Goal: Task Accomplishment & Management: Use online tool/utility

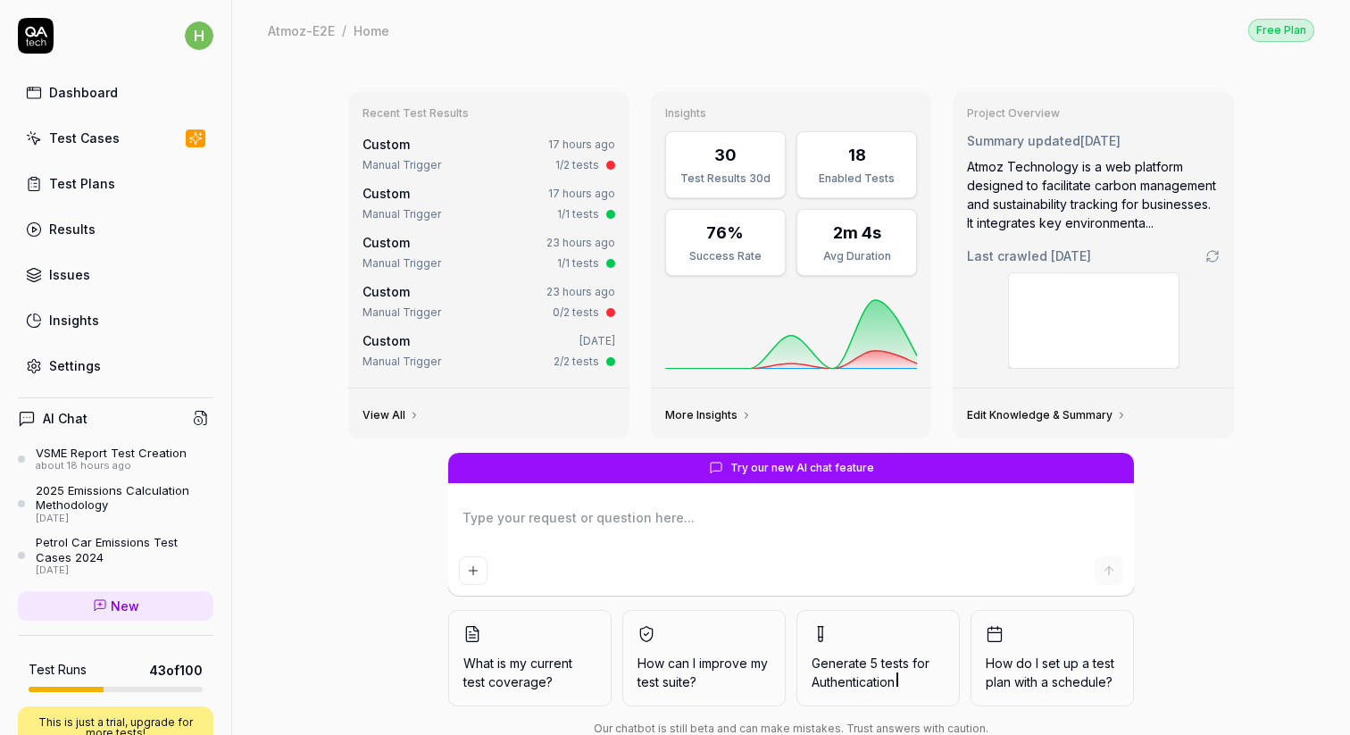
type textarea "*"
click at [96, 138] on div "Test Cases" at bounding box center [84, 138] width 71 height 19
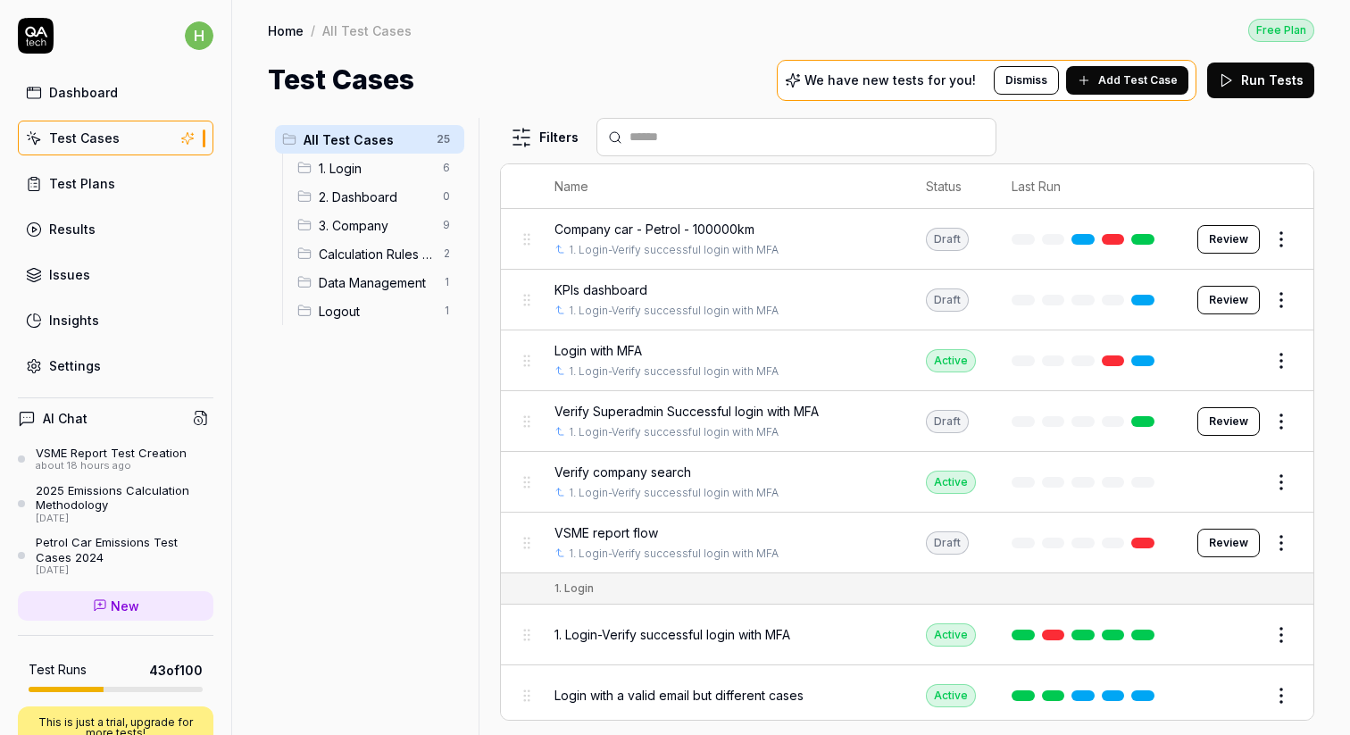
click at [345, 162] on span "1. Login" at bounding box center [375, 168] width 113 height 19
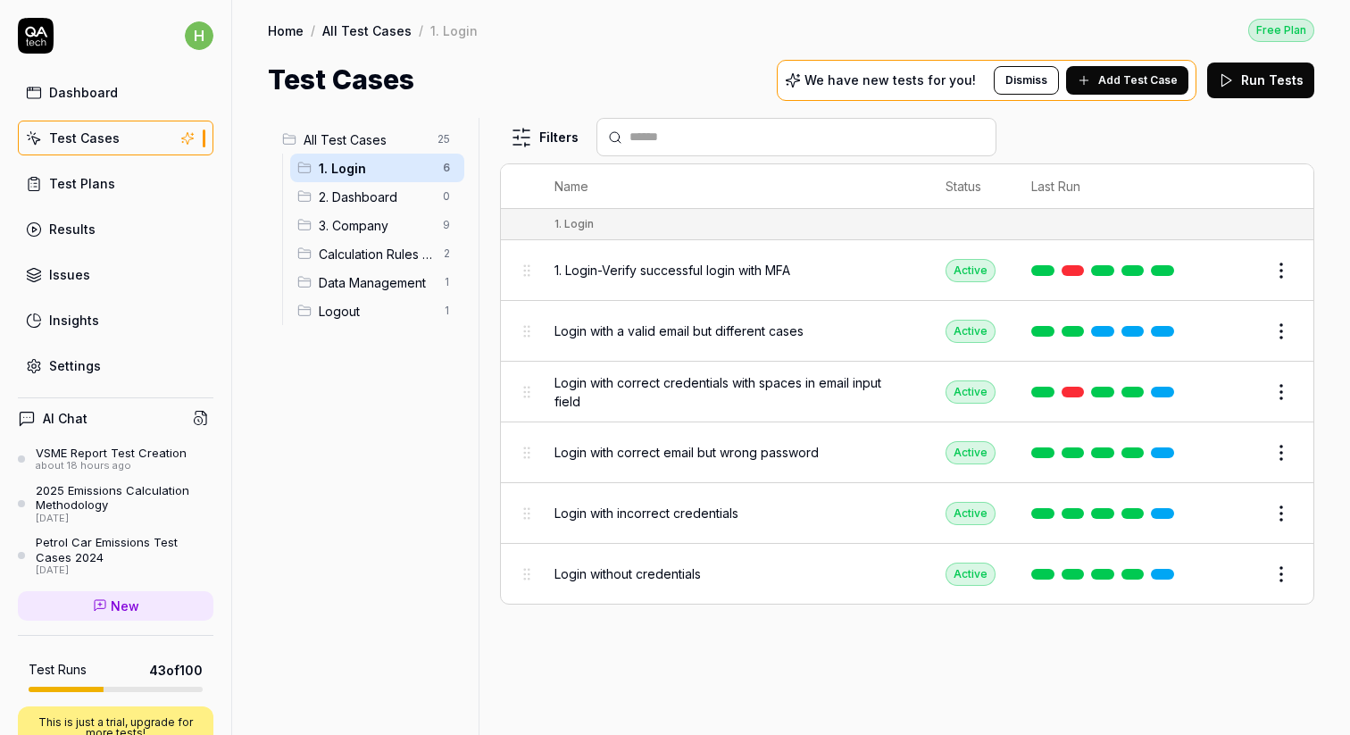
click at [354, 194] on span "2. Dashboard" at bounding box center [375, 196] width 113 height 19
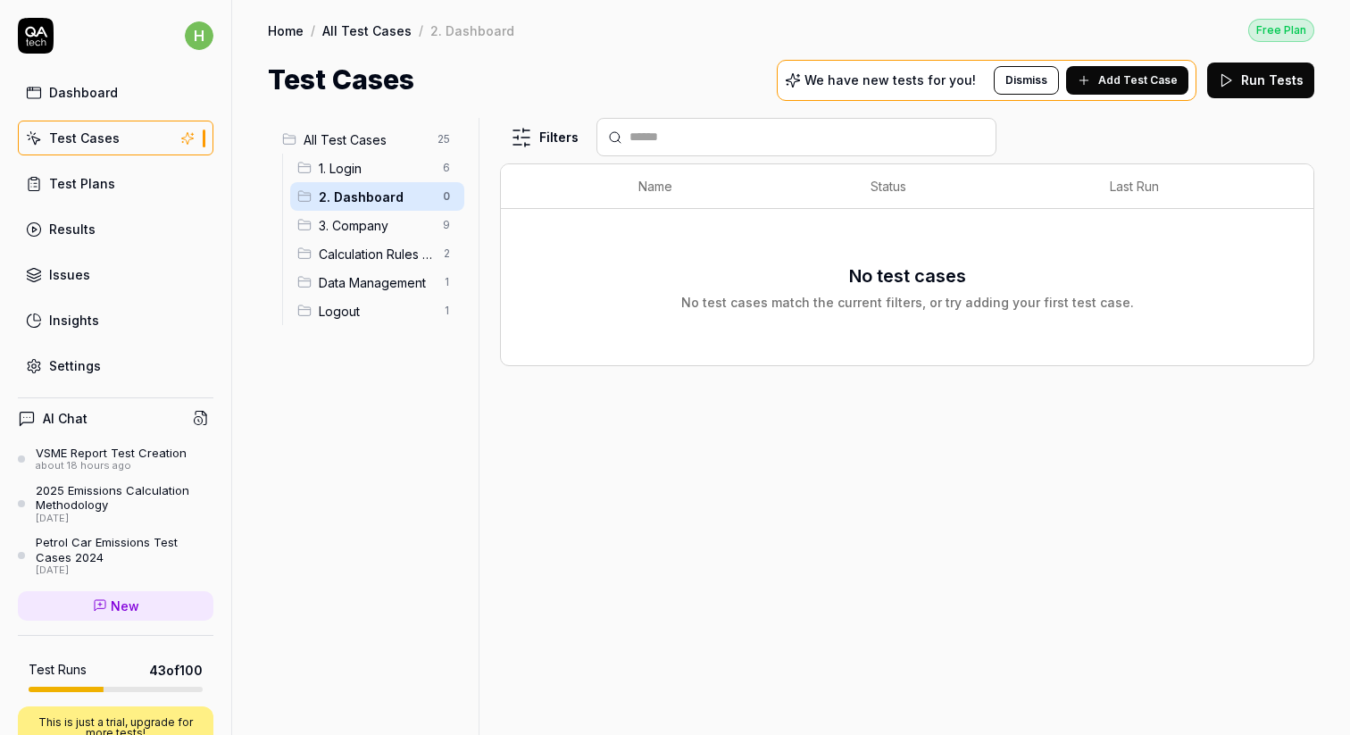
click at [370, 219] on span "3. Company" at bounding box center [375, 225] width 113 height 19
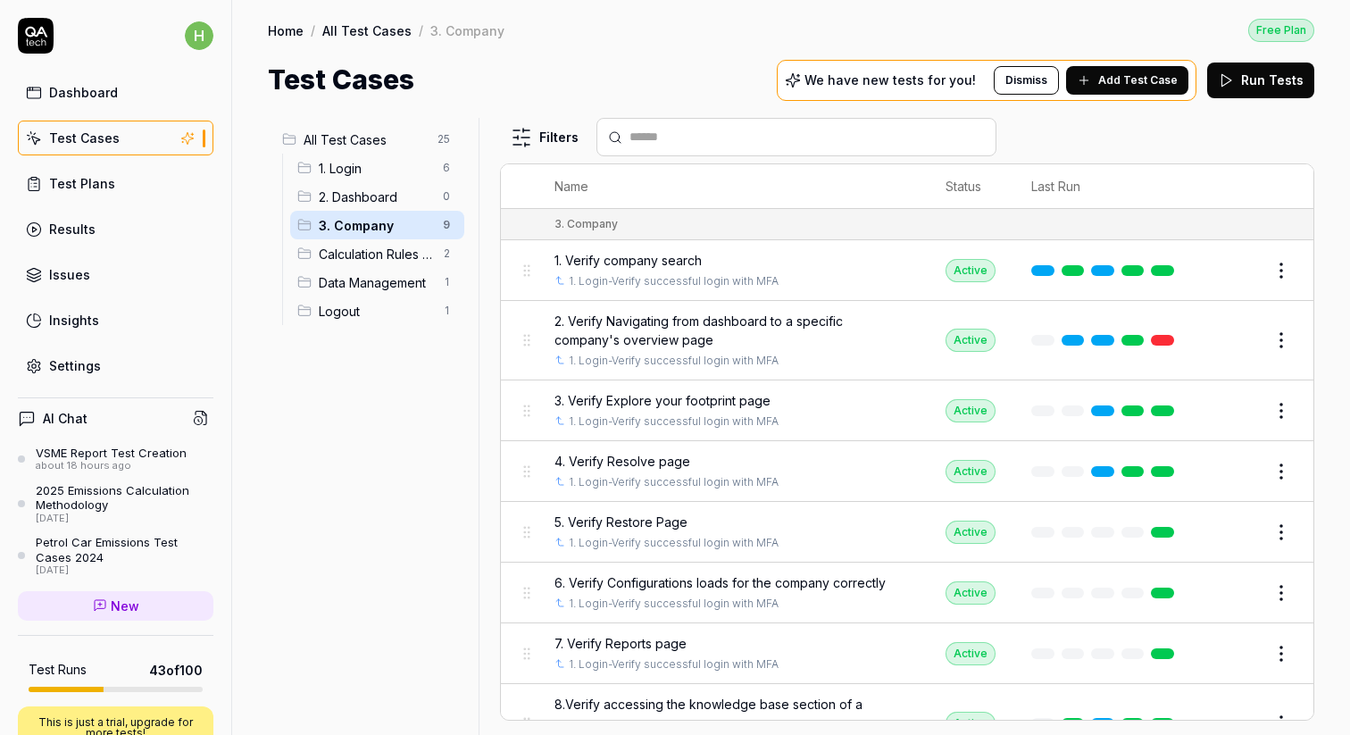
click at [667, 323] on span "2. Verify Navigating from dashboard to a specific company's overview page" at bounding box center [731, 330] width 355 height 37
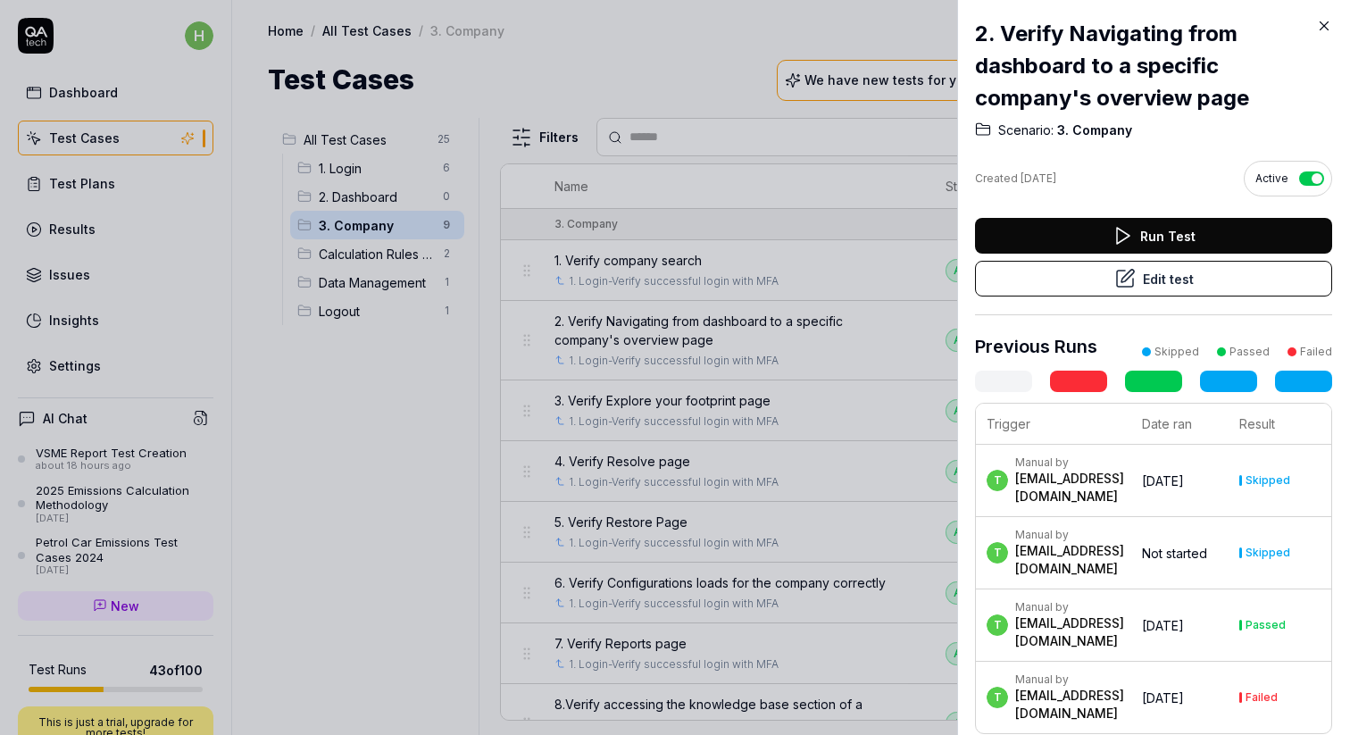
click at [1105, 244] on button "Run Test" at bounding box center [1153, 236] width 357 height 36
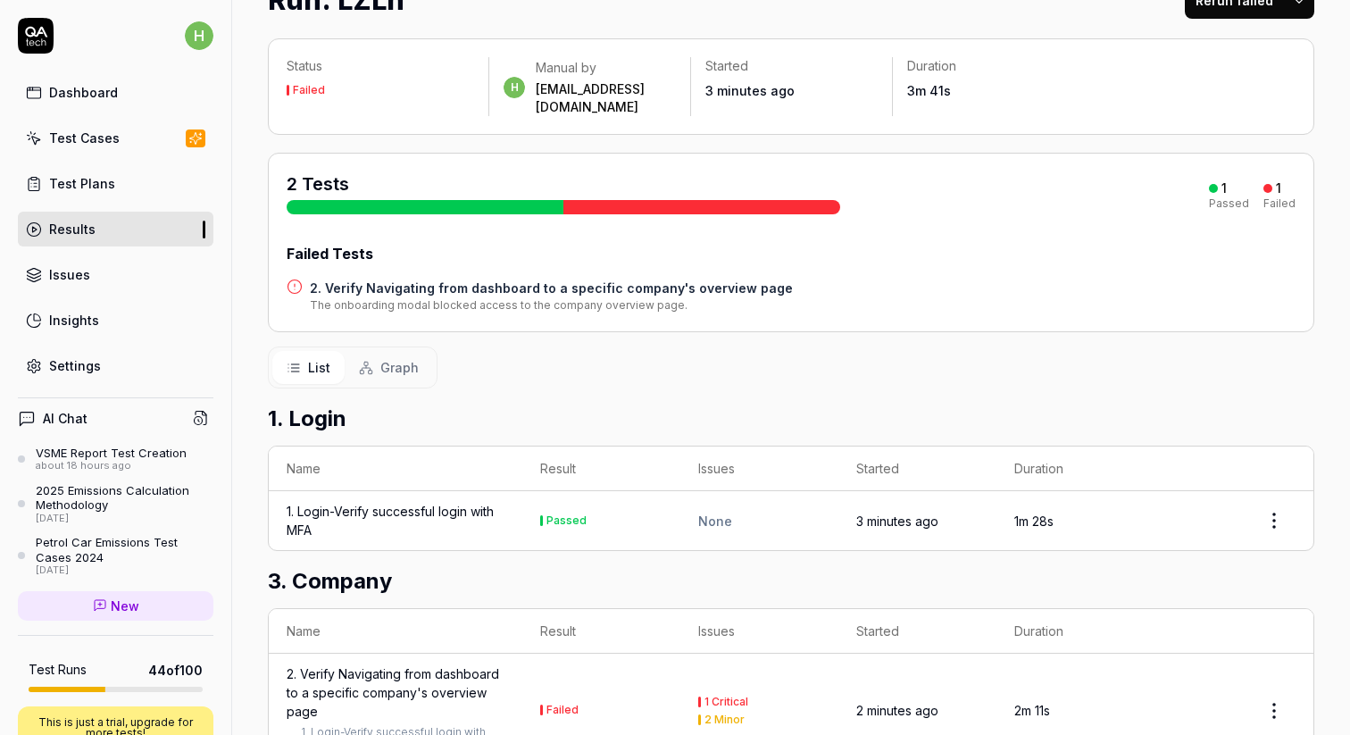
scroll to position [127, 0]
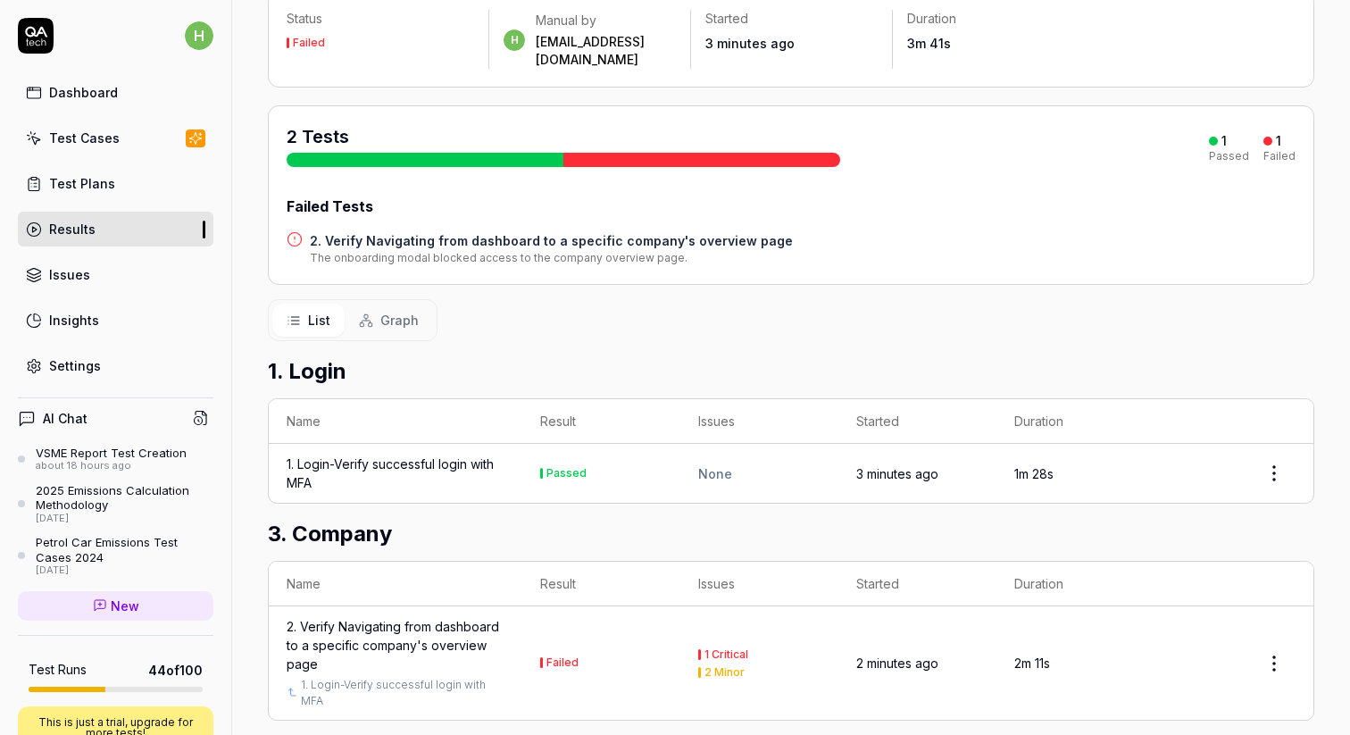
click at [363, 617] on div "2. Verify Navigating from dashboard to a specific company's overview page" at bounding box center [396, 645] width 218 height 56
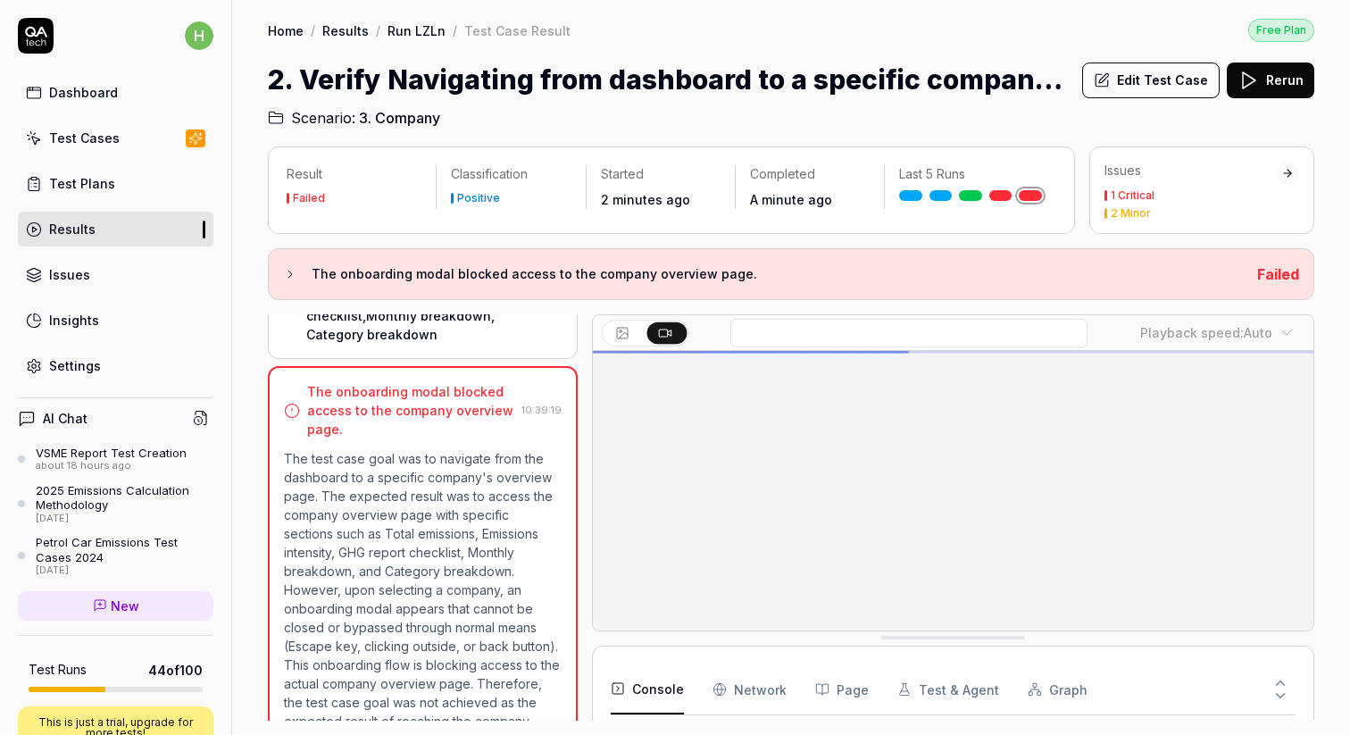
scroll to position [621, 0]
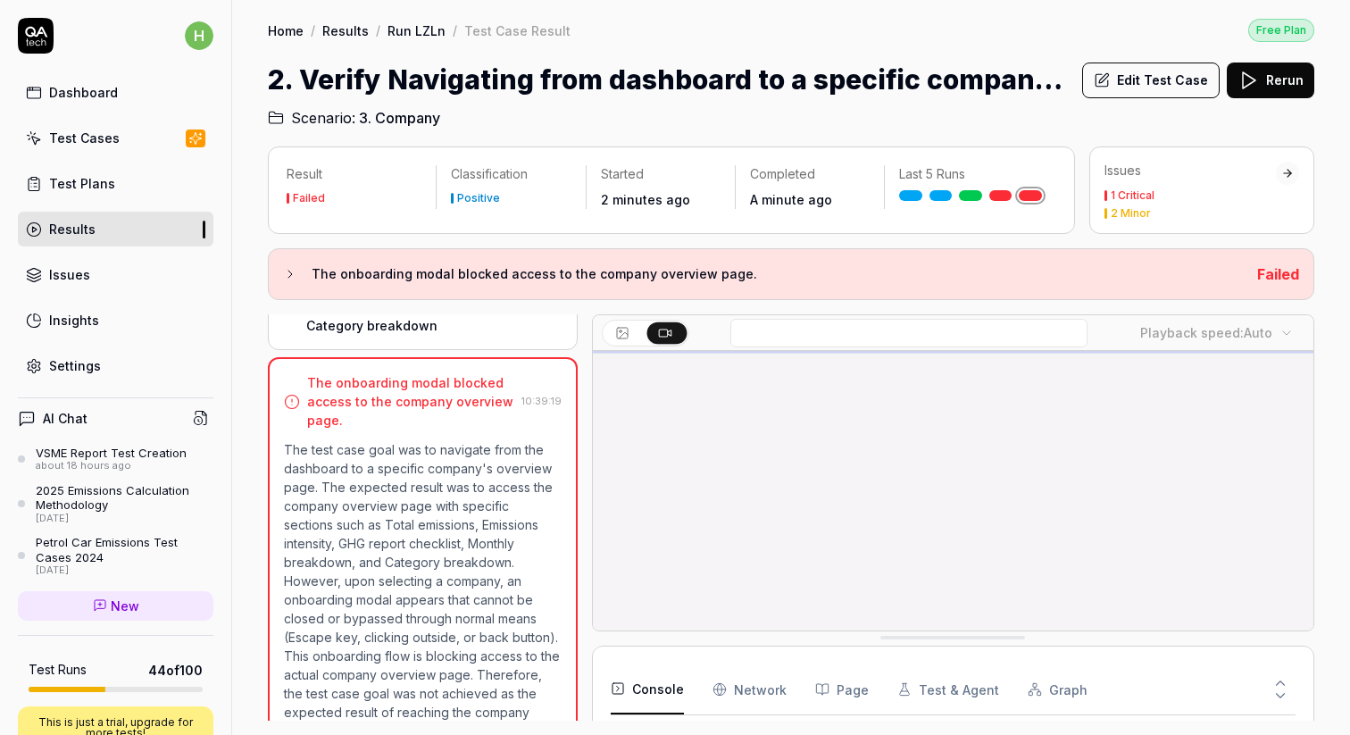
click at [1260, 81] on button "Rerun" at bounding box center [1270, 80] width 87 height 36
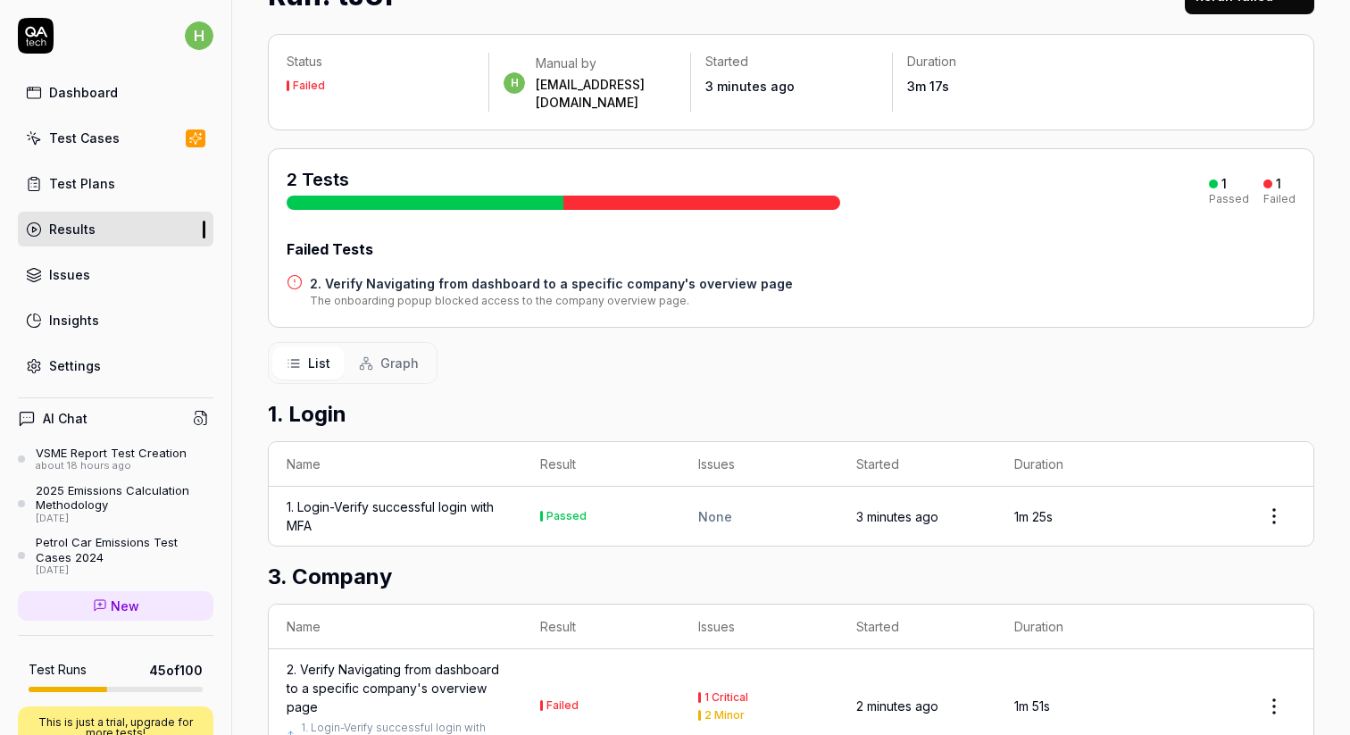
scroll to position [127, 0]
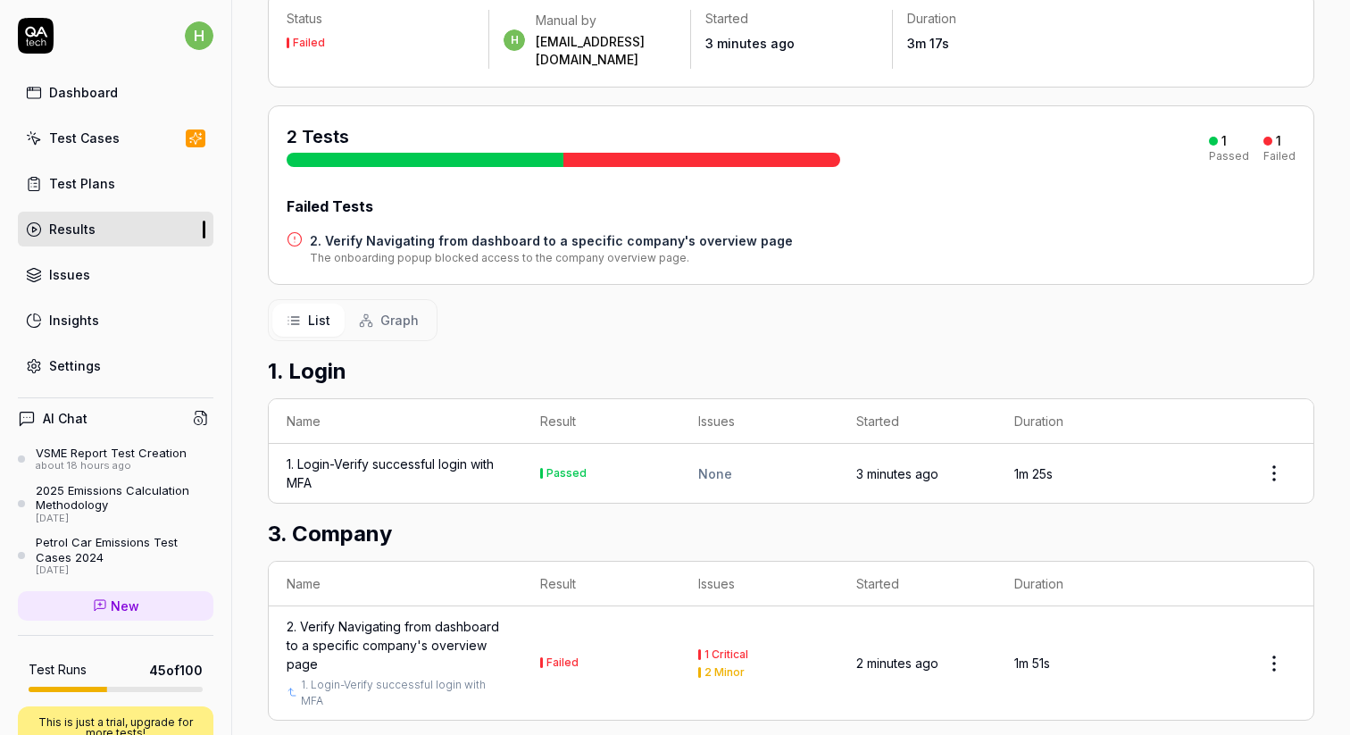
click at [378, 617] on div "2. Verify Navigating from dashboard to a specific company's overview page" at bounding box center [396, 645] width 218 height 56
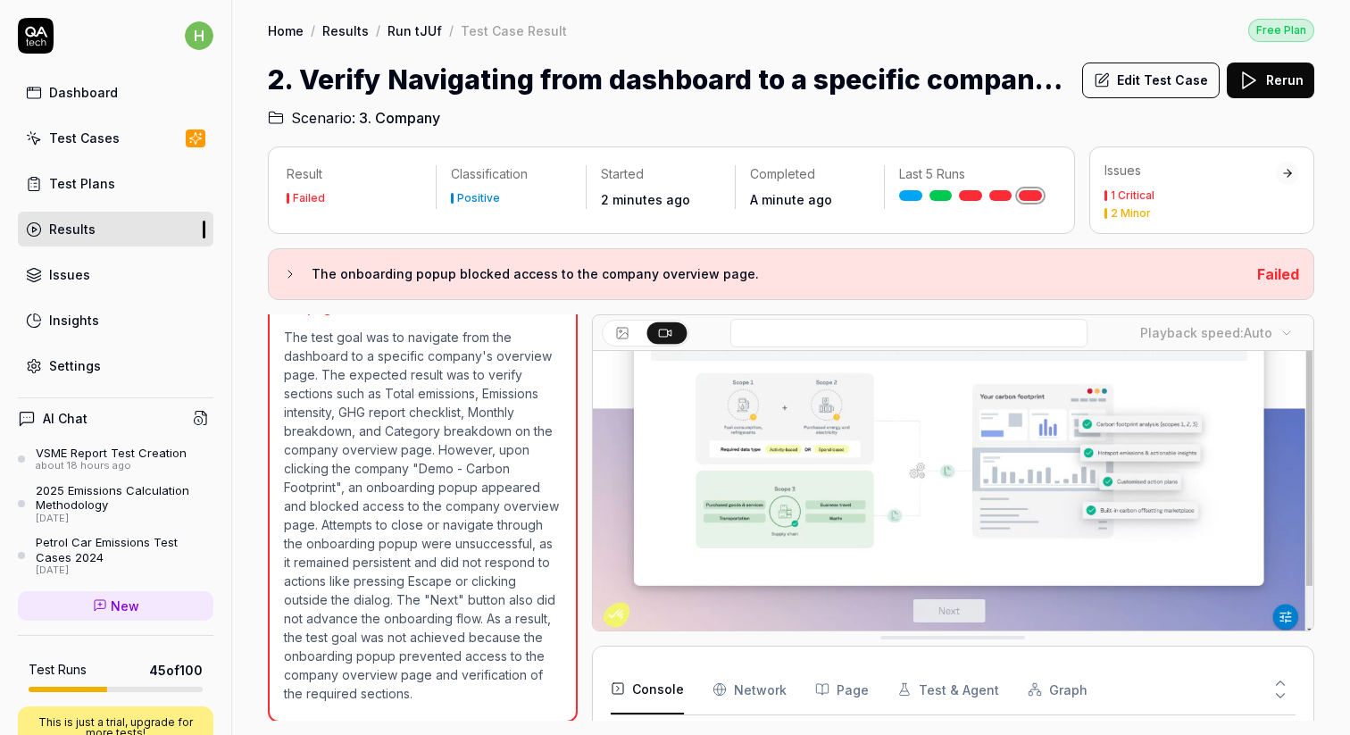
scroll to position [170, 0]
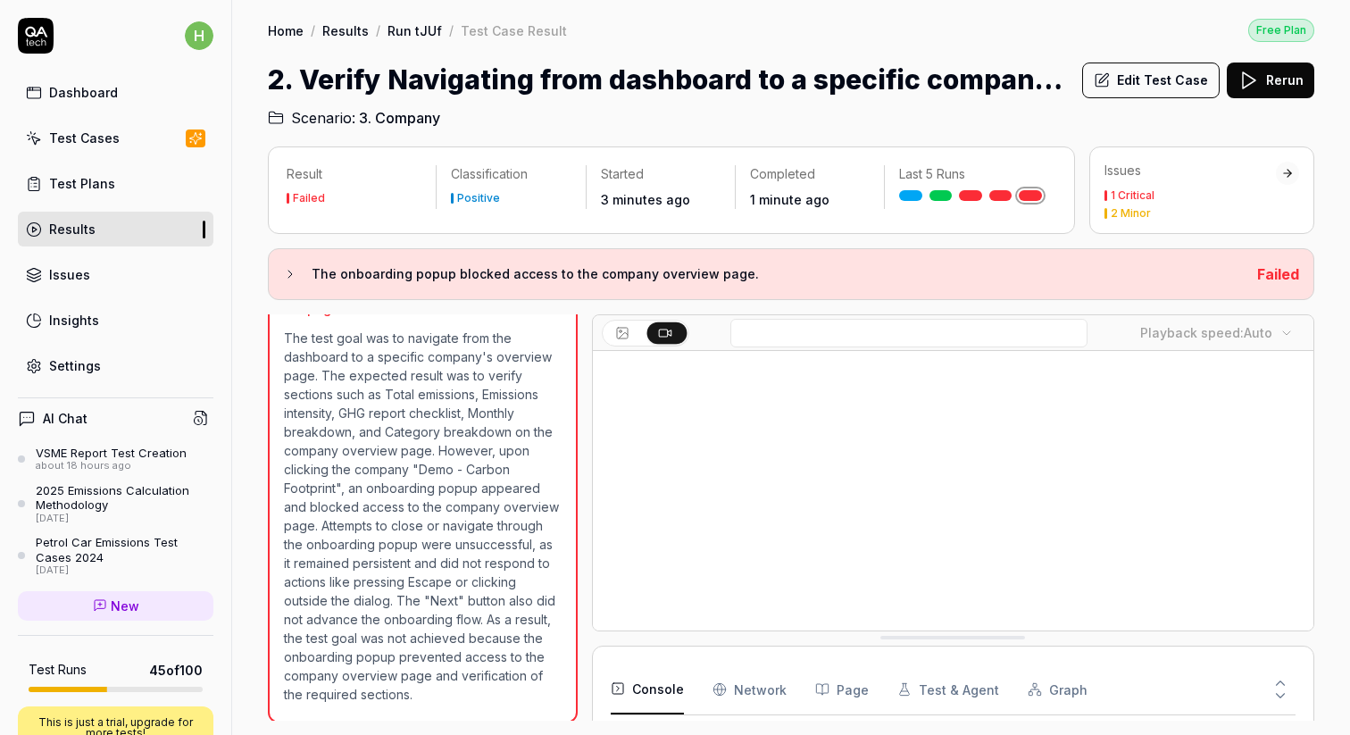
scroll to position [396, 0]
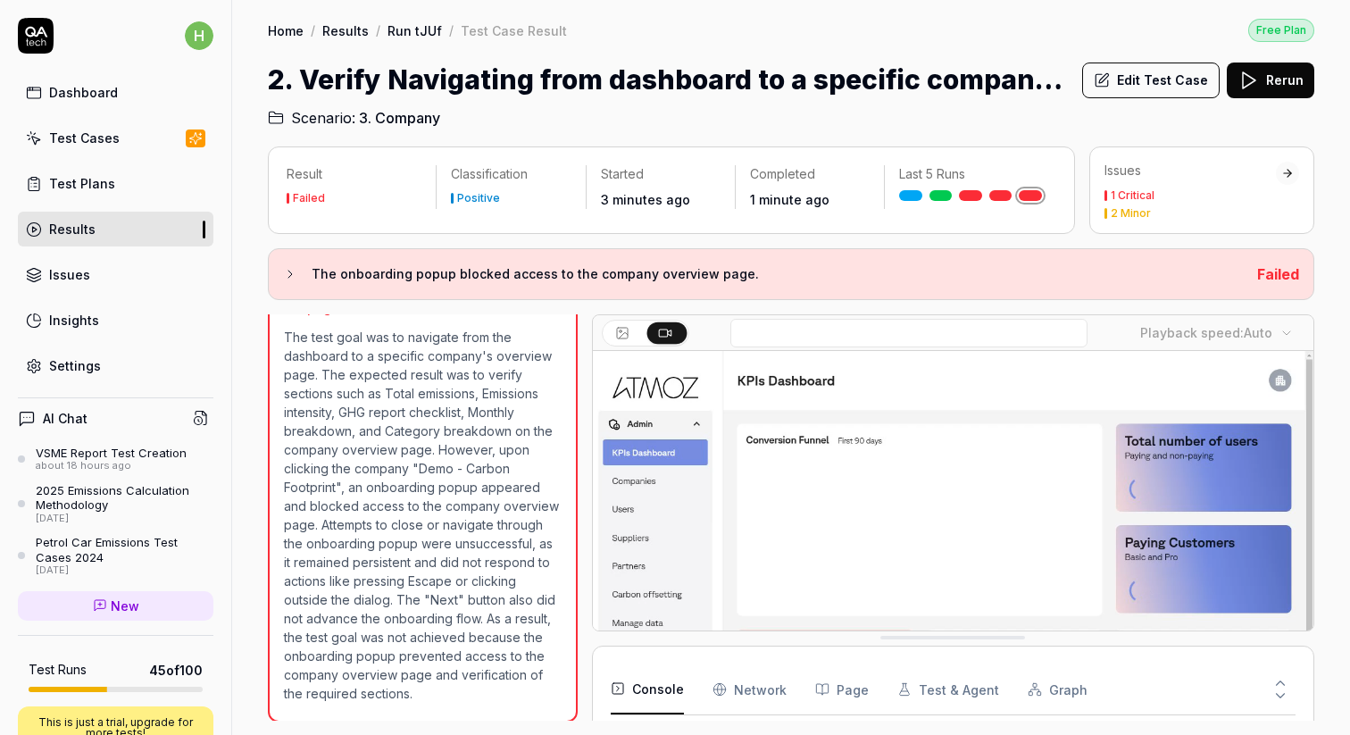
click at [90, 144] on div "Test Cases" at bounding box center [84, 138] width 71 height 19
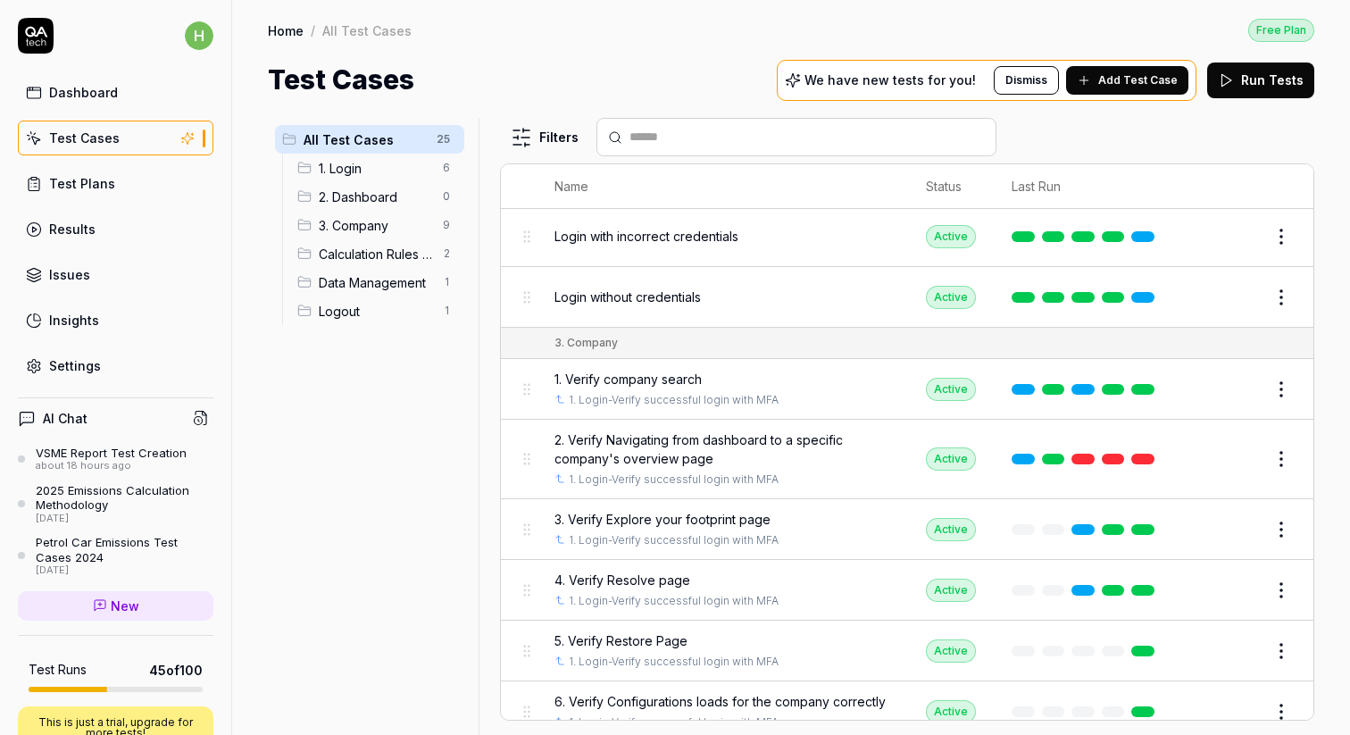
scroll to position [637, 0]
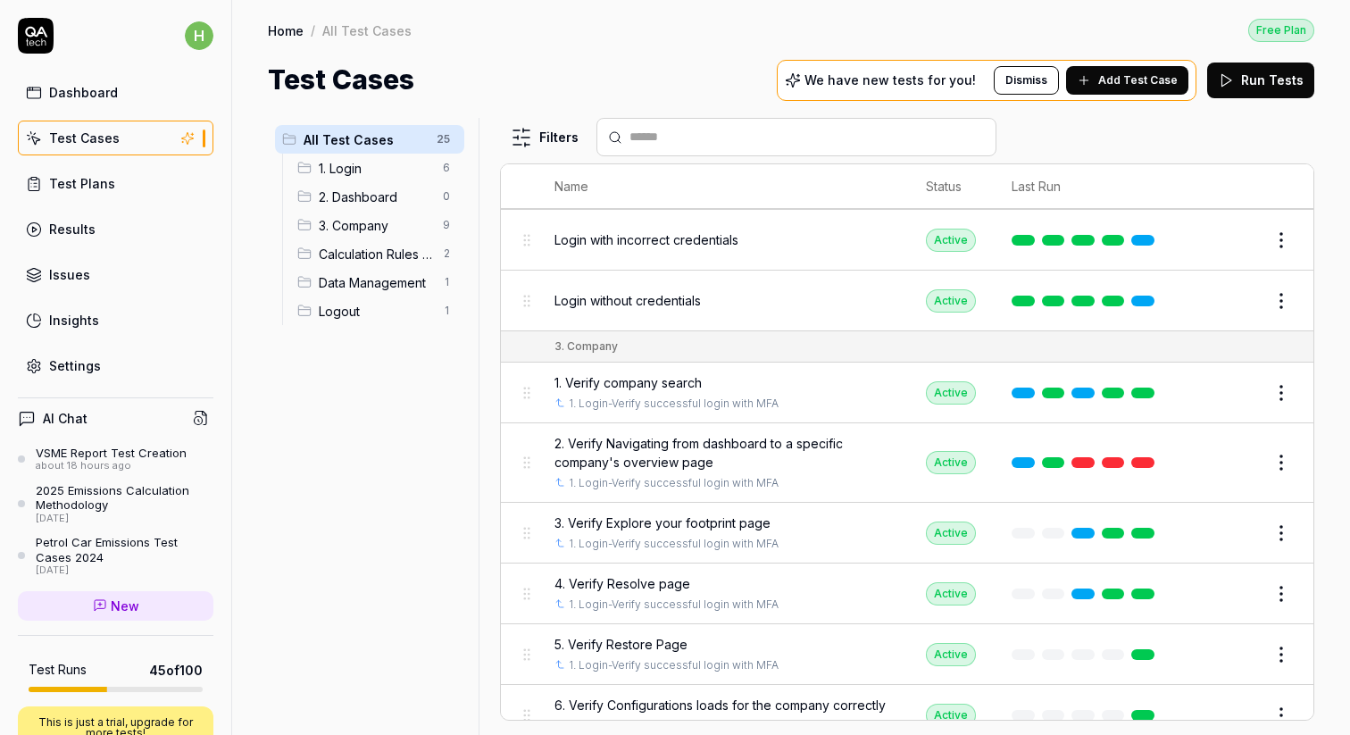
click at [1130, 81] on span "Add Test Case" at bounding box center [1137, 80] width 79 height 16
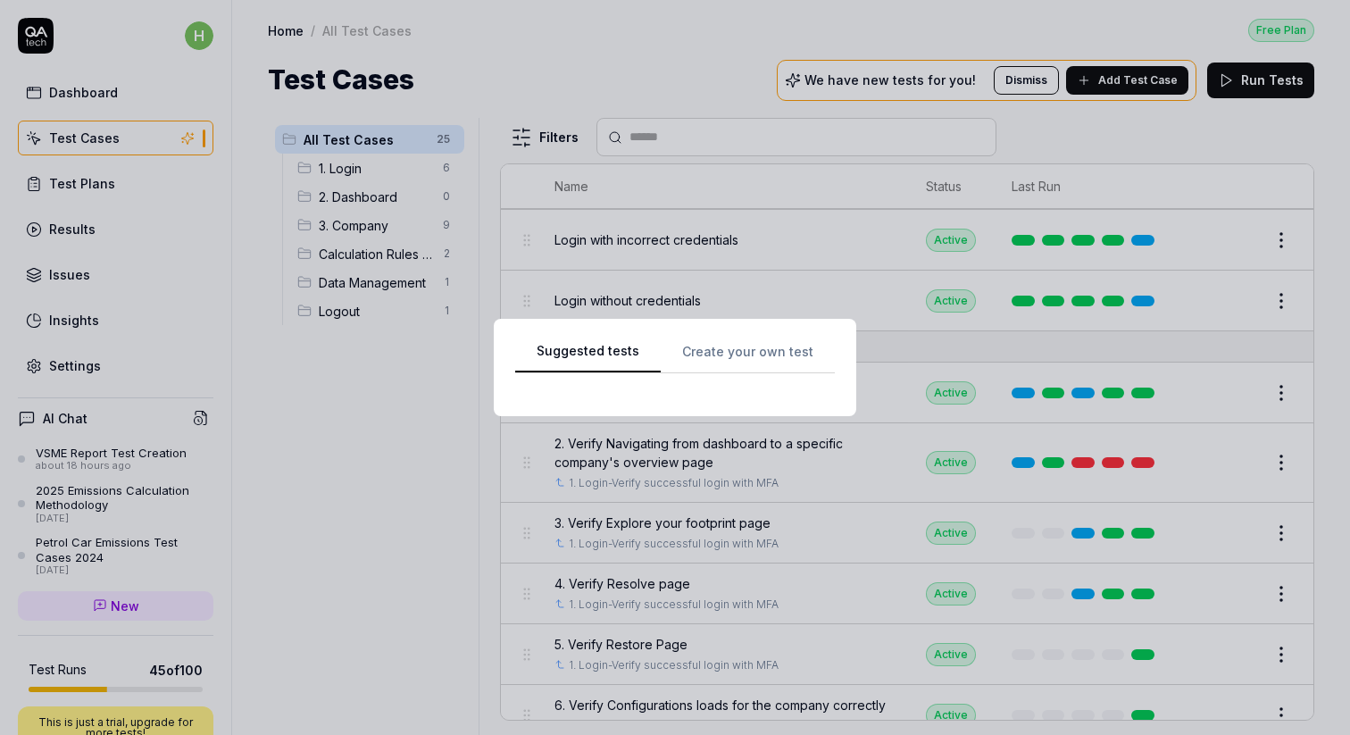
scroll to position [0, 0]
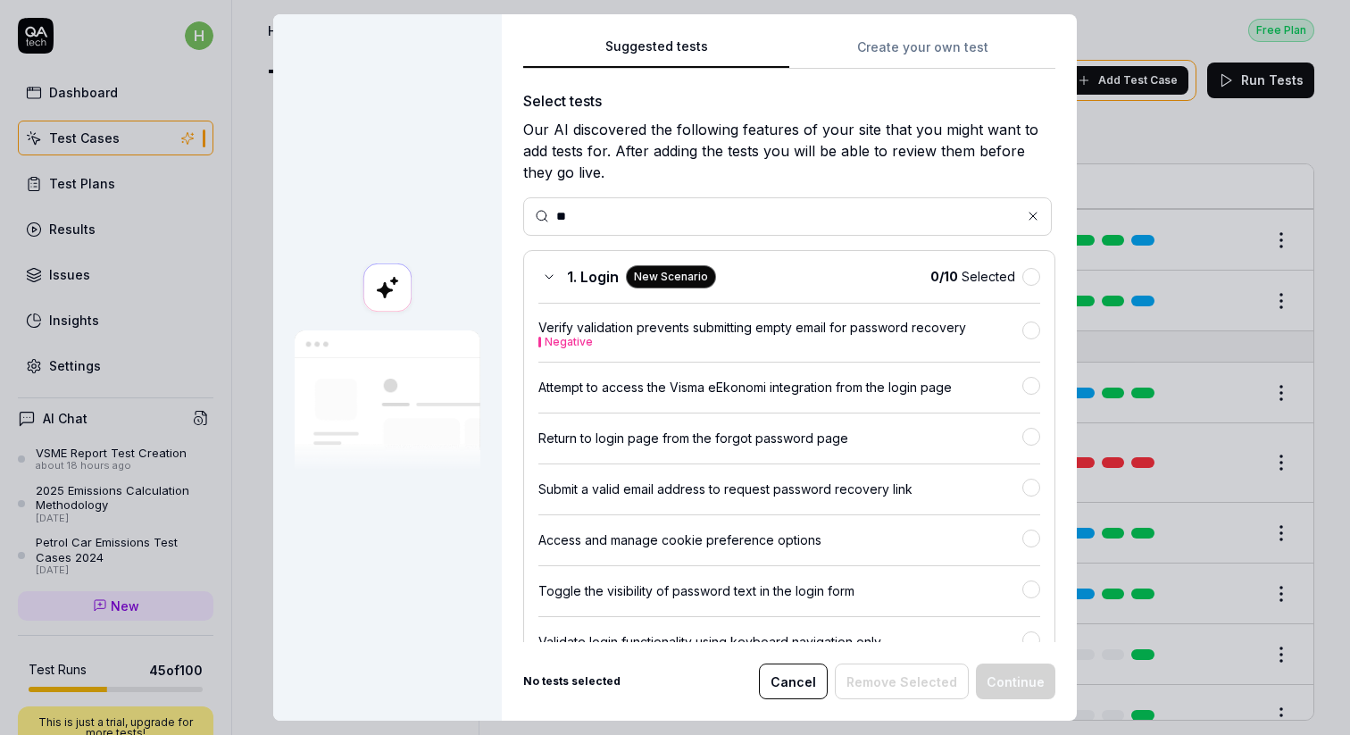
type input "*"
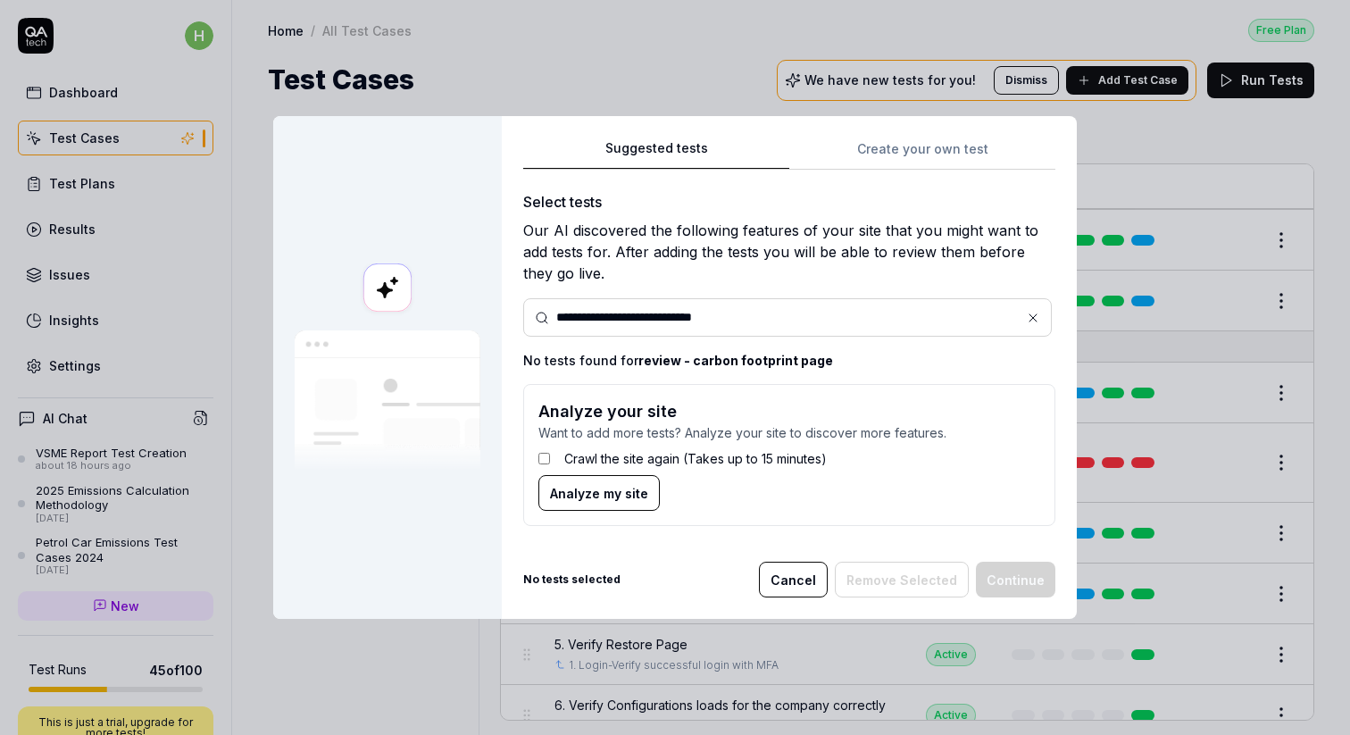
type input "**********"
click at [580, 487] on span "Analyze my site" at bounding box center [599, 493] width 98 height 19
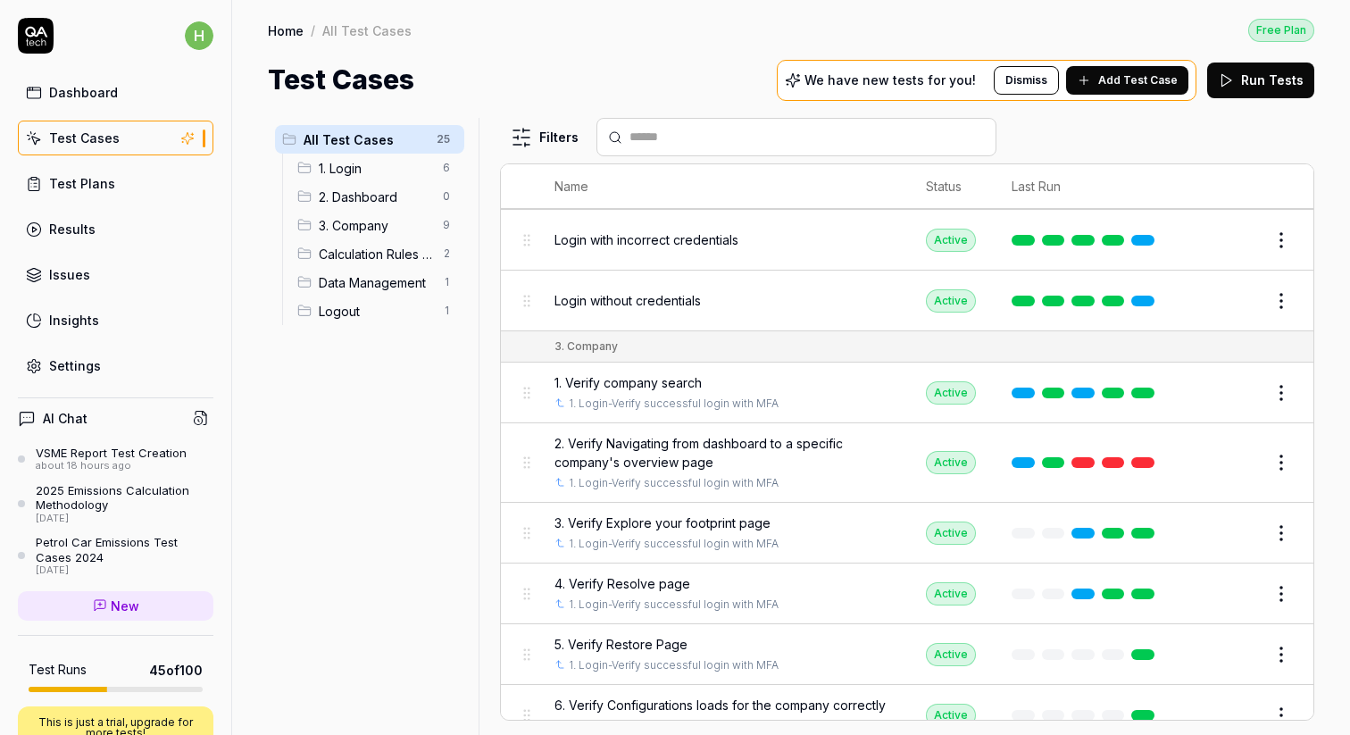
click at [90, 598] on link "New" at bounding box center [115, 605] width 195 height 29
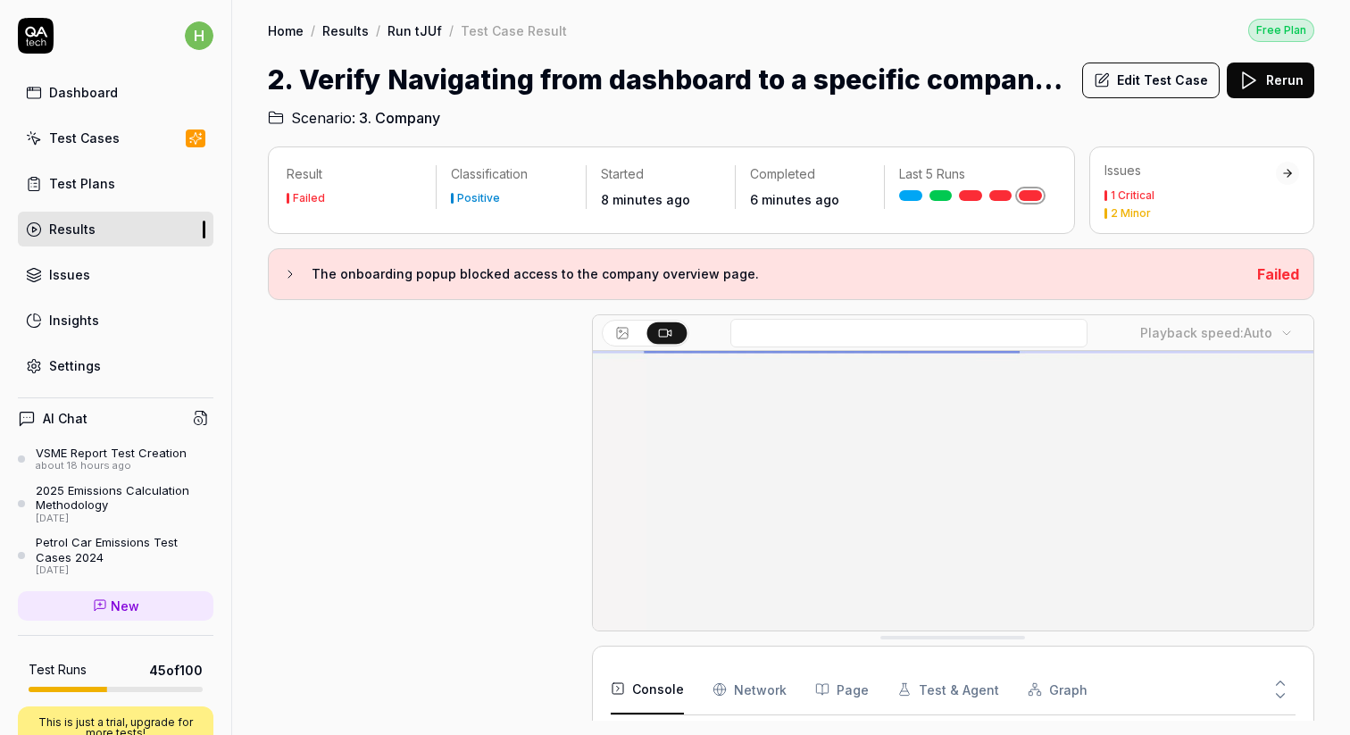
scroll to position [396, 0]
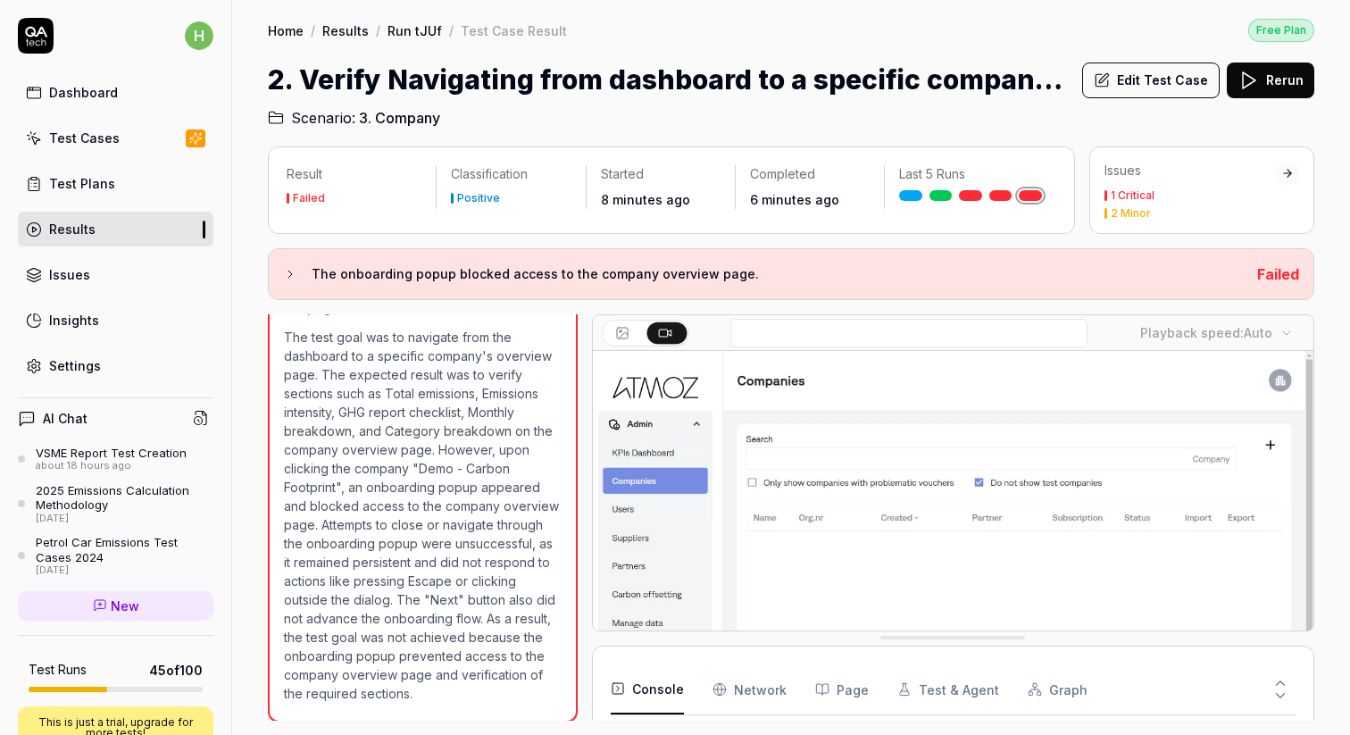
click at [85, 136] on div "Test Cases" at bounding box center [84, 138] width 71 height 19
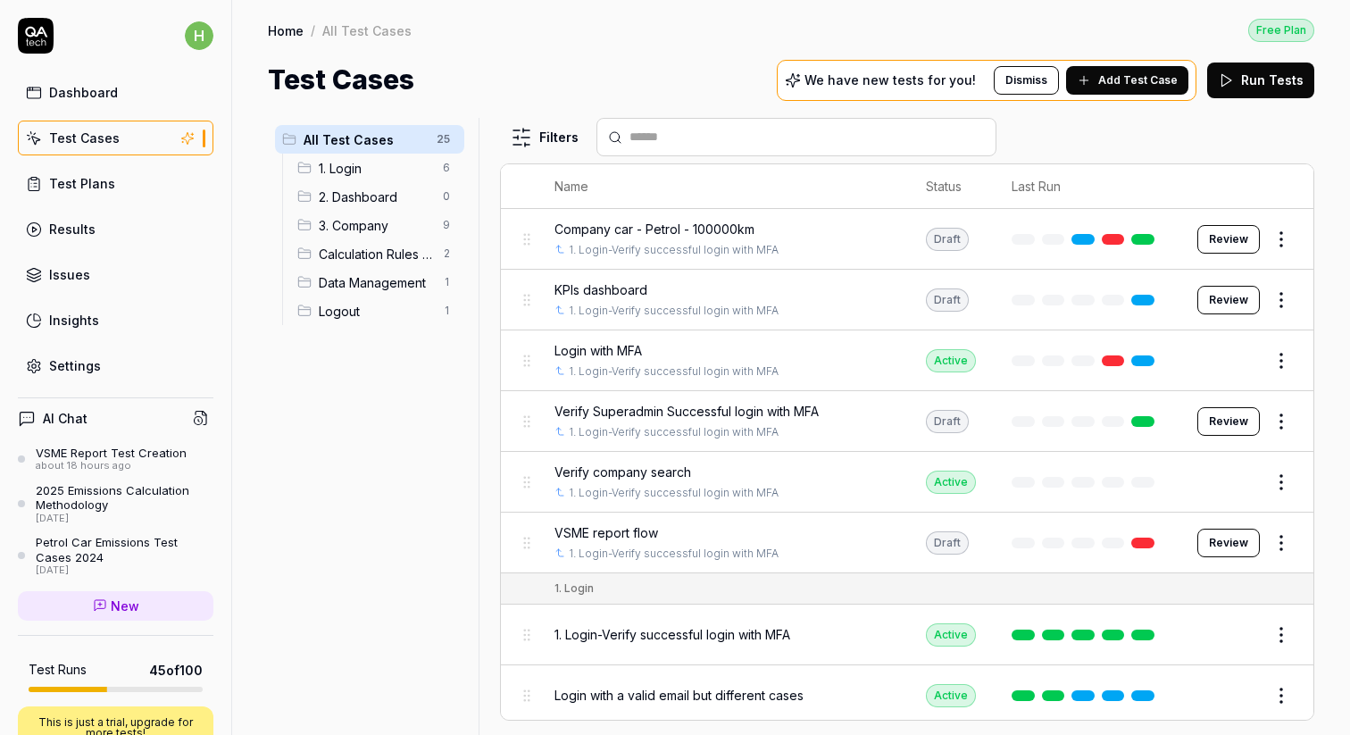
click at [87, 95] on div "Dashboard" at bounding box center [83, 92] width 69 height 19
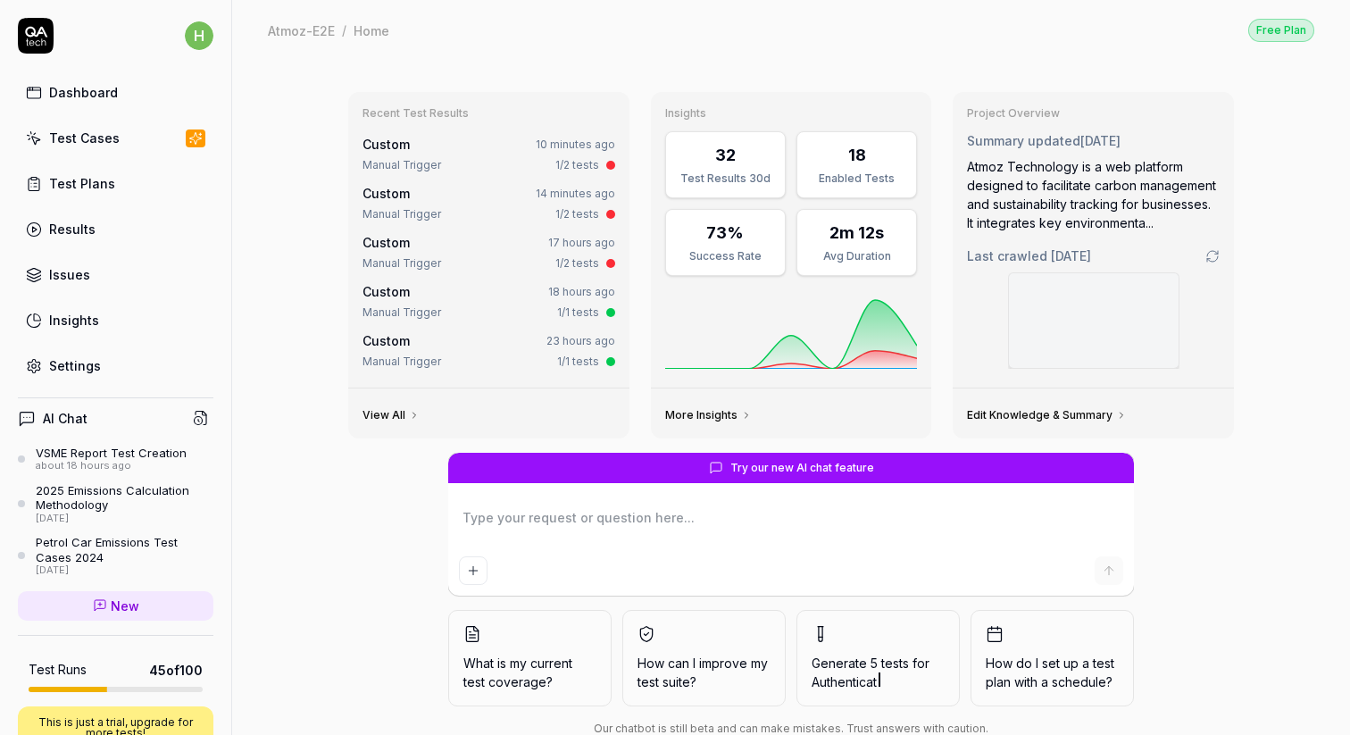
scroll to position [45, 0]
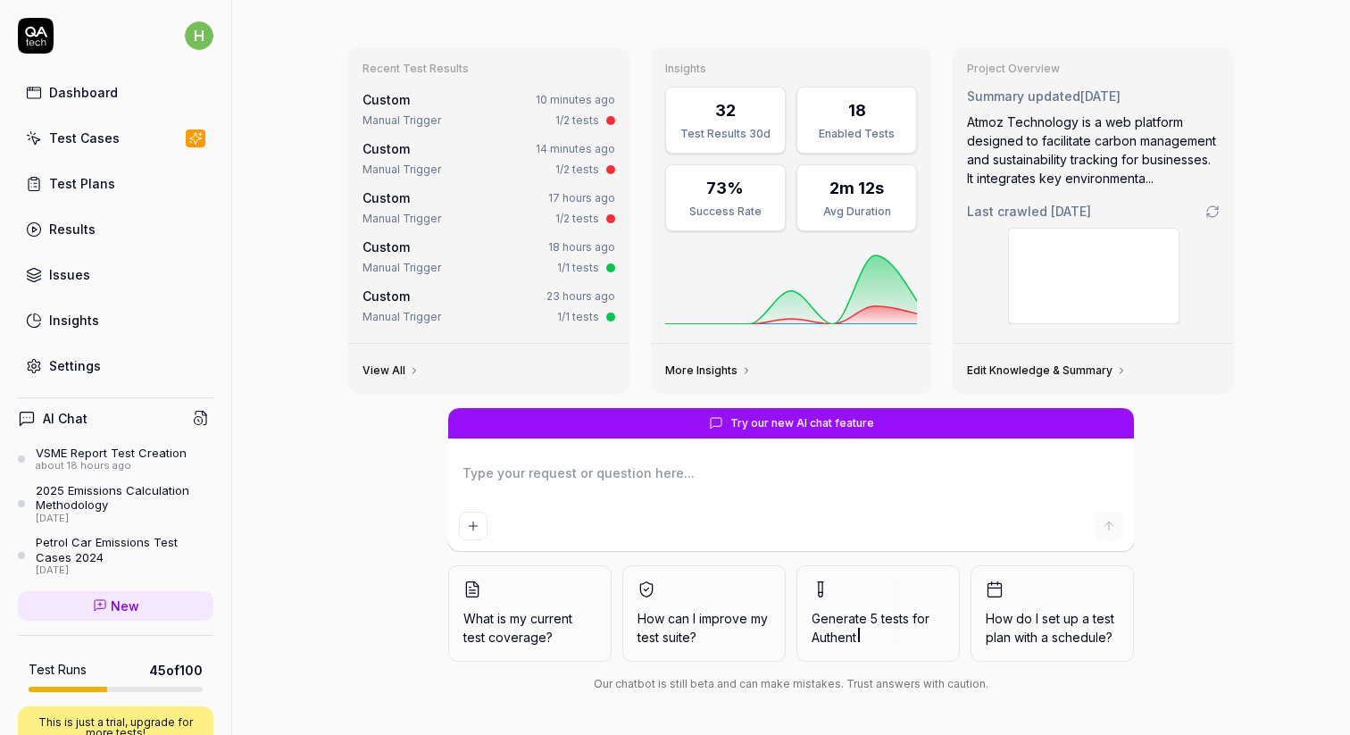
click at [71, 230] on div "Results" at bounding box center [72, 229] width 46 height 19
type textarea "*"
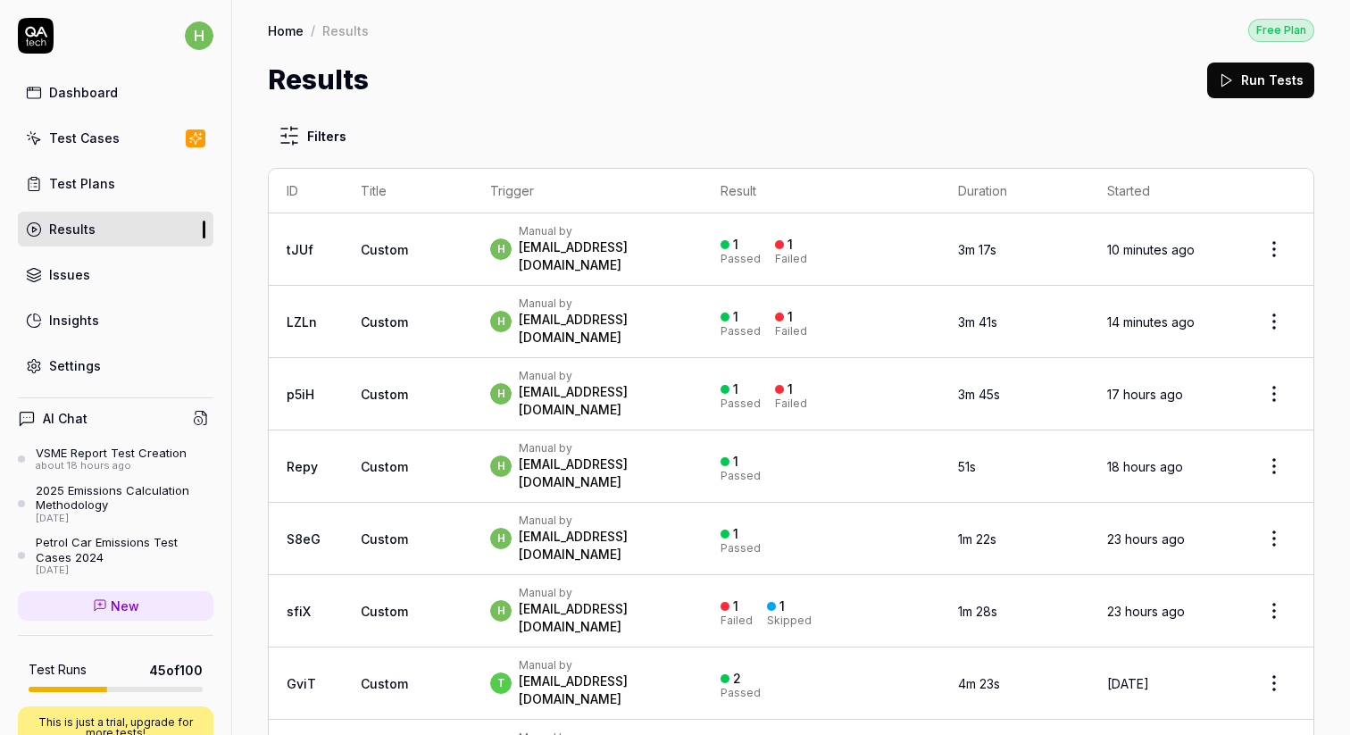
click at [80, 187] on div "Test Plans" at bounding box center [82, 183] width 66 height 19
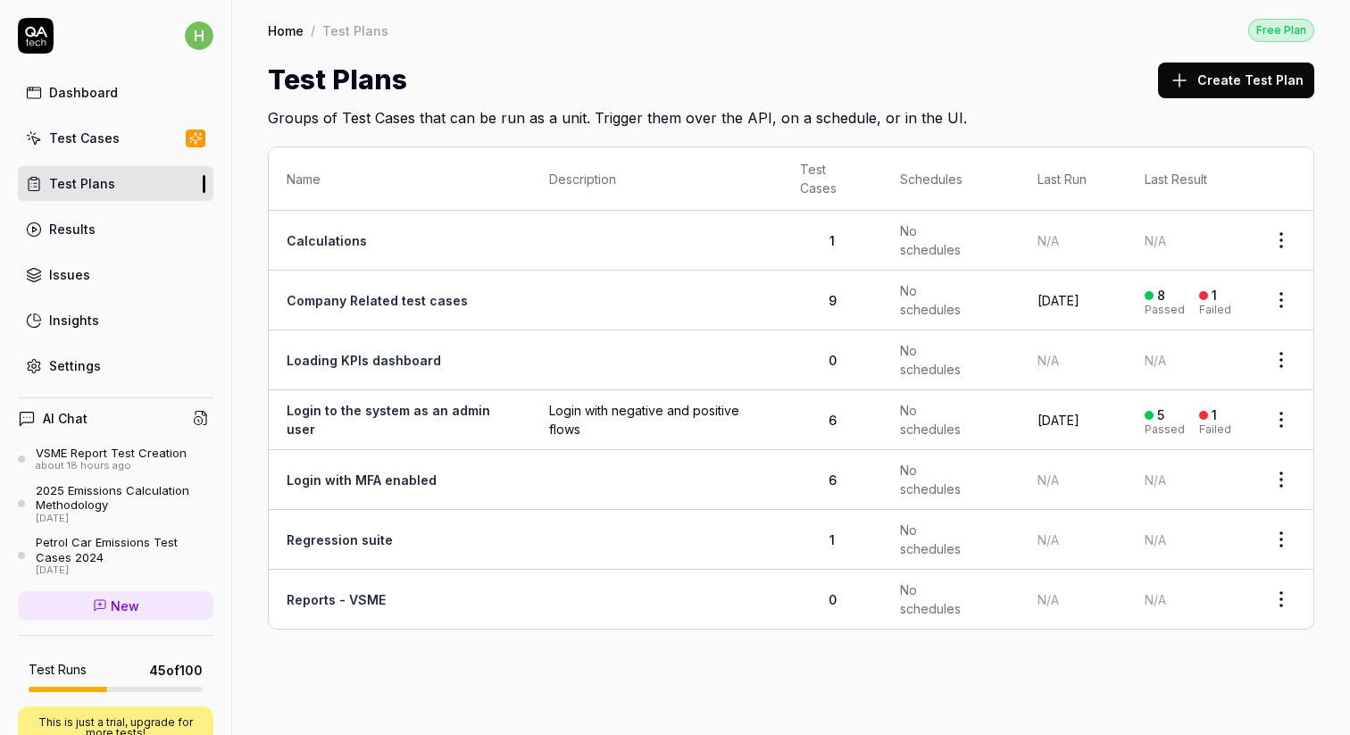
click at [86, 139] on div "Test Cases" at bounding box center [84, 138] width 71 height 19
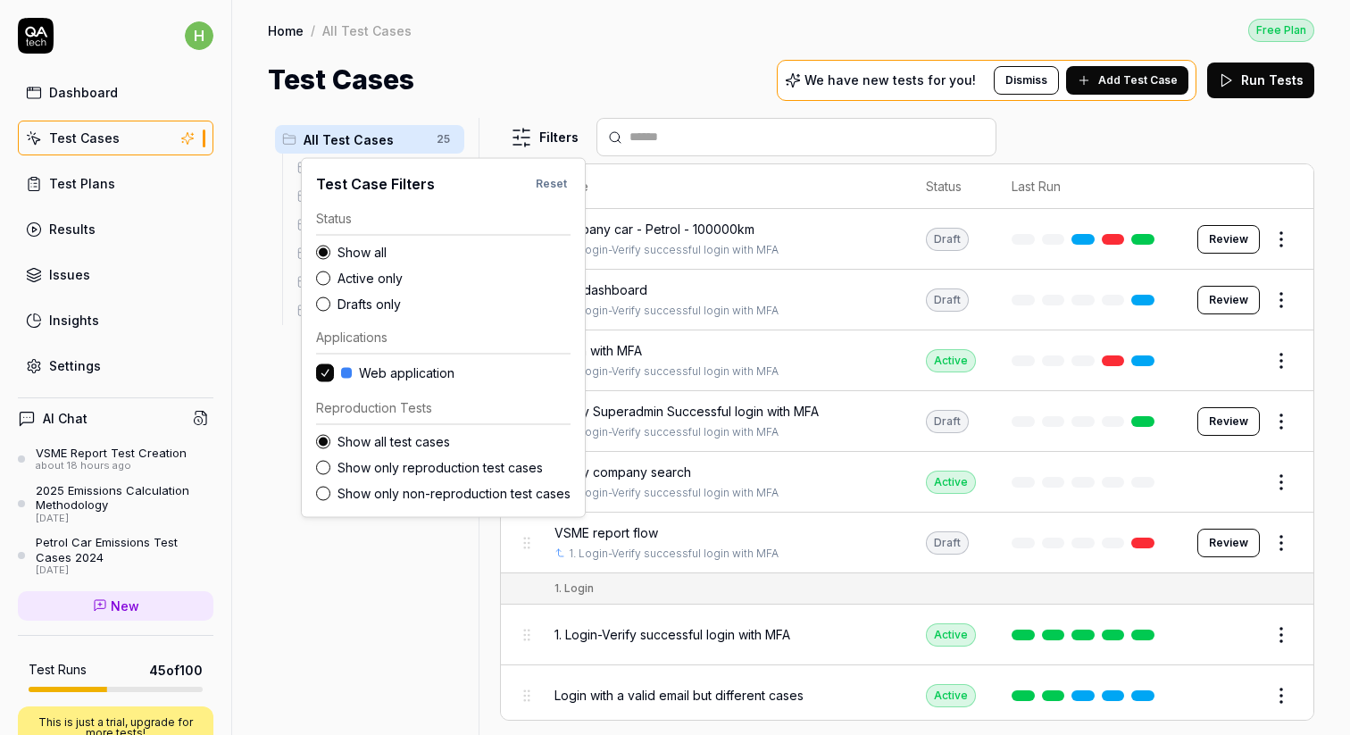
click at [546, 127] on html "h Dashboard Test Cases Test Plans Results Issues Insights Settings AI Chat VSME…" at bounding box center [675, 367] width 1350 height 735
click at [409, 611] on html "h Dashboard Test Cases Test Plans Results Issues Insights Settings AI Chat VSME…" at bounding box center [675, 367] width 1350 height 735
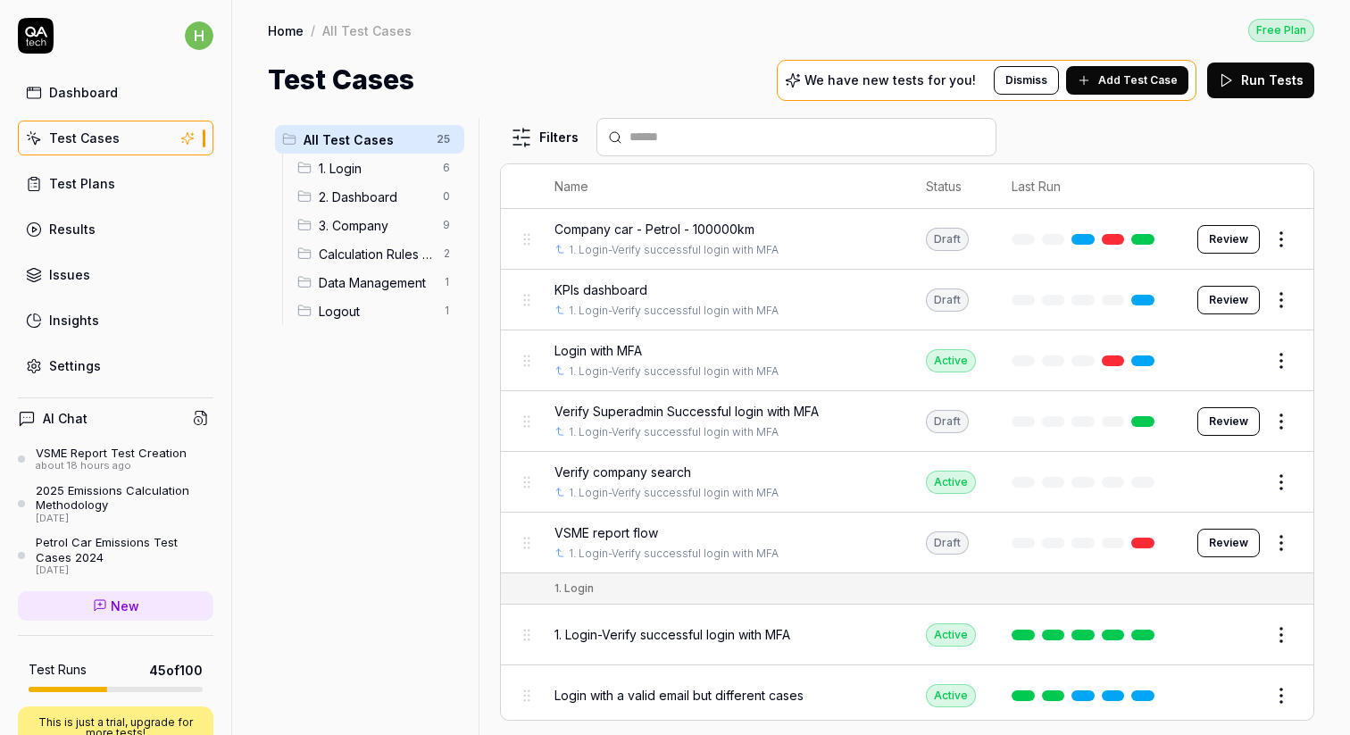
click at [1091, 77] on icon at bounding box center [1084, 80] width 14 height 14
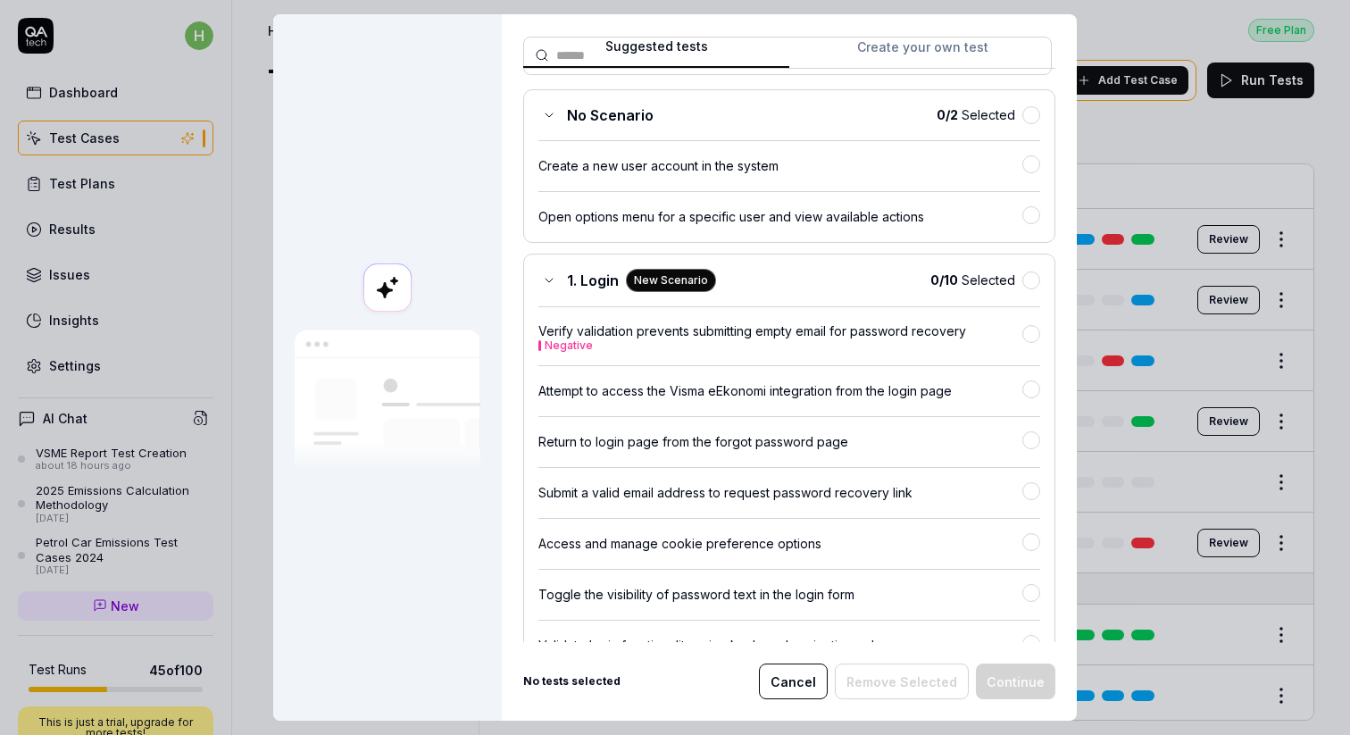
scroll to position [202, 0]
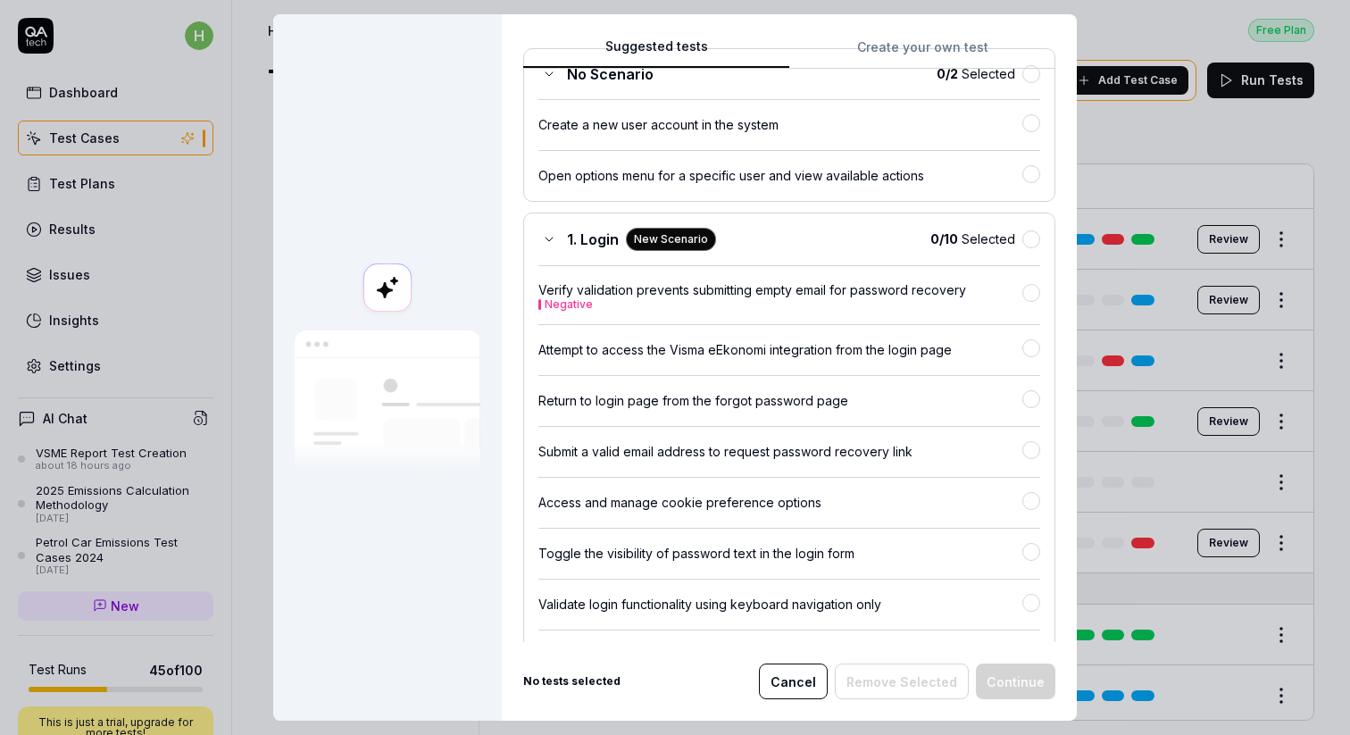
click at [395, 287] on rect at bounding box center [387, 287] width 48 height 48
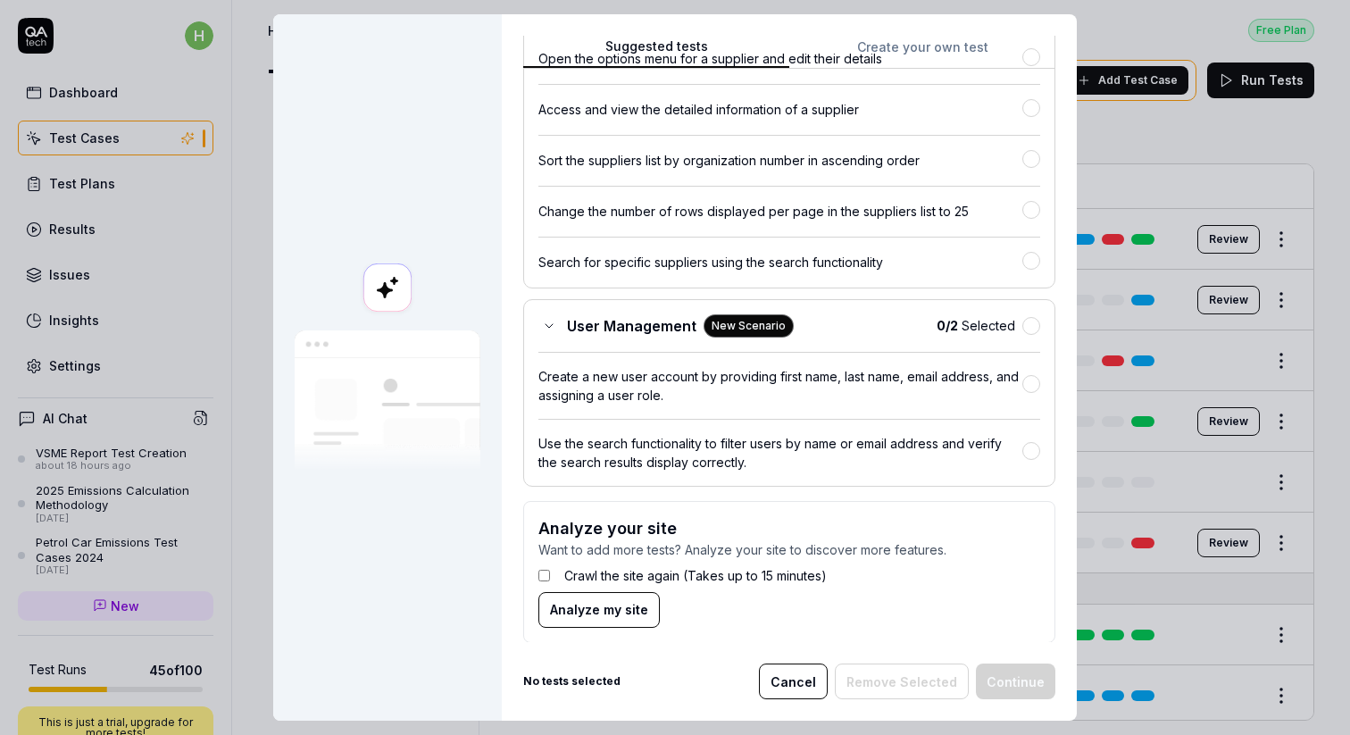
scroll to position [4180, 0]
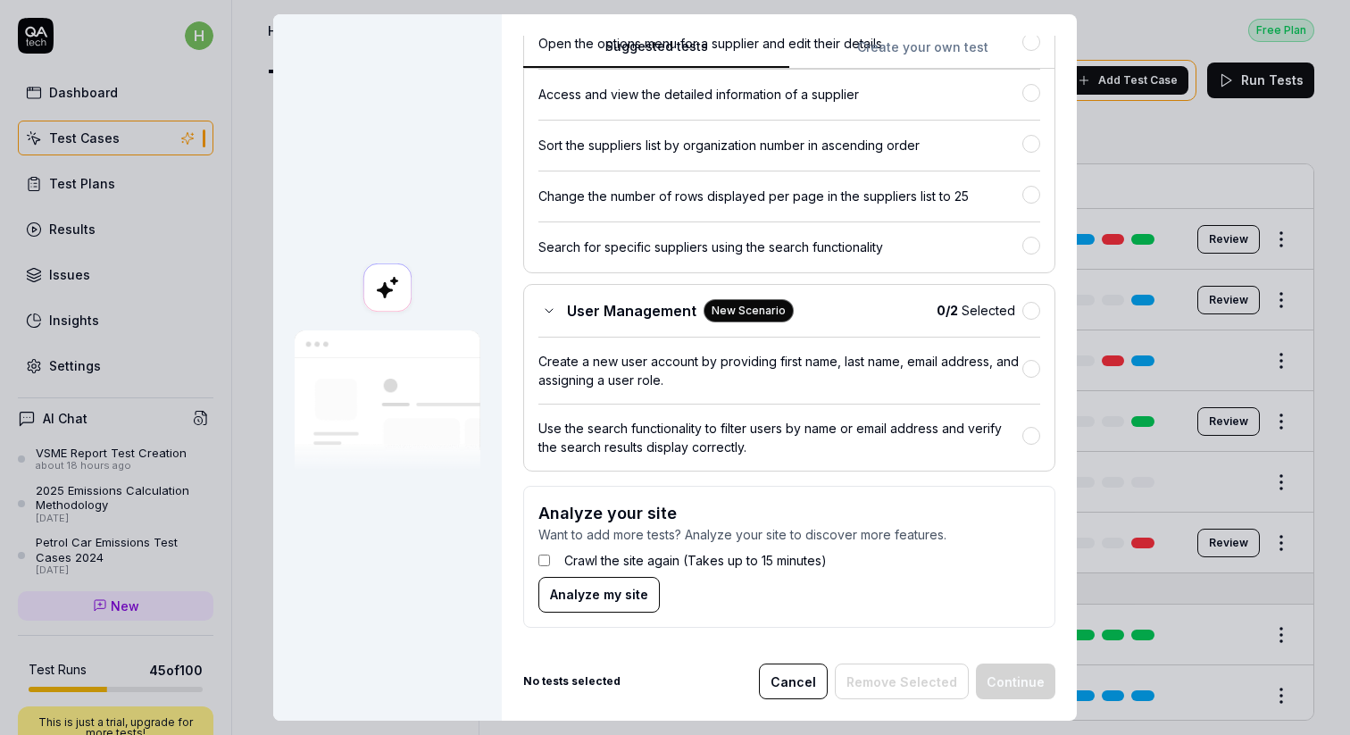
click at [589, 589] on span "Analyze my site" at bounding box center [599, 594] width 98 height 19
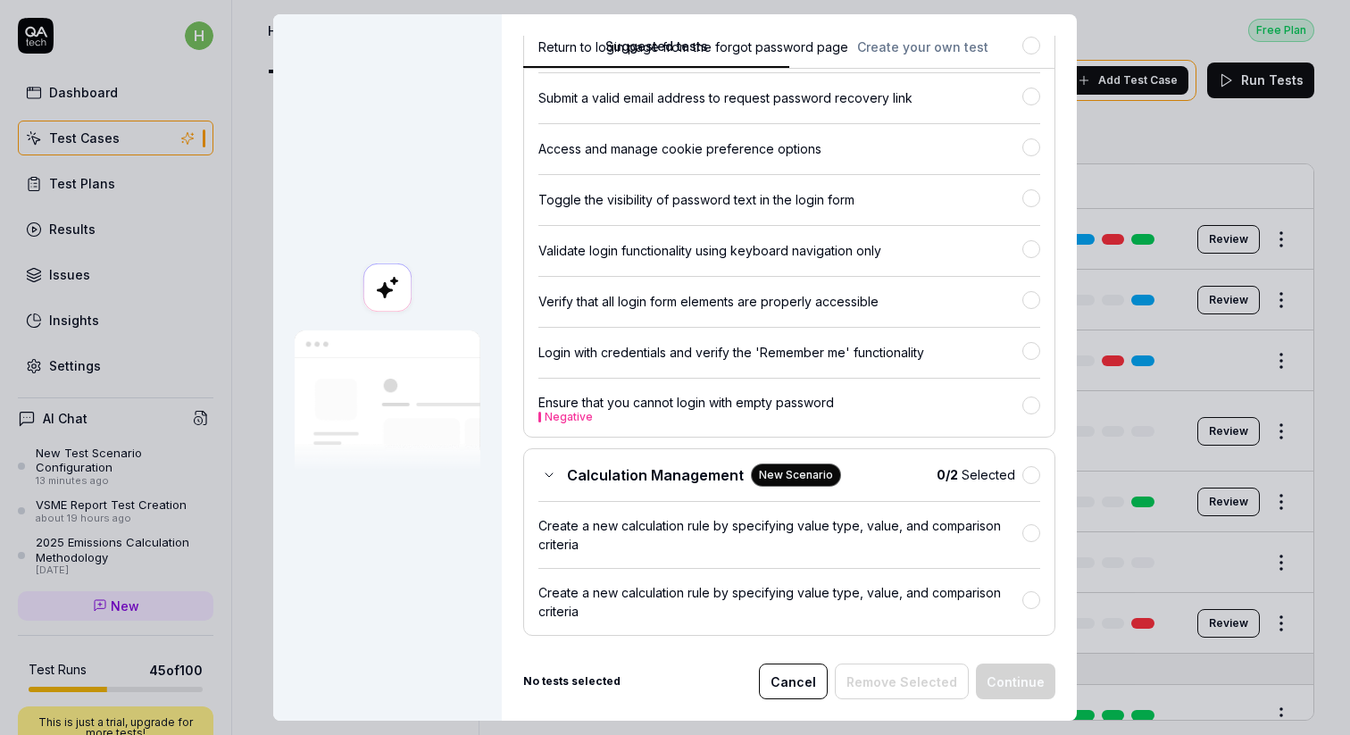
scroll to position [0, 0]
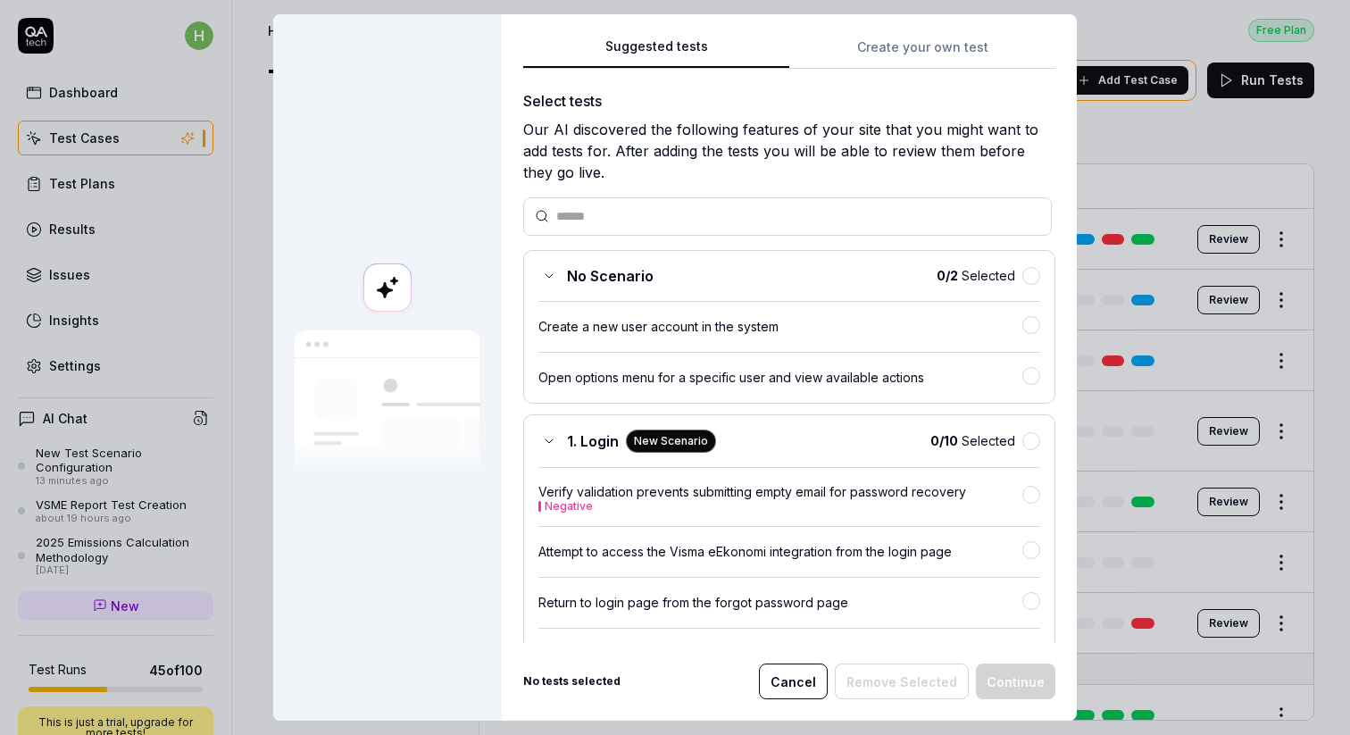
click at [607, 271] on span "No Scenario" at bounding box center [610, 275] width 87 height 21
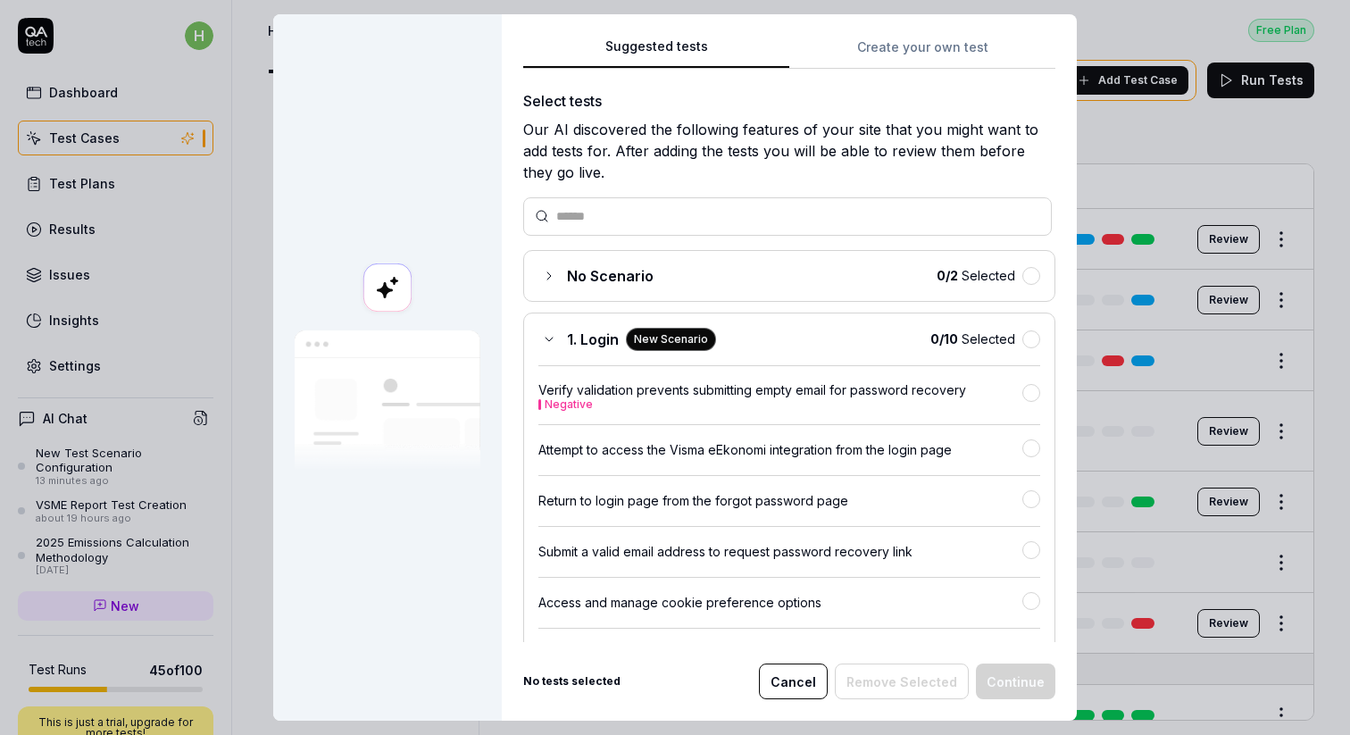
click at [607, 271] on span "No Scenario" at bounding box center [610, 275] width 87 height 21
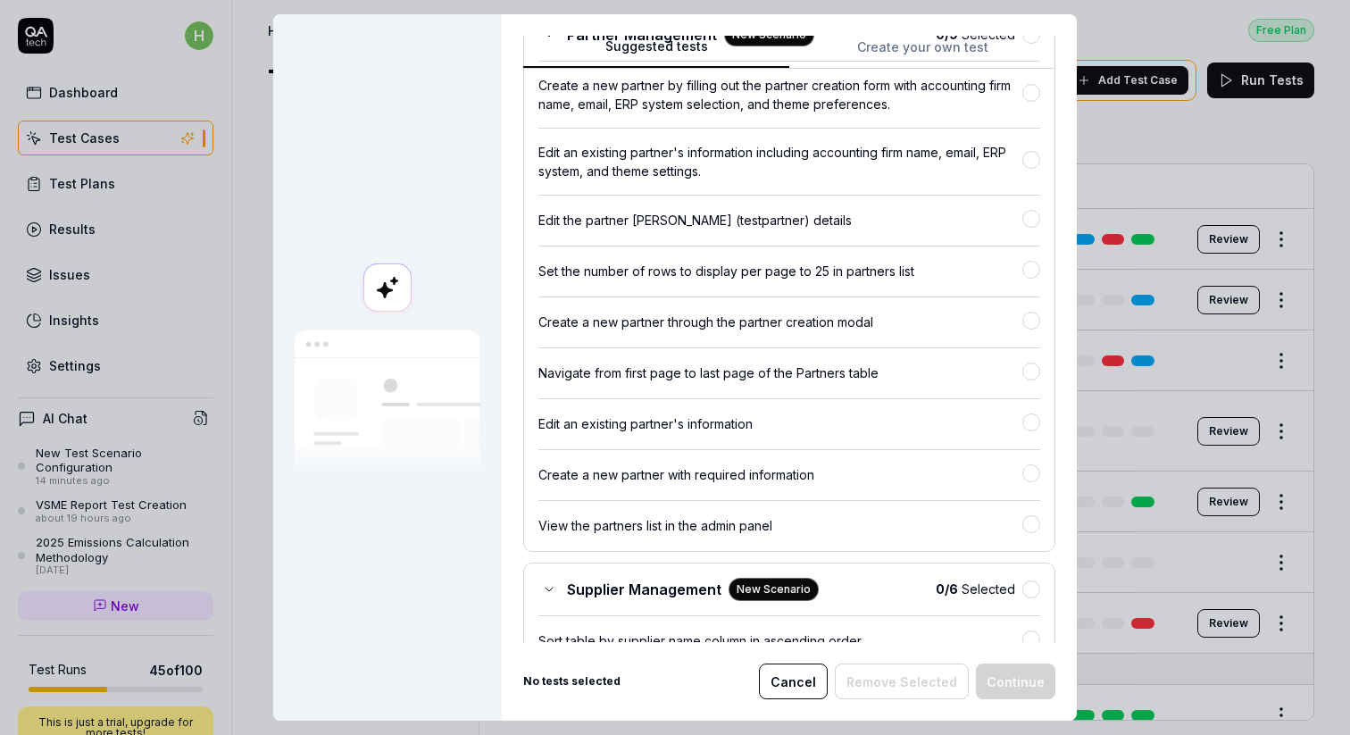
scroll to position [3587, 0]
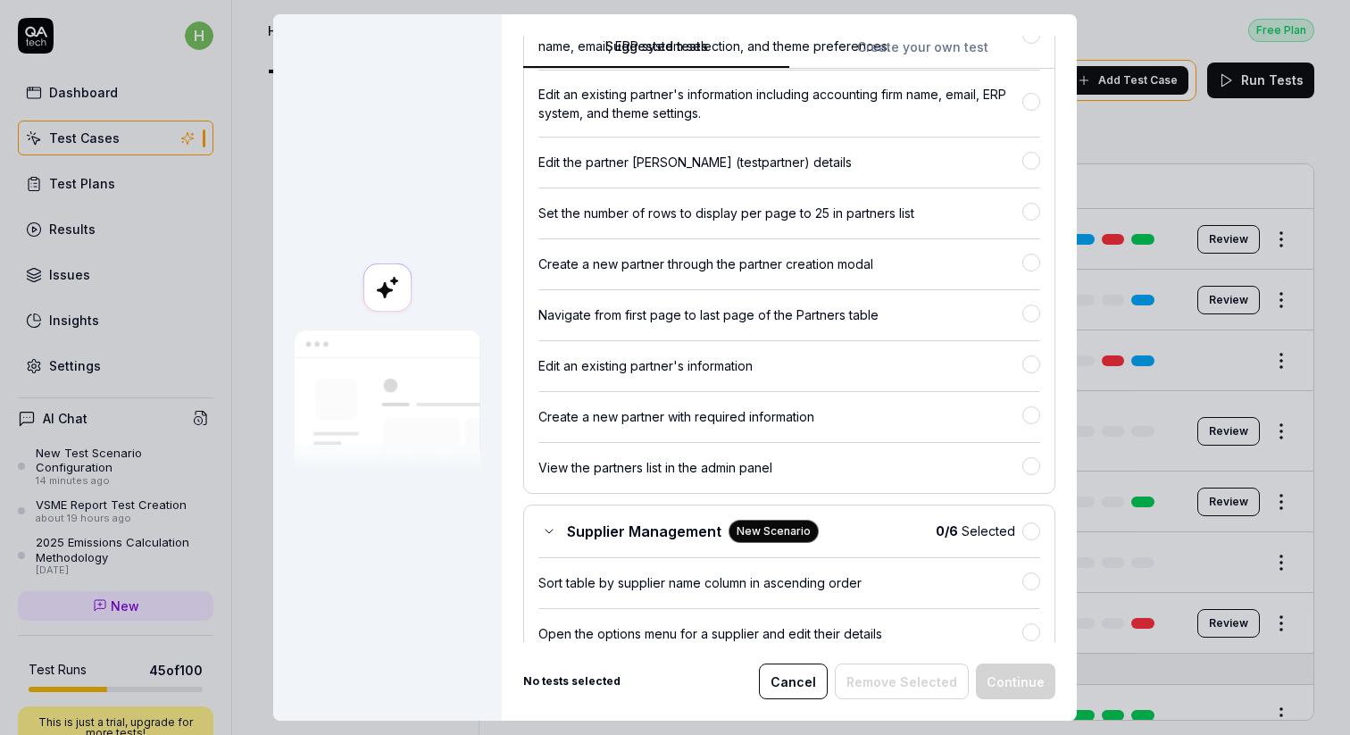
click at [791, 682] on button "Cancel" at bounding box center [793, 681] width 69 height 36
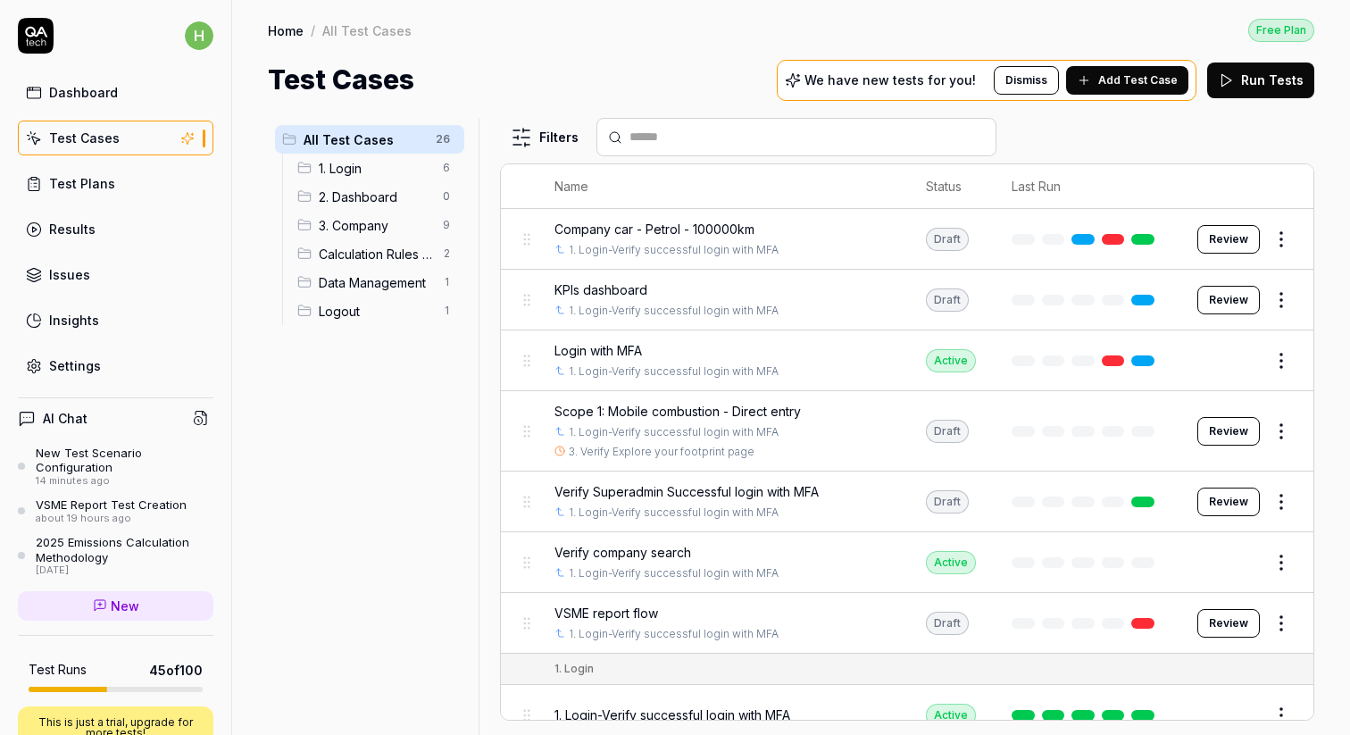
click at [452, 225] on html "h Dashboard Test Cases Test Plans Results Issues Insights Settings AI Chat New …" at bounding box center [675, 367] width 1350 height 735
click at [420, 501] on html "h Dashboard Test Cases Test Plans Results Issues Insights Settings AI Chat New …" at bounding box center [675, 367] width 1350 height 735
click at [449, 141] on html "h Dashboard Test Cases Test Plans Results Issues Insights Settings AI Chat New …" at bounding box center [675, 367] width 1350 height 735
click at [389, 514] on html "h Dashboard Test Cases Test Plans Results Issues Insights Settings AI Chat New …" at bounding box center [675, 367] width 1350 height 735
click at [448, 140] on html "h Dashboard Test Cases Test Plans Results Issues Insights Settings AI Chat New …" at bounding box center [675, 367] width 1350 height 735
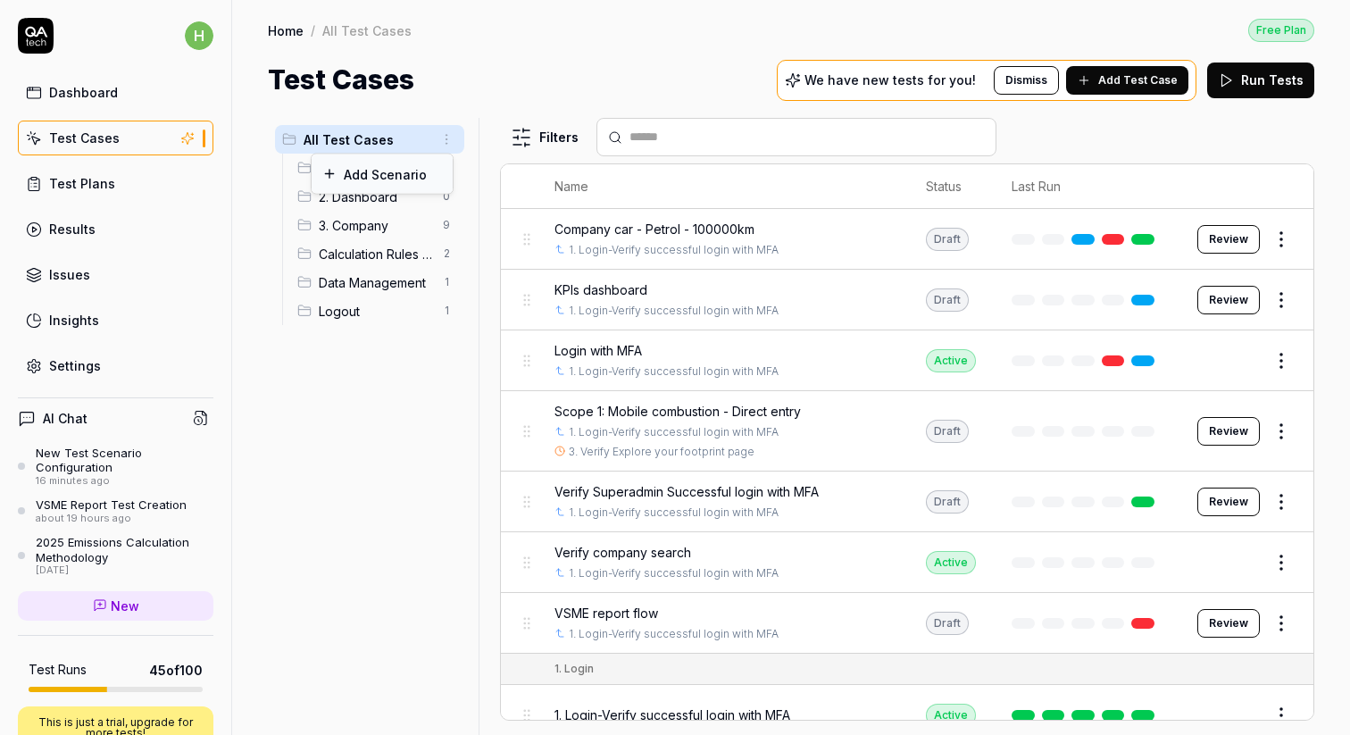
click at [391, 178] on div "Add Scenario" at bounding box center [382, 173] width 141 height 39
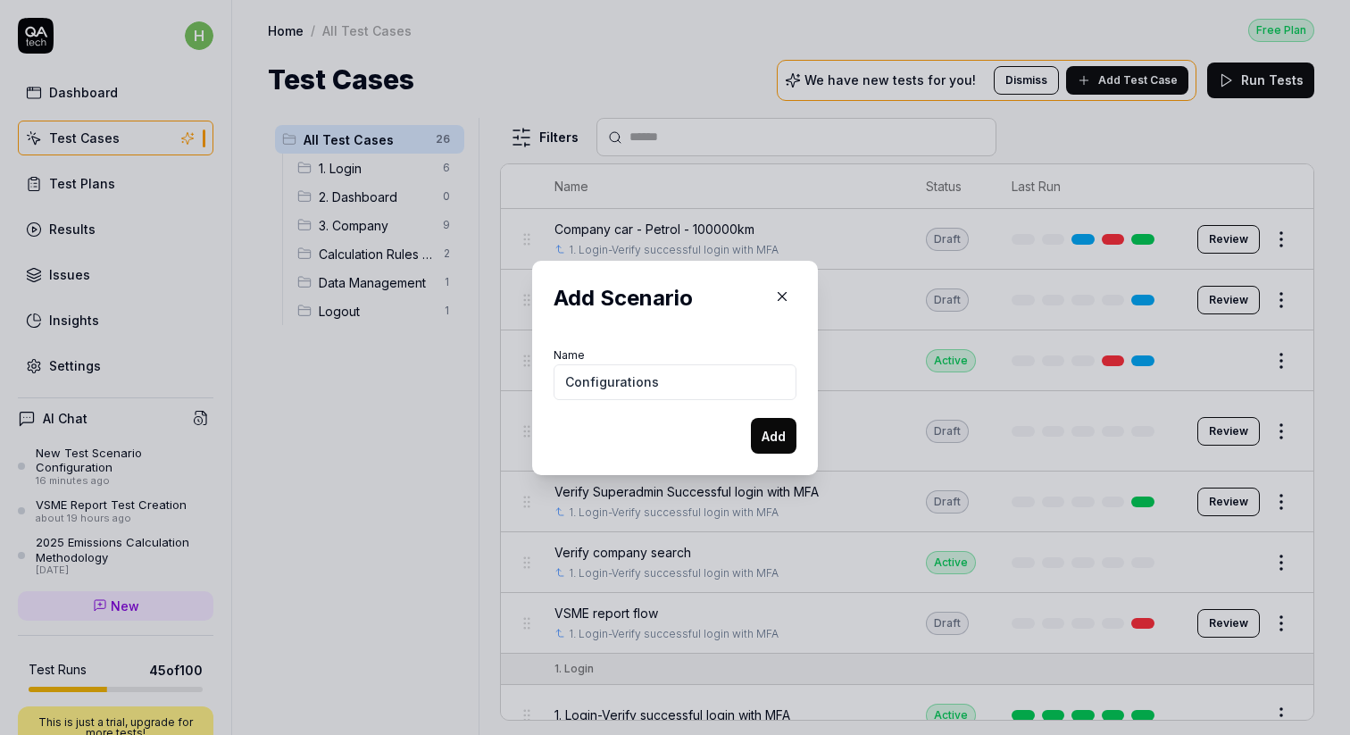
click at [566, 385] on input "Configurations" at bounding box center [674, 382] width 243 height 36
type input "4. Configurations"
click at [769, 430] on button "Add" at bounding box center [774, 436] width 46 height 36
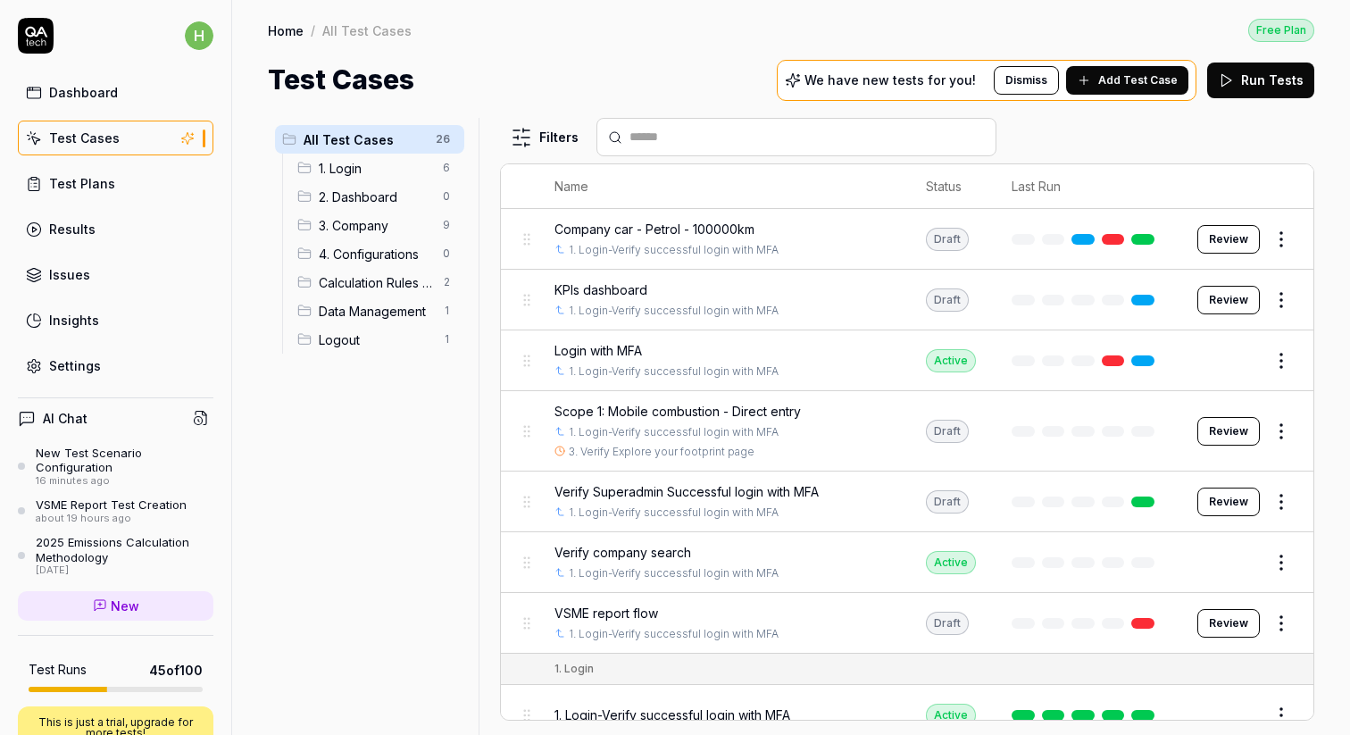
click at [446, 250] on html "h Dashboard Test Cases Test Plans Results Issues Insights Settings AI Chat New …" at bounding box center [675, 367] width 1350 height 735
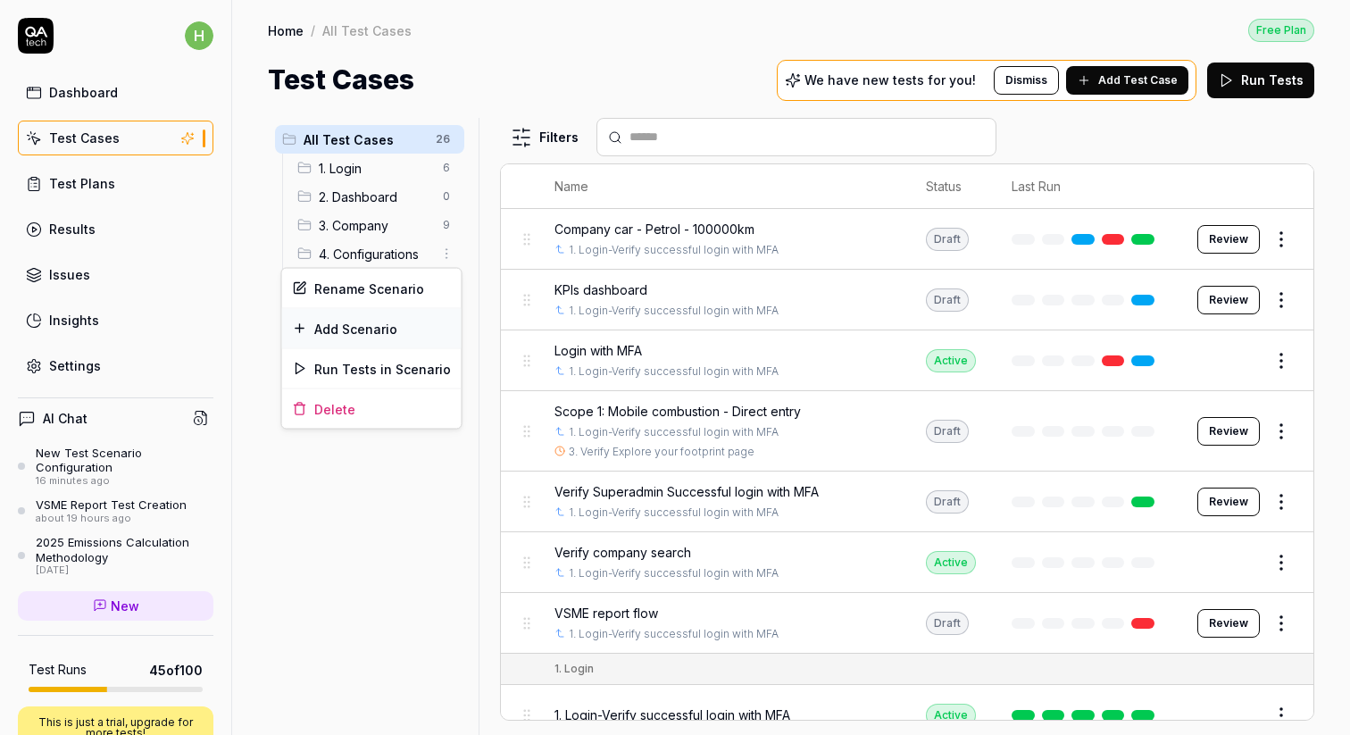
click at [357, 328] on div "Add Scenario" at bounding box center [371, 328] width 179 height 39
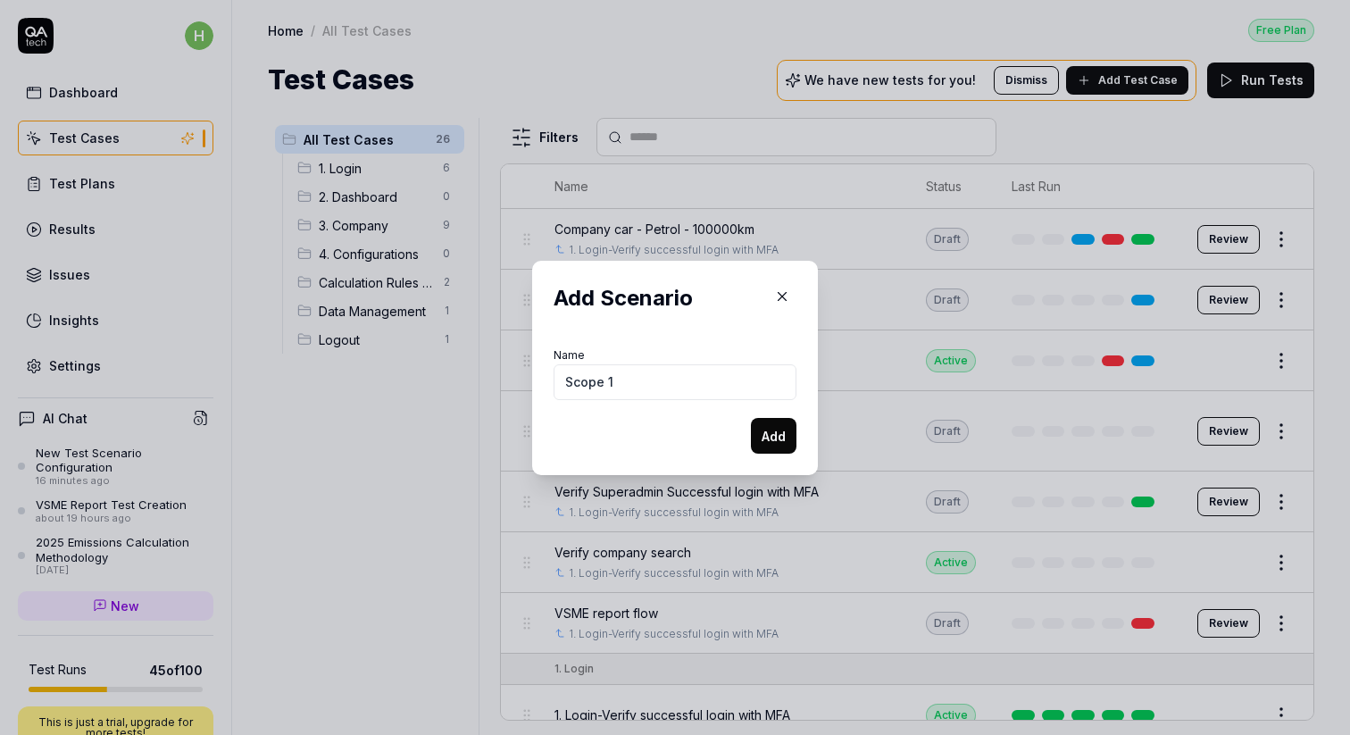
type input "Scope 1"
click at [765, 442] on button "Add" at bounding box center [774, 436] width 46 height 36
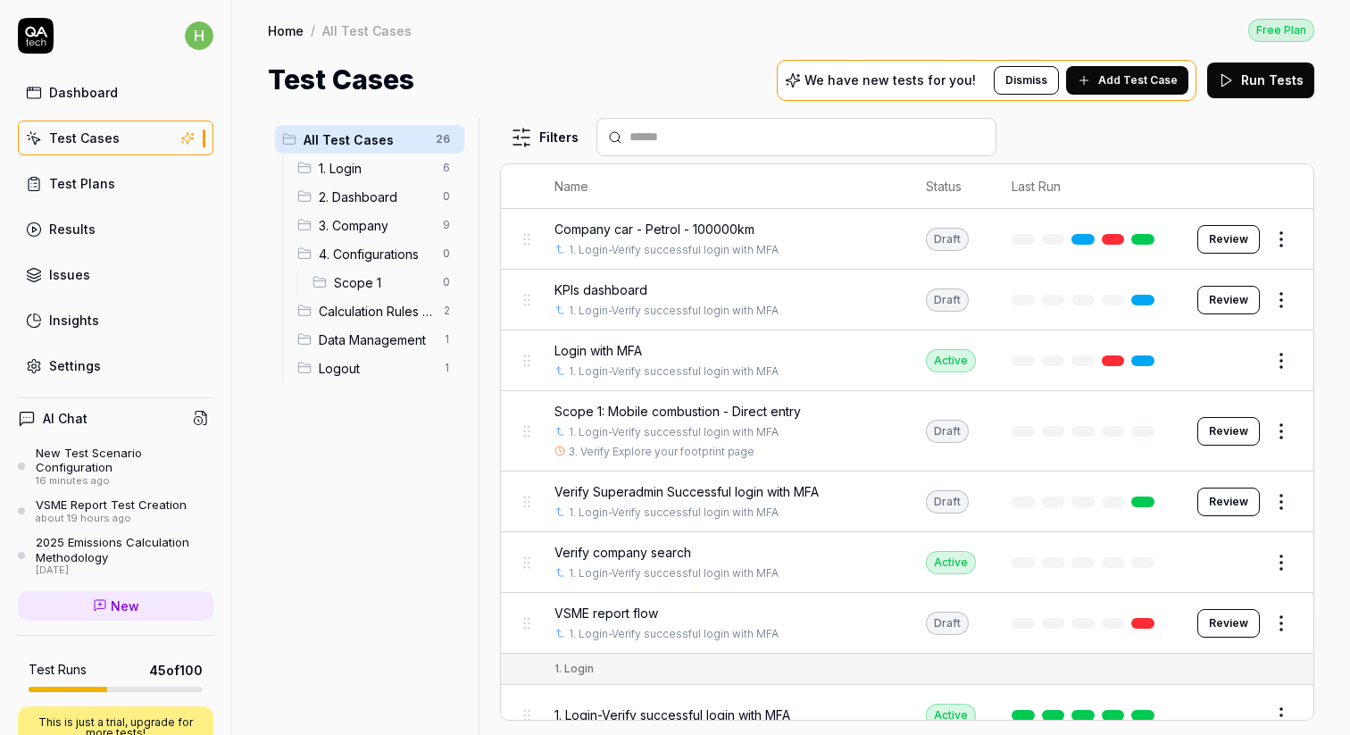
click at [610, 409] on span "Scope 1: Mobile combustion - Direct entry" at bounding box center [677, 411] width 246 height 19
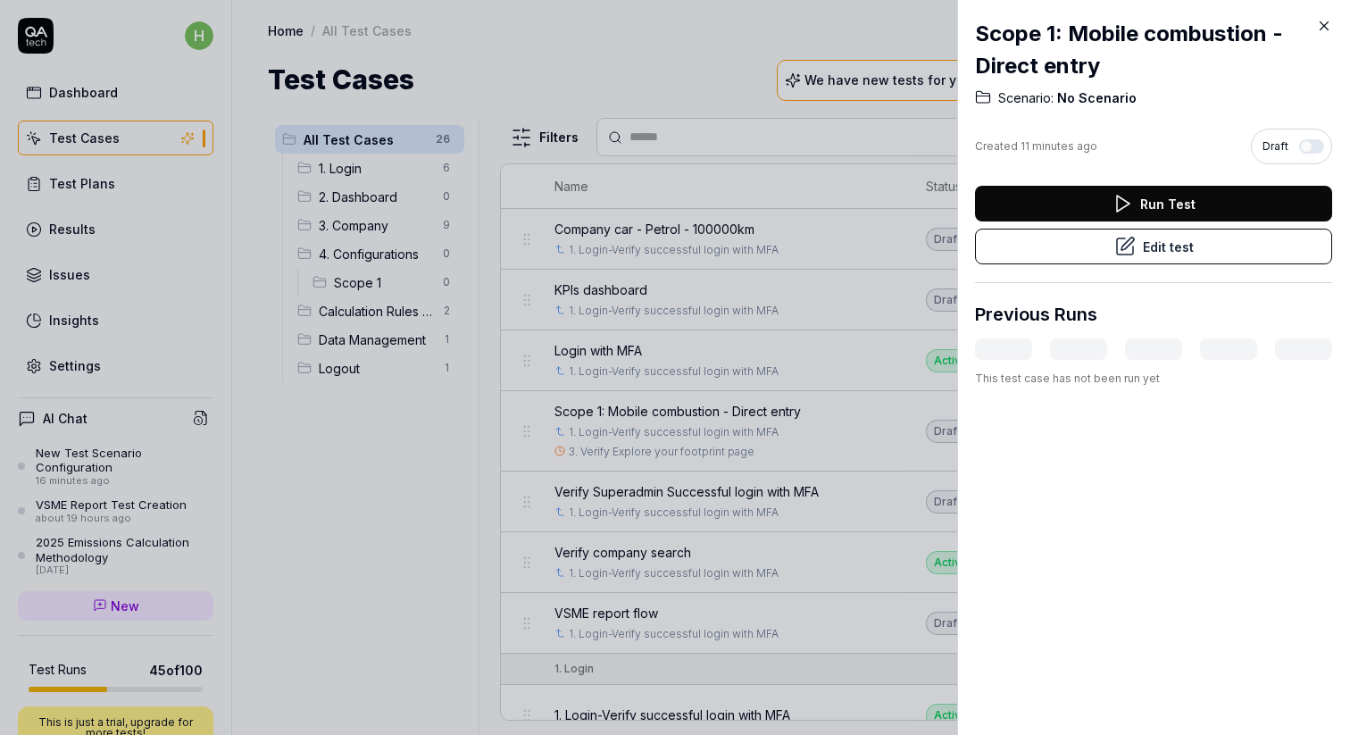
click at [1166, 244] on button "Edit test" at bounding box center [1153, 247] width 357 height 36
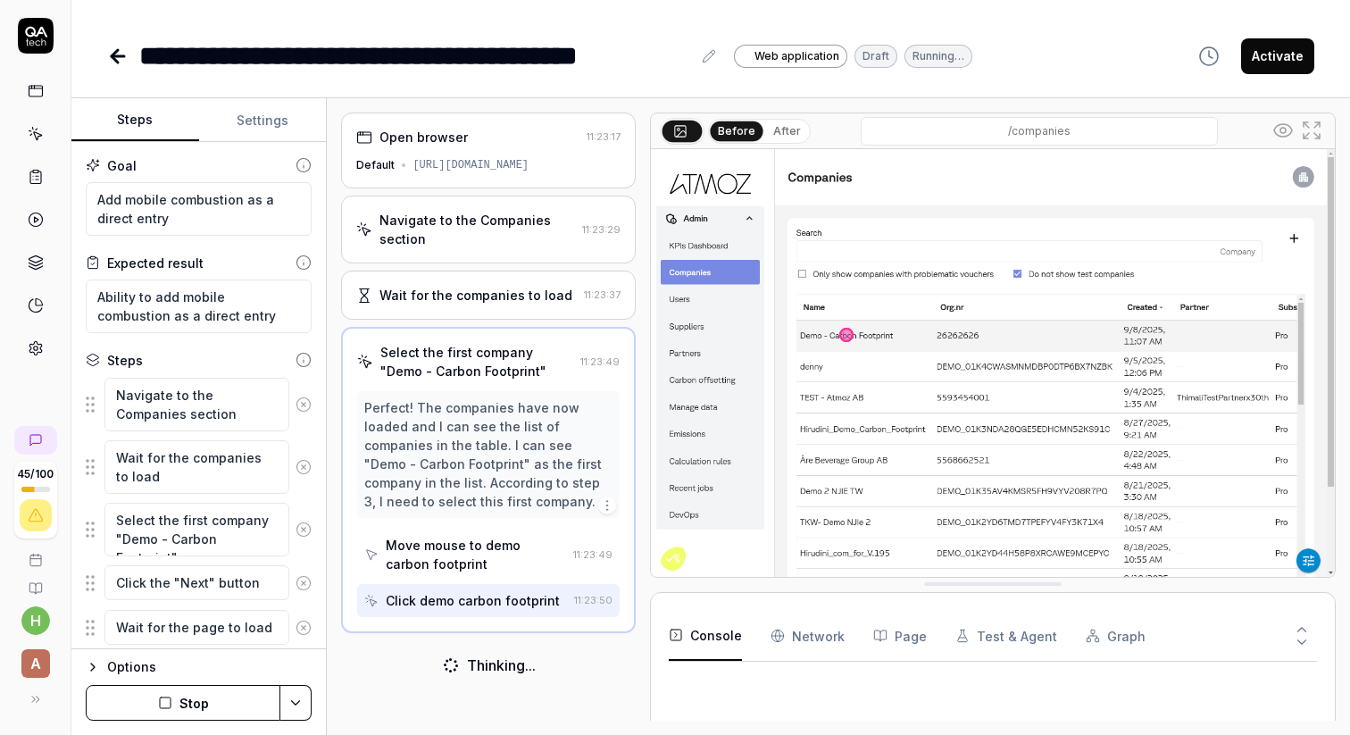
click at [711, 60] on icon at bounding box center [709, 56] width 14 height 14
type textarea "*"
click at [262, 51] on div "**********" at bounding box center [415, 56] width 552 height 40
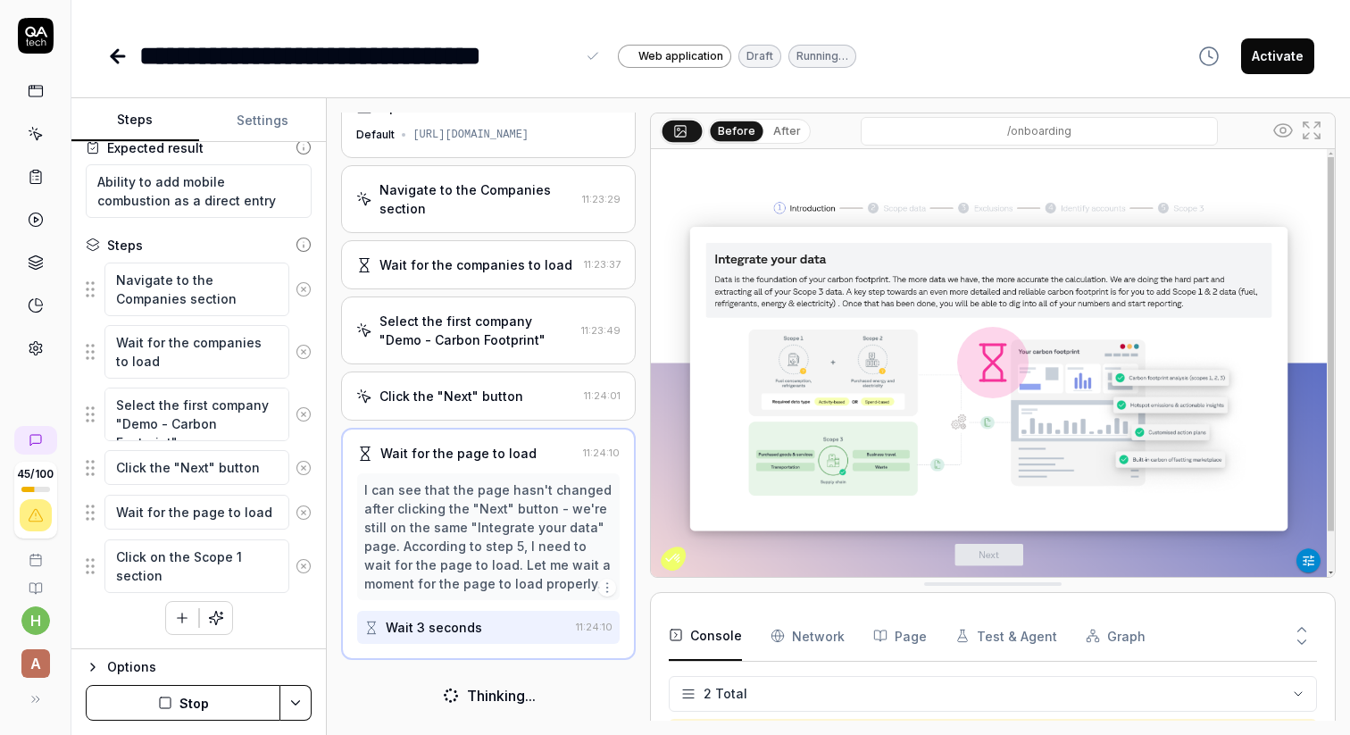
scroll to position [27, 0]
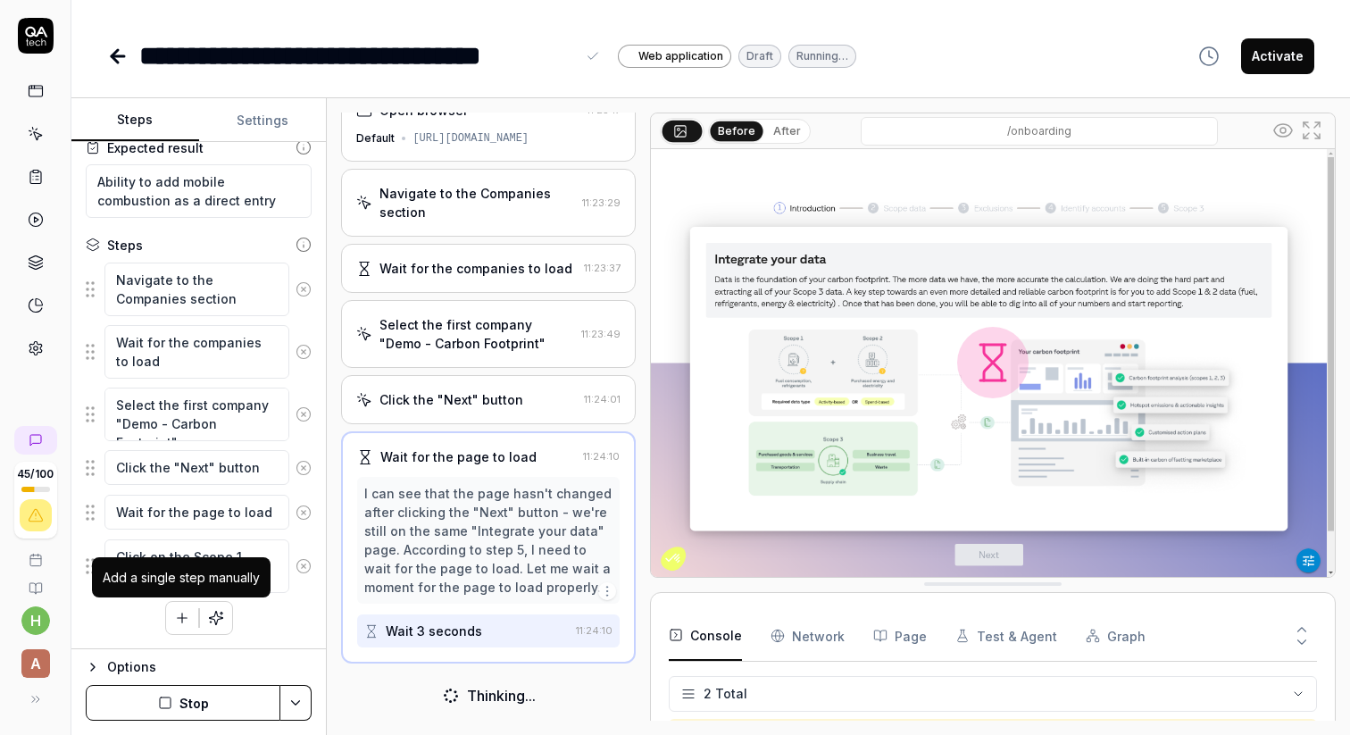
click at [178, 624] on icon "button" at bounding box center [182, 618] width 16 height 16
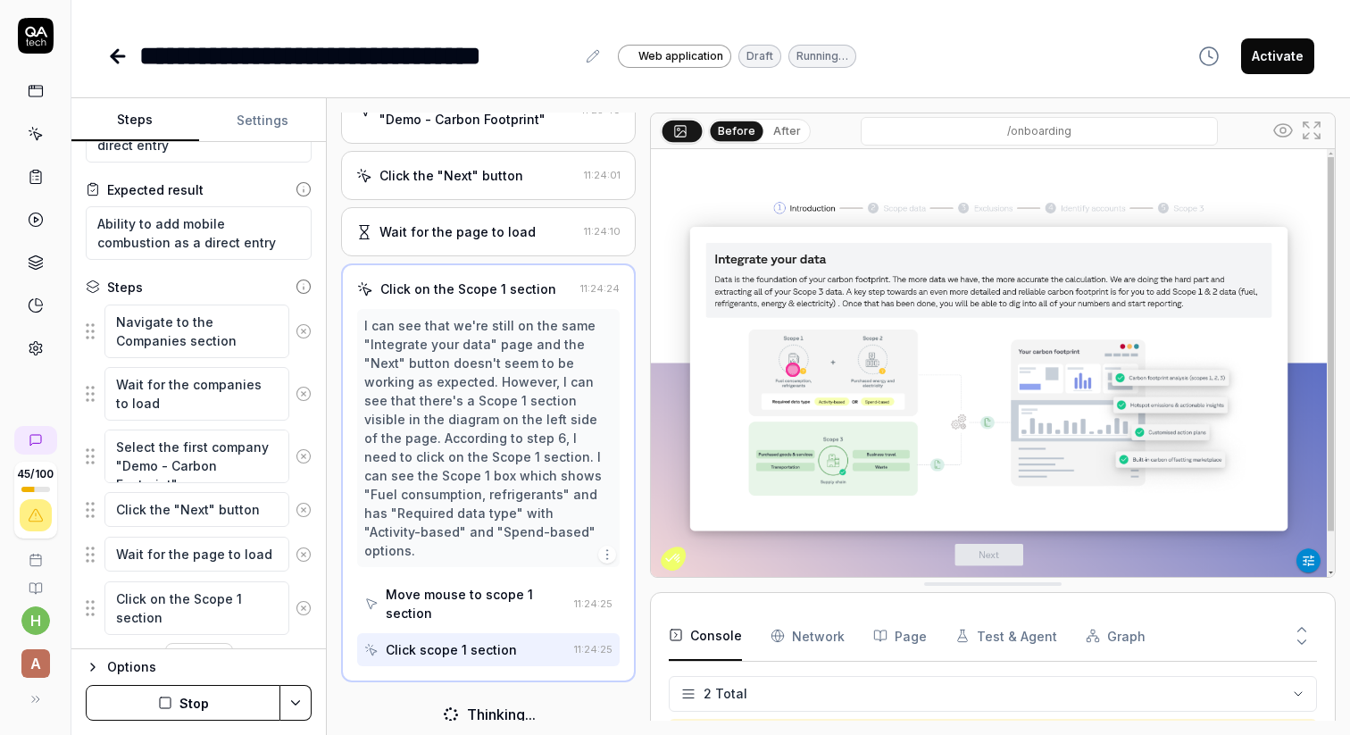
scroll to position [115, 0]
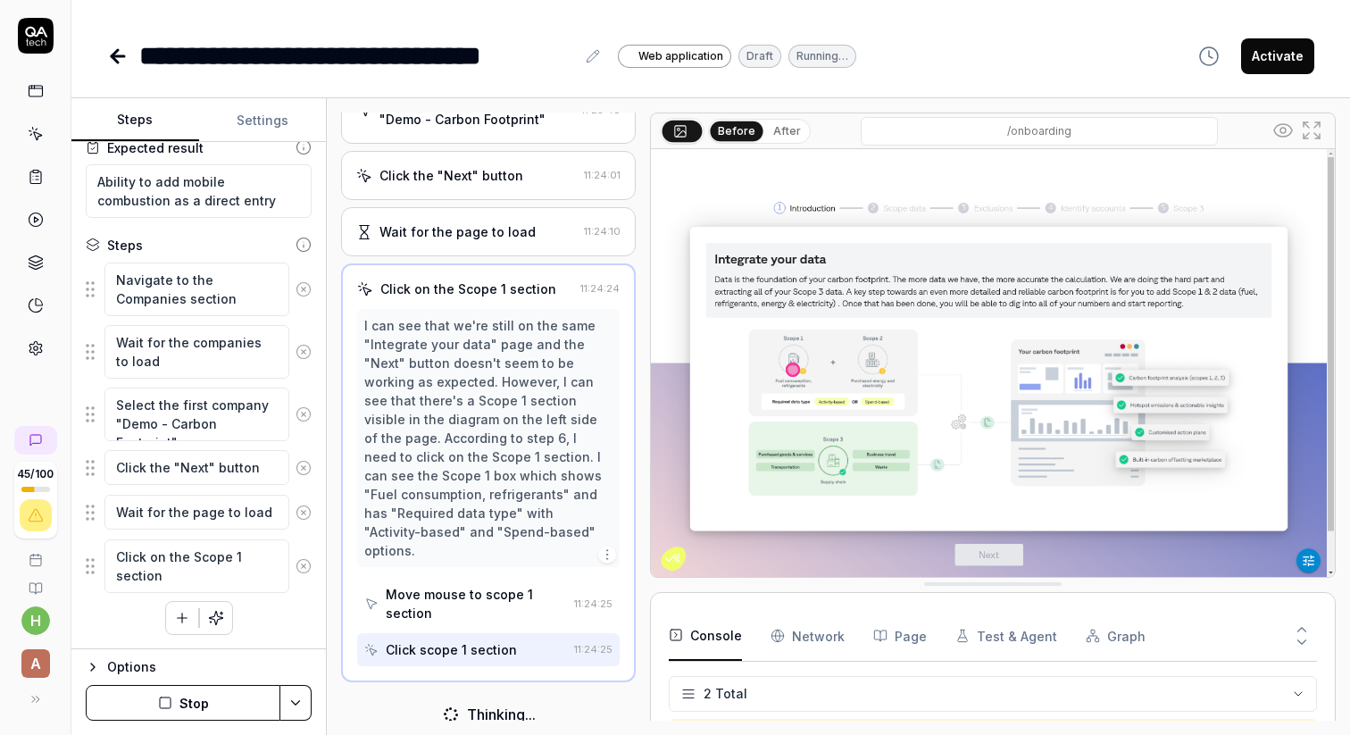
click at [178, 624] on icon "button" at bounding box center [182, 618] width 16 height 16
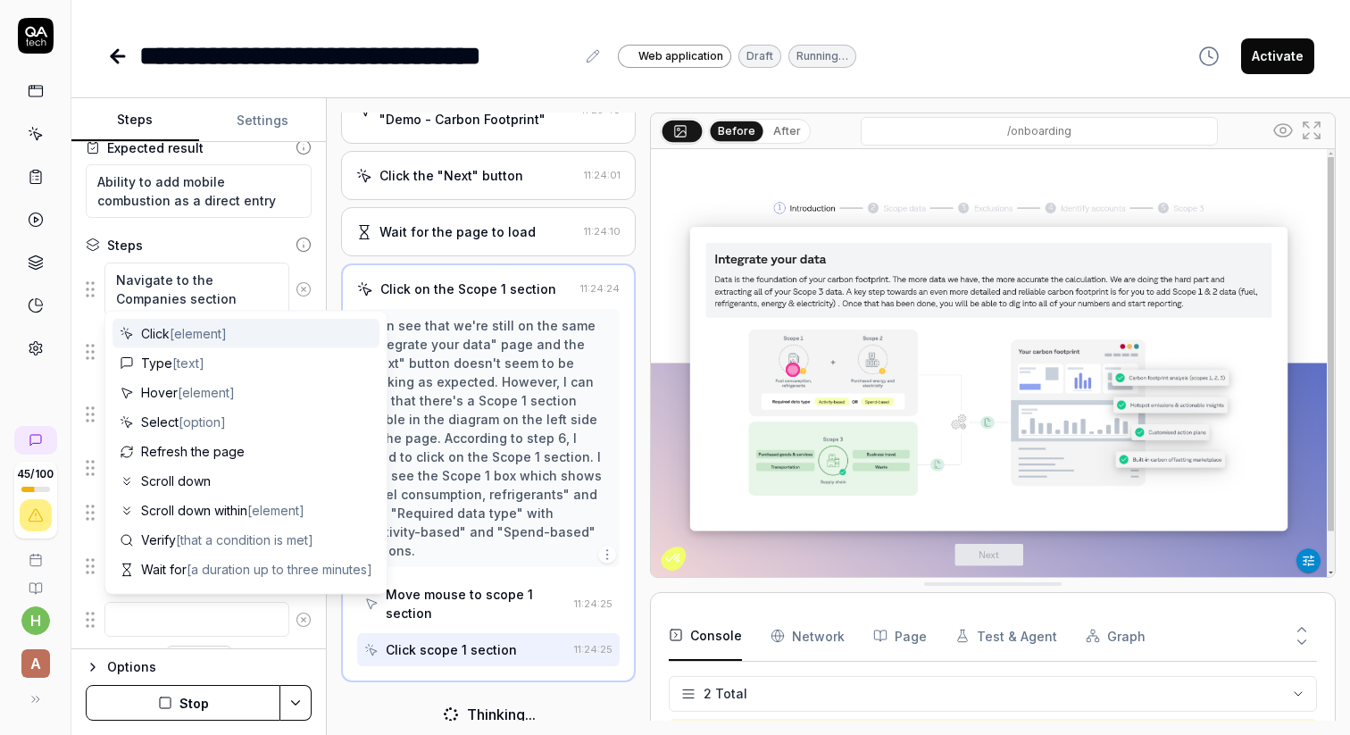
type textarea "*"
type textarea "C"
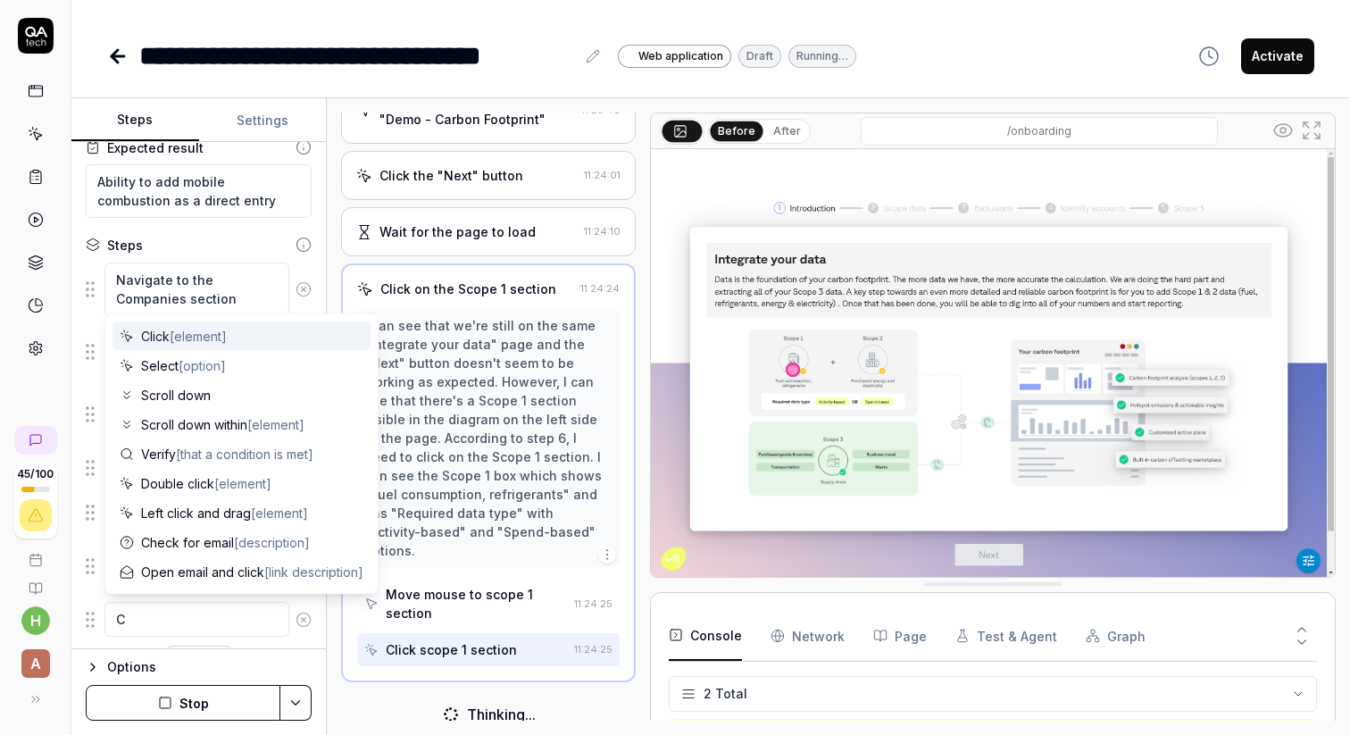
type textarea "*"
type textarea "Co"
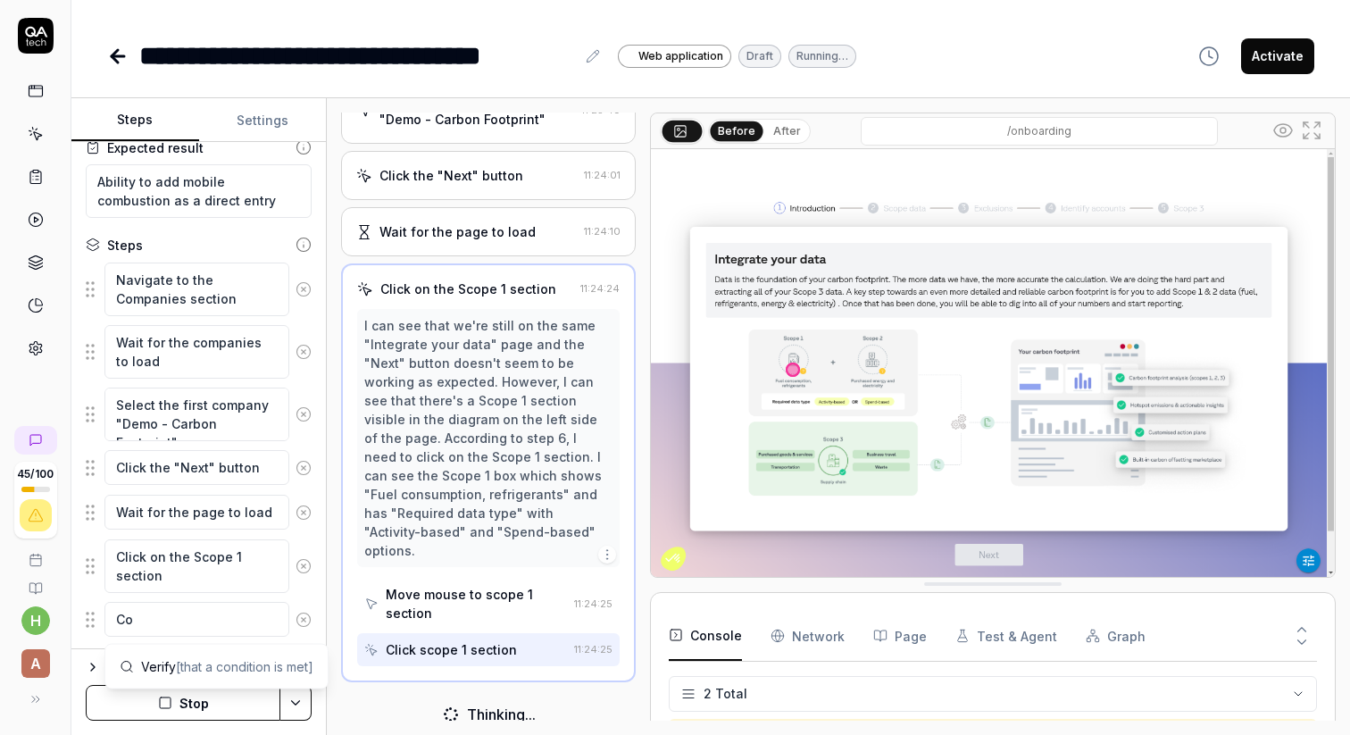
type textarea "*"
type textarea "Com"
type textarea "*"
type textarea "Comp"
type textarea "*"
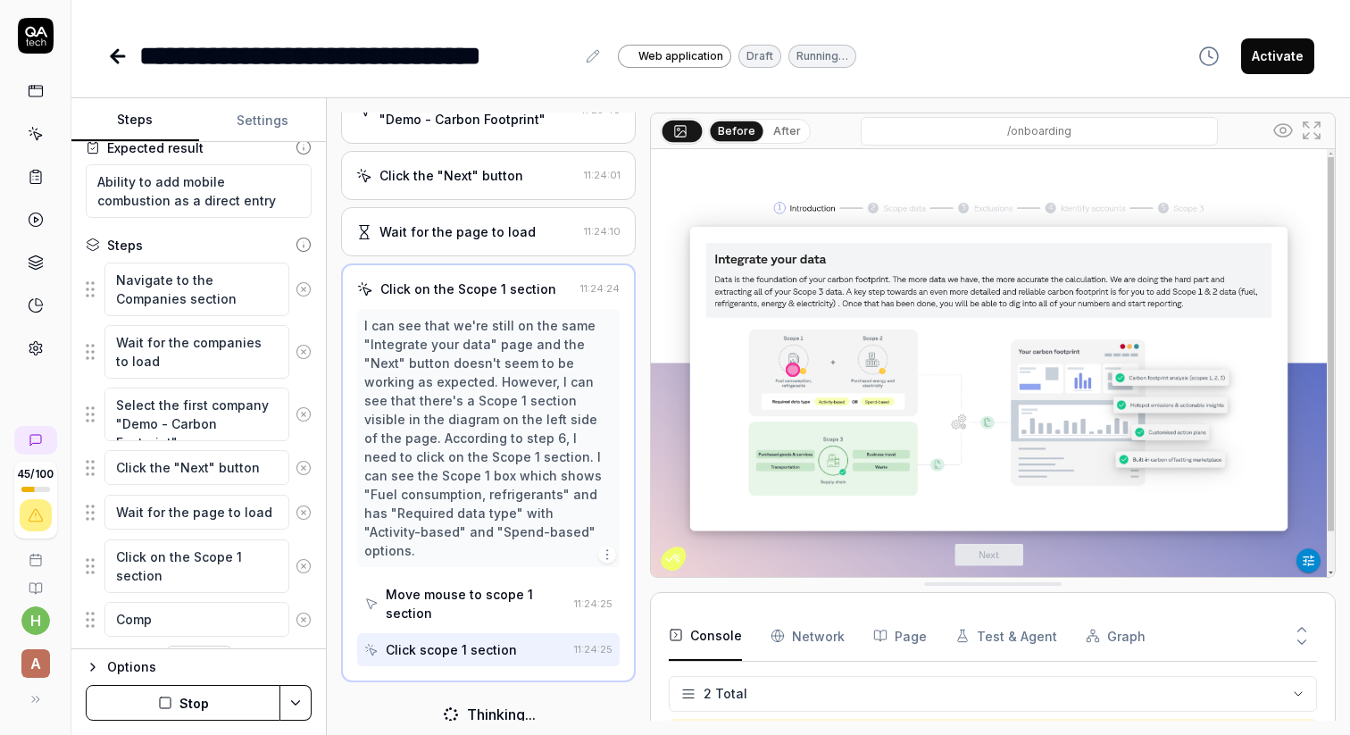
type textarea "Compl"
type textarea "*"
type textarea "Comple"
type textarea "*"
type textarea "Complet"
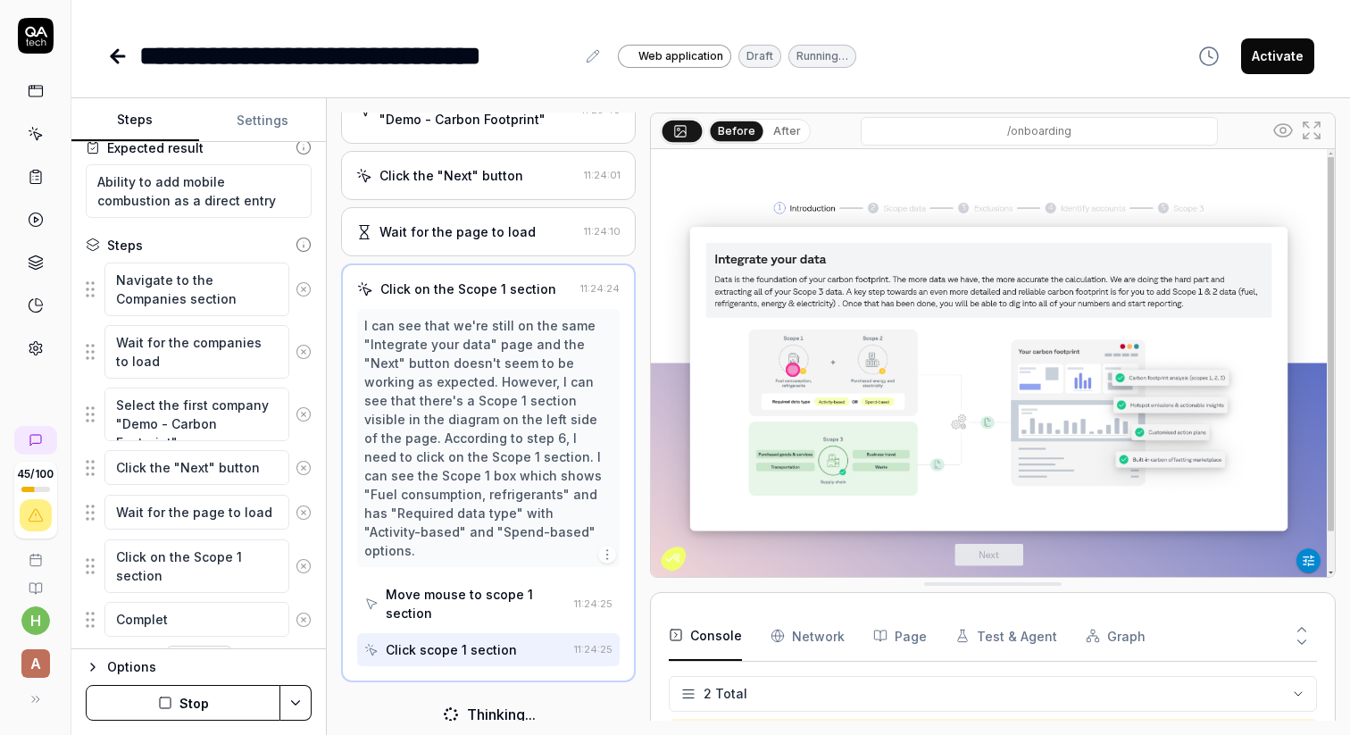
type textarea "*"
type textarea "Complete"
type textarea "*"
type textarea "Complete"
type textarea "*"
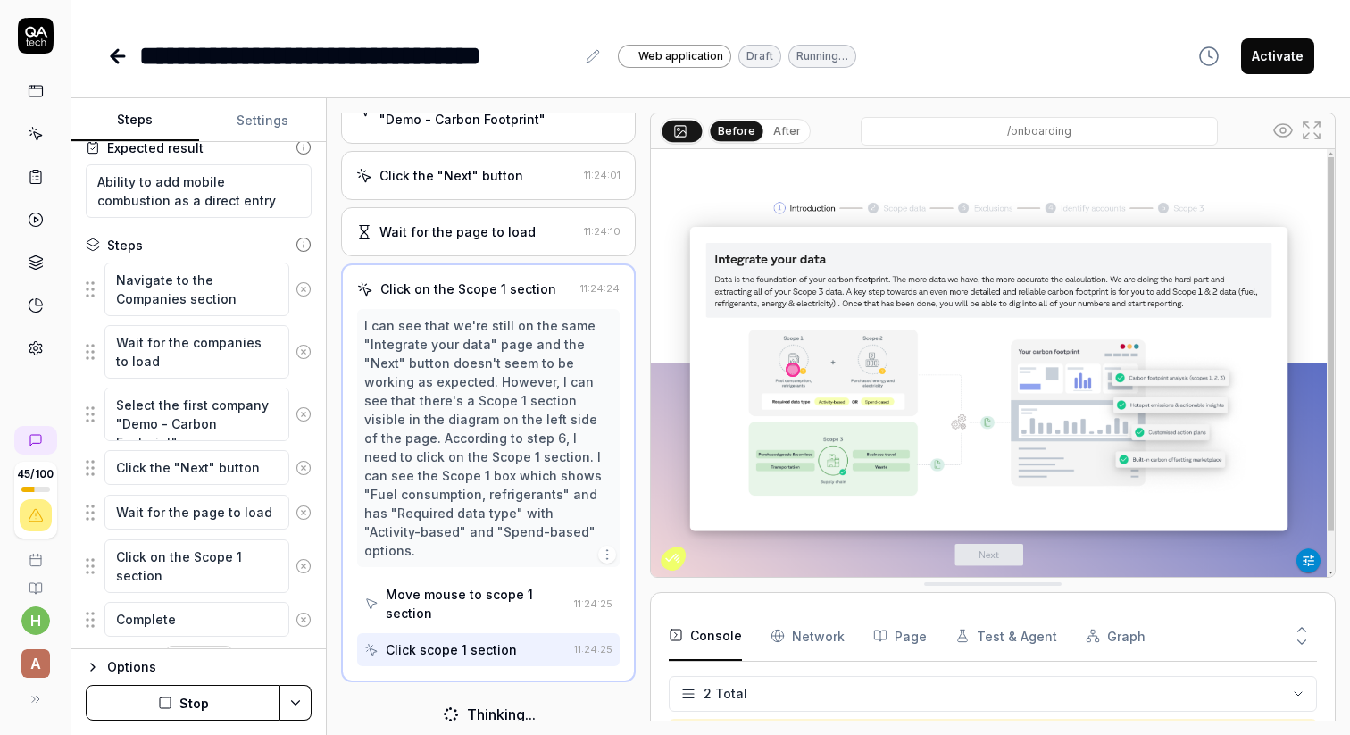
type textarea "Complete o"
type textarea "*"
type textarea "Complete on"
type textarea "*"
type textarea "Complete onb"
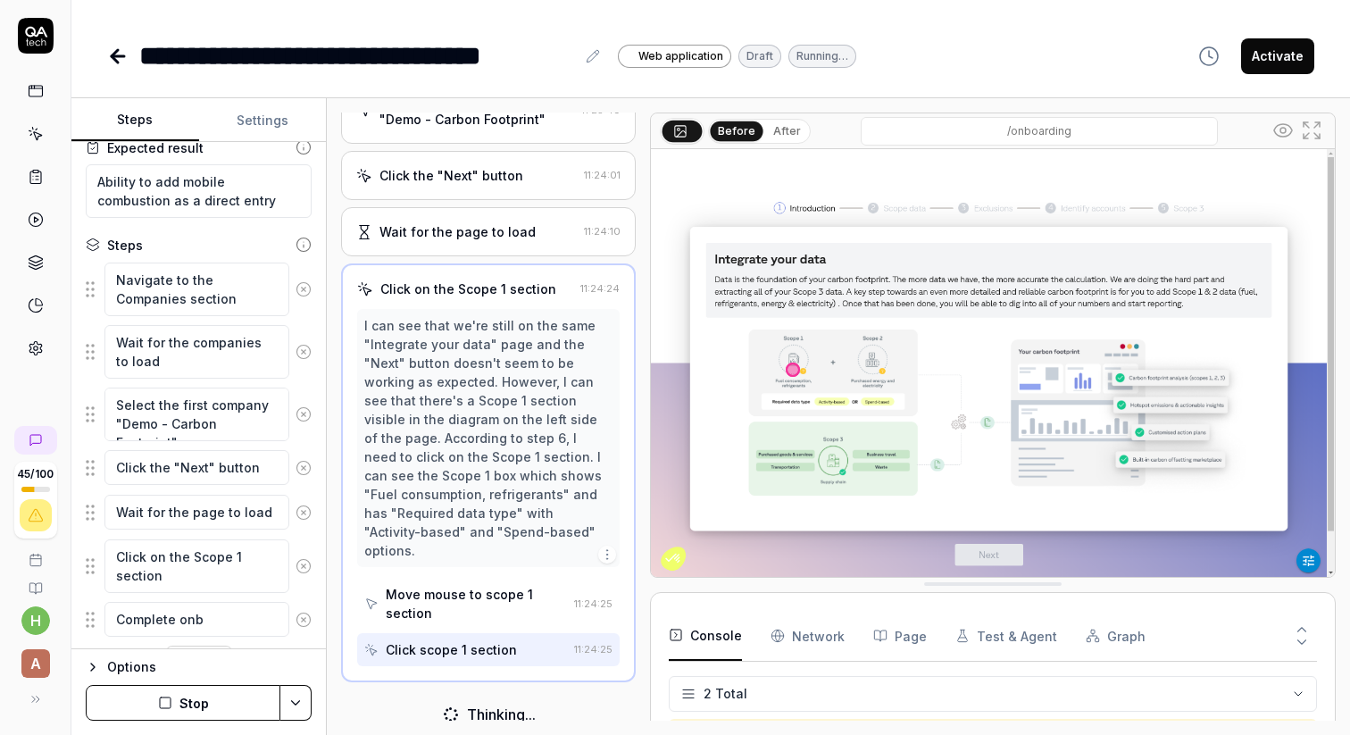
type textarea "*"
type textarea "Complete onbo"
type textarea "*"
type textarea "Complete onboa"
type textarea "*"
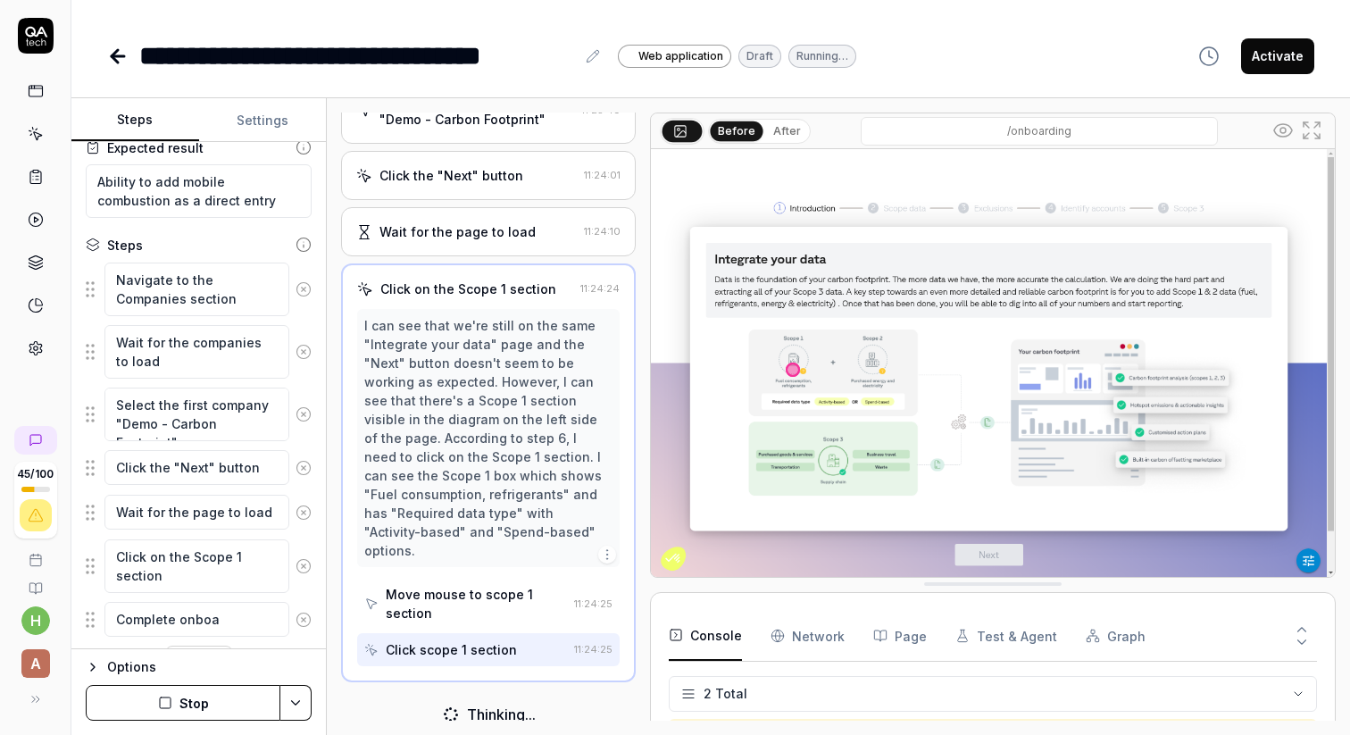
type textarea "Complete onboar"
type textarea "*"
type textarea "Complete onboard"
type textarea "*"
type textarea "Complete onboardi"
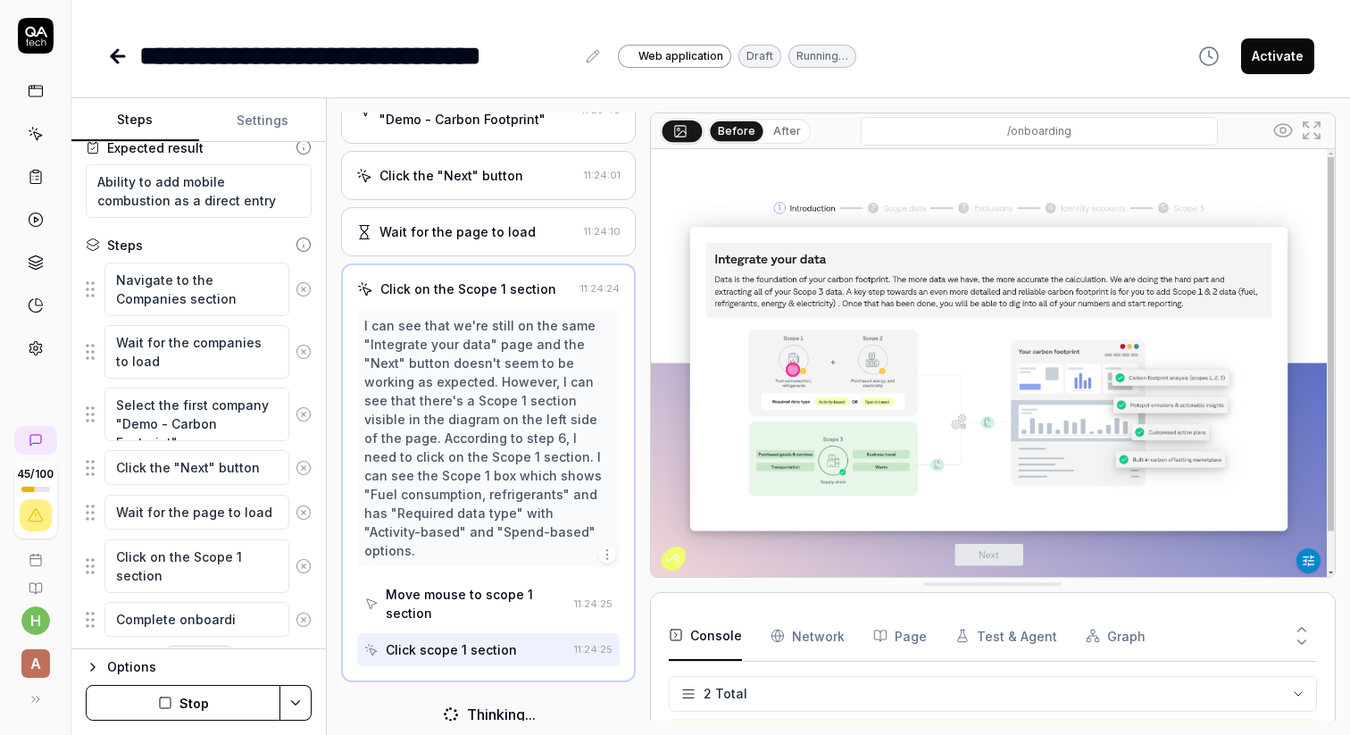
type textarea "*"
type textarea "Complete onboardin"
type textarea "*"
type textarea "Complete onboarding"
type textarea "*"
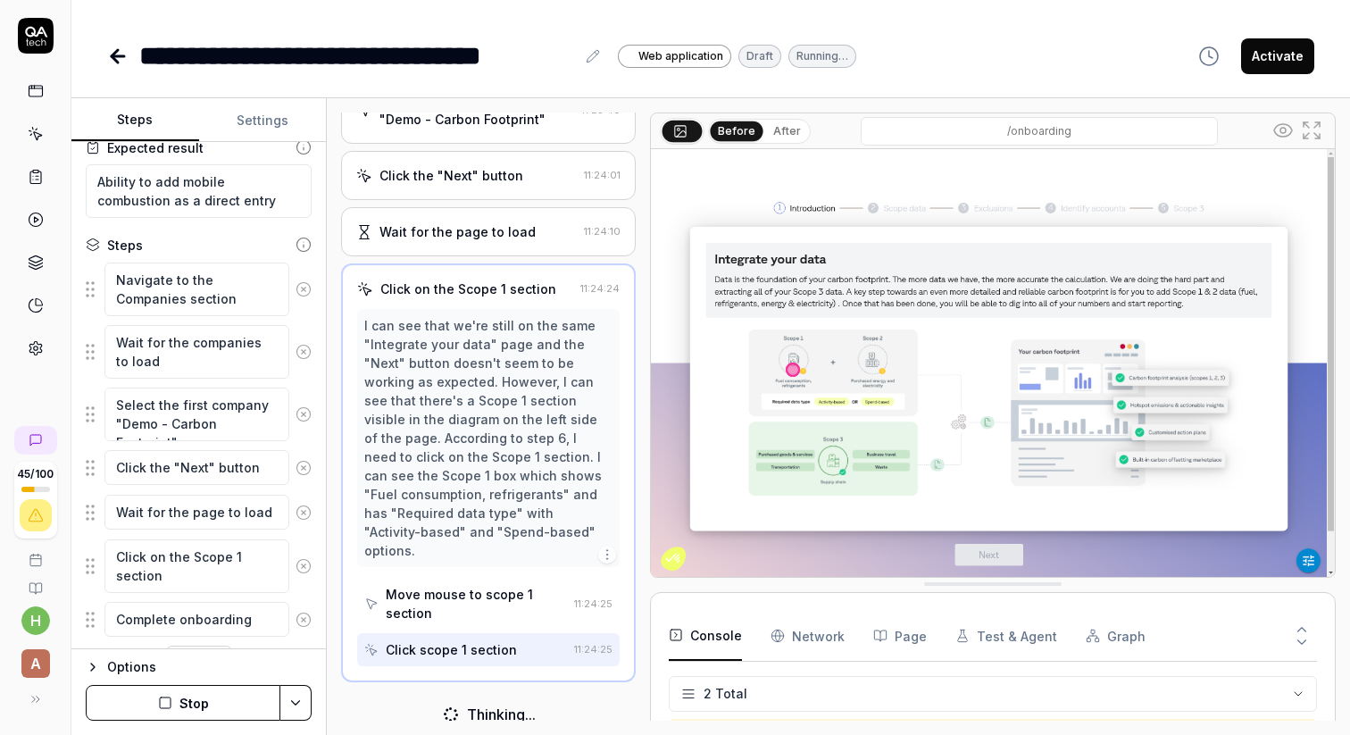
type textarea "Complete onboarding"
type textarea "*"
type textarea "Complete onboarding f"
type textarea "*"
type textarea "Complete onboarding fl"
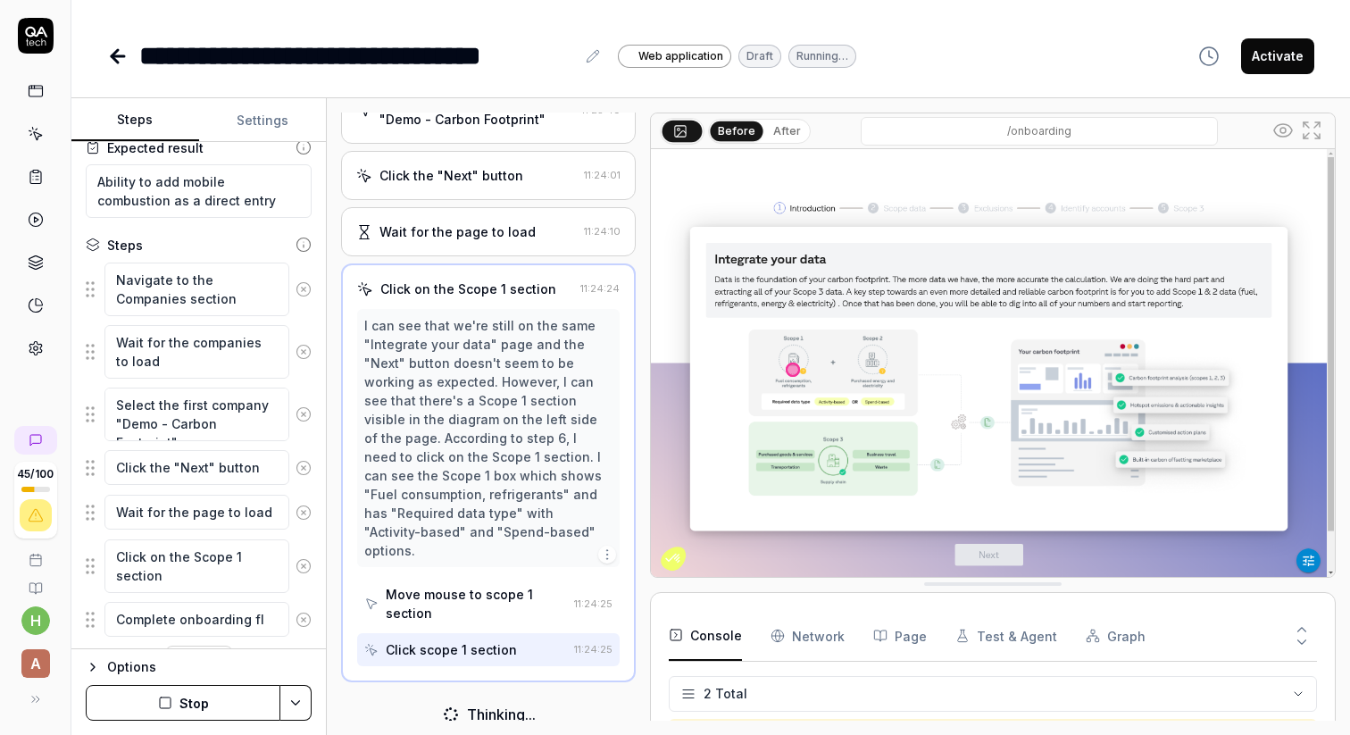
type textarea "*"
type textarea "Complete onboarding flo"
type textarea "*"
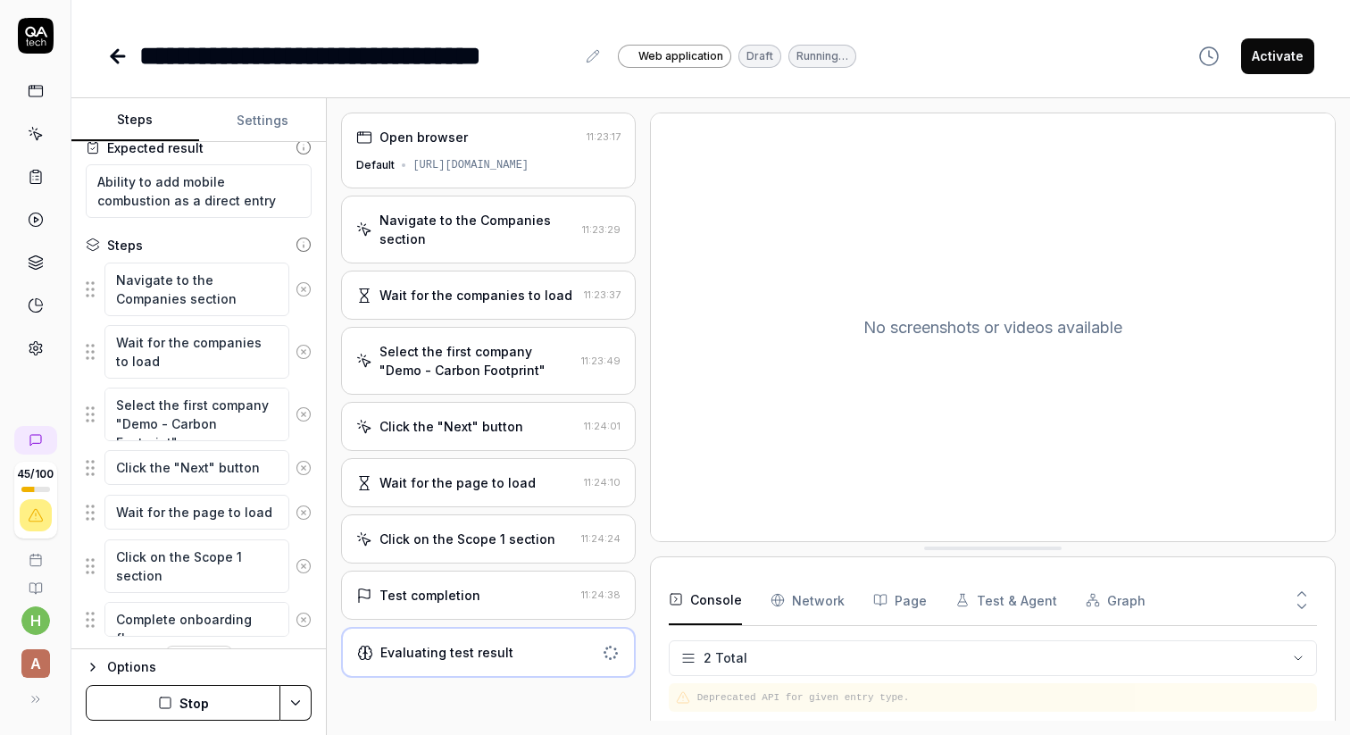
scroll to position [160, 0]
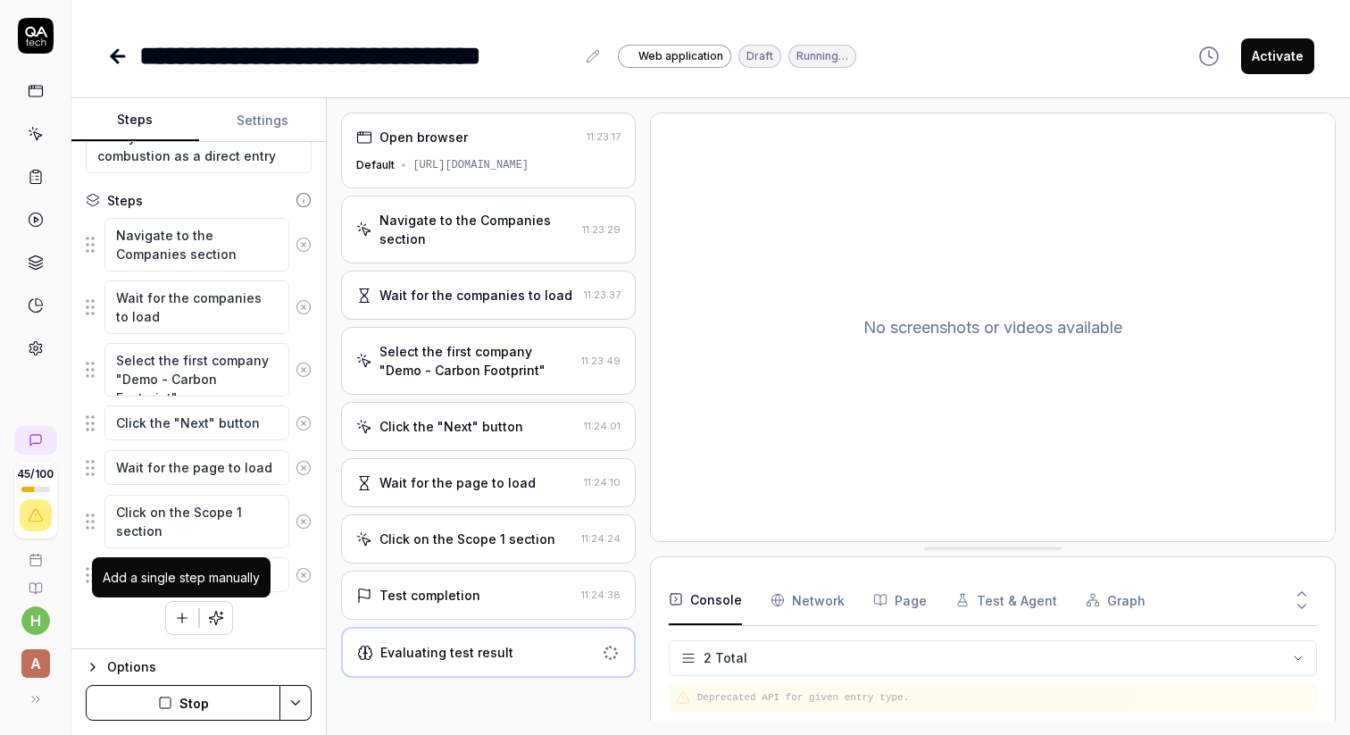
type textarea "Complete onboarding flow"
click at [174, 615] on icon "button" at bounding box center [182, 618] width 16 height 16
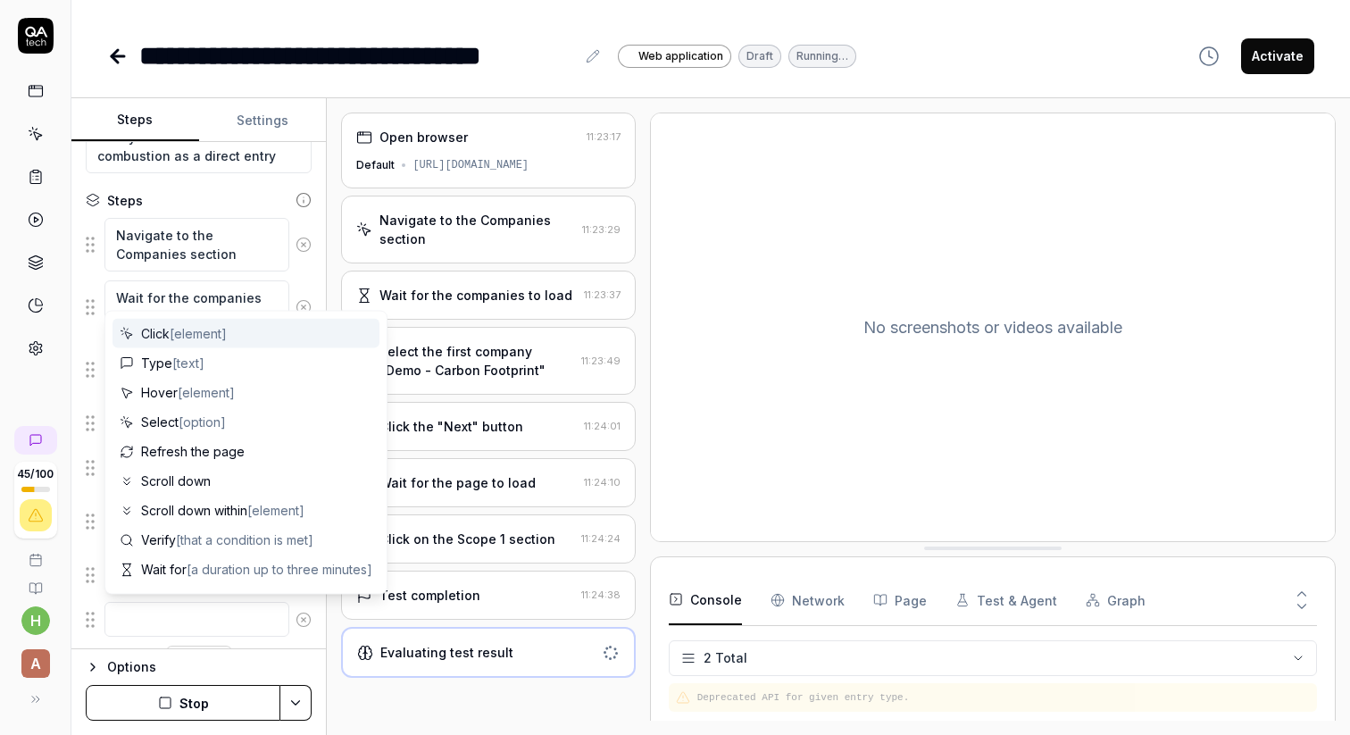
type textarea "*"
type textarea "N"
type textarea "*"
type textarea "Na"
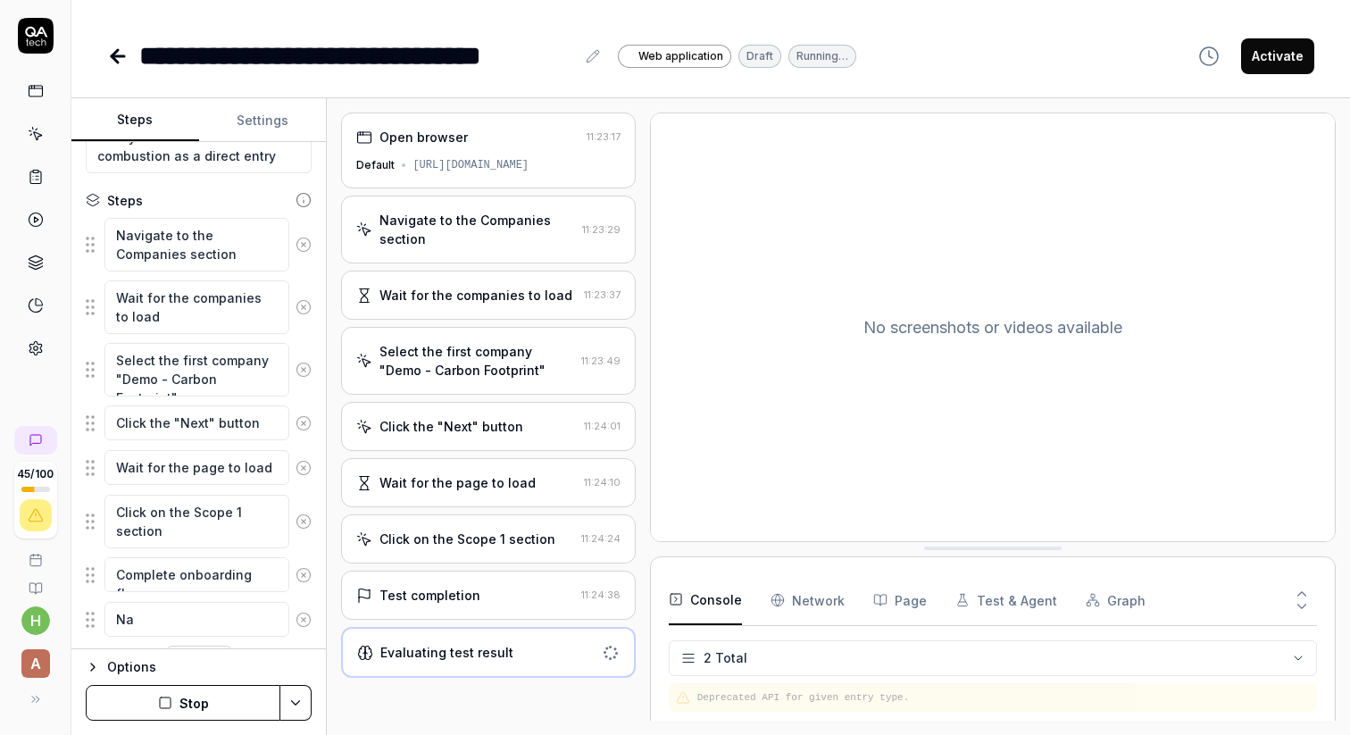
type textarea "*"
type textarea "Nav"
type textarea "*"
type textarea "Navi"
type textarea "*"
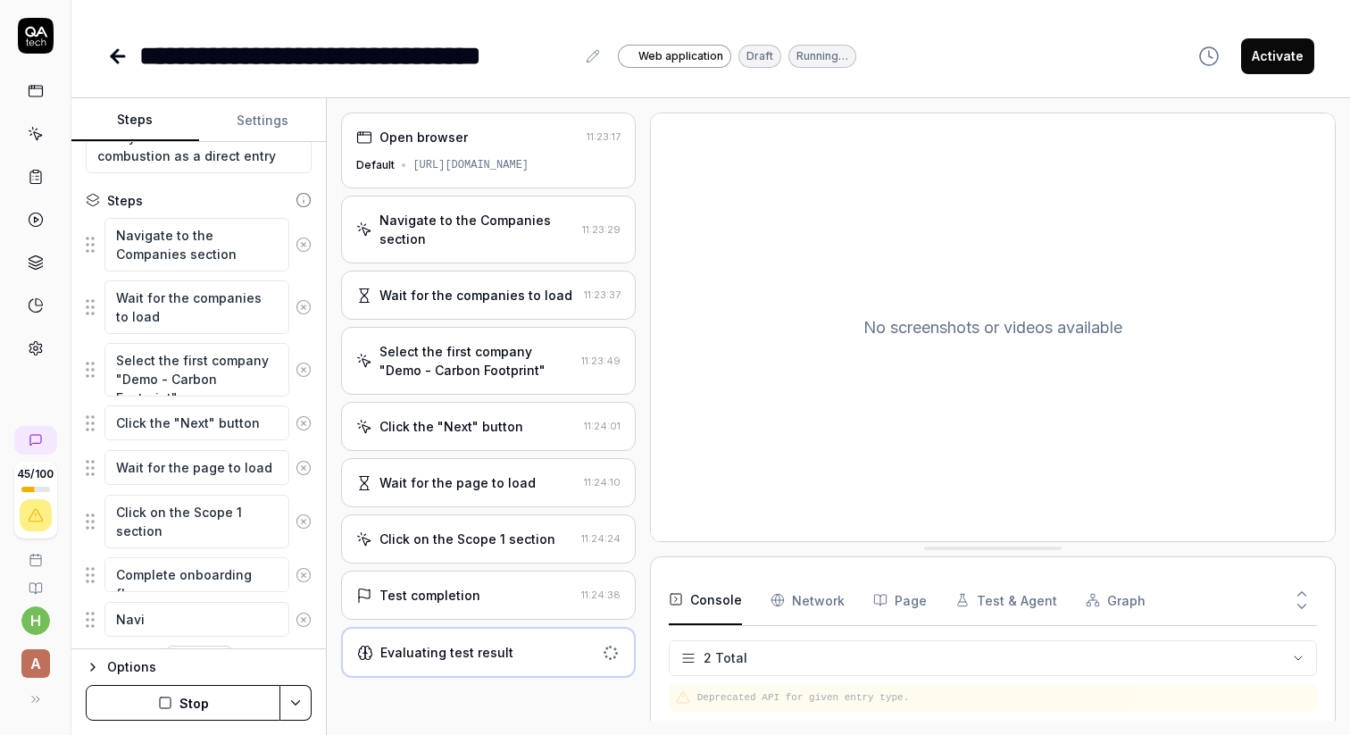
type textarea "Navig"
type textarea "*"
type textarea "Naviga"
type textarea "*"
type textarea "Navigat"
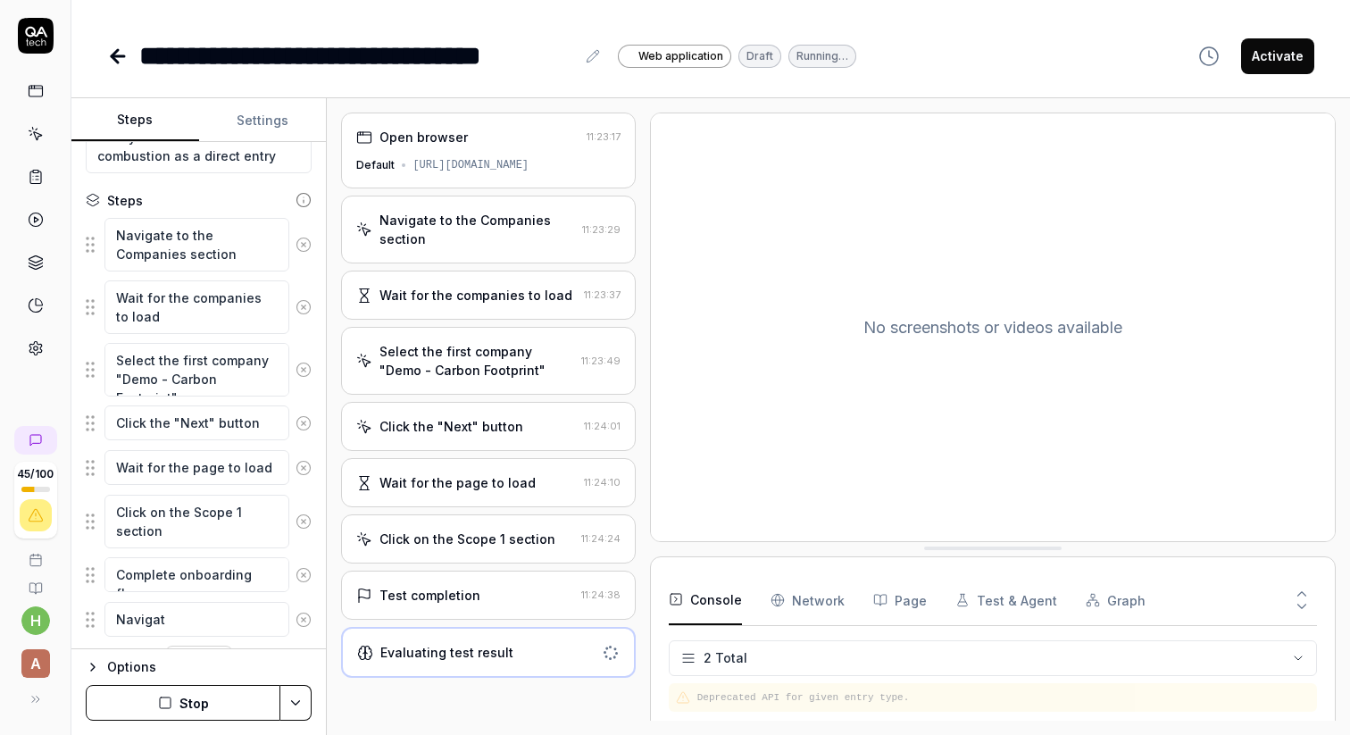
type textarea "*"
type textarea "Navigate"
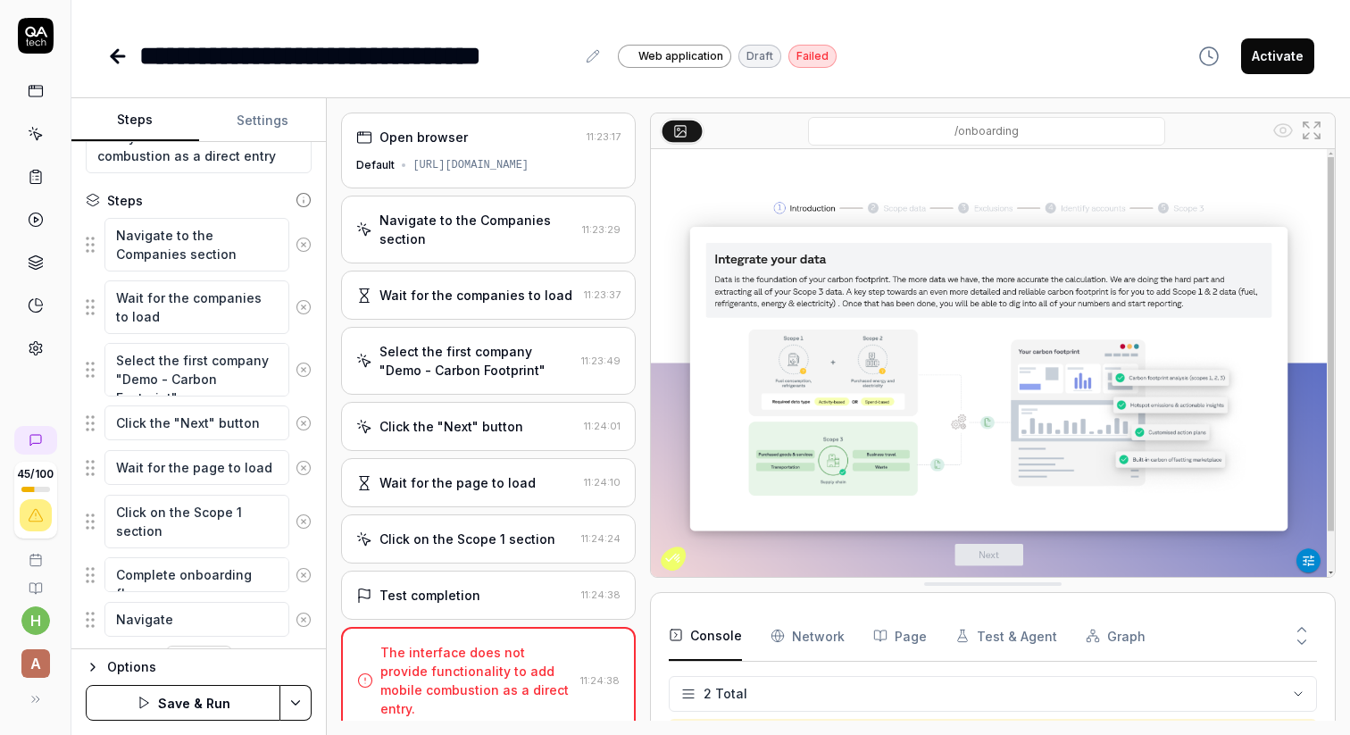
type textarea "*"
type textarea "Navigate"
type textarea "*"
type textarea "Navigate t"
type textarea "*"
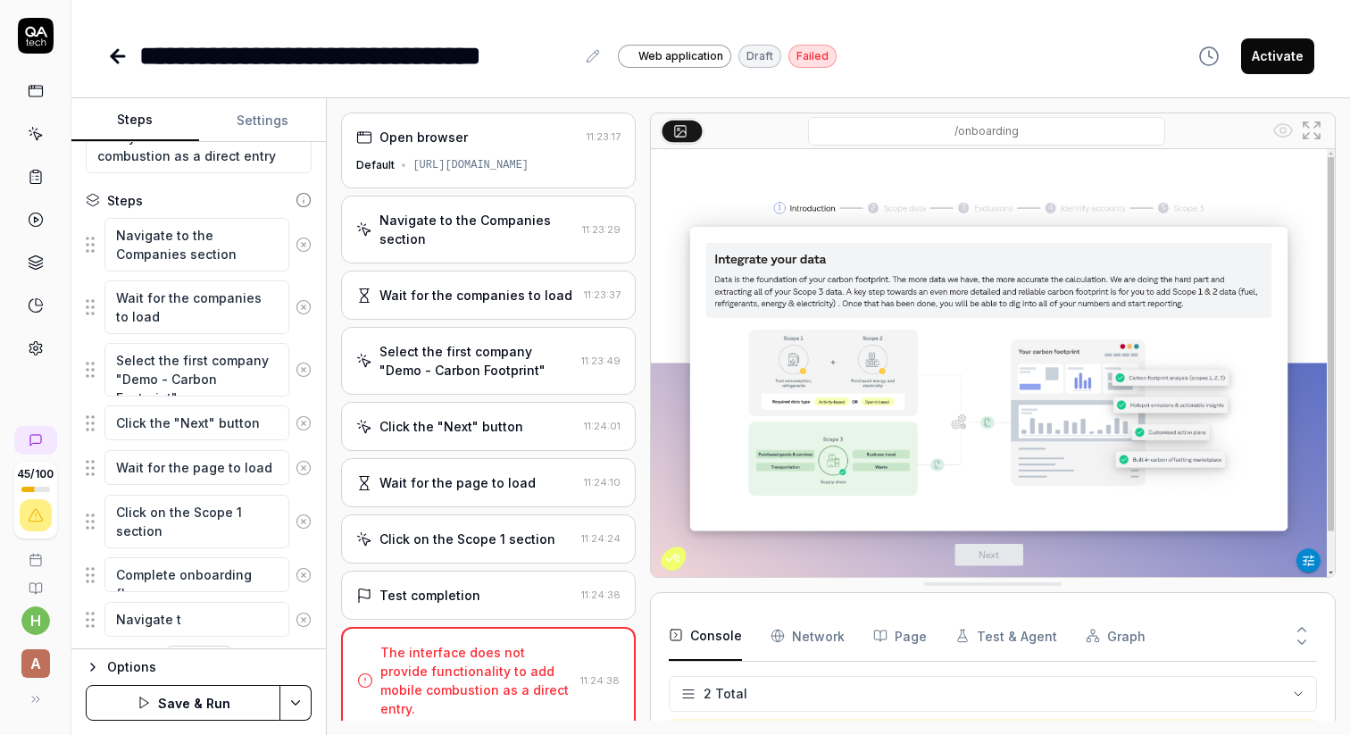
type textarea "Navigate to"
type textarea "*"
type textarea "Navigate to"
type textarea "*"
type textarea "Navigate to c"
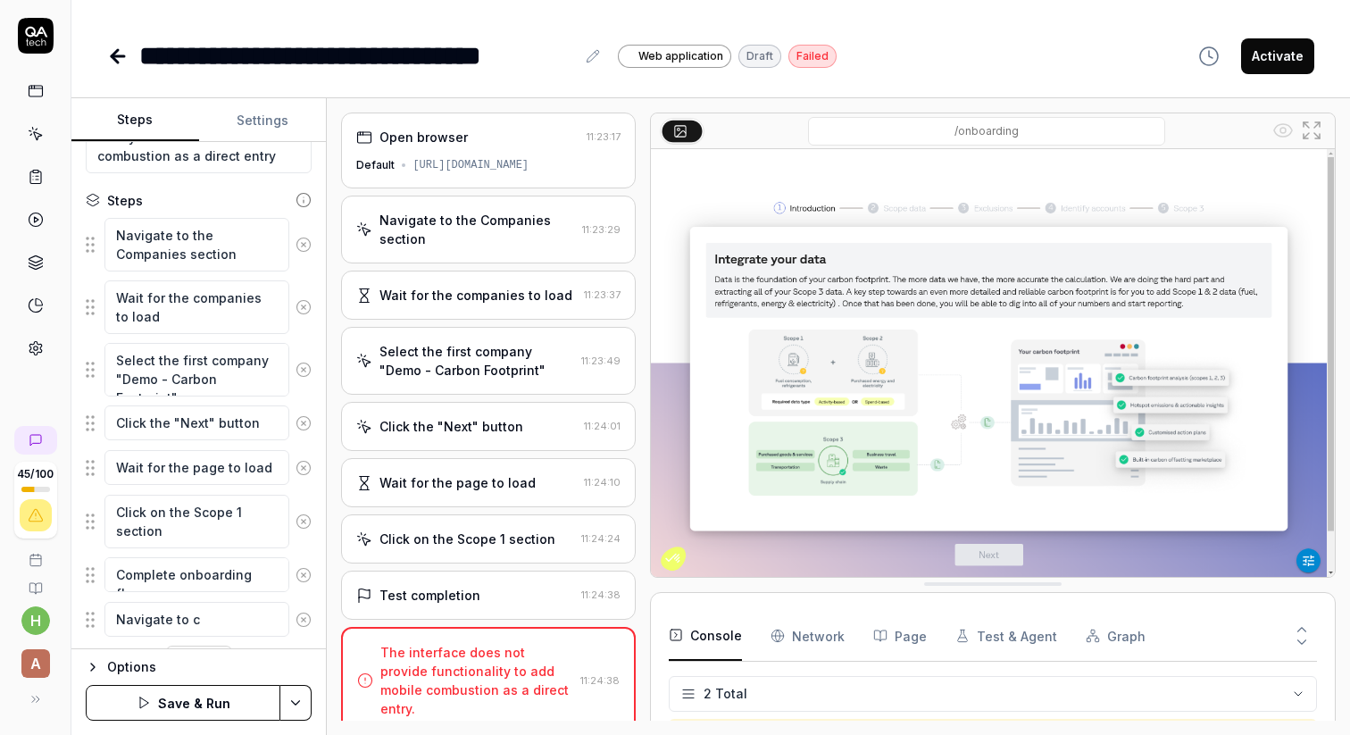
type textarea "*"
type textarea "Navigate to co"
type textarea "*"
type textarea "Navigate to con"
type textarea "*"
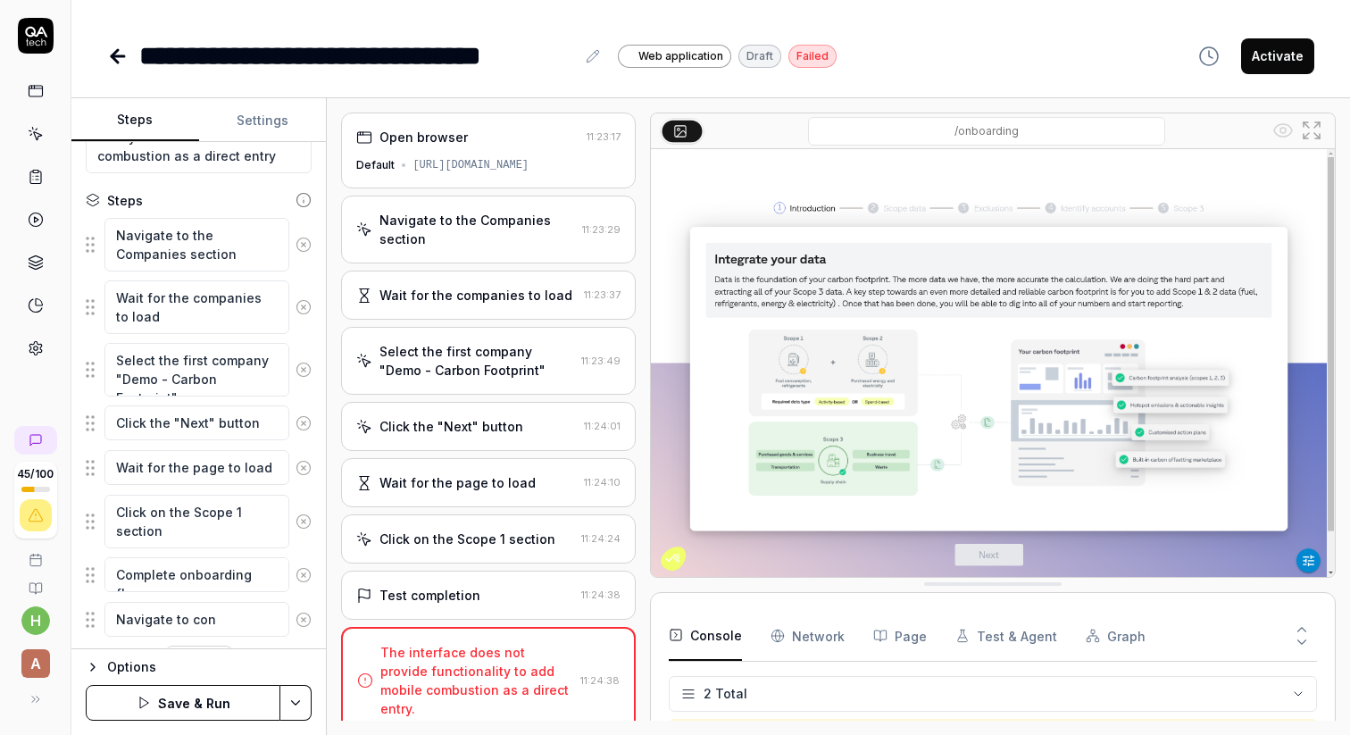
type textarea "Navigate to conf"
type textarea "*"
type textarea "Navigate to confi"
type textarea "*"
type textarea "Navigate to config"
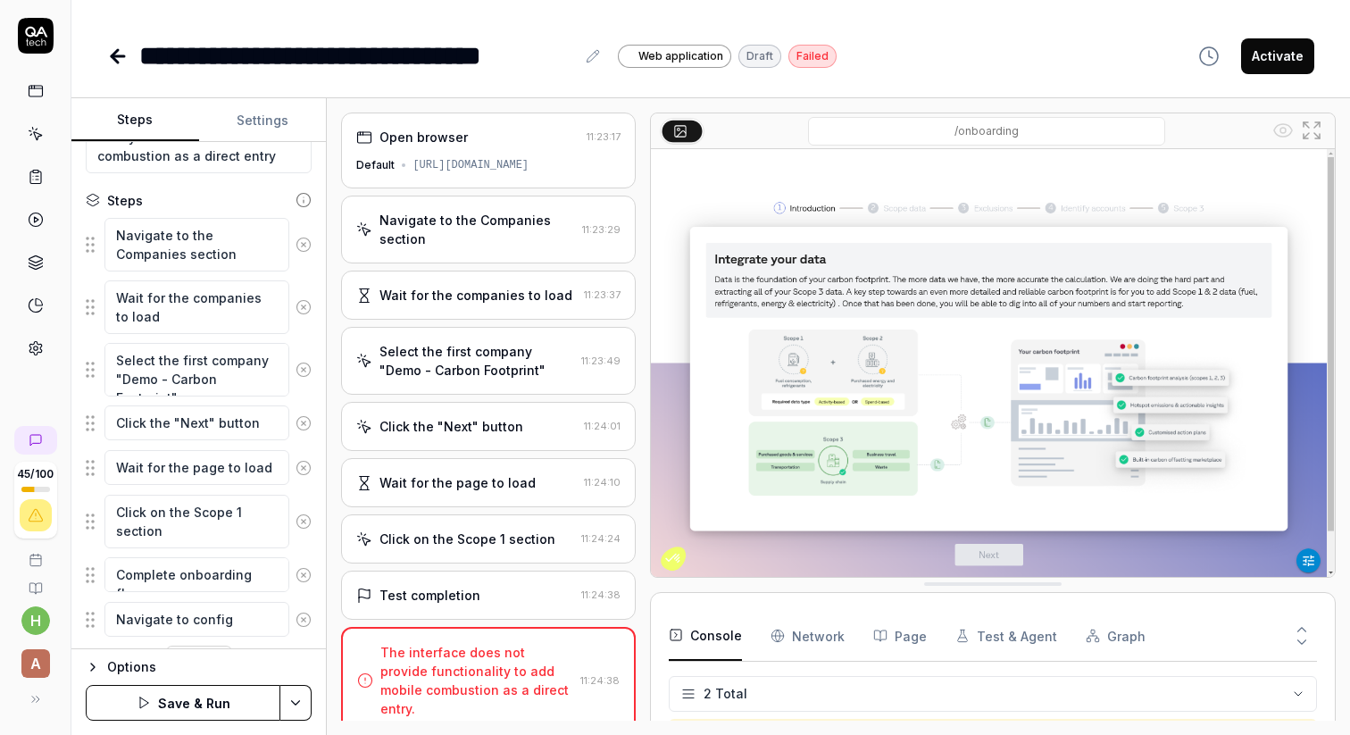
type textarea "*"
type textarea "Navigate to configu"
type textarea "*"
type textarea "Navigate to configur"
type textarea "*"
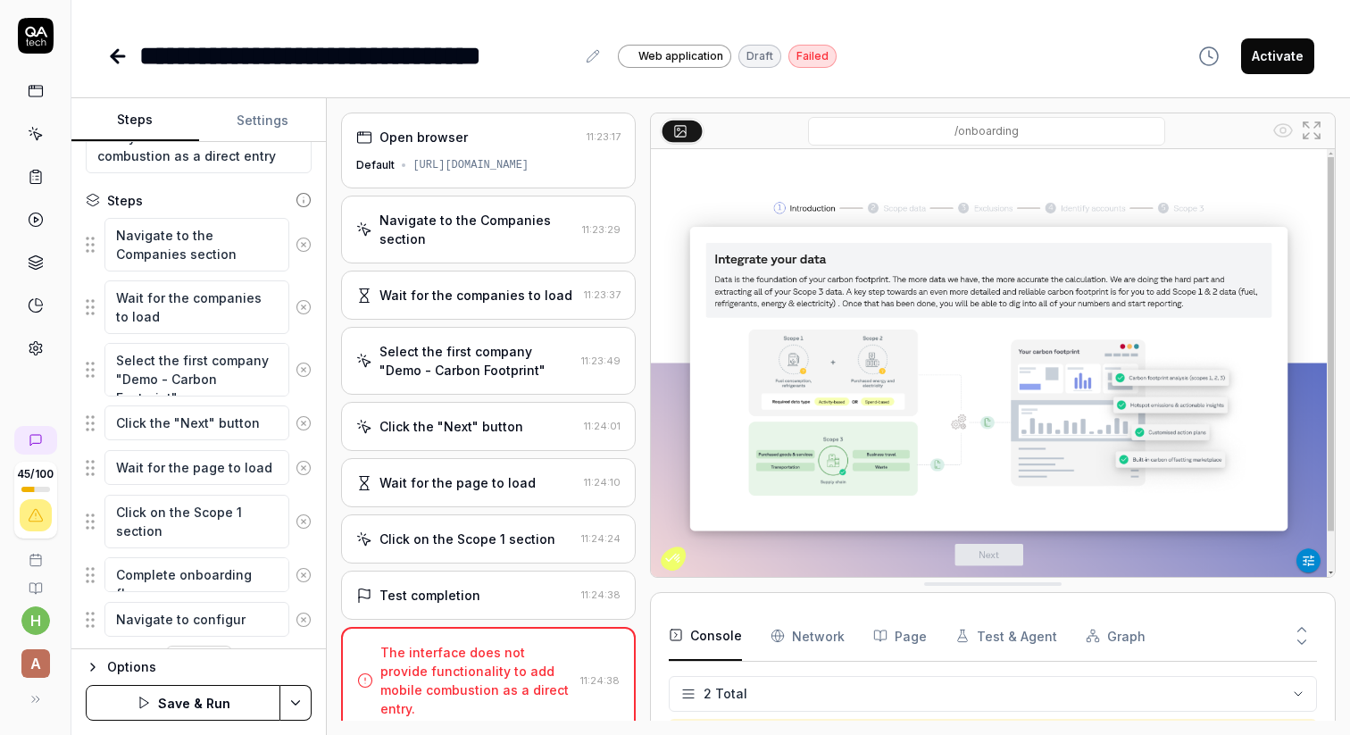
type textarea "Navigate to configura"
type textarea "*"
type textarea "Navigate to configurat"
type textarea "*"
type textarea "Navigate to configurati"
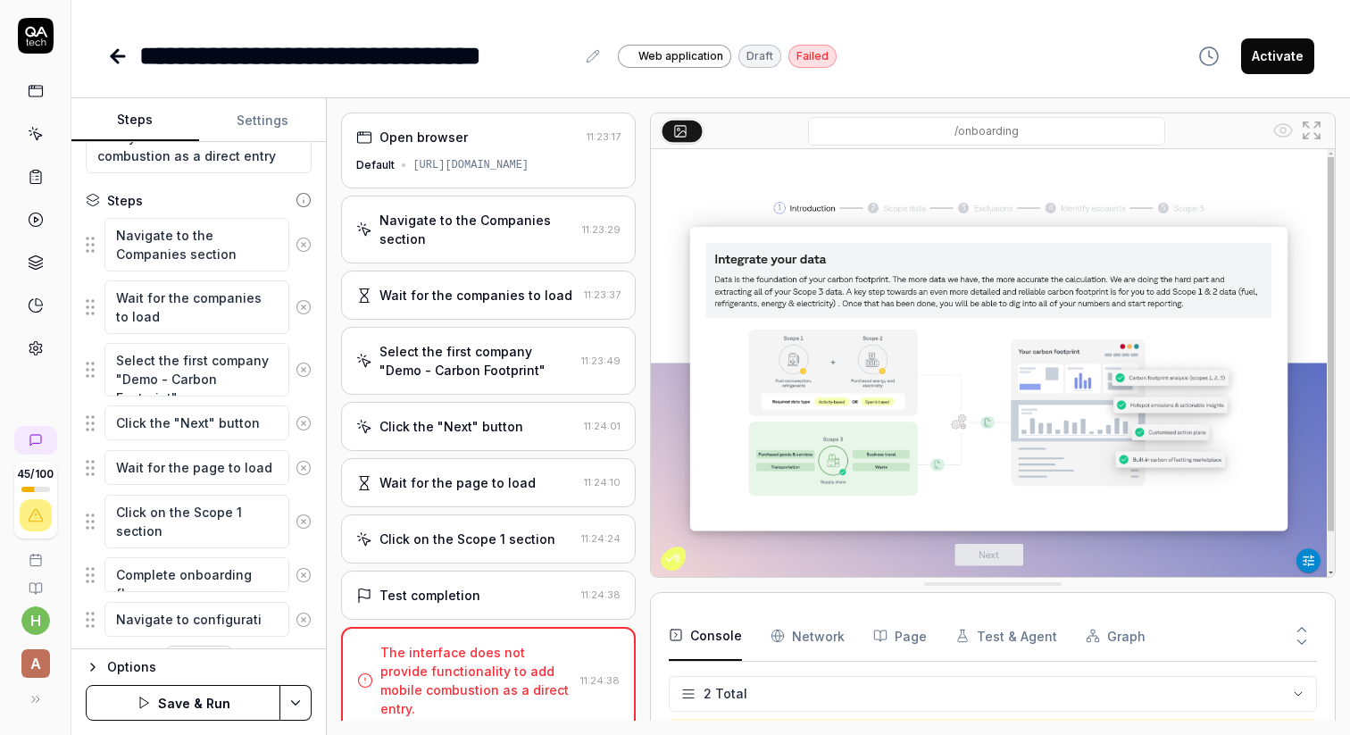
type textarea "*"
type textarea "Navigate to configuratio"
type textarea "*"
type textarea "Navigate to configuration"
type textarea "*"
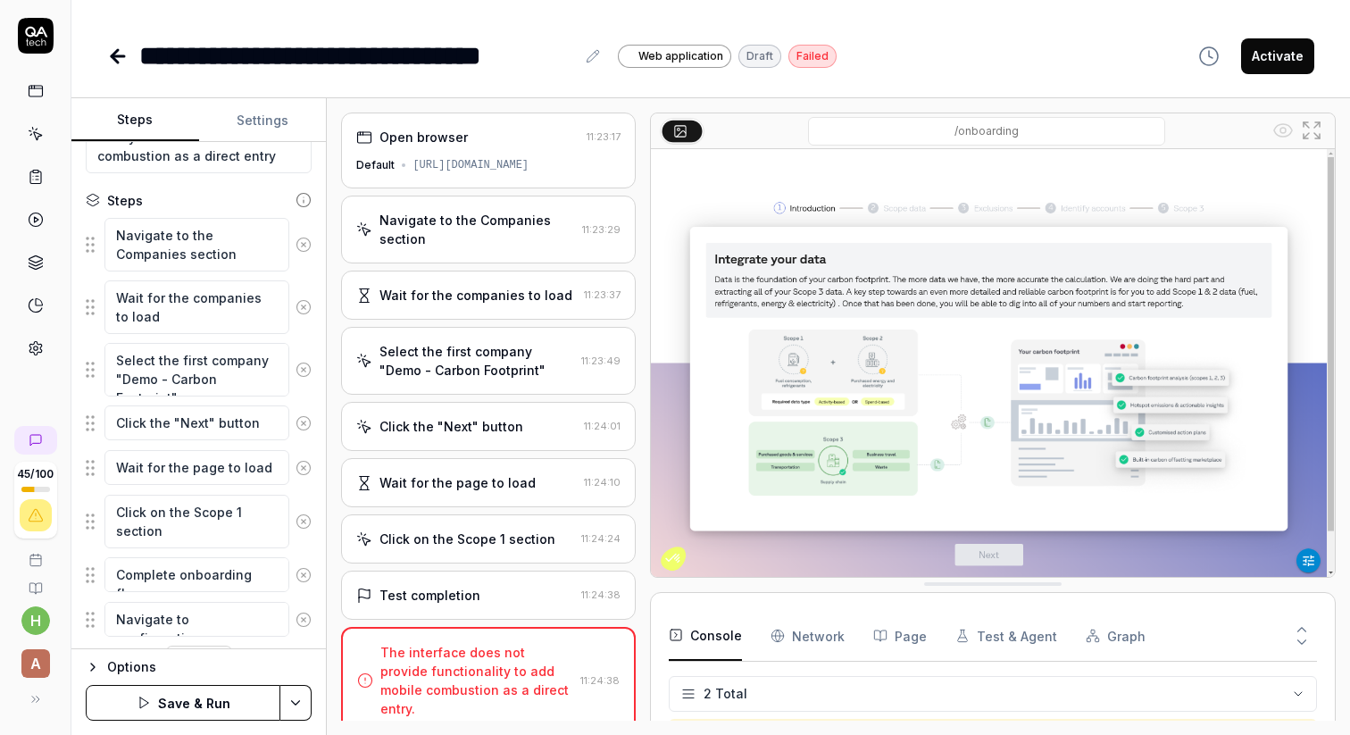
type textarea "Navigate to configurations"
type textarea "*"
type textarea "Navigate to configurations"
type textarea "*"
type textarea "Navigate to configurations s"
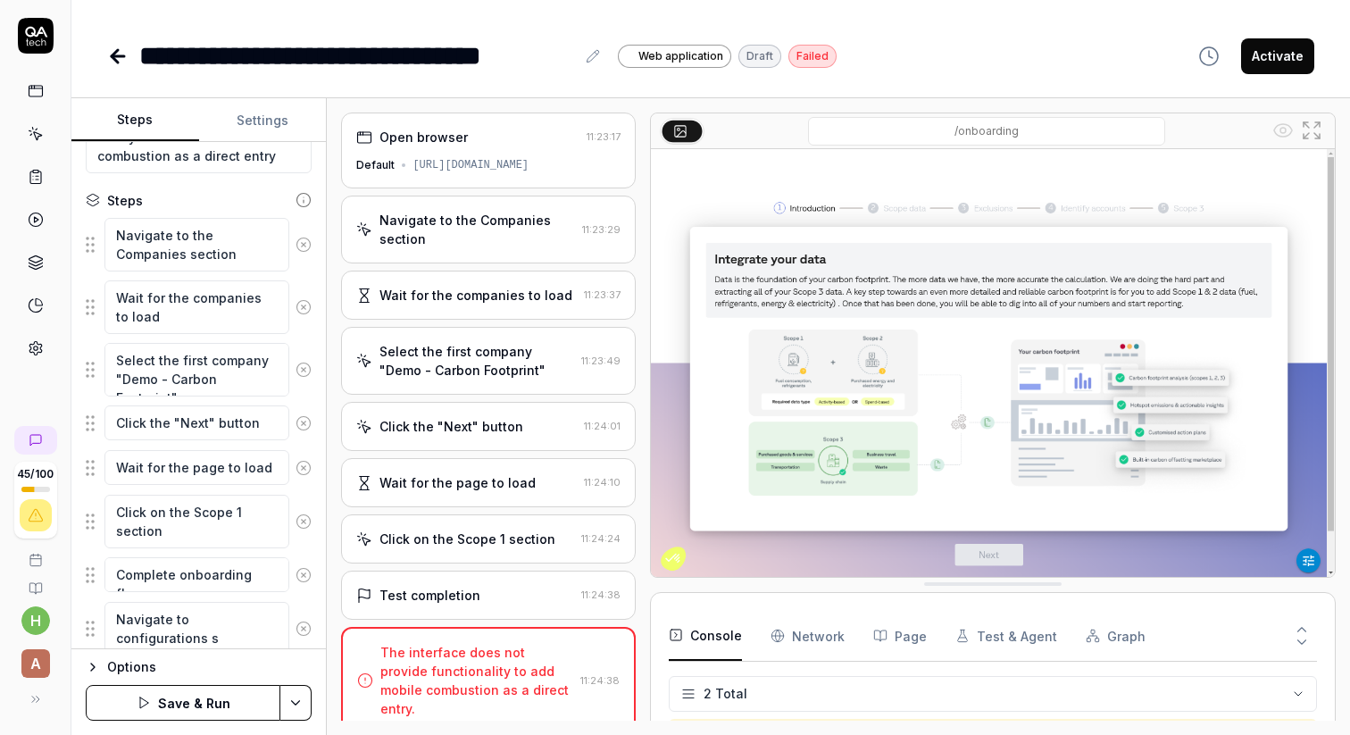
type textarea "*"
type textarea "Navigate to configurations se"
type textarea "*"
type textarea "Navigate to configurations sec"
type textarea "*"
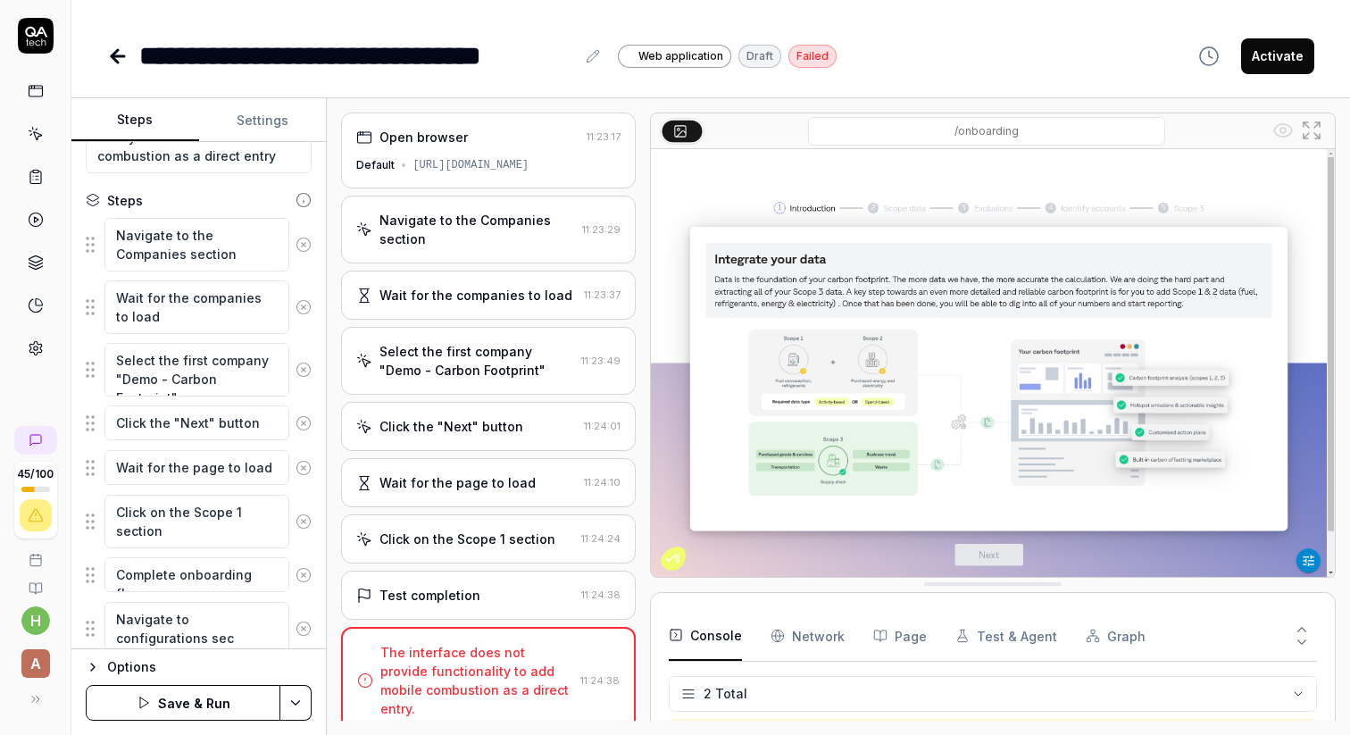
type textarea "Navigate to configurations sect"
type textarea "*"
type textarea "Navigate to configurations secti"
type textarea "*"
type textarea "Navigate to configurations sectio"
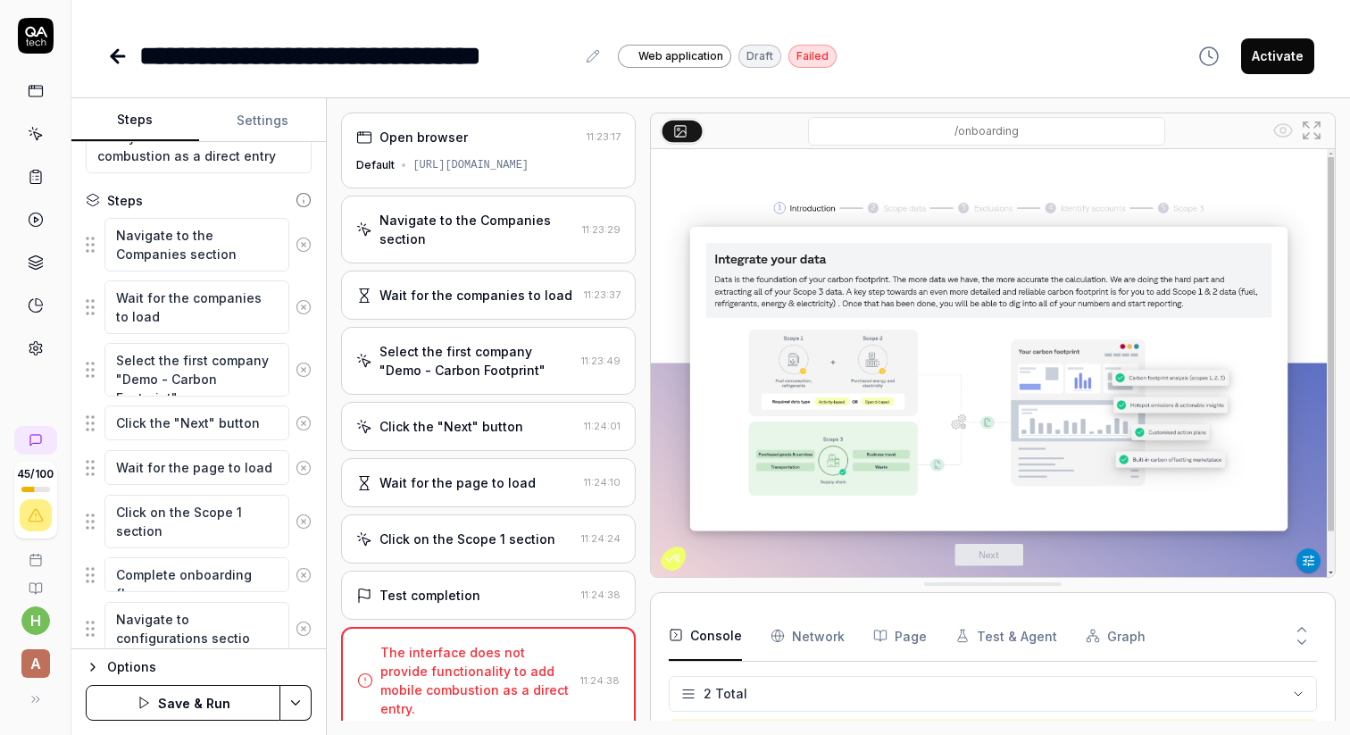
type textarea "*"
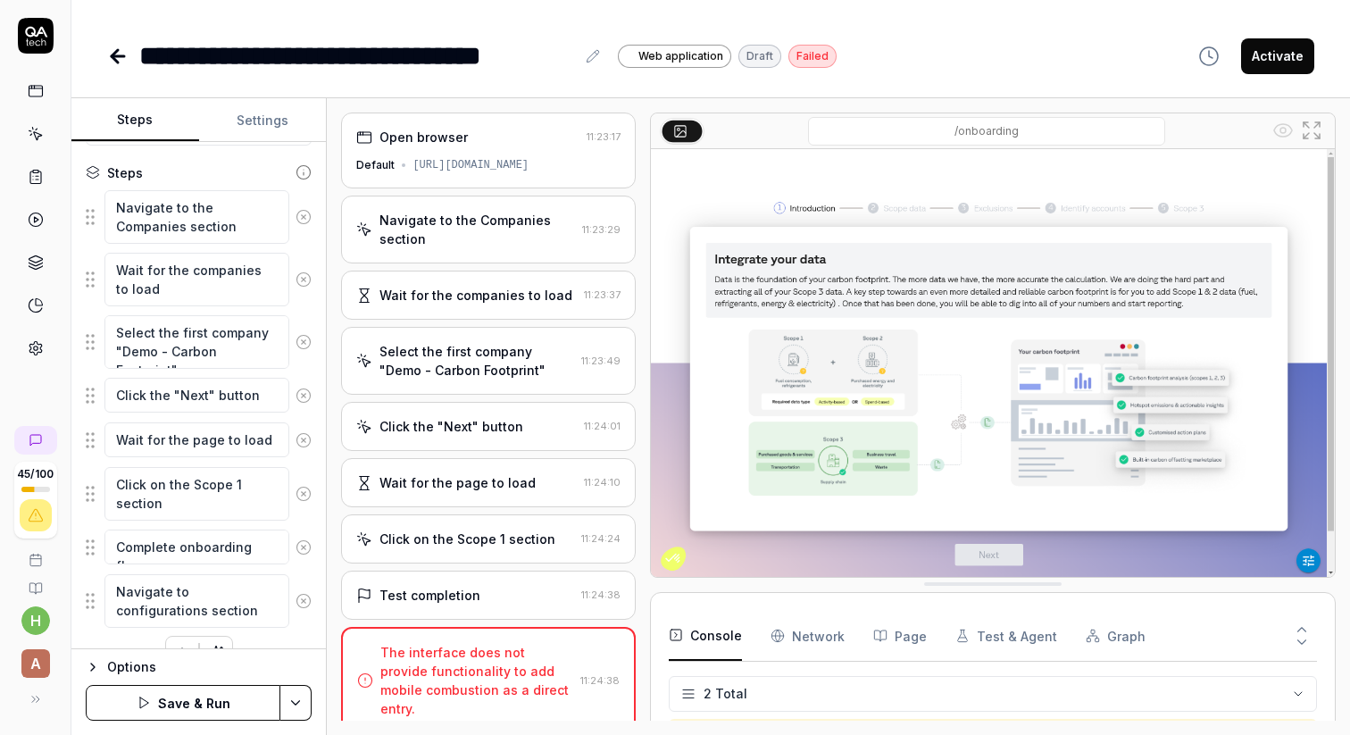
scroll to position [222, 0]
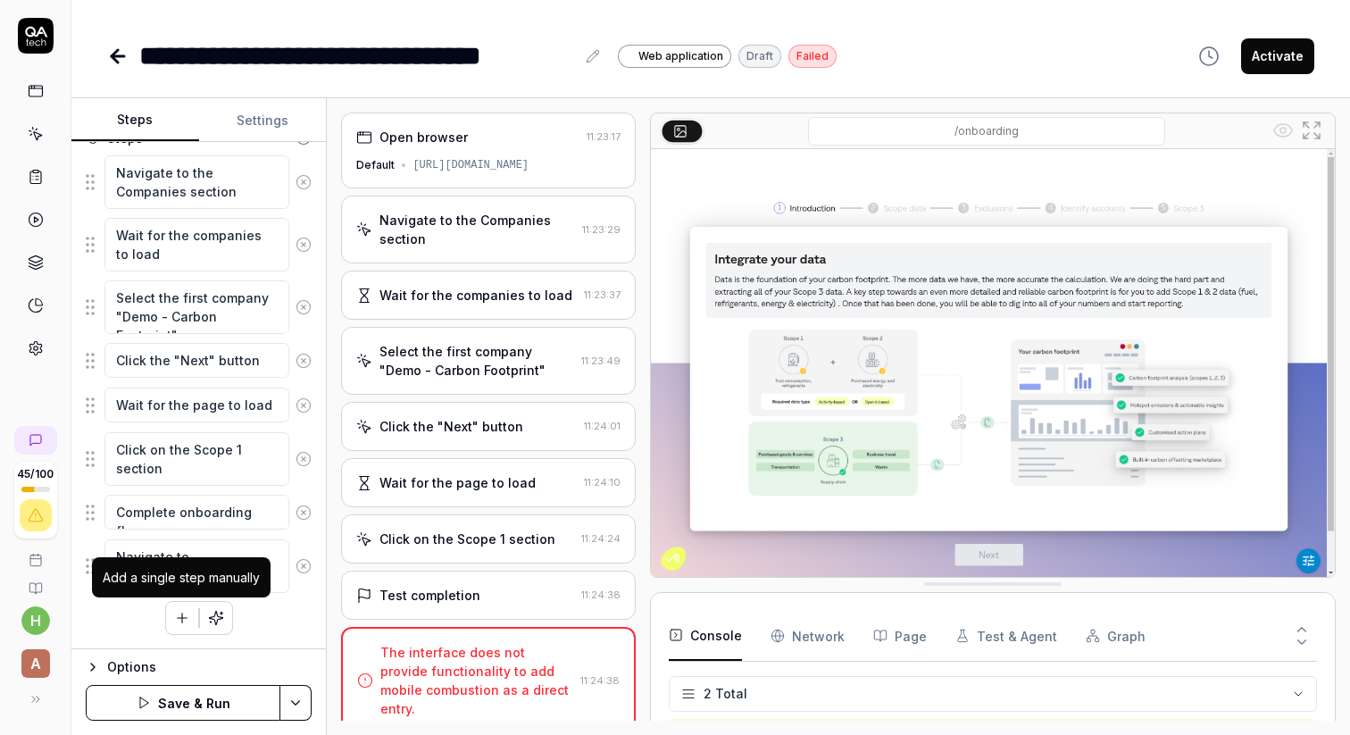
type textarea "Navigate to configurations section"
click at [182, 620] on icon "button" at bounding box center [182, 617] width 0 height 10
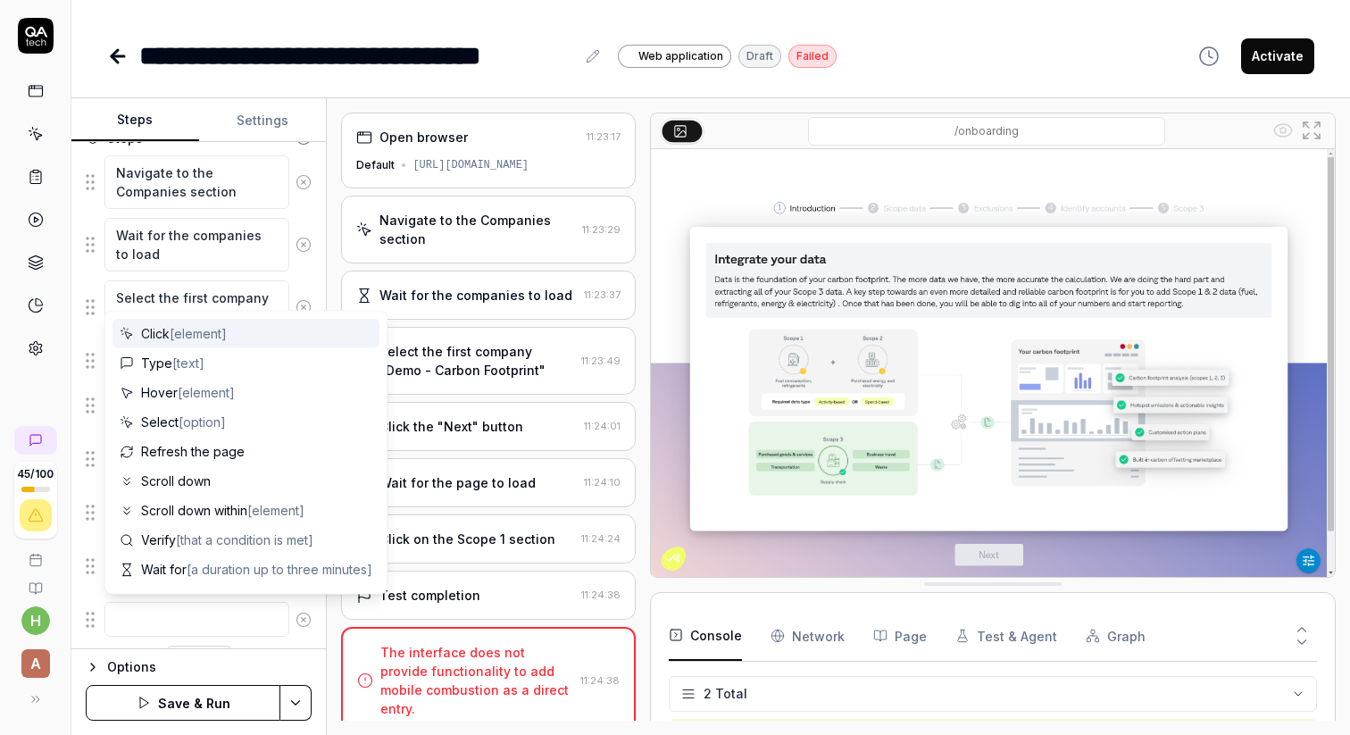
type textarea "*"
type textarea "N"
type textarea "*"
type textarea "Na"
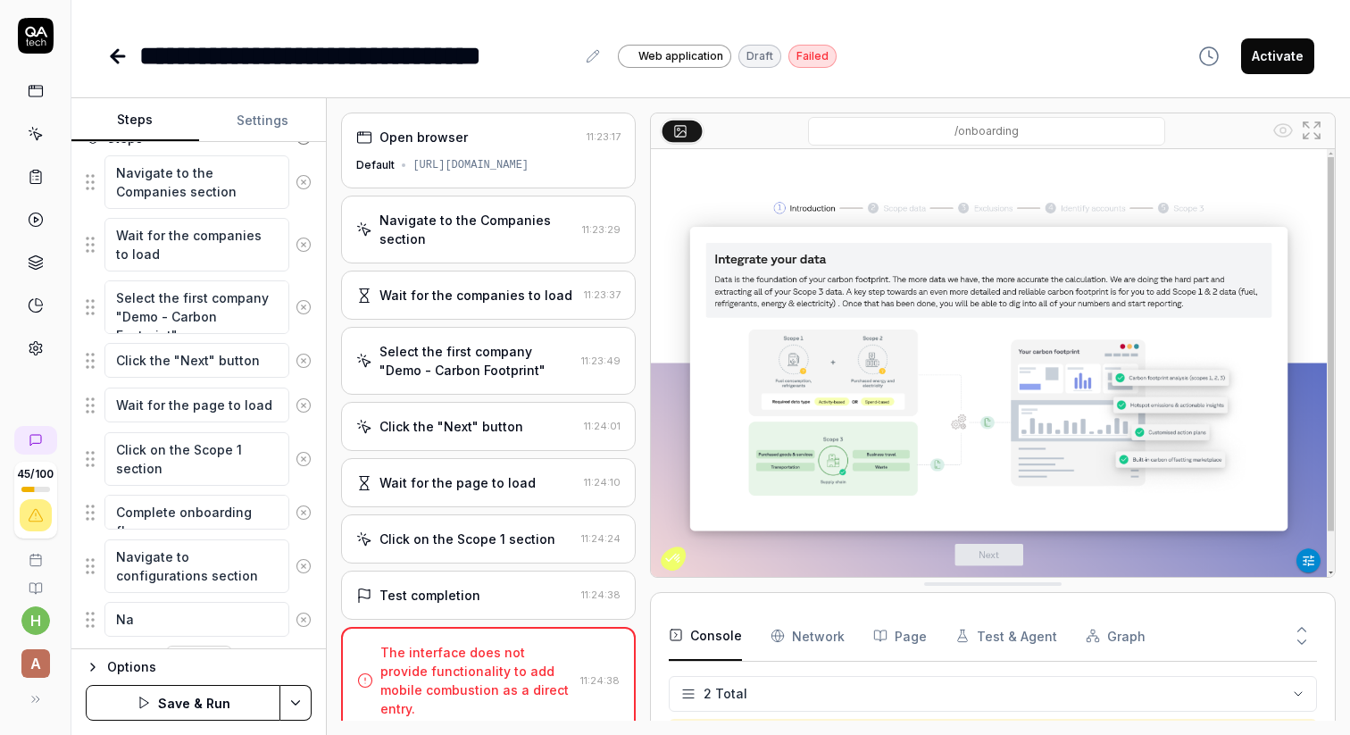
type textarea "*"
type textarea "Nav"
type textarea "*"
type textarea "Navi"
type textarea "*"
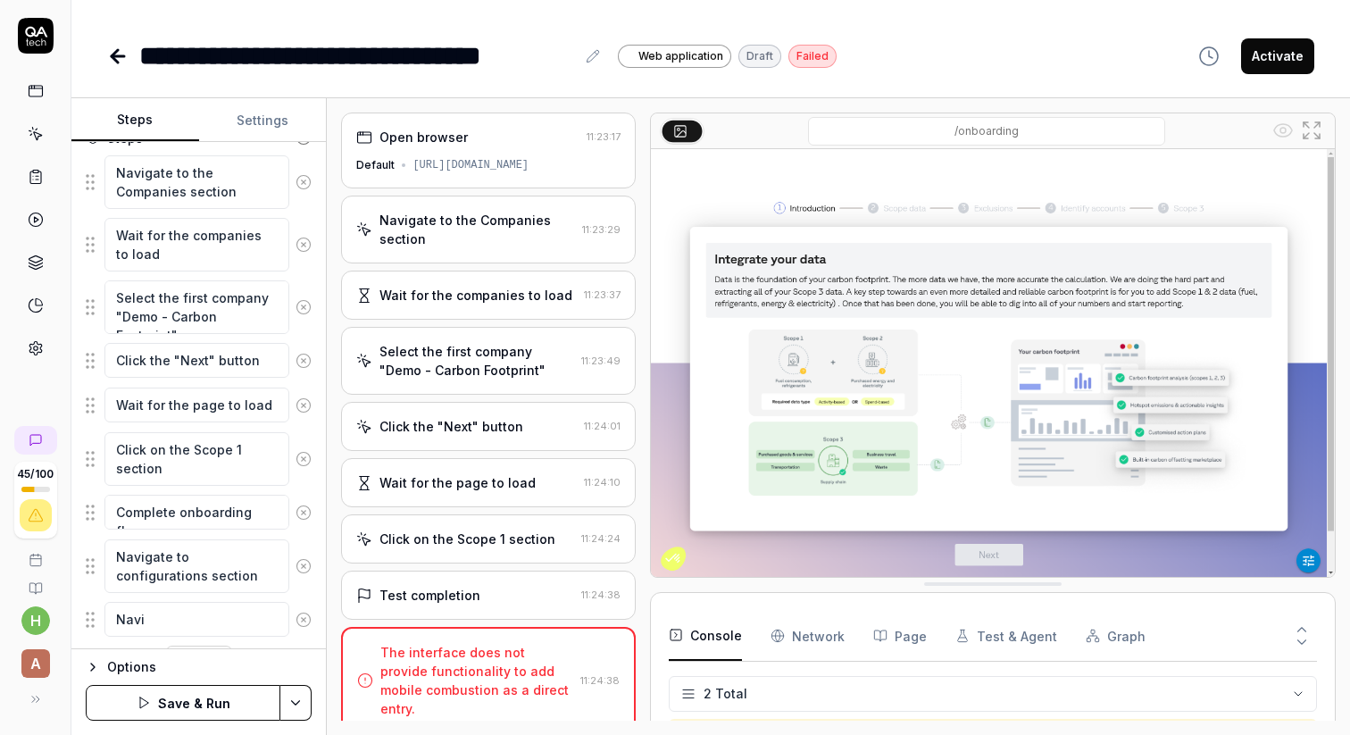
type textarea "Navig"
type textarea "*"
type textarea "Naviga"
type textarea "*"
type textarea "Navigat"
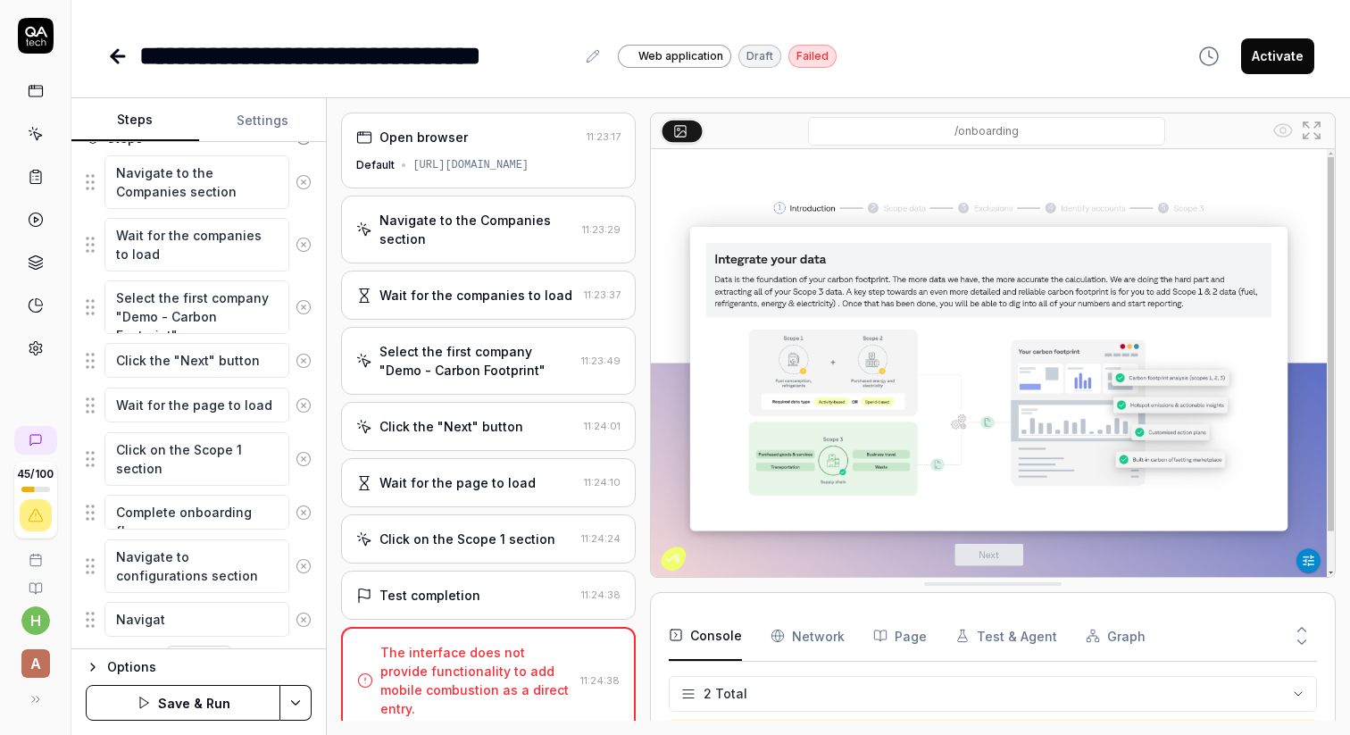
type textarea "*"
type textarea "Navigate"
type textarea "*"
type textarea "Navigate"
type textarea "*"
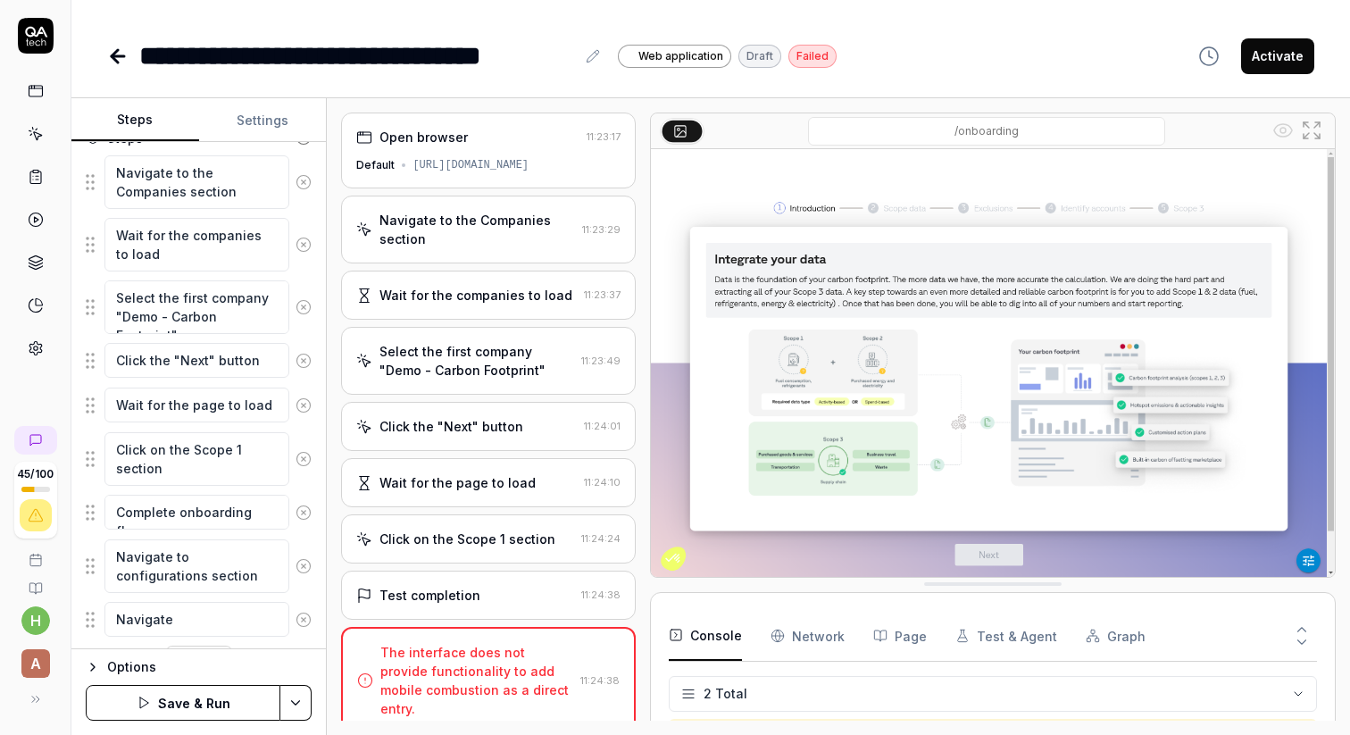
type textarea "Navigate t"
type textarea "*"
type textarea "Navigate to"
type textarea "*"
type textarea "Navigate to"
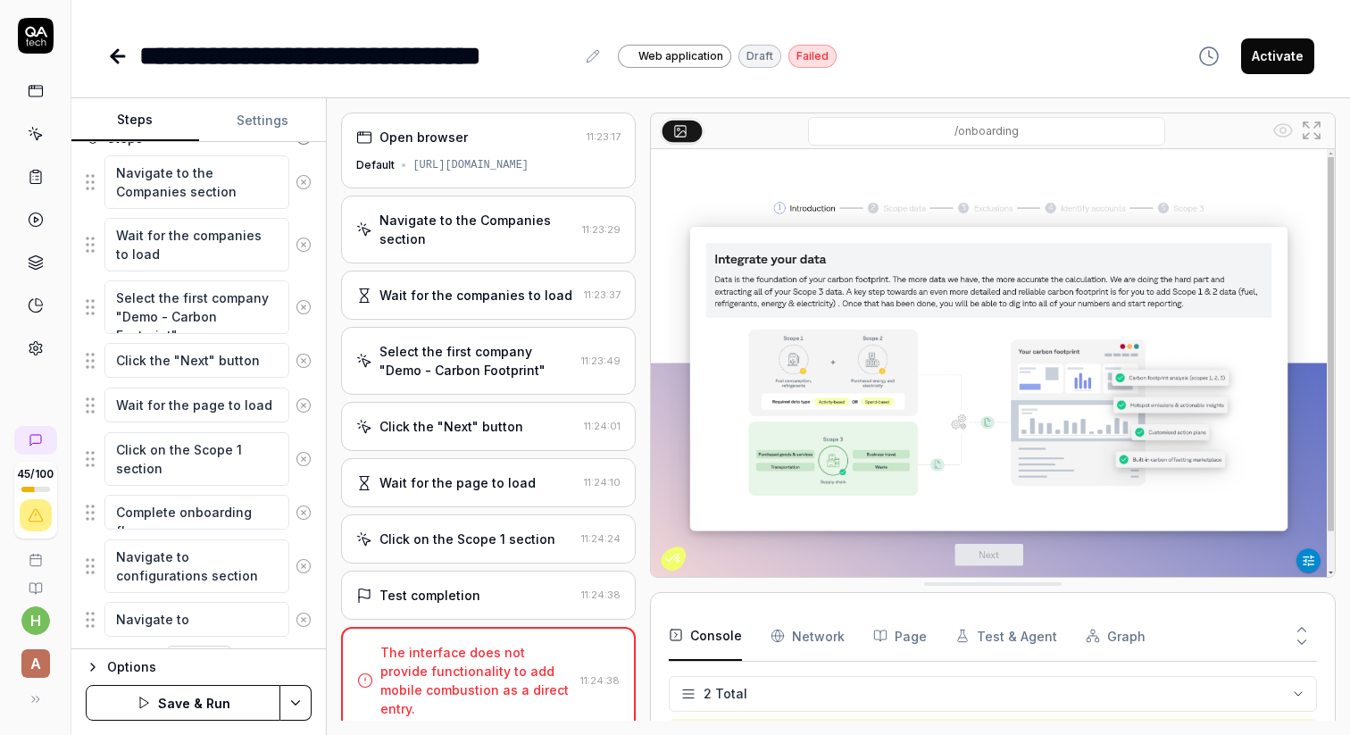
type textarea "*"
type textarea "Navigate to s"
type textarea "*"
type textarea "Navigate to sc"
type textarea "*"
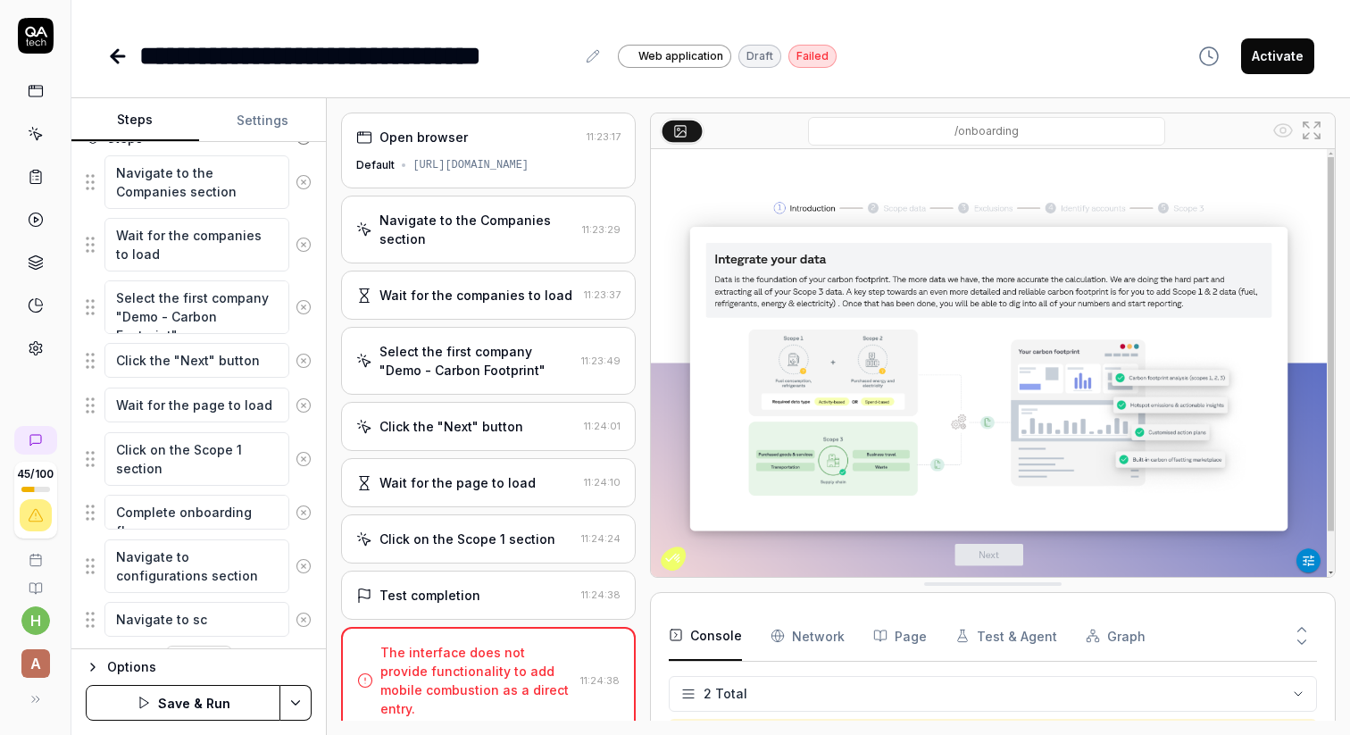
type textarea "Navigate to sco"
type textarea "*"
type textarea "Navigate to scop"
type textarea "*"
type textarea "Navigate to scope"
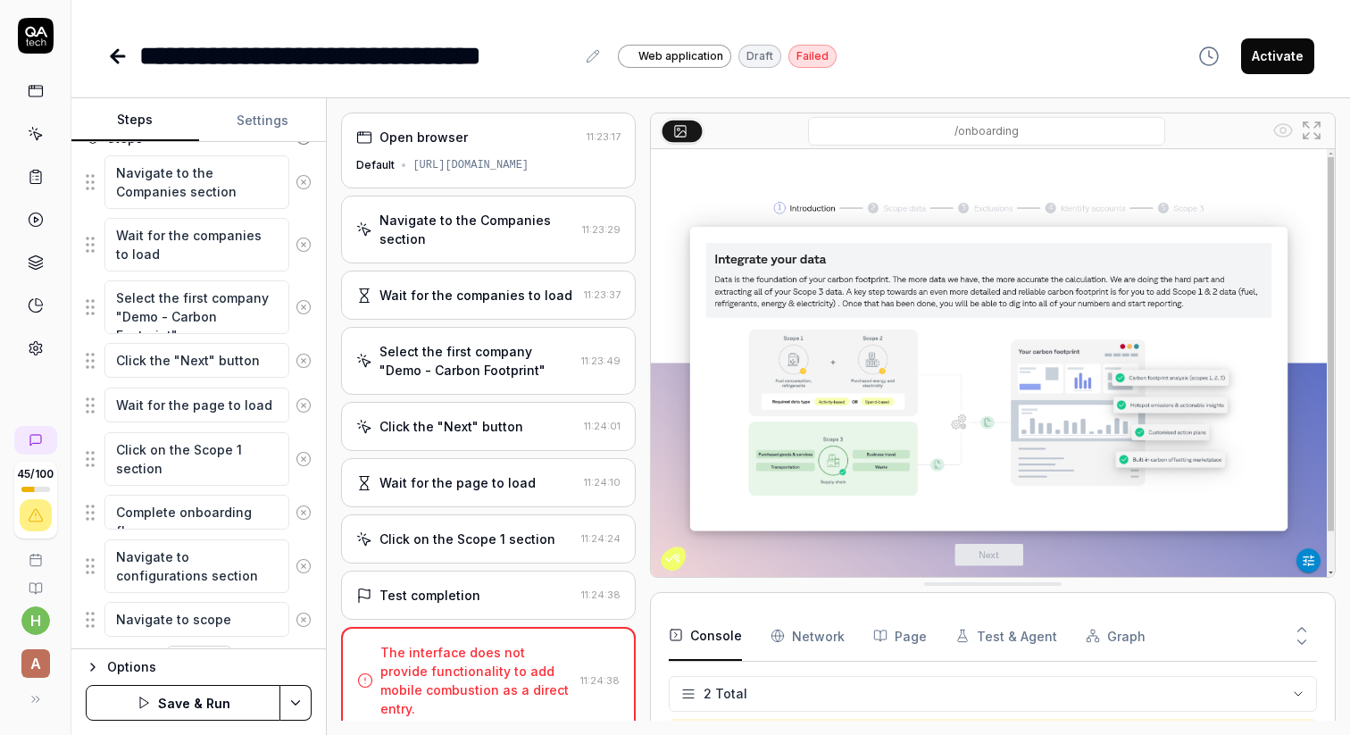
type textarea "*"
type textarea "Navigate to scope"
type textarea "*"
type textarea "Navigate to scope 1"
type textarea "*"
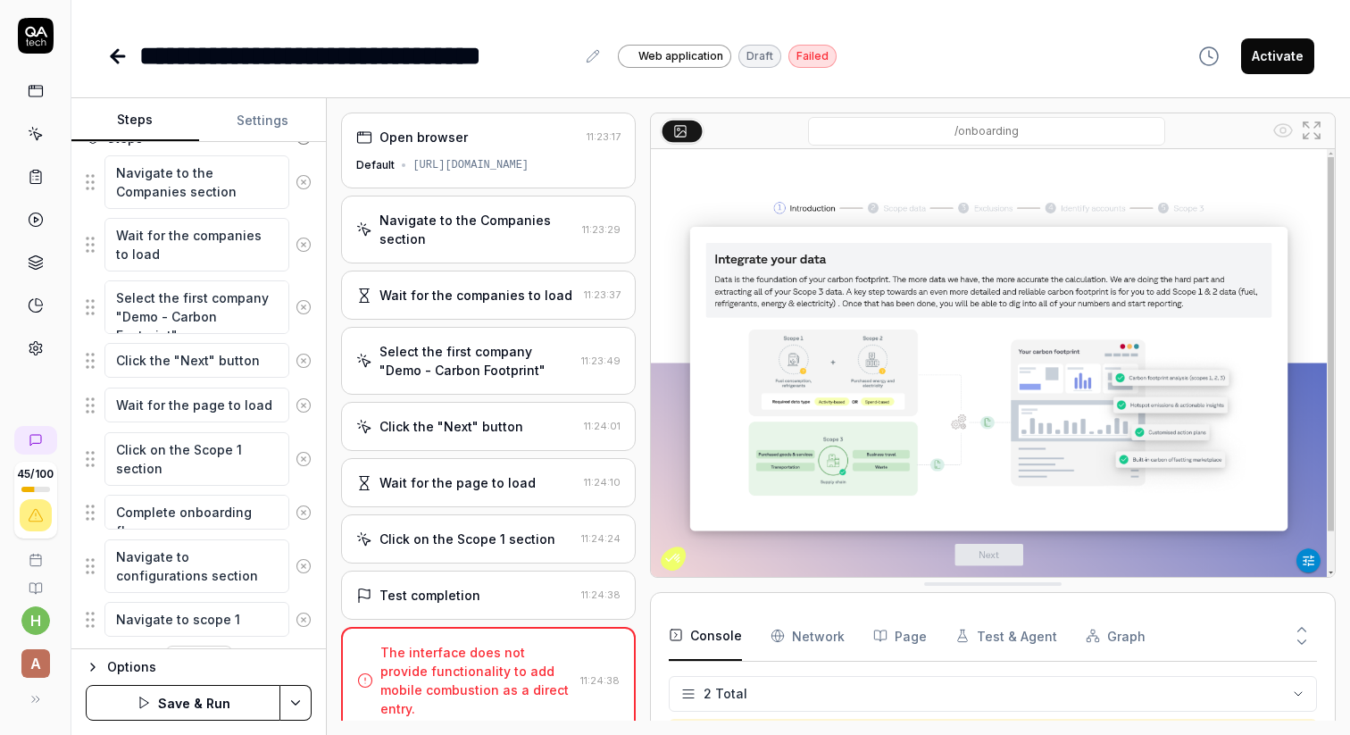
type textarea "Navigate to scope 1"
type textarea "*"
type textarea "Navigate to scope 1 pa"
type textarea "*"
type textarea "Navigate to scope 1 pag"
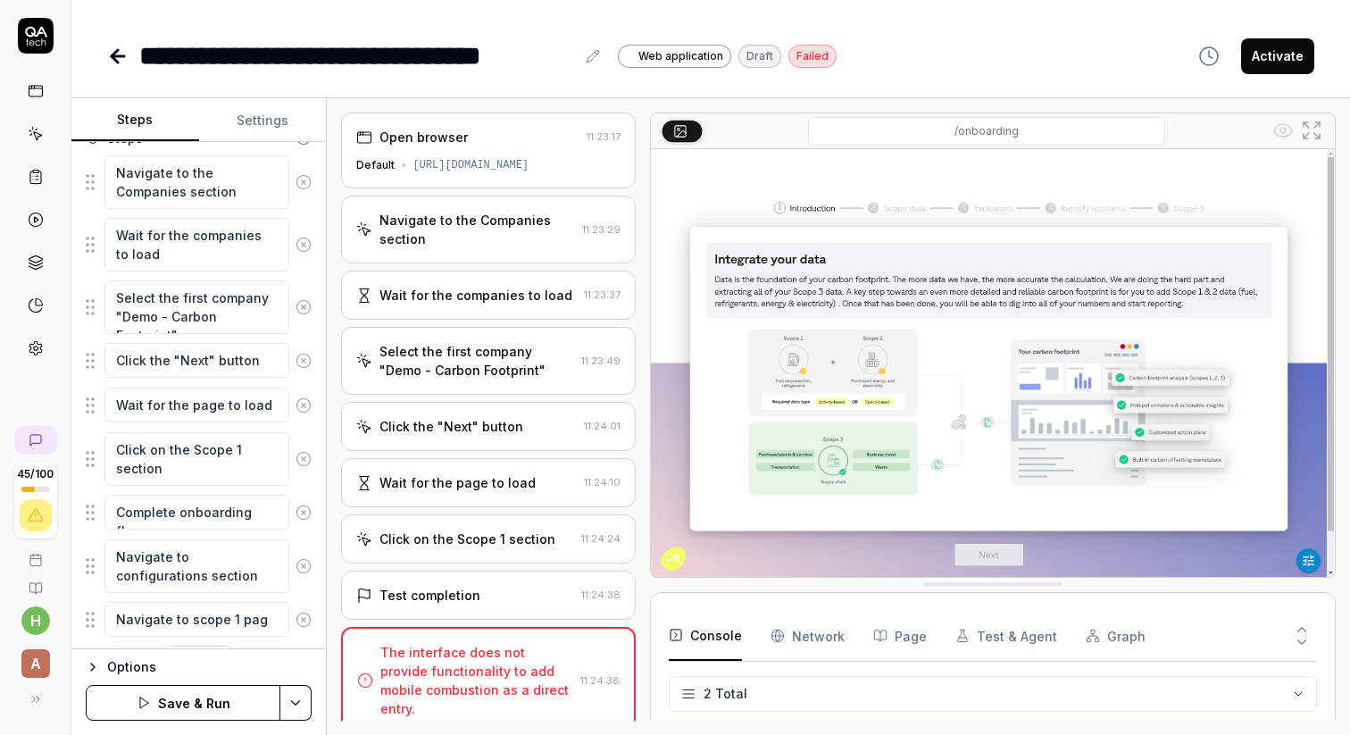
type textarea "*"
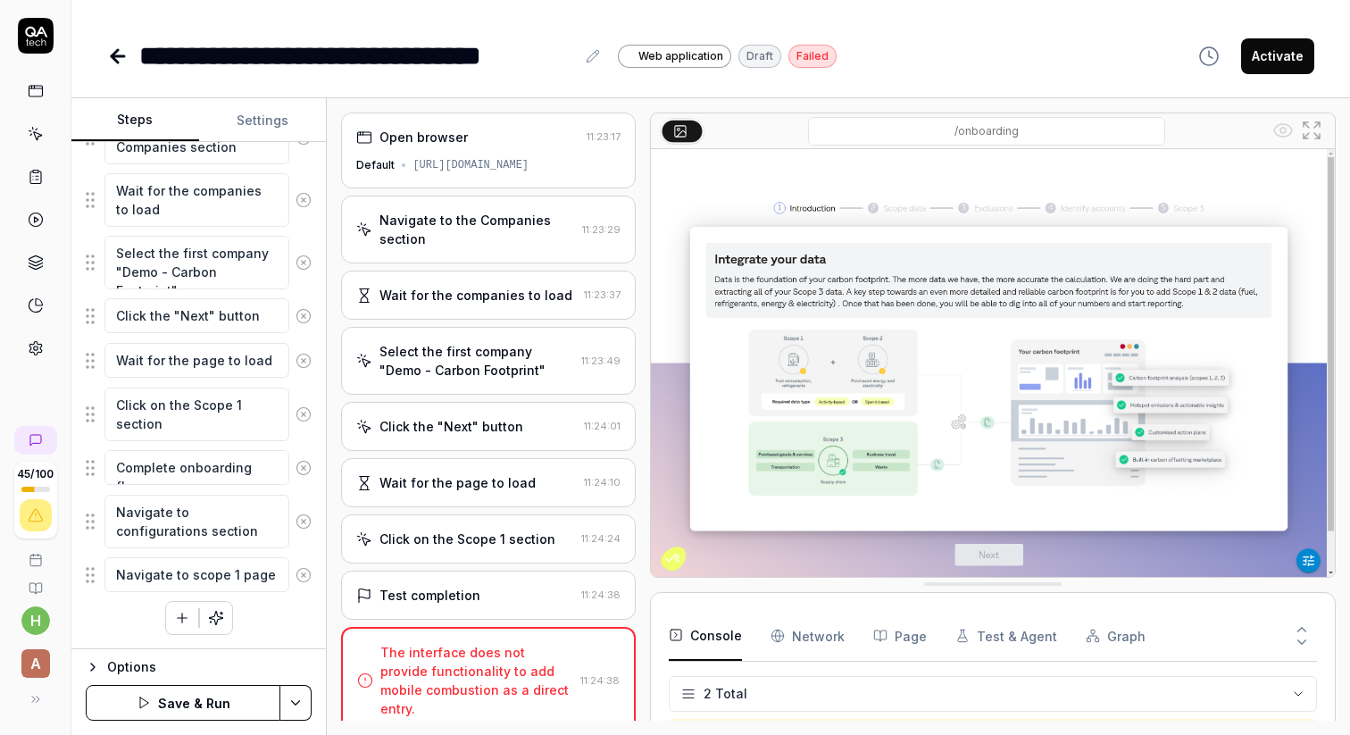
type textarea "Navigate to scope 1 page"
click at [186, 708] on button "Save & Run" at bounding box center [183, 703] width 195 height 36
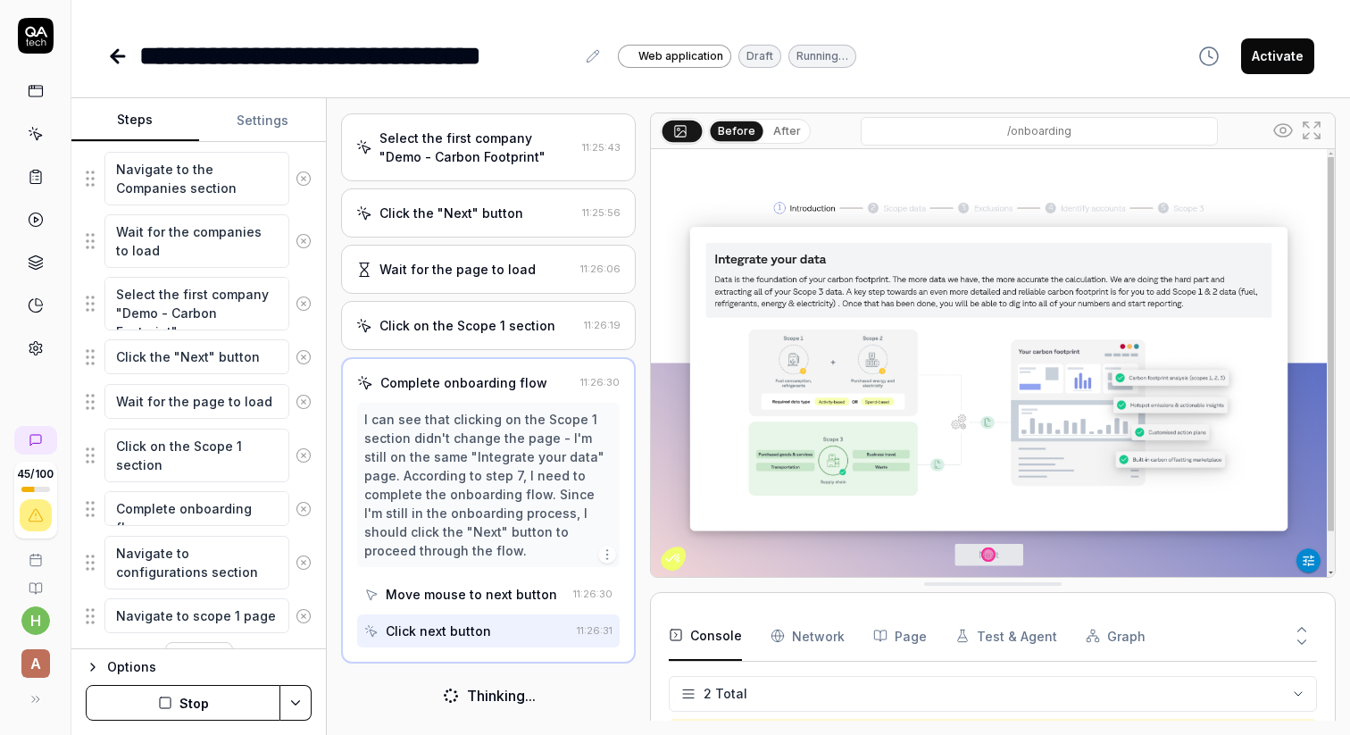
scroll to position [227, 0]
click at [302, 450] on icon at bounding box center [303, 454] width 16 height 16
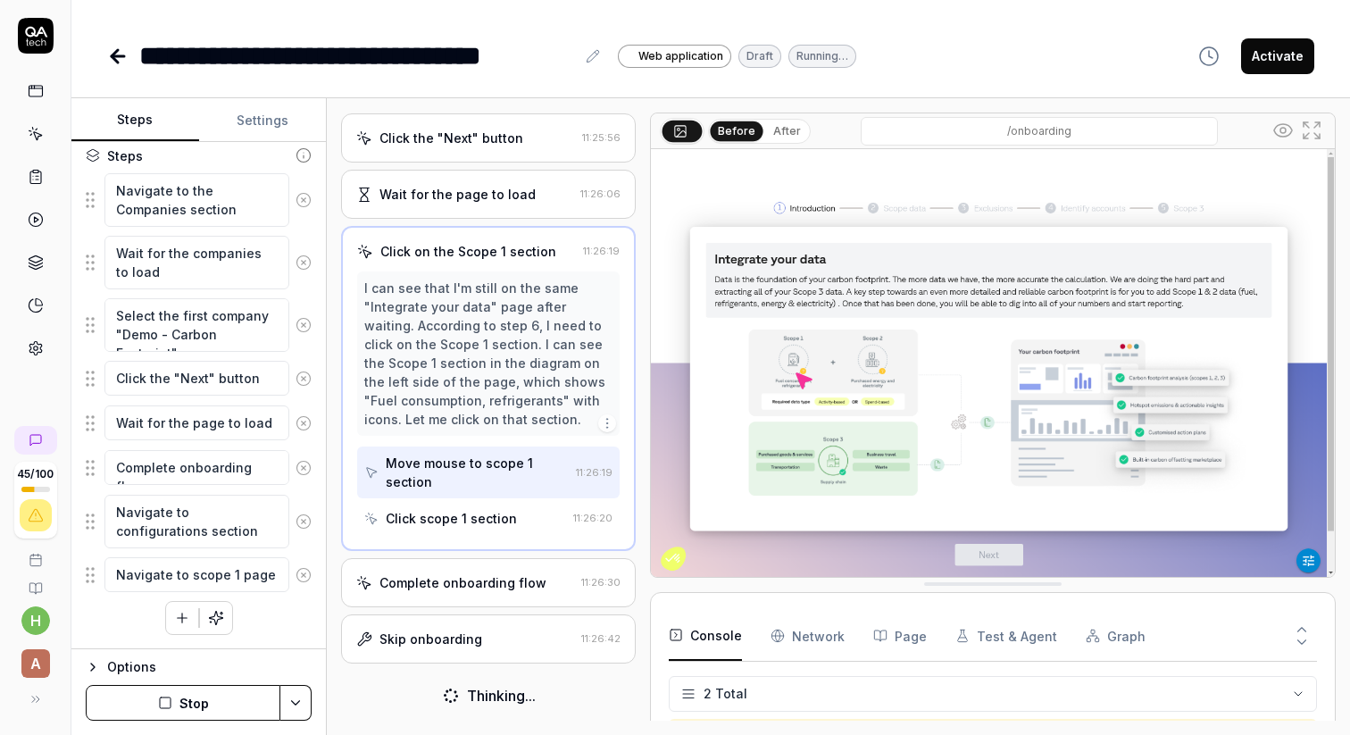
scroll to position [288, 0]
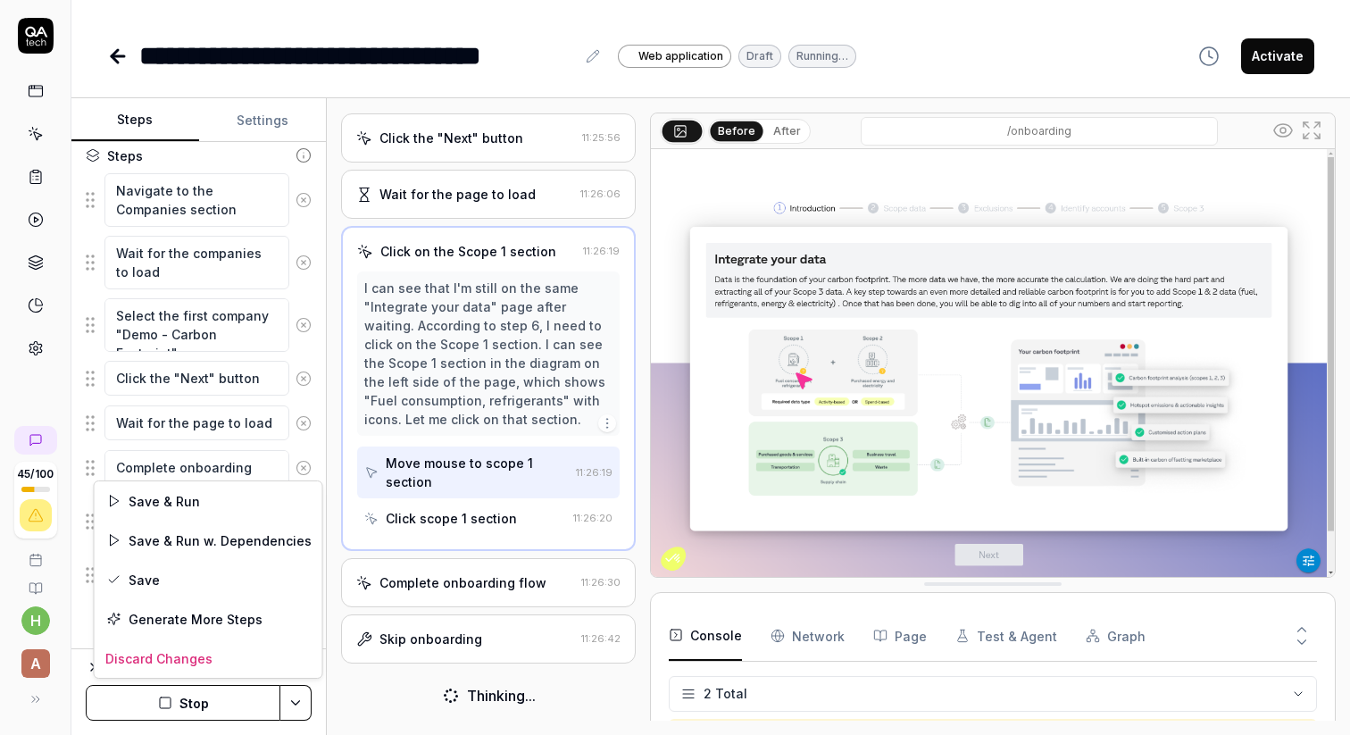
click at [293, 701] on html "**********" at bounding box center [675, 367] width 1350 height 735
click at [149, 504] on div "Save & Run" at bounding box center [209, 500] width 228 height 39
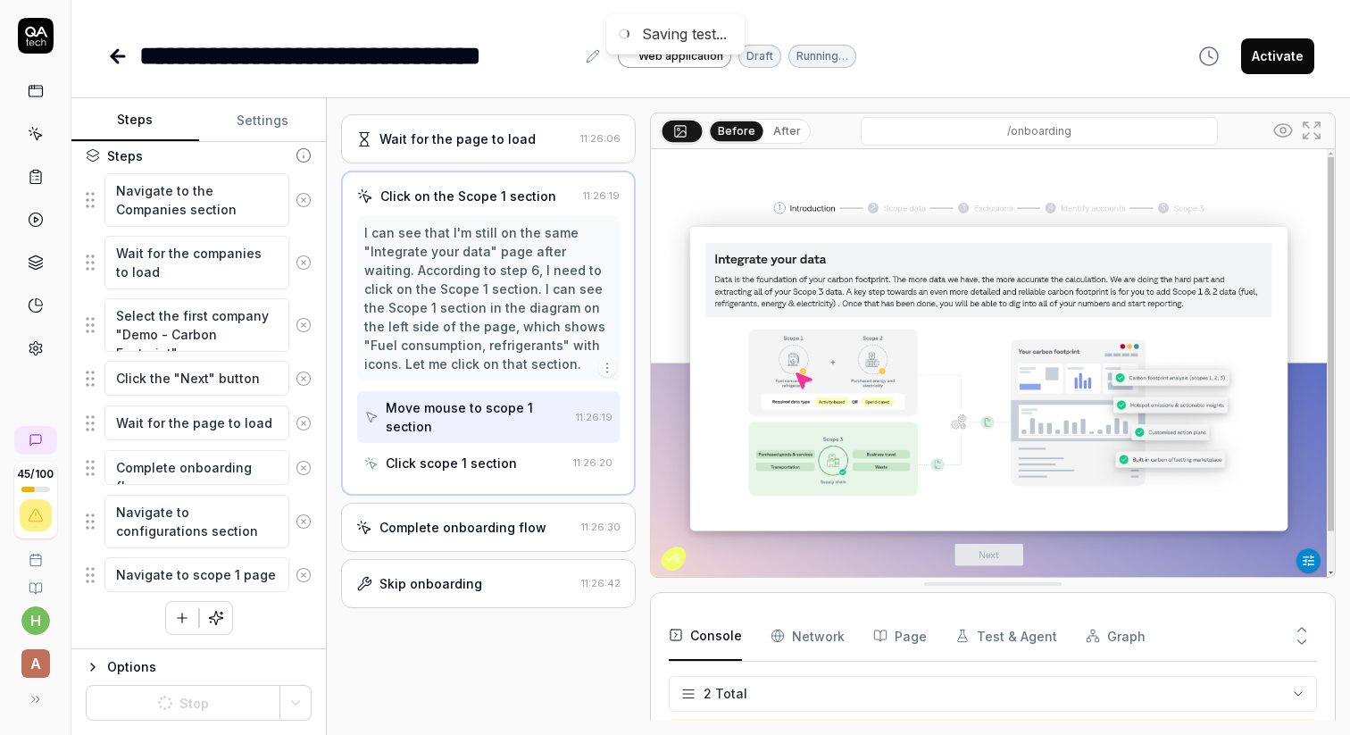
scroll to position [344, 0]
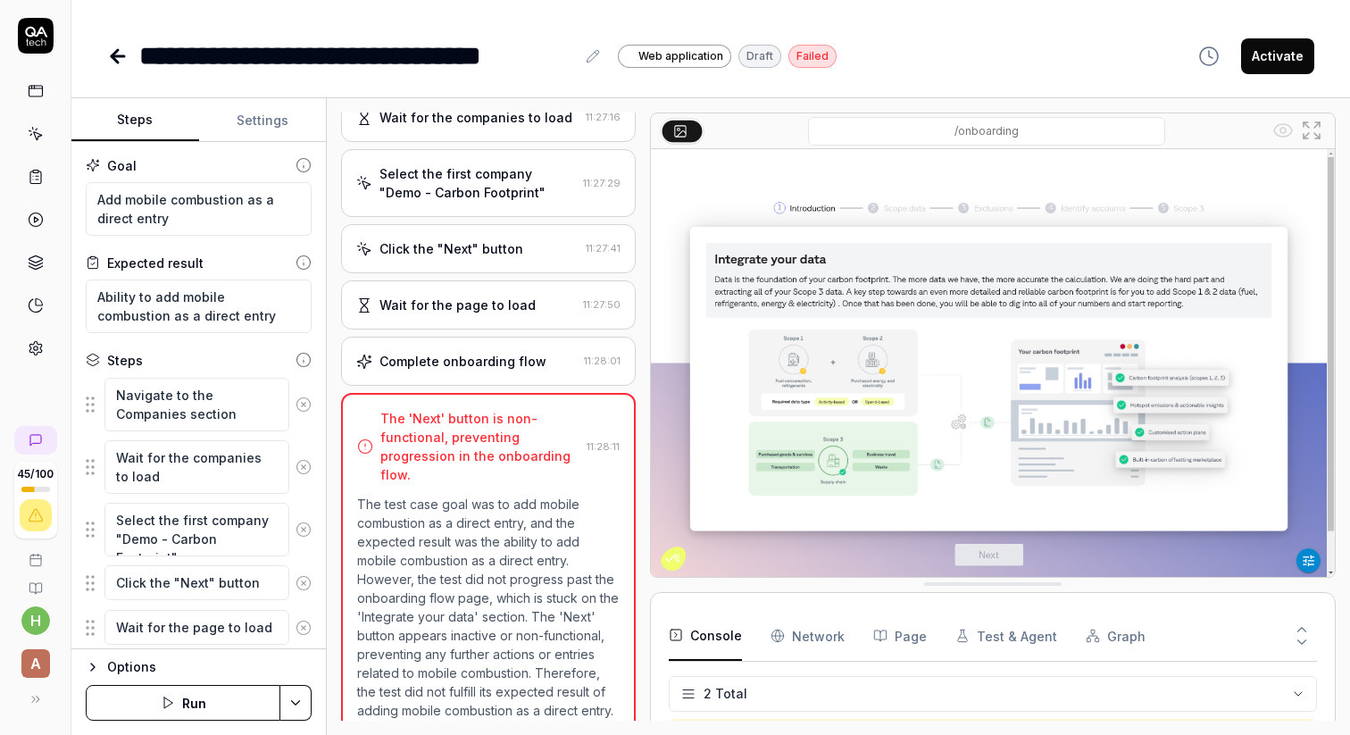
click at [799, 478] on img at bounding box center [993, 363] width 684 height 428
click at [790, 547] on img at bounding box center [993, 363] width 684 height 428
click at [762, 558] on img at bounding box center [993, 363] width 684 height 428
click at [1062, 553] on img at bounding box center [993, 363] width 684 height 428
click at [732, 540] on img at bounding box center [993, 363] width 684 height 428
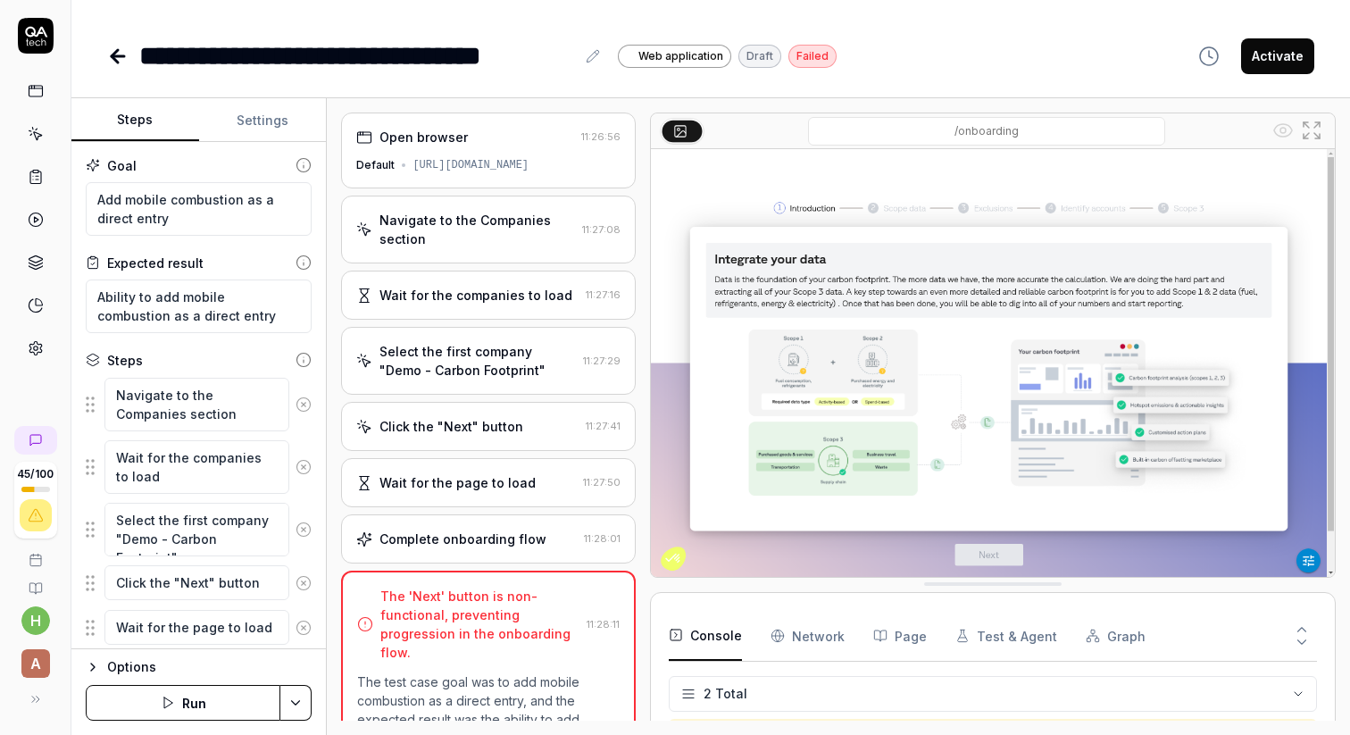
click at [83, 665] on div "Options Run" at bounding box center [198, 691] width 254 height 87
click at [86, 665] on icon "button" at bounding box center [93, 667] width 14 height 14
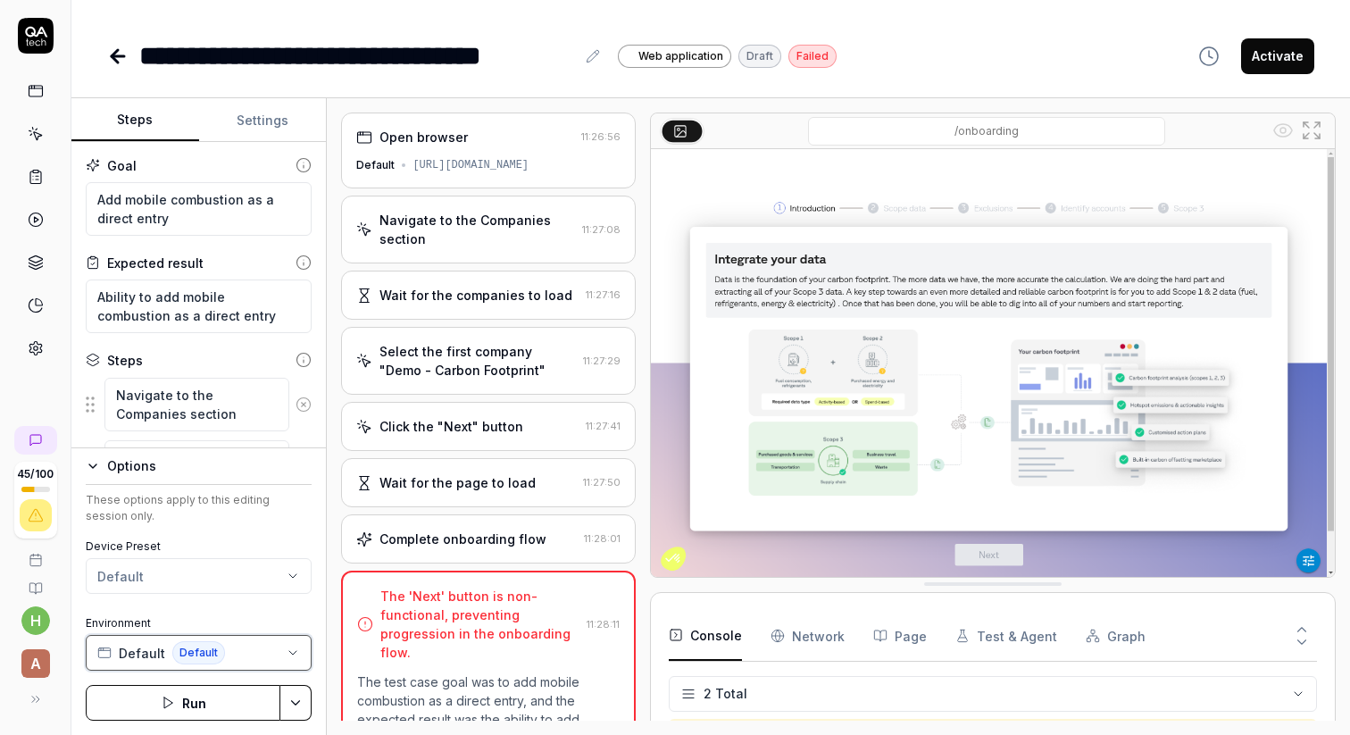
click at [296, 653] on icon "button" at bounding box center [293, 652] width 14 height 14
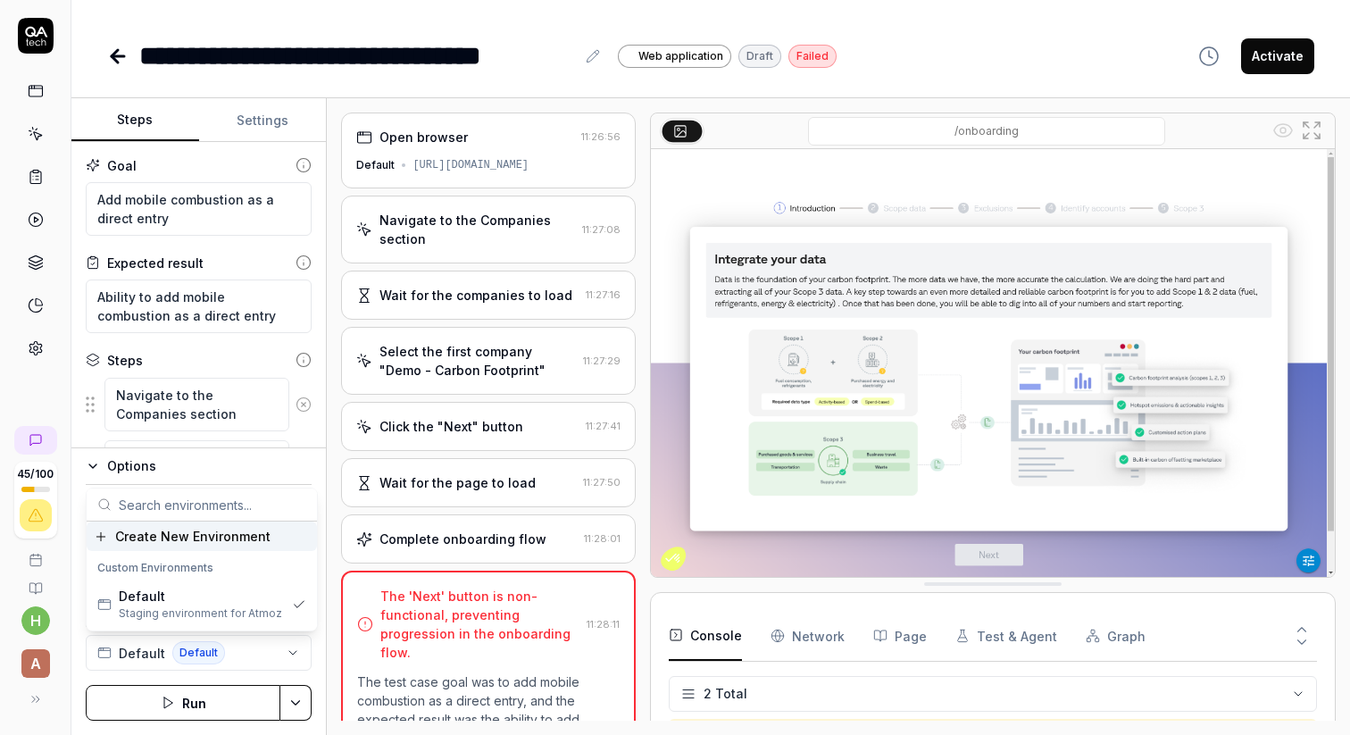
click at [74, 669] on div "Options These options apply to this editing session only. Device Preset Default…" at bounding box center [198, 590] width 254 height 287
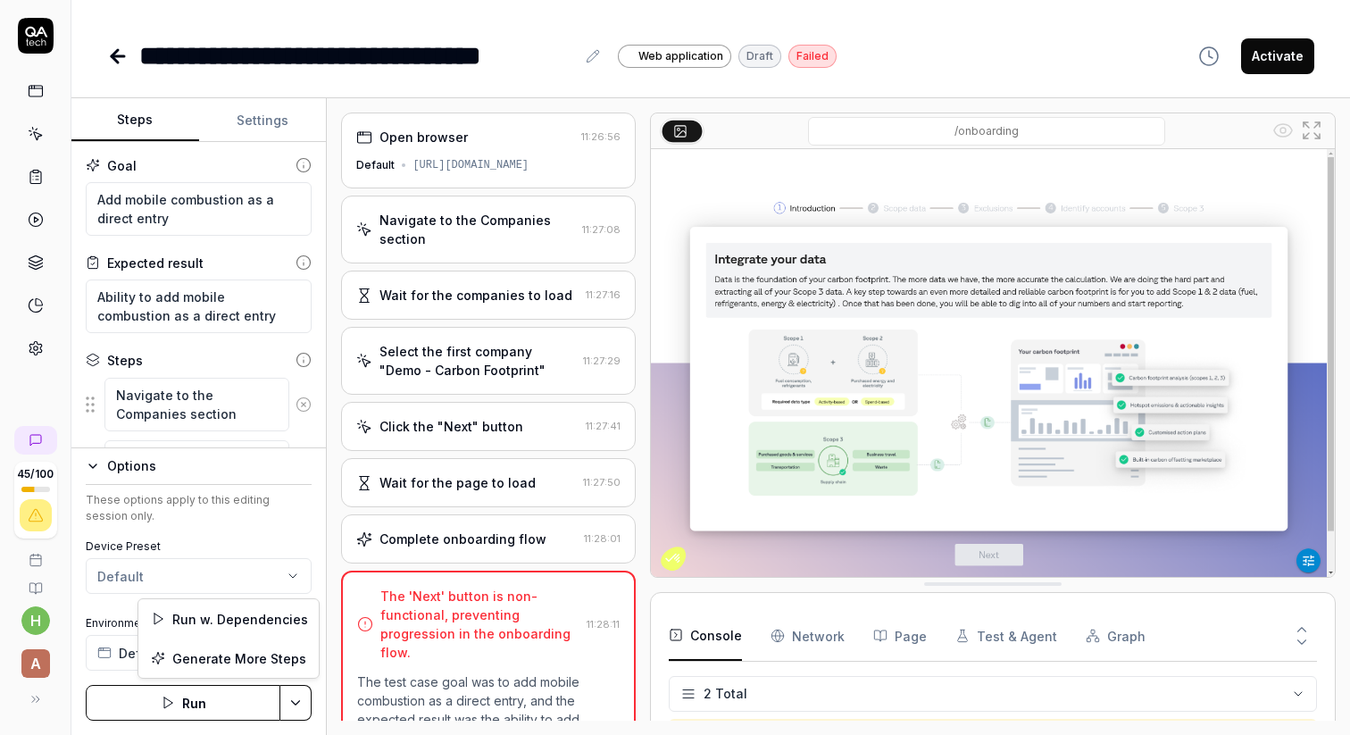
click at [289, 708] on html "**********" at bounding box center [675, 367] width 1350 height 735
click at [212, 613] on div "Run w. Dependencies" at bounding box center [228, 618] width 180 height 39
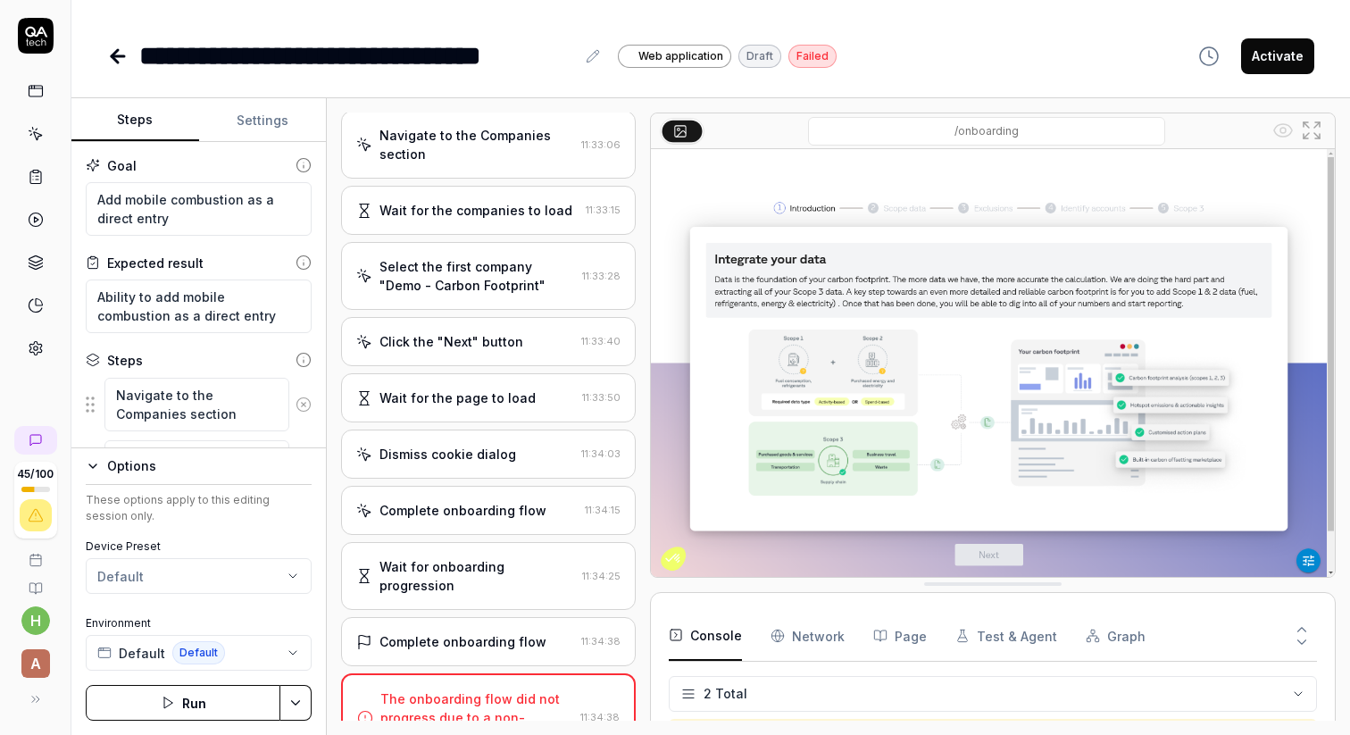
scroll to position [87, 0]
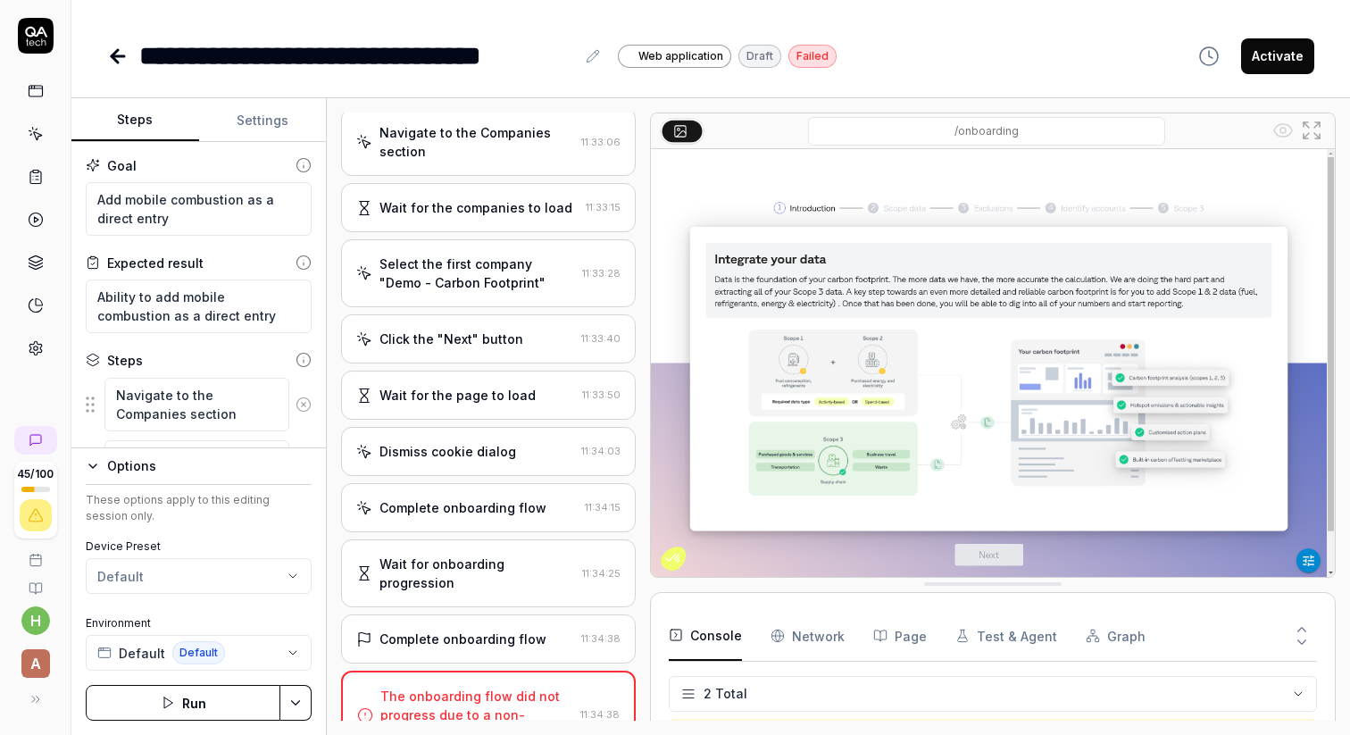
type textarea "*"
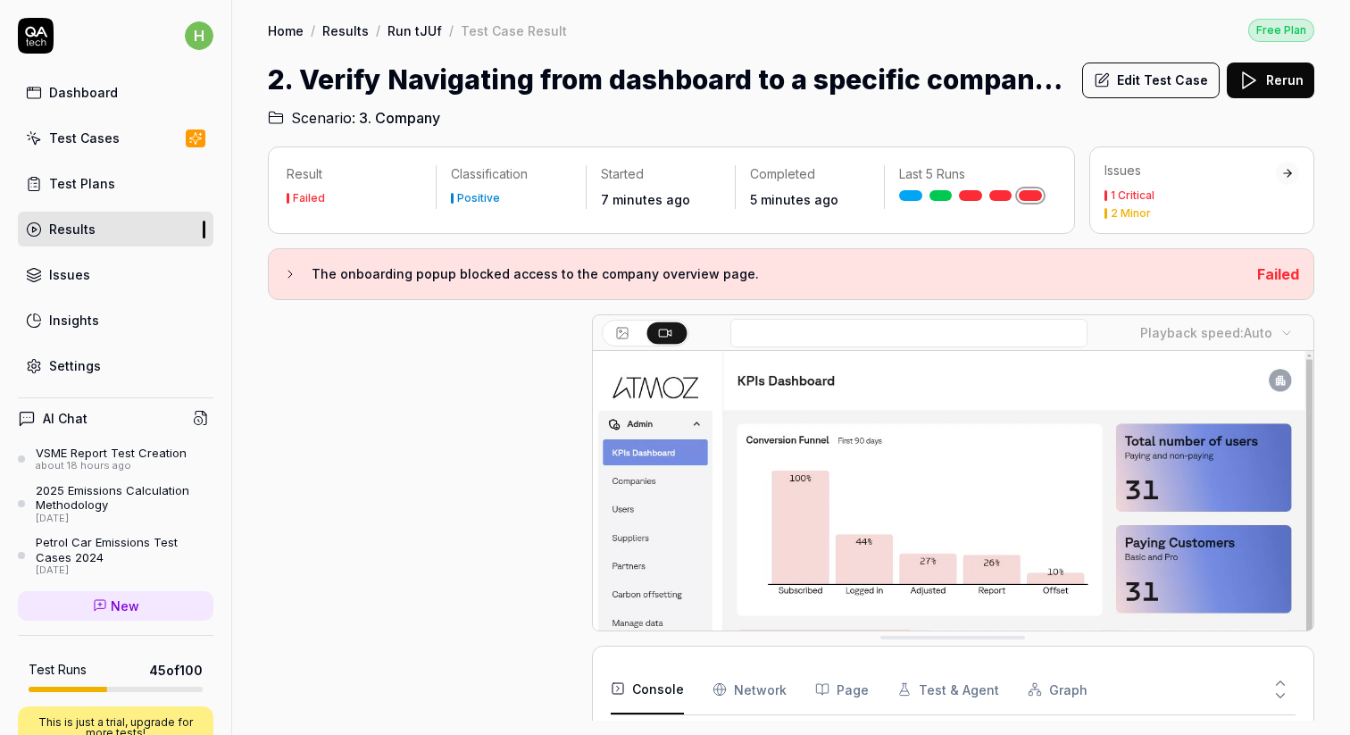
scroll to position [396, 0]
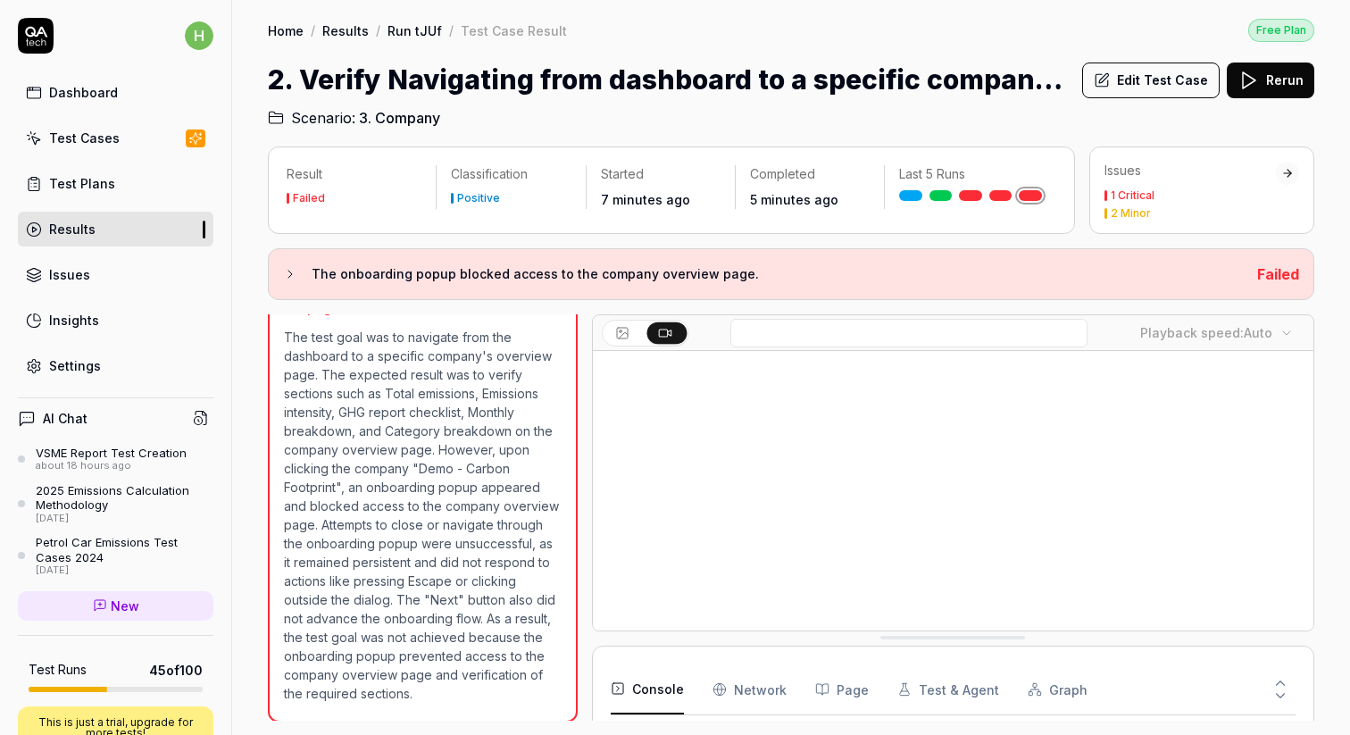
click at [87, 139] on div "Test Cases" at bounding box center [84, 138] width 71 height 19
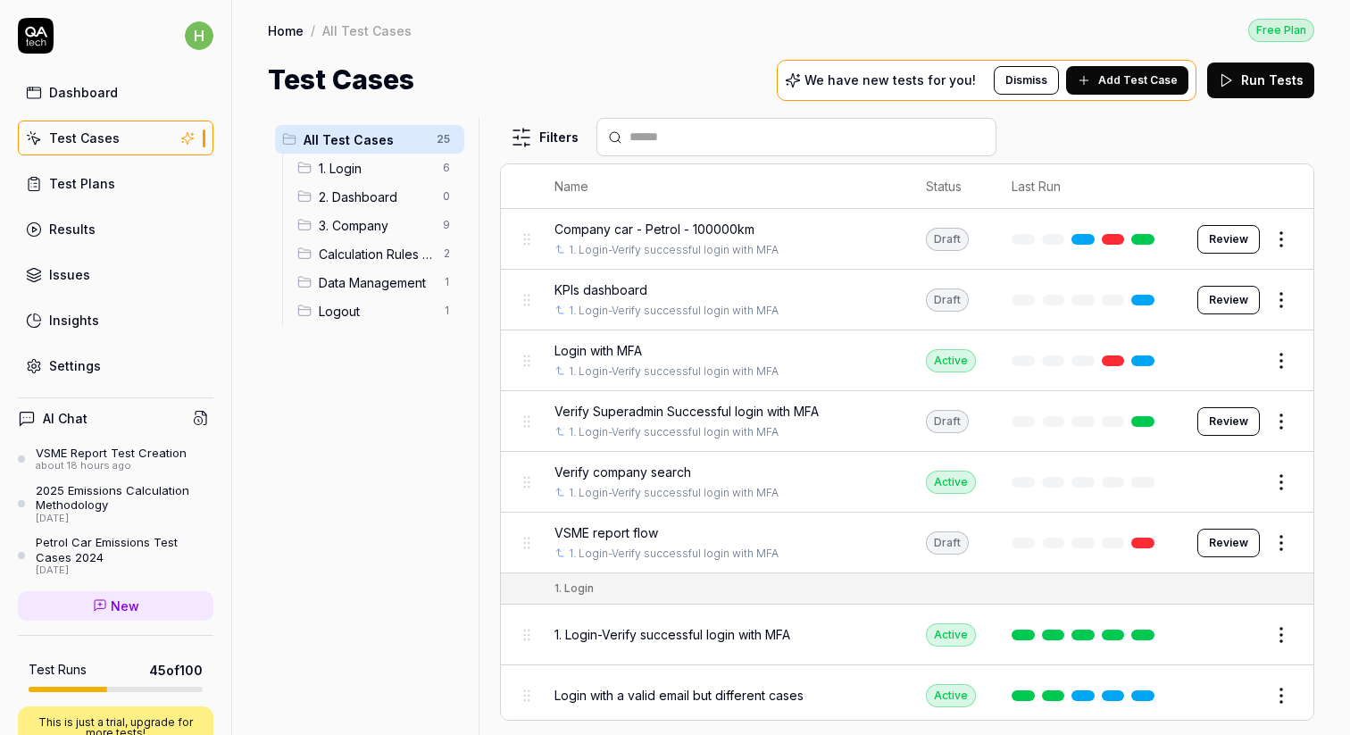
click at [1150, 83] on span "Add Test Case" at bounding box center [1137, 80] width 79 height 16
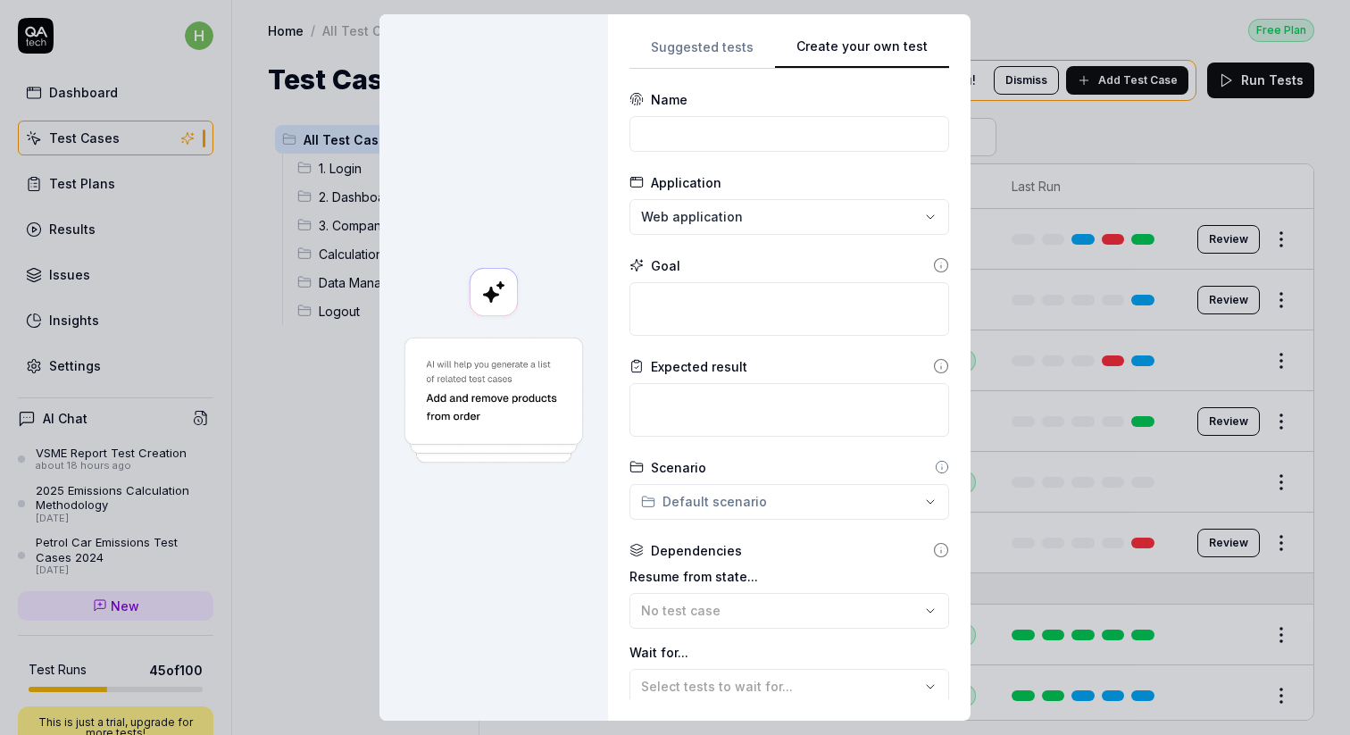
click at [926, 46] on button "Create your own test" at bounding box center [862, 53] width 174 height 32
click at [701, 133] on input at bounding box center [789, 134] width 320 height 36
click at [647, 131] on input "Mobile combustion - Direct entry" at bounding box center [789, 134] width 320 height 36
type input "Scope 1: Mobile combustion - Direct entry"
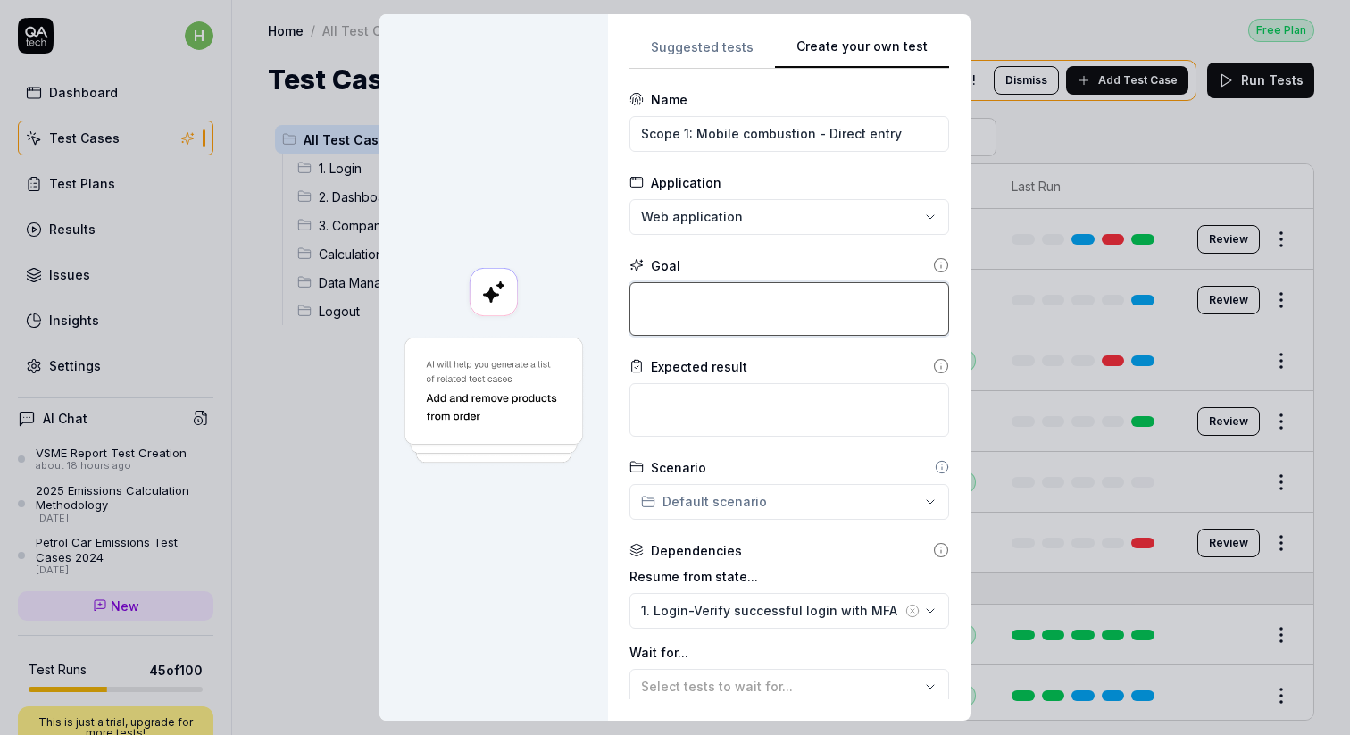
click at [686, 310] on textarea at bounding box center [789, 309] width 320 height 54
type textarea "*"
type textarea "A"
type textarea "*"
type textarea "Ad"
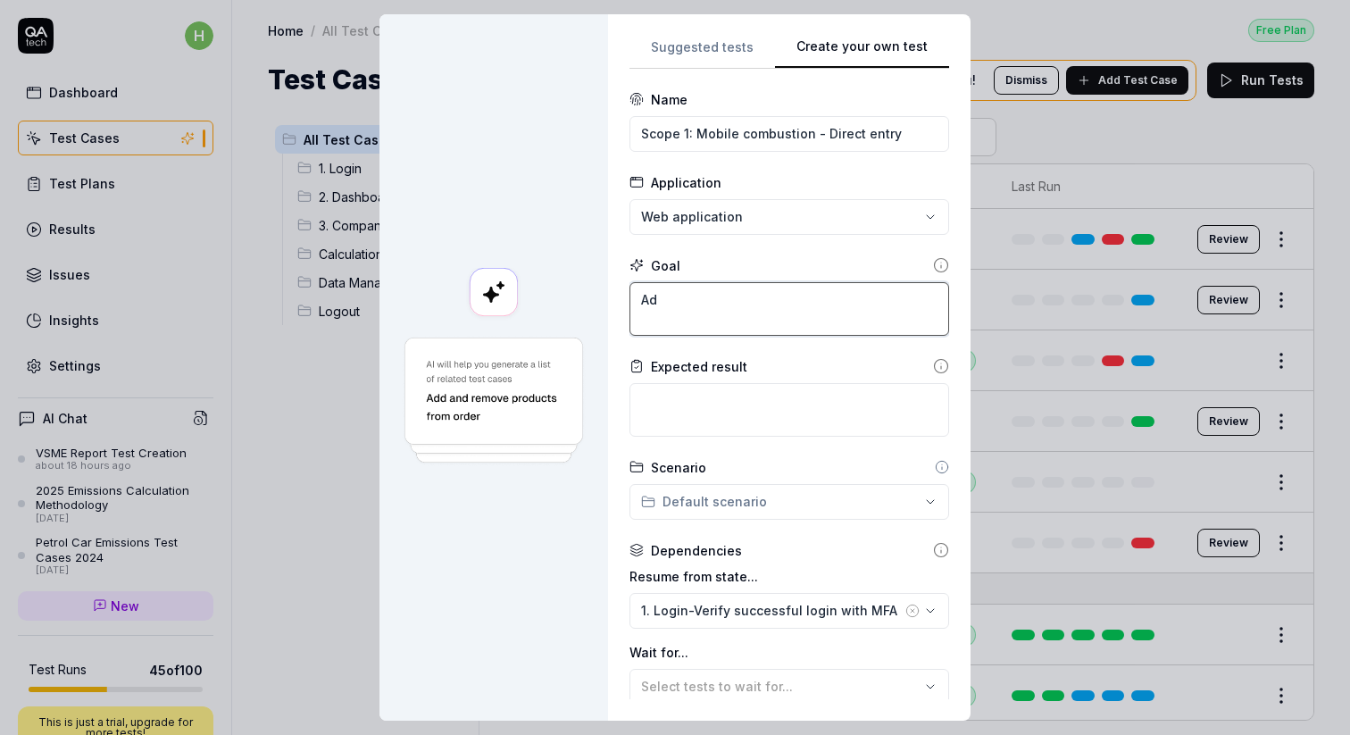
type textarea "*"
type textarea "Add"
type textarea "*"
type textarea "Add"
type textarea "*"
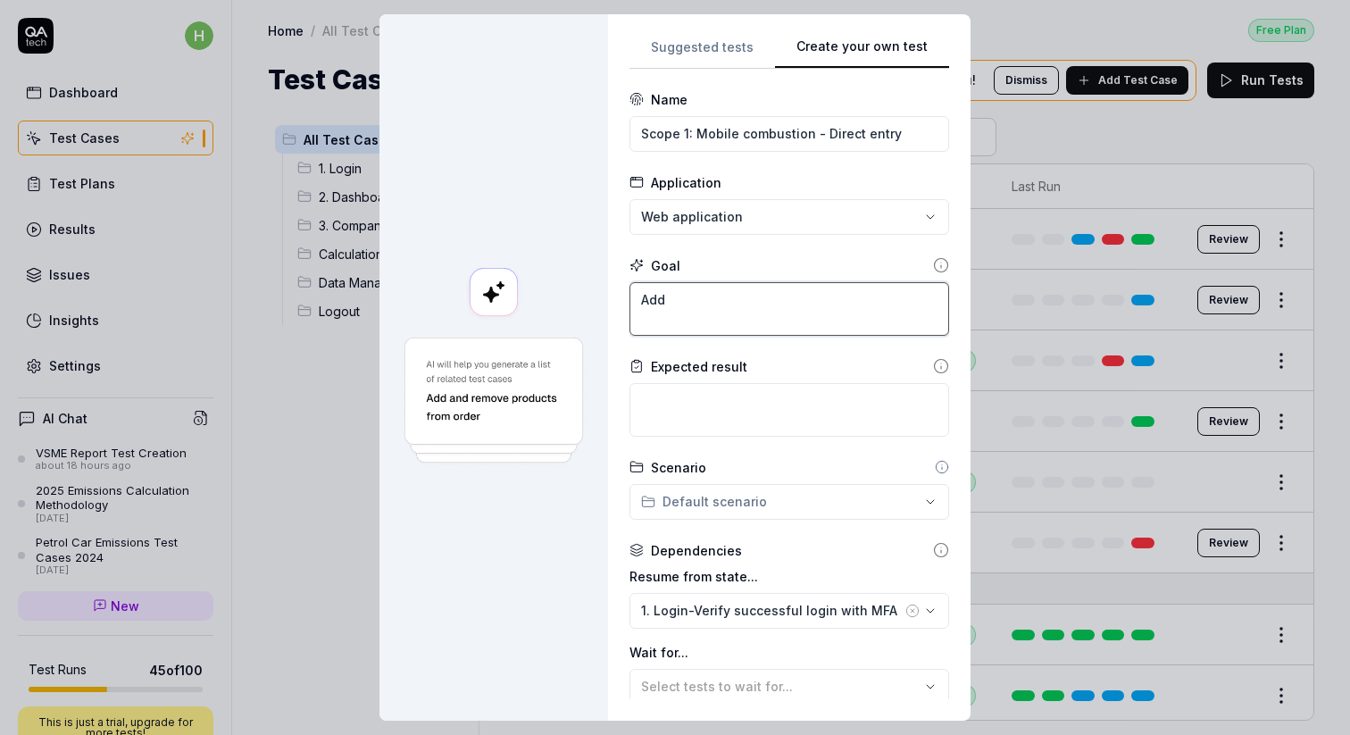
type textarea "Add m"
type textarea "*"
type textarea "Add mo"
type textarea "*"
type textarea "Add mob"
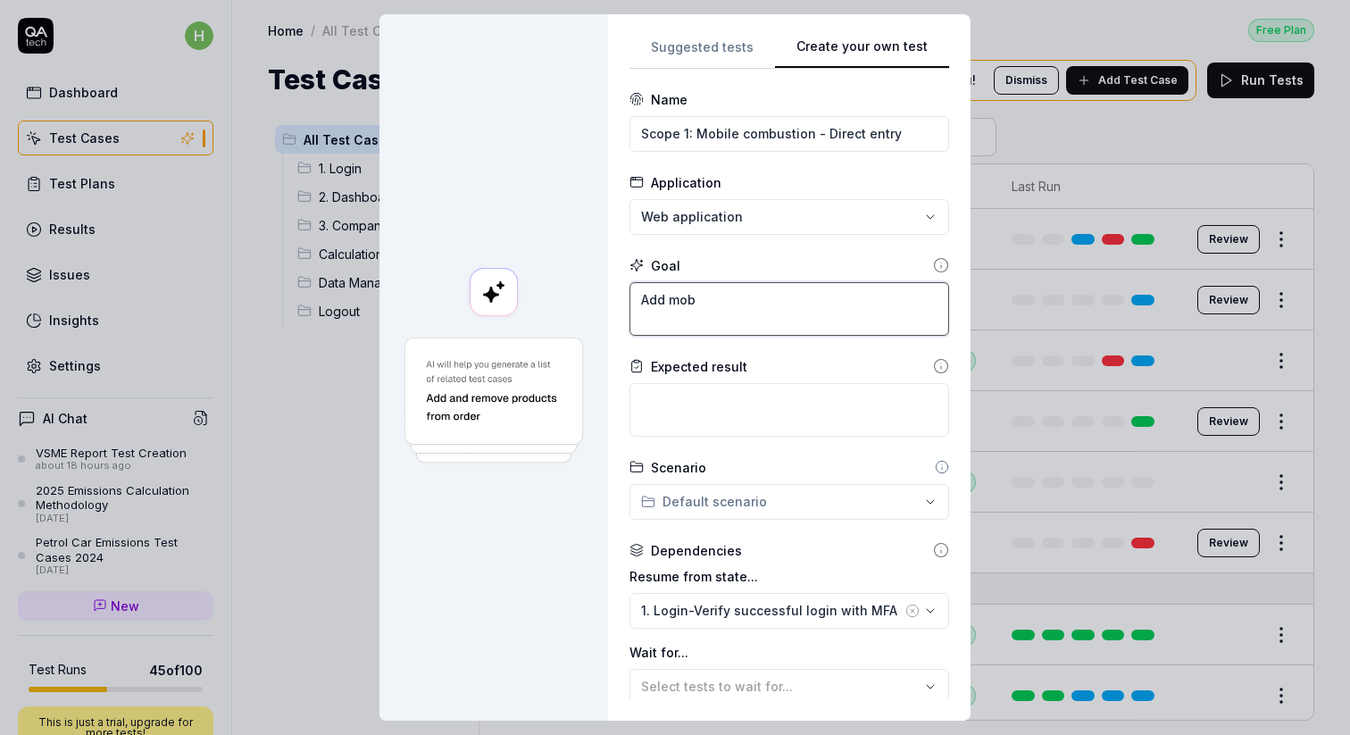
type textarea "*"
type textarea "Add mobi"
type textarea "*"
type textarea "Add mobil"
type textarea "*"
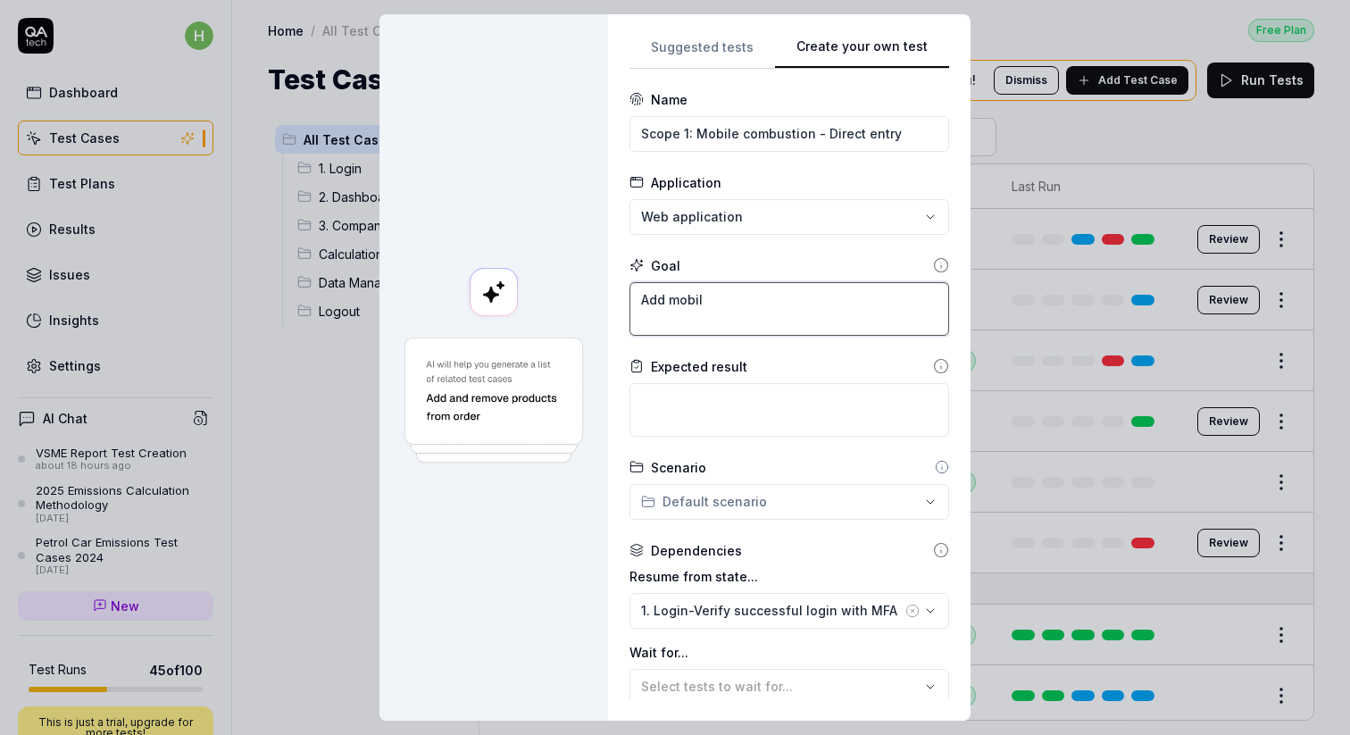
type textarea "Add mobile"
type textarea "*"
type textarea "Add mobile"
type textarea "*"
type textarea "Add mobile c"
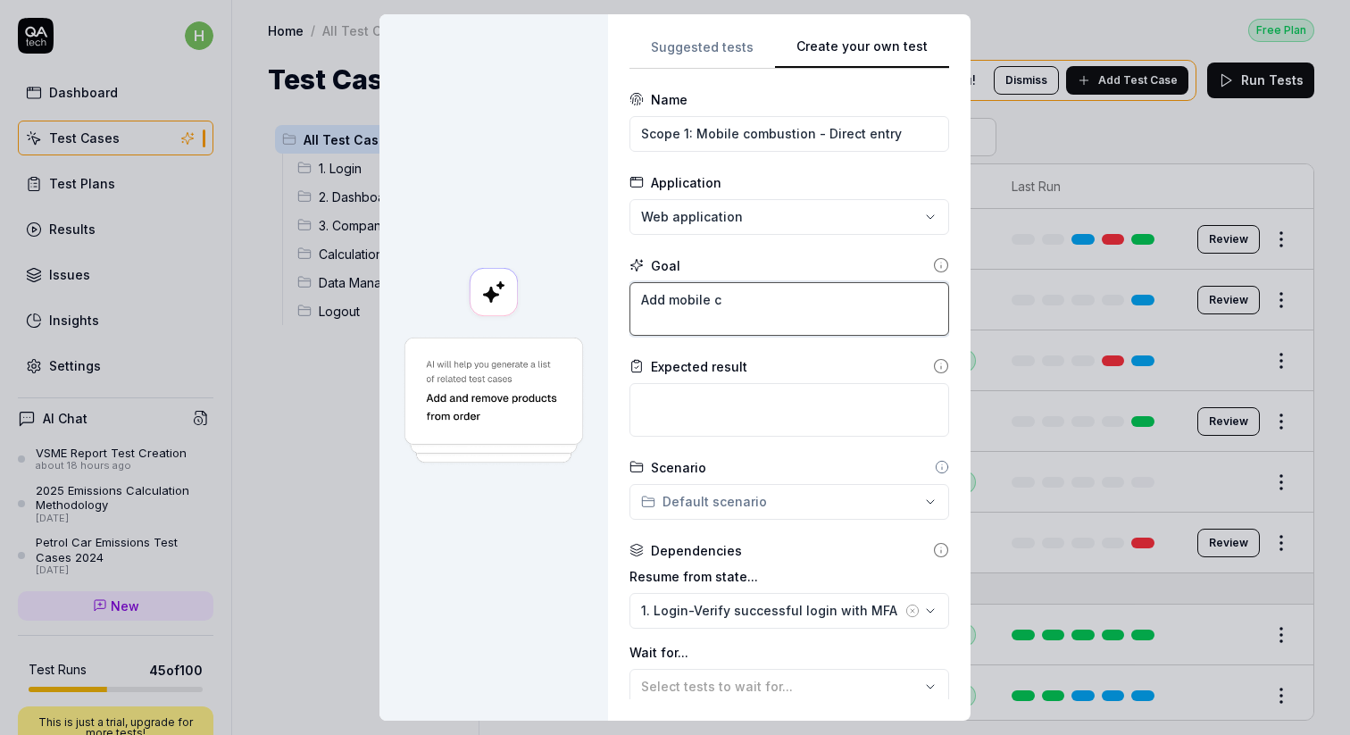
type textarea "*"
type textarea "Add mobile co"
type textarea "*"
type textarea "Add mobile com"
type textarea "*"
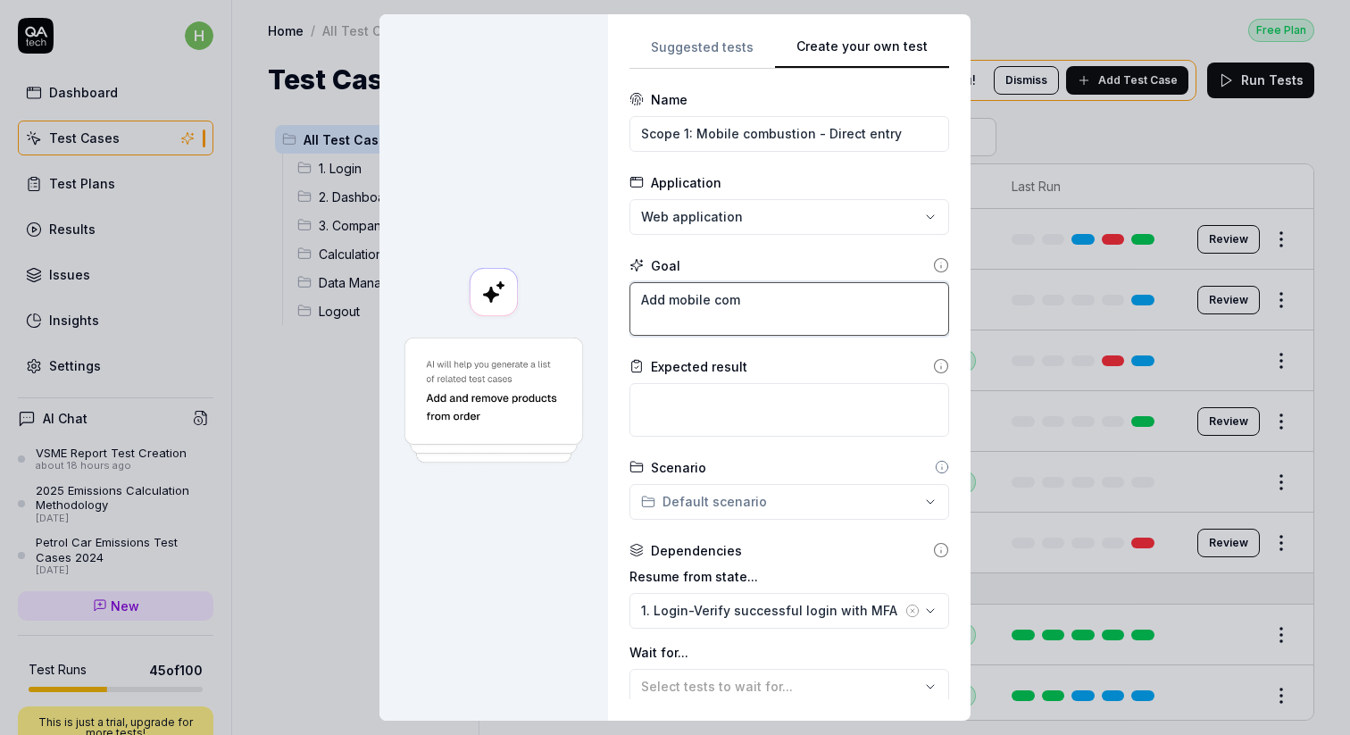
type textarea "Add mobile comb"
type textarea "*"
type textarea "Add mobile combu"
type textarea "*"
type textarea "Add mobile combus"
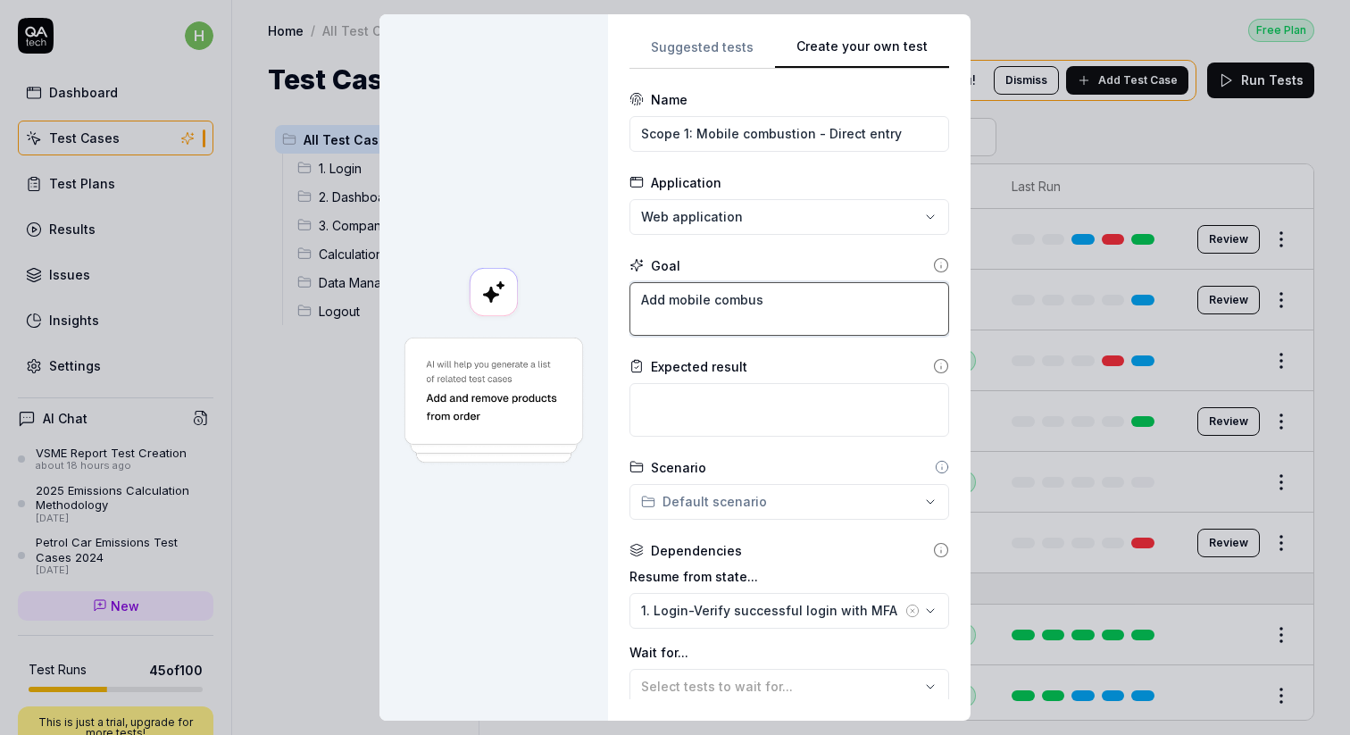
type textarea "*"
type textarea "Add mobile combust"
type textarea "*"
type textarea "Add mobile combusti"
type textarea "*"
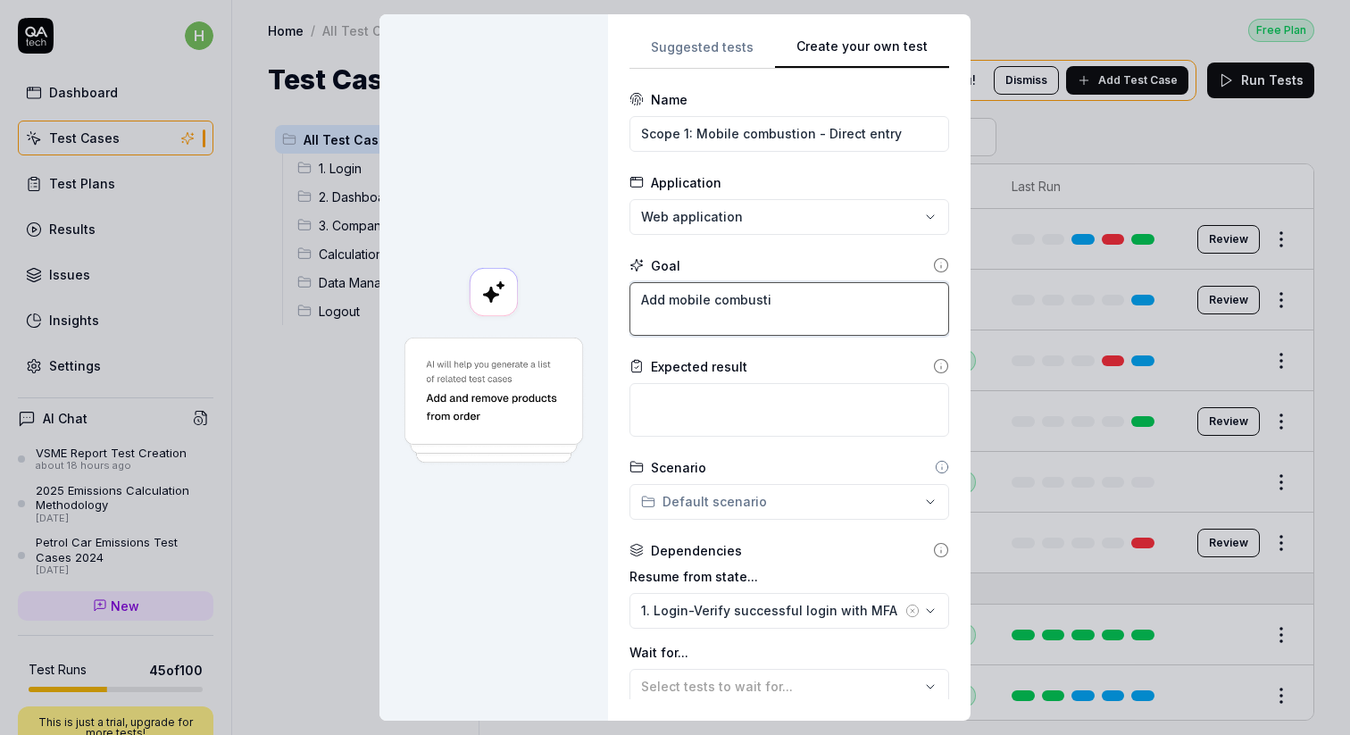
type textarea "Add mobile combustio"
type textarea "*"
type textarea "Add mobile combustion"
type textarea "*"
type textarea "Add mobile combustion"
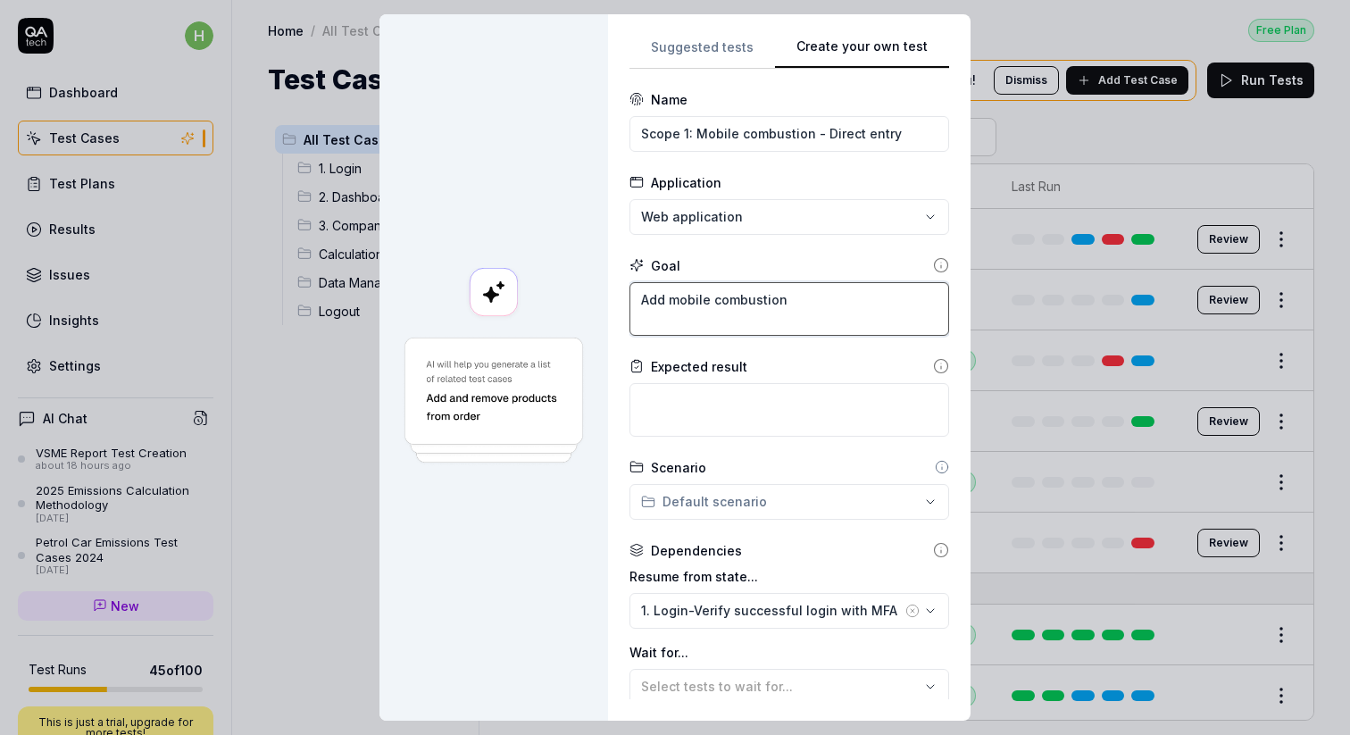
type textarea "*"
type textarea "Add mobile combustion a"
type textarea "*"
type textarea "Add mobile combustion as"
type textarea "*"
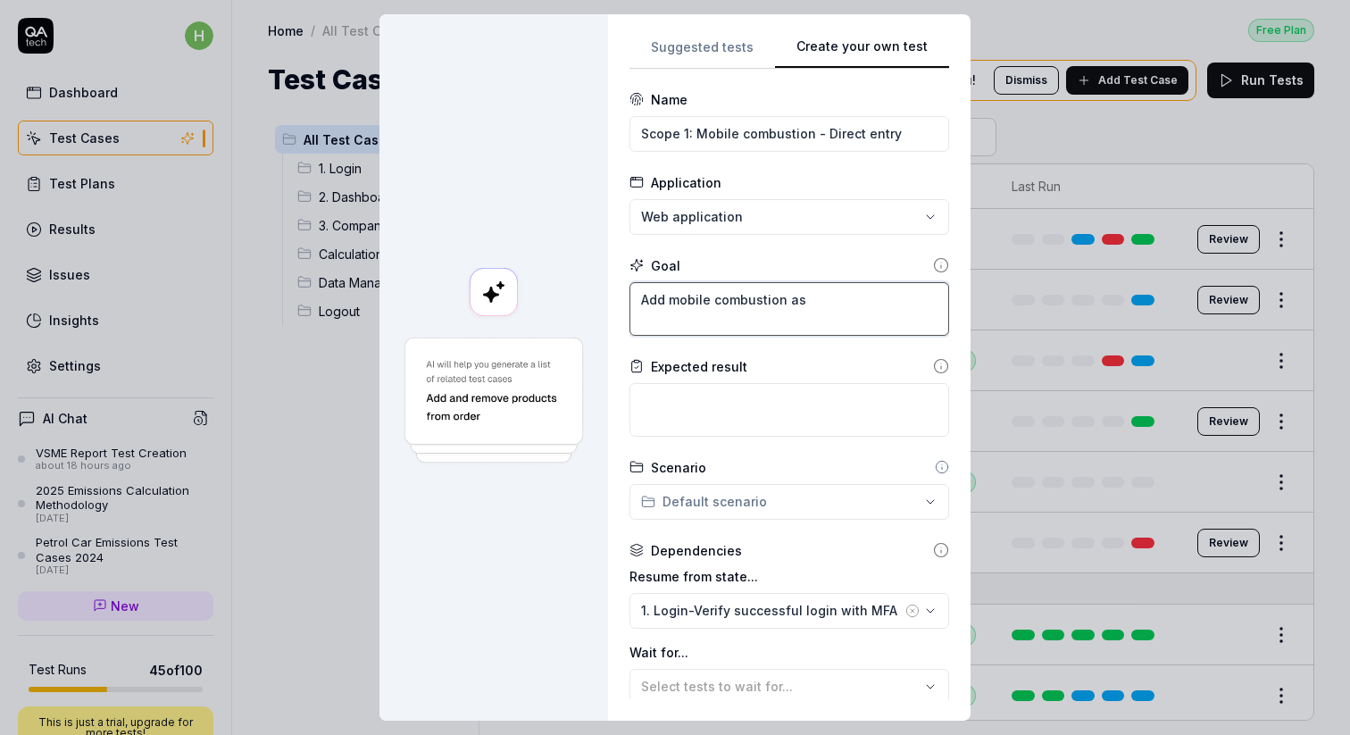
type textarea "Add mobile combustion as"
type textarea "*"
type textarea "Add mobile combustion as a"
type textarea "*"
type textarea "Add mobile combustion as an"
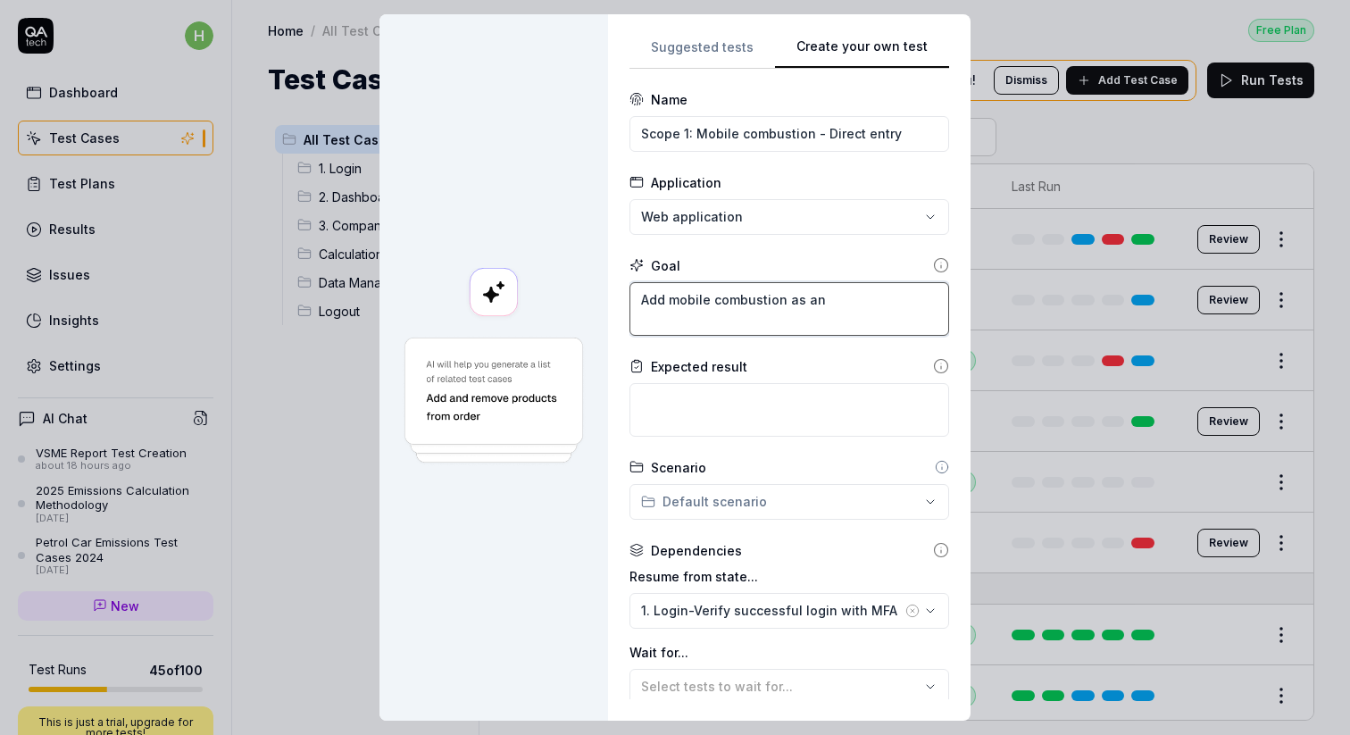
type textarea "*"
type textarea "Add mobile combustion as an"
type textarea "*"
type textarea "Add mobile combustion as an"
type textarea "*"
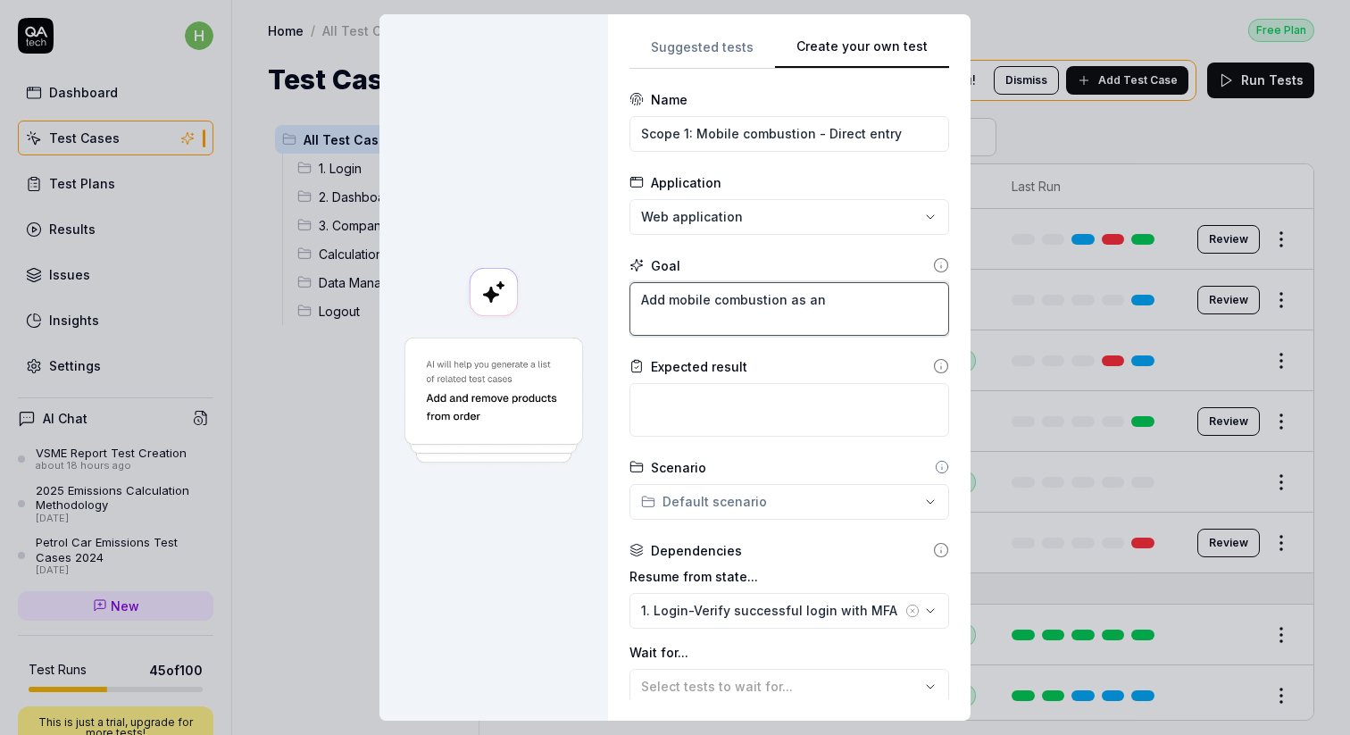
type textarea "Add mobile combustion as a"
type textarea "*"
type textarea "Add mobile combustion as a"
type textarea "*"
type textarea "Add mobile combustion as a d"
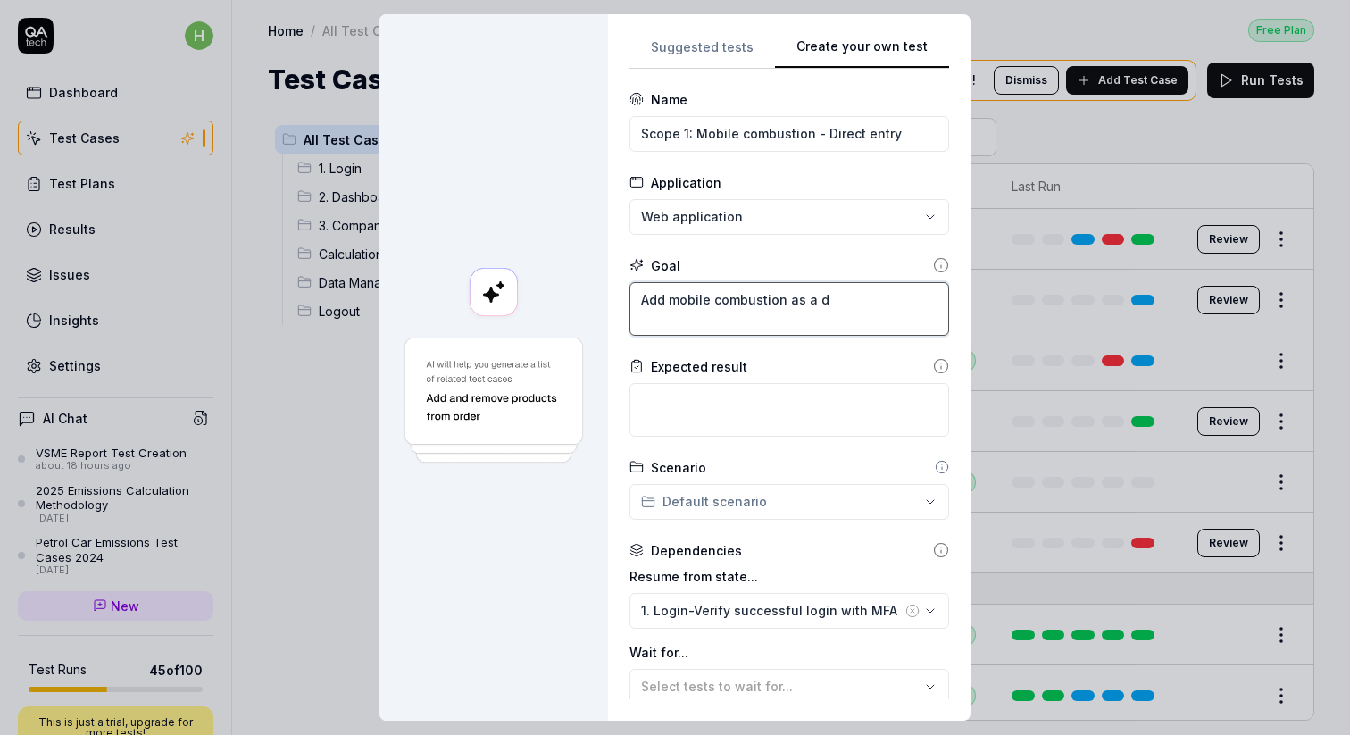
type textarea "*"
type textarea "Add mobile combustion as a di"
type textarea "*"
type textarea "Add mobile combustion as a dir"
type textarea "*"
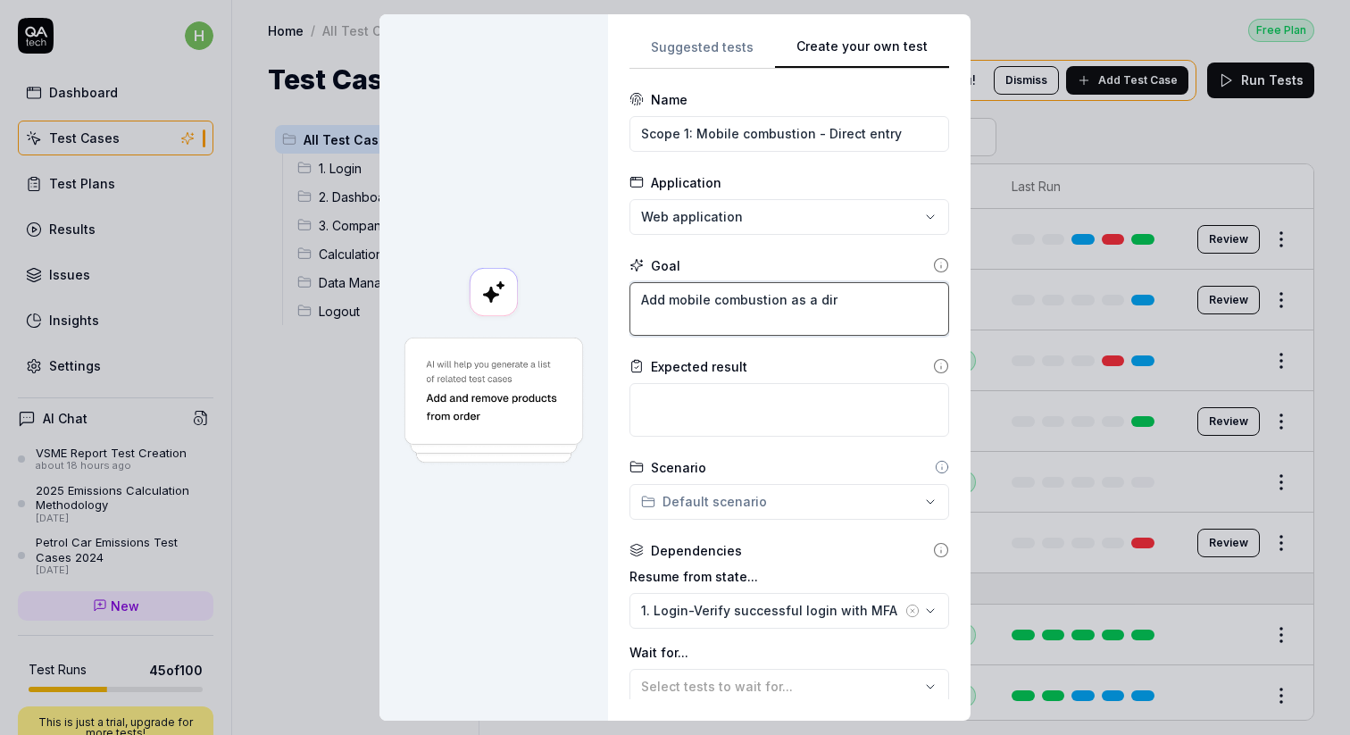
type textarea "Add mobile combustion as a dire"
type textarea "*"
type textarea "Add mobile combustion as a direc"
type textarea "*"
type textarea "Add mobile combustion as a direct"
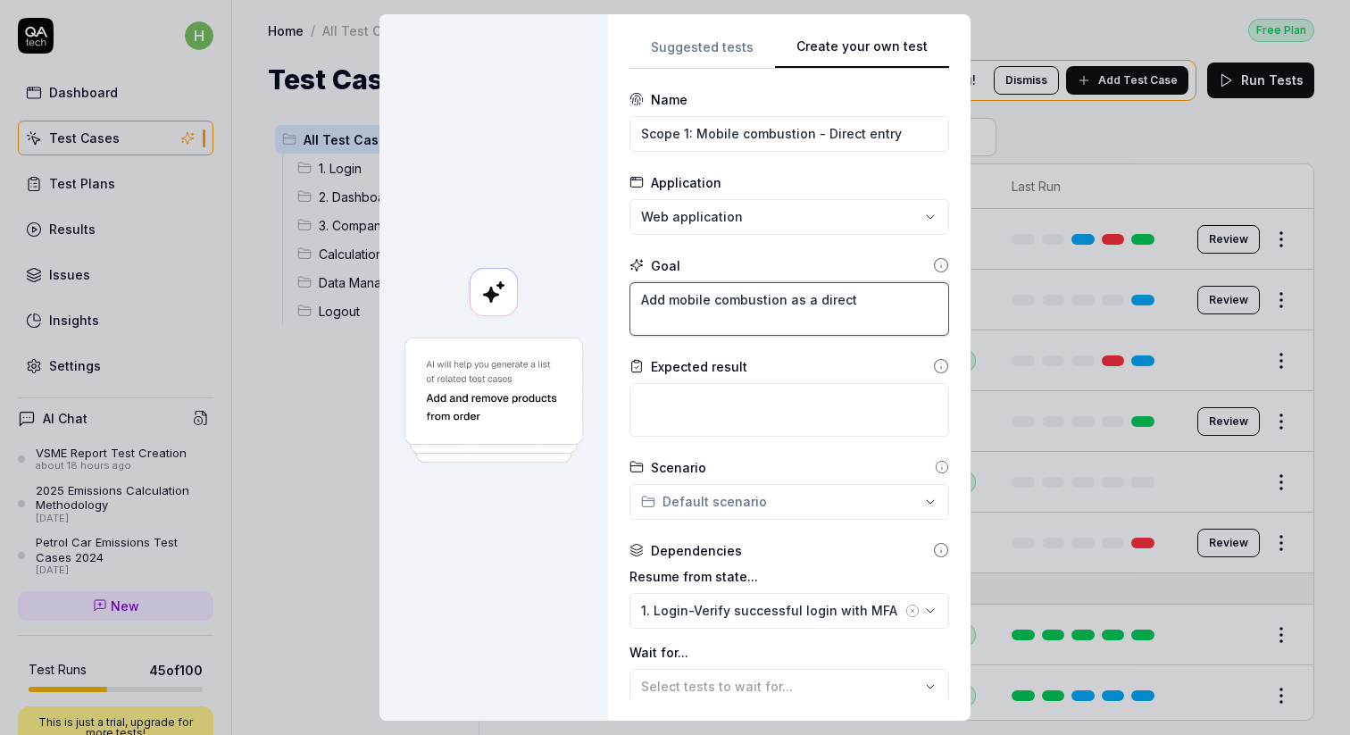
type textarea "*"
type textarea "Add mobile combustion as a direct"
type textarea "*"
type textarea "Add mobile combustion as a direct e"
type textarea "*"
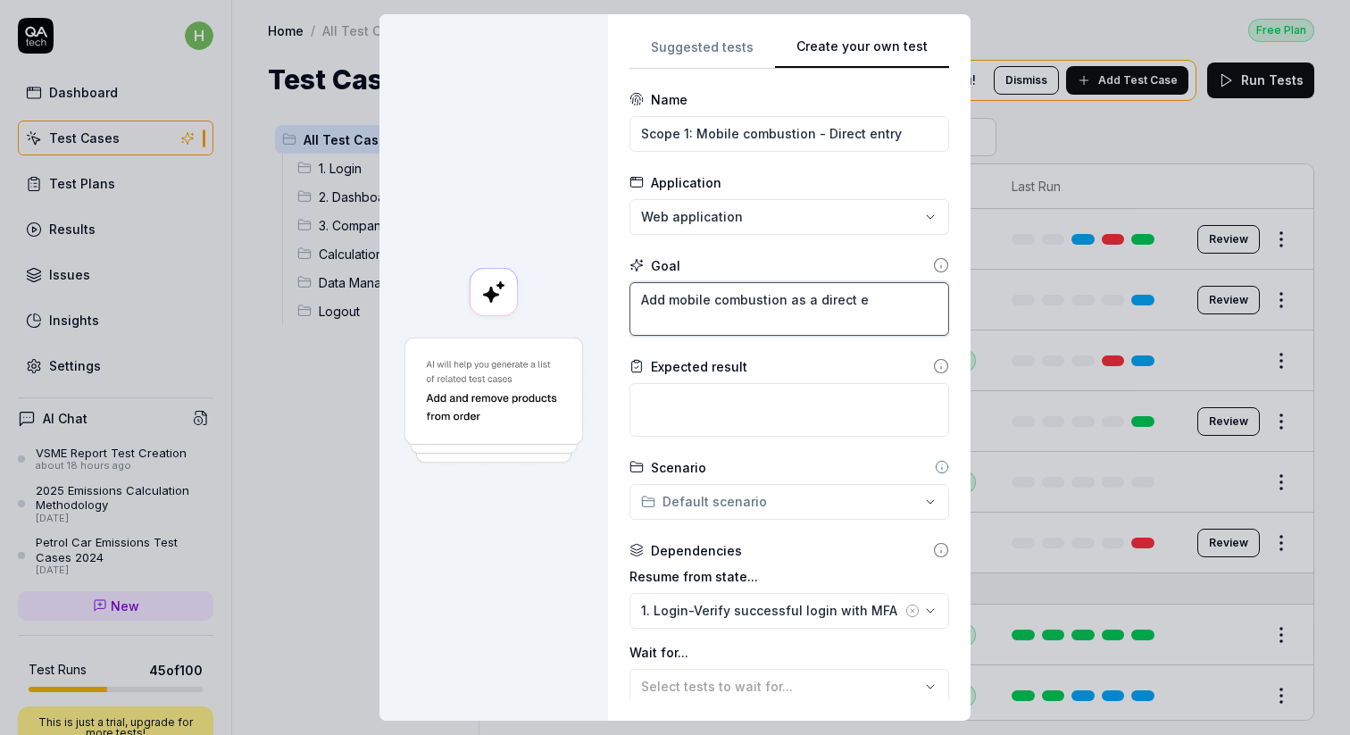
type textarea "Add mobile combustion as a direct en"
type textarea "*"
type textarea "Add mobile combustion as a direct ent"
type textarea "*"
type textarea "Add mobile combustion as a direct entr"
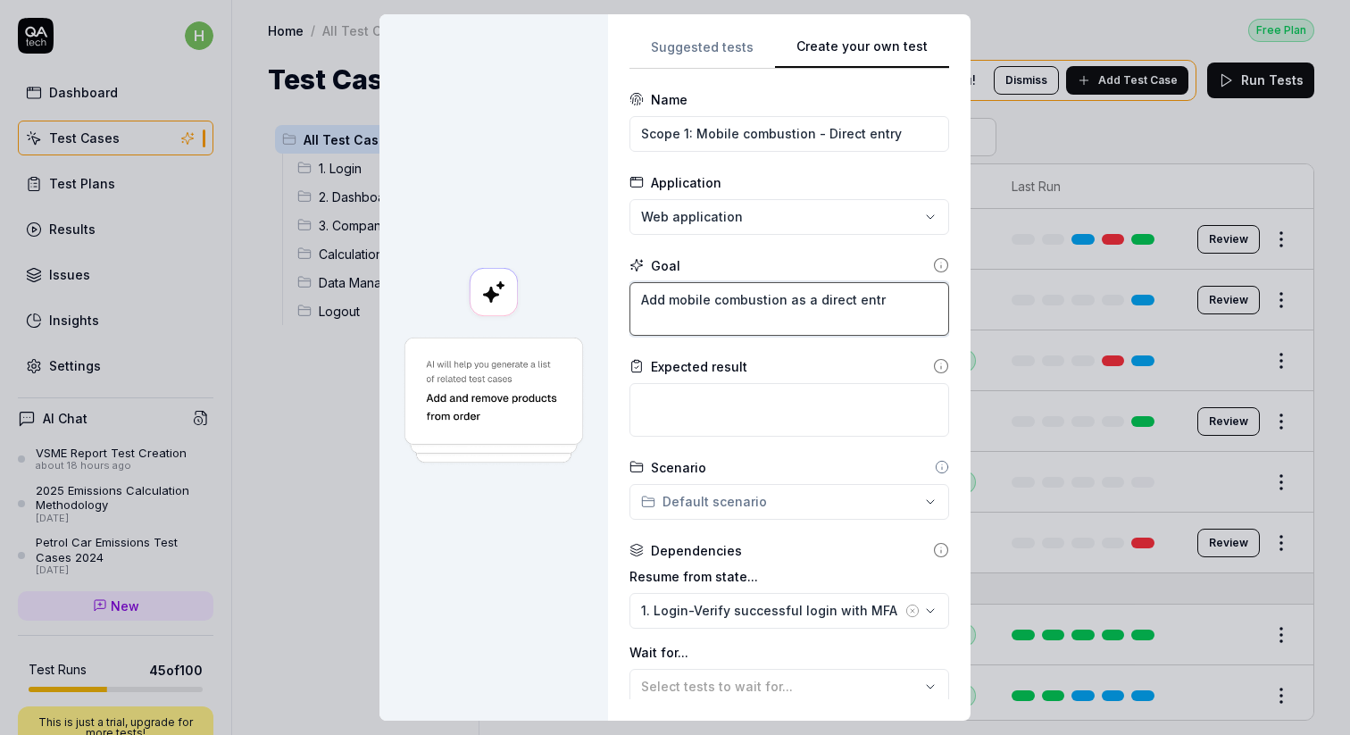
type textarea "*"
drag, startPoint x: 652, startPoint y: 299, endPoint x: 907, endPoint y: 295, distance: 255.3
click at [907, 295] on textarea "Add mobile combustion as a direct entry" at bounding box center [789, 309] width 320 height 54
drag, startPoint x: 907, startPoint y: 295, endPoint x: 628, endPoint y: 296, distance: 278.5
click at [628, 296] on div "**********" at bounding box center [789, 367] width 362 height 706
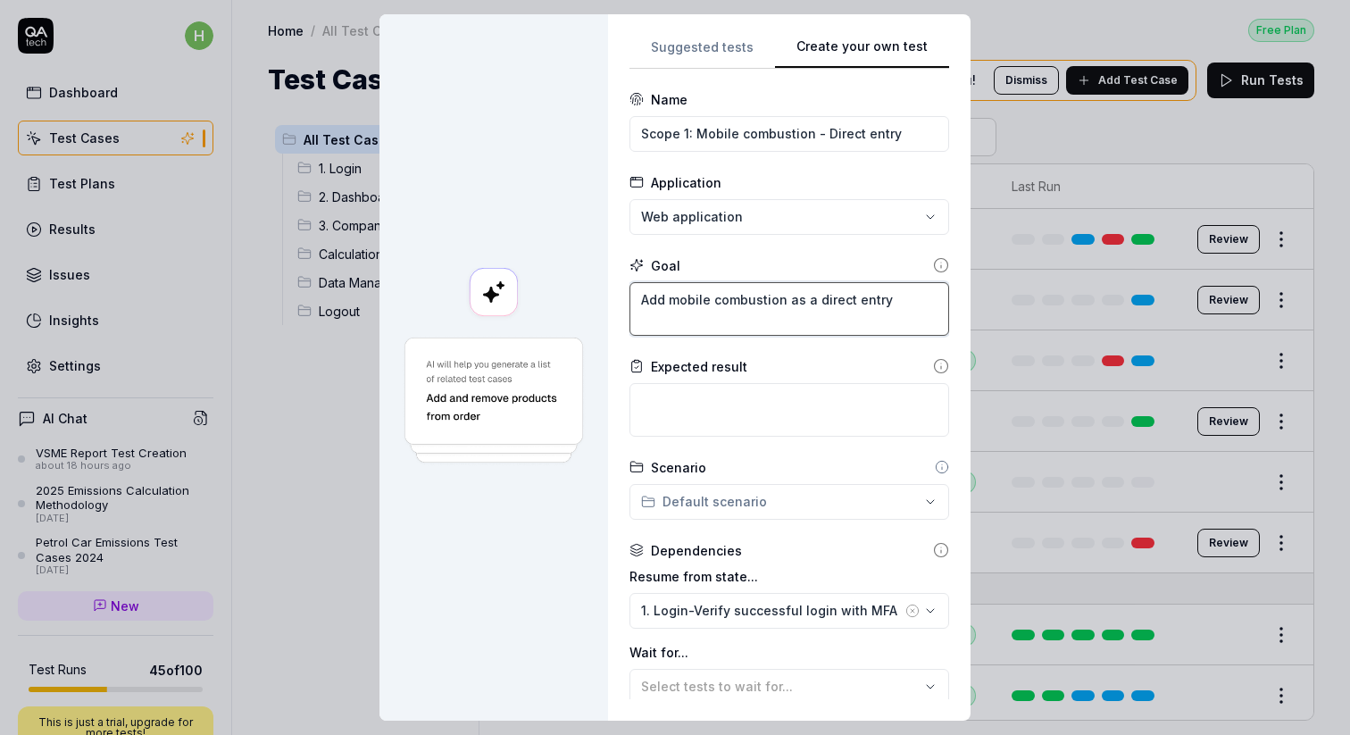
type textarea "Add mobile combustion as a direct entry"
click at [663, 392] on textarea at bounding box center [789, 410] width 320 height 54
paste textarea "Add mobile combustion as a direct entry"
type textarea "*"
type textarea "Add mobile combustion as a direct entry"
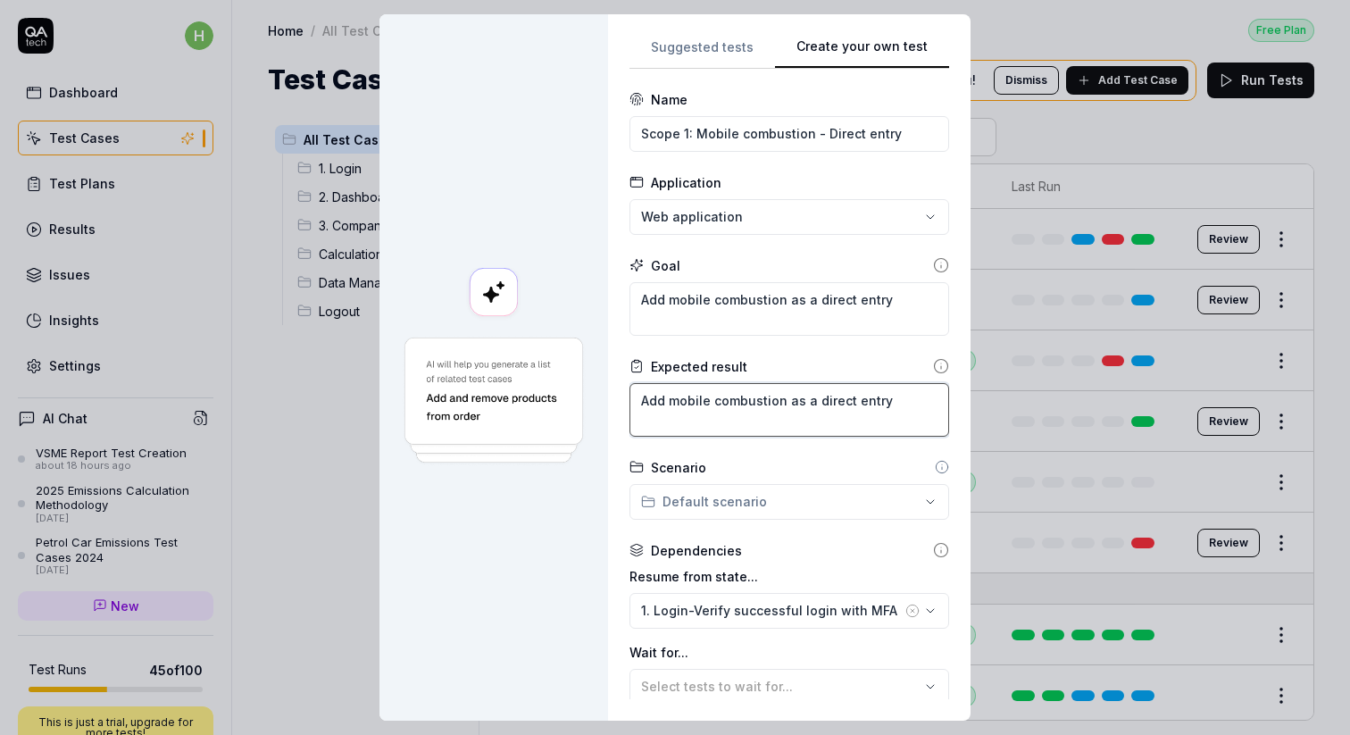
click at [657, 401] on textarea "Add mobile combustion as a direct entry" at bounding box center [789, 410] width 320 height 54
type textarea "*"
type textarea "dd mobile combustion as a direct entry"
type textarea "*"
type textarea "Add mobile combustion as a direct entry"
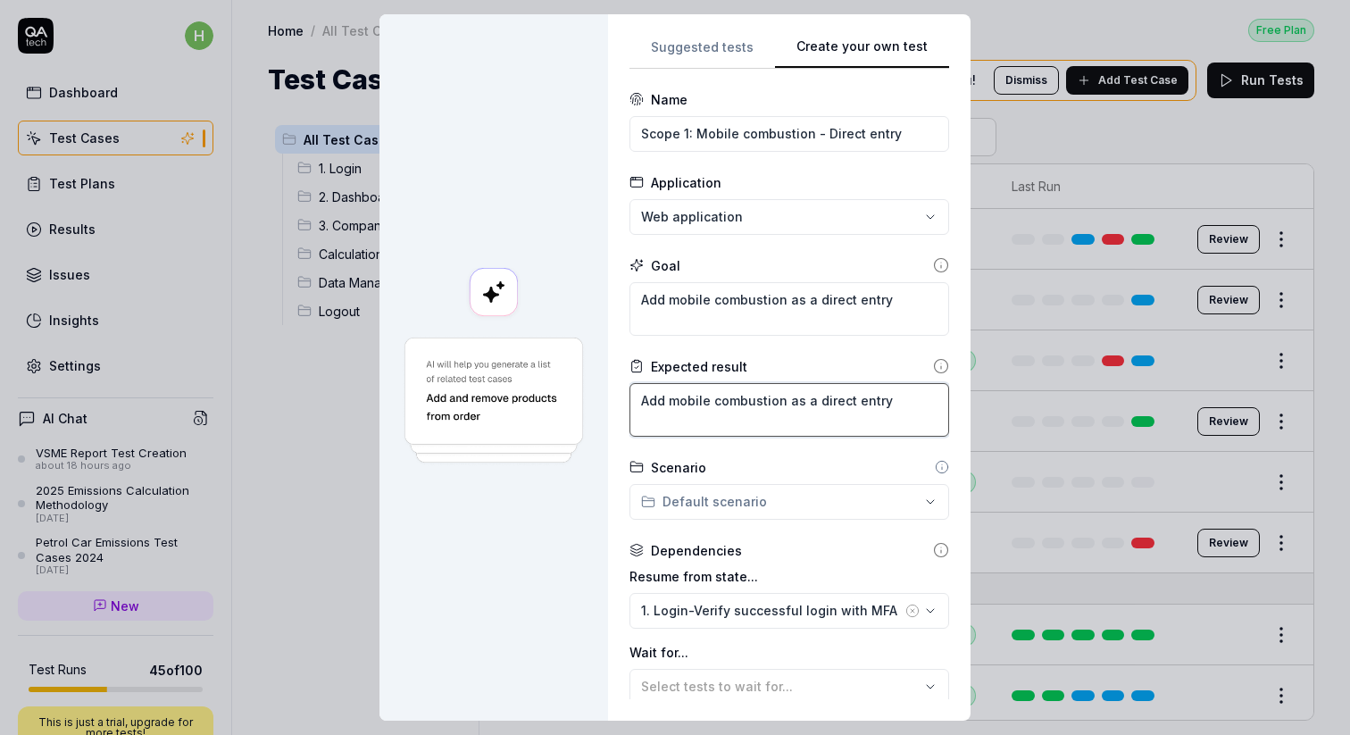
type textarea "*"
type textarea "Abdd mobile combustion as a direct entry"
type textarea "*"
type textarea "Abidd mobile combustion as a direct entry"
type textarea "*"
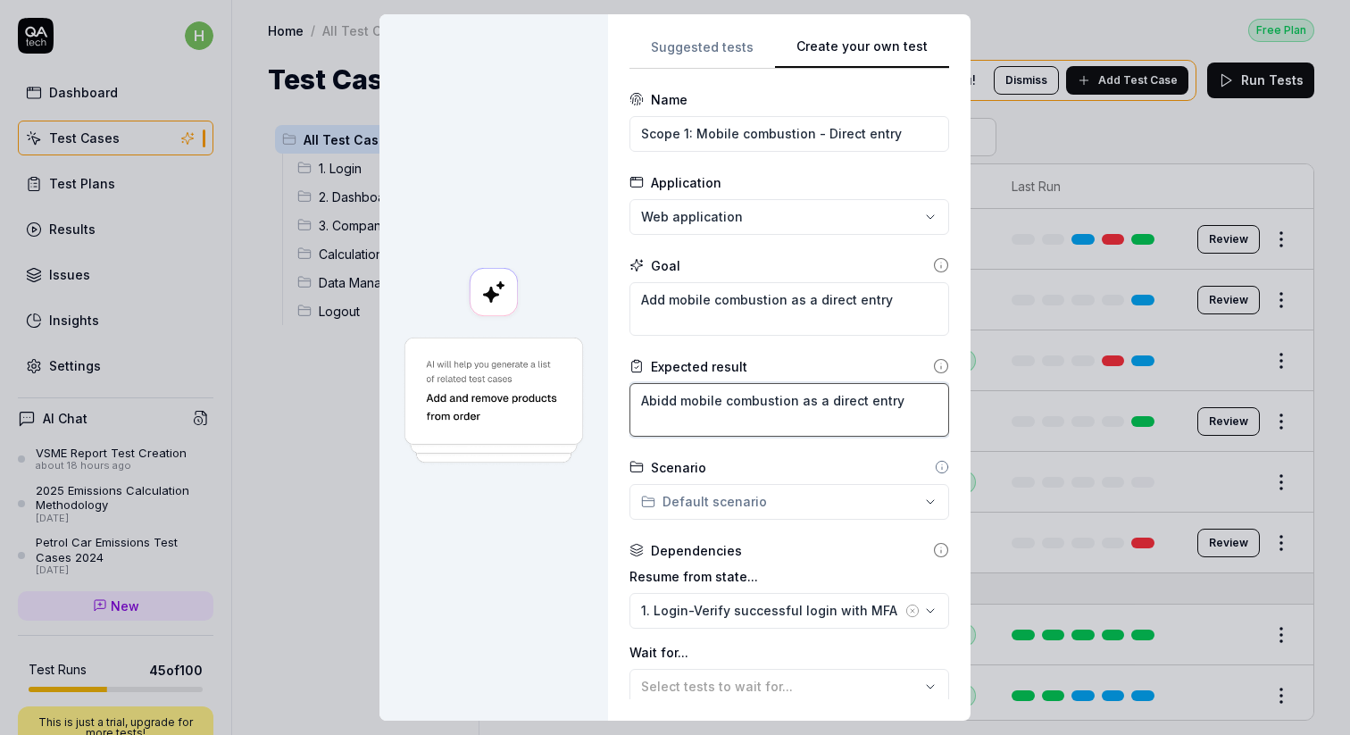
type textarea "Abildd mobile combustion as a direct entry"
type textarea "*"
type textarea "Abilidd mobile combustion as a direct entry"
type textarea "*"
type textarea "Abilitdd mobile combustion as a direct entry"
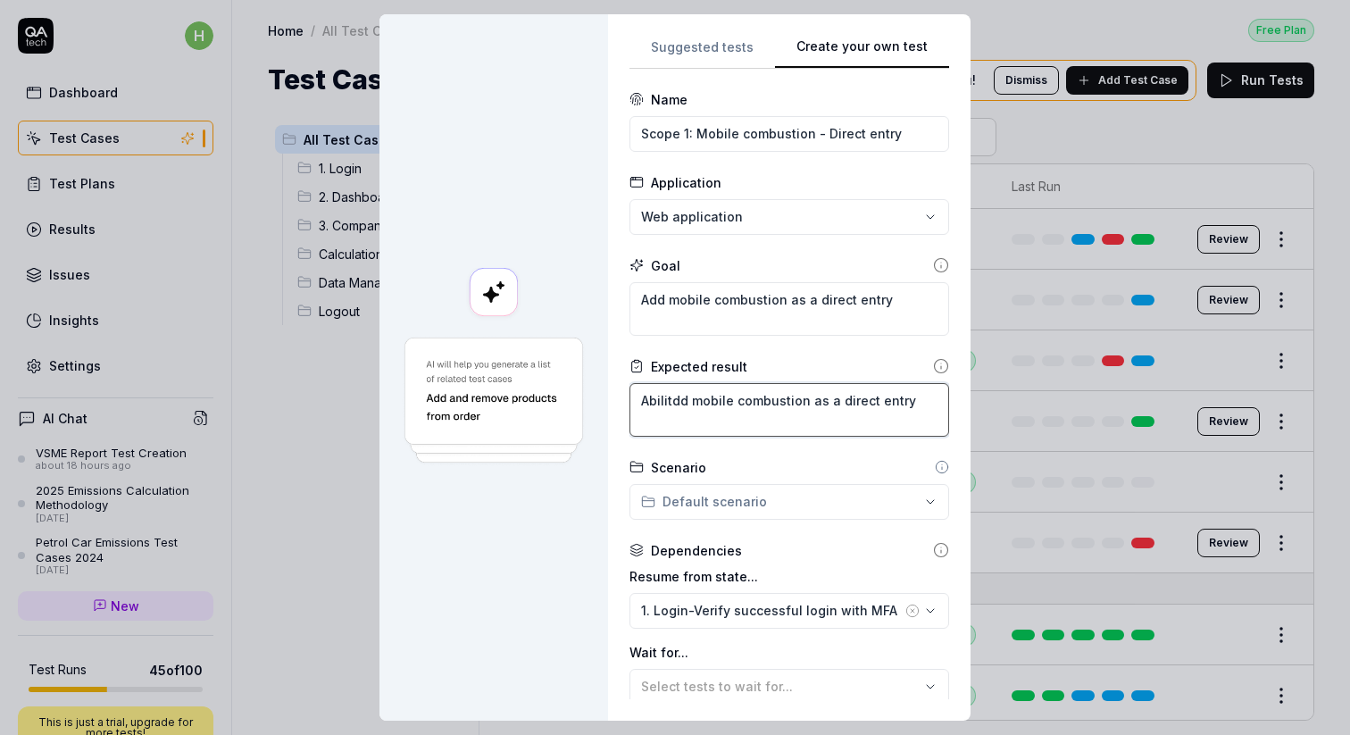
type textarea "*"
type textarea "Abilitydd mobile combustion as a direct entry"
type textarea "*"
type textarea "Ability dd mobile combustion as a direct entry"
type textarea "*"
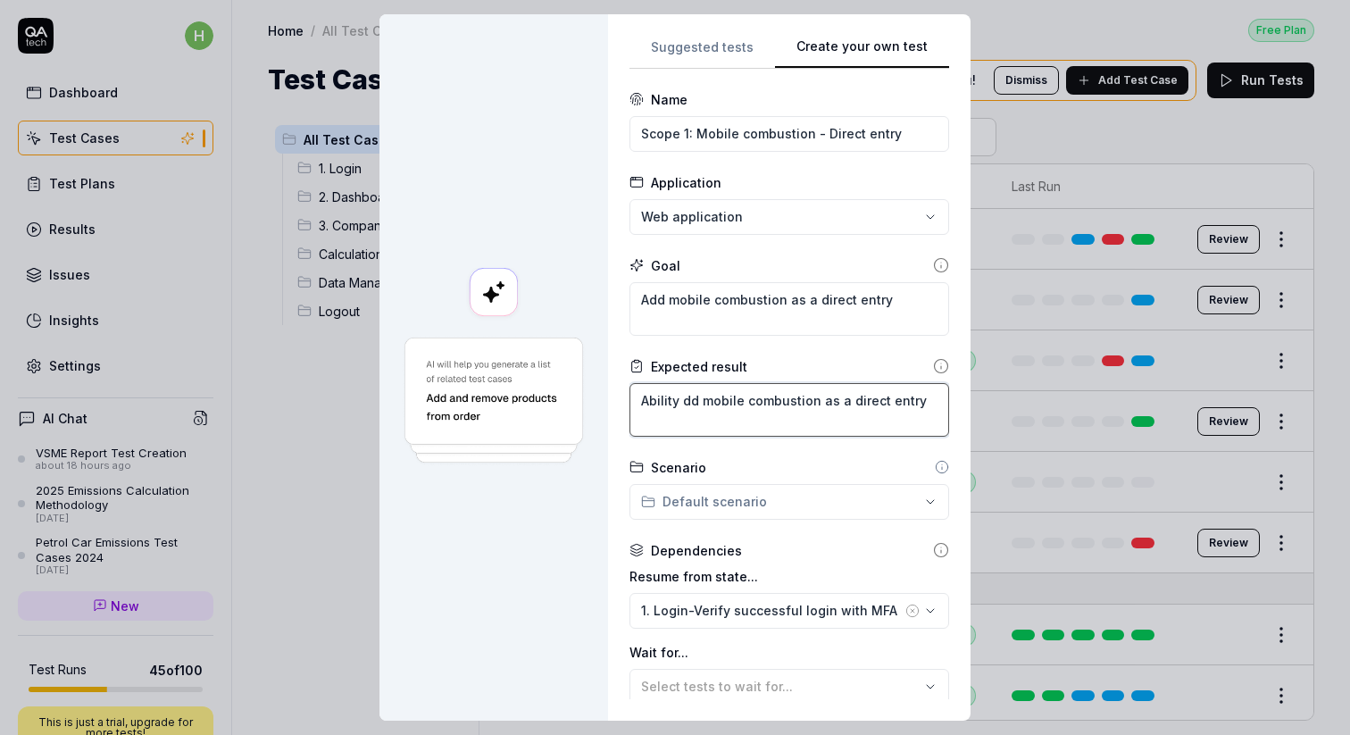
type textarea "Ability tdd mobile combustion as a direct entry"
type textarea "*"
type textarea "Ability todd mobile combustion as a direct entry"
type textarea "*"
type textarea "Ability to dd mobile combustion as a direct entry"
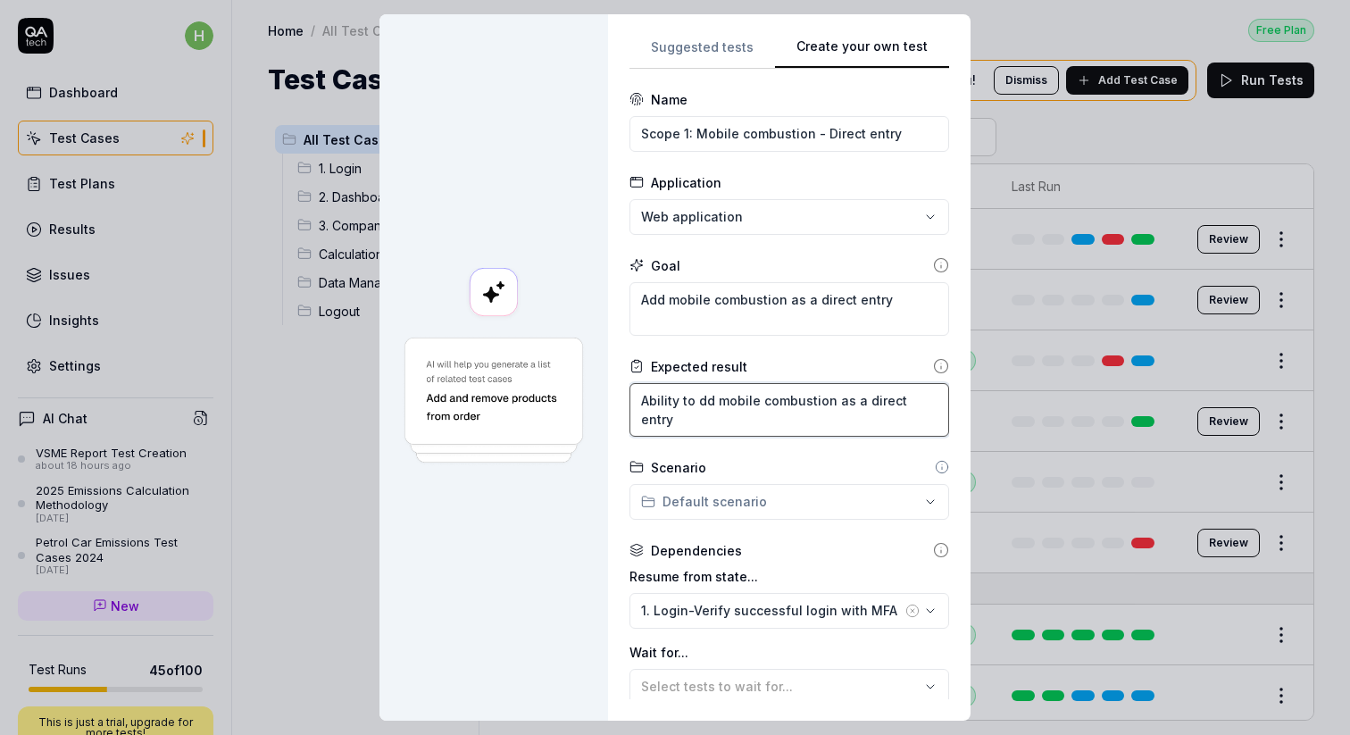
type textarea "*"
type textarea "Ability to add mobile combustion as a direct entry"
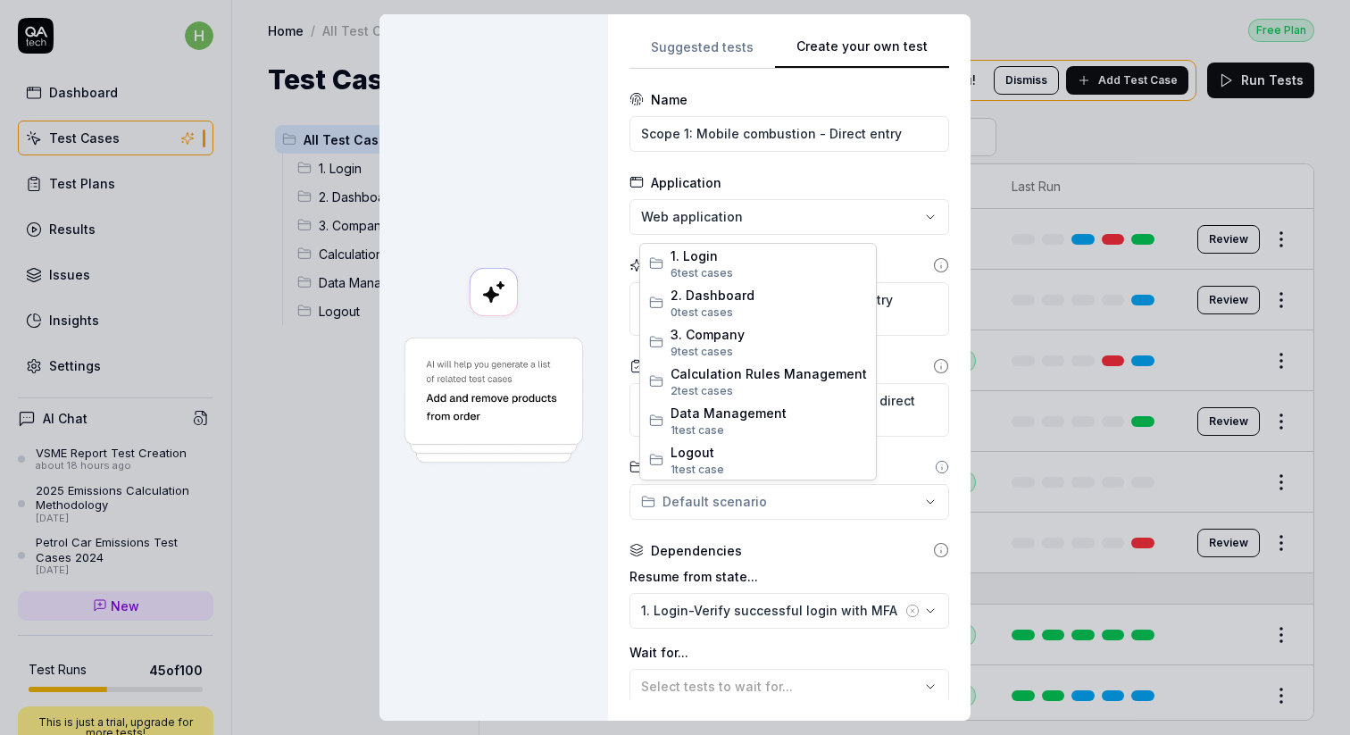
click at [703, 503] on div "**********" at bounding box center [675, 367] width 1350 height 735
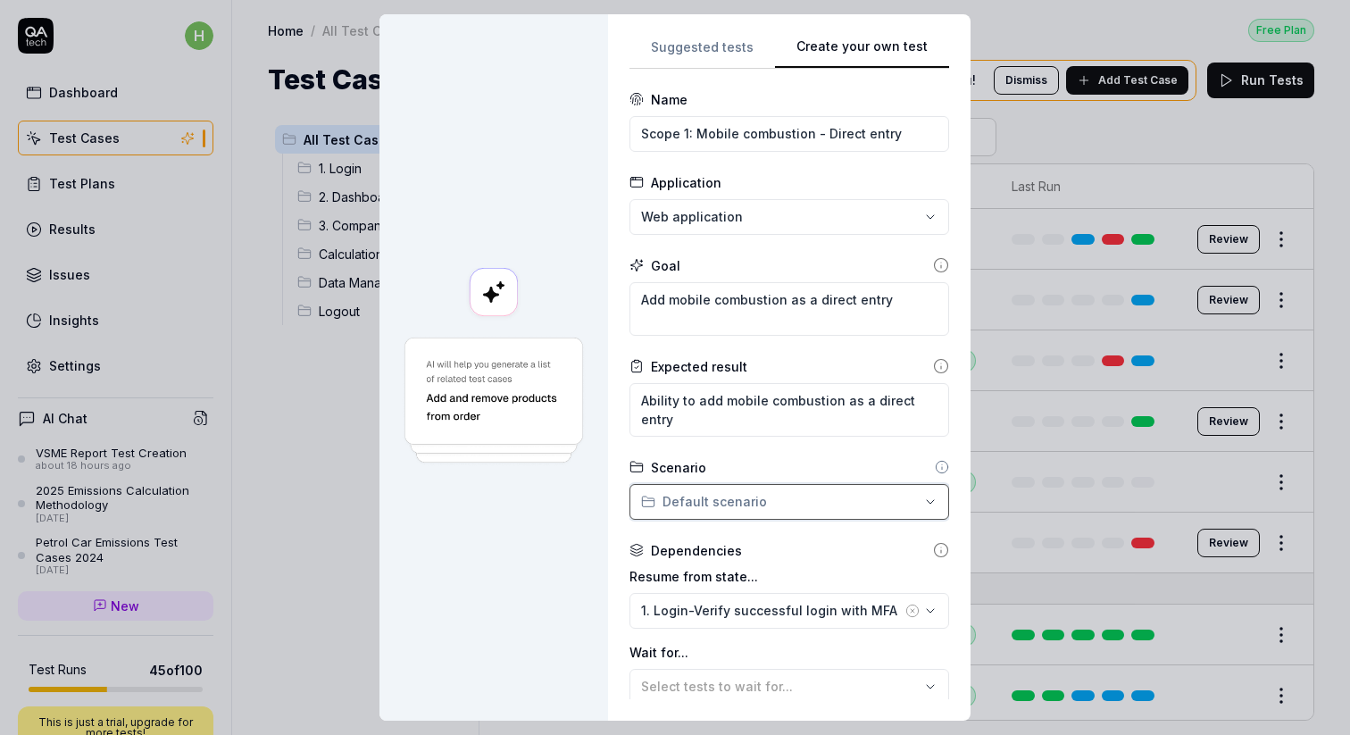
click at [873, 539] on div "**********" at bounding box center [675, 367] width 1350 height 735
click at [926, 502] on div "**********" at bounding box center [675, 367] width 1350 height 735
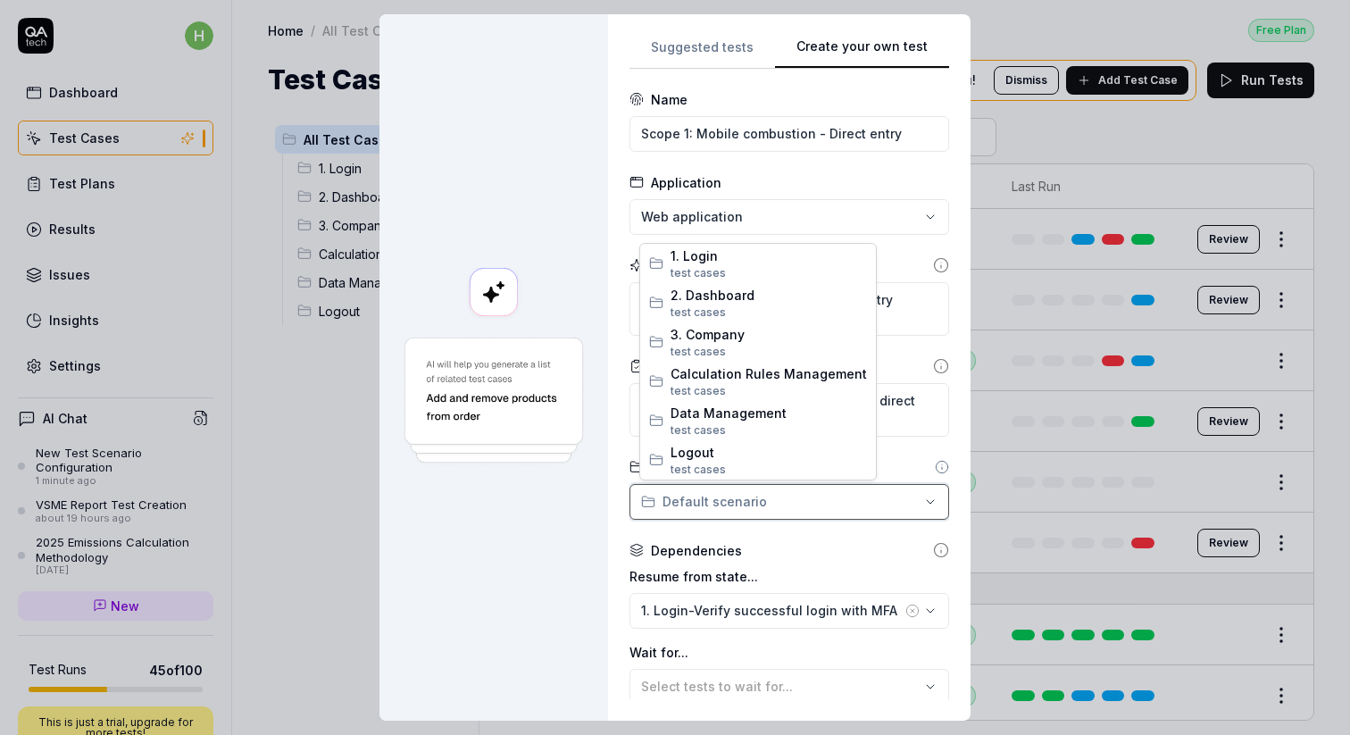
click at [686, 501] on div "**********" at bounding box center [675, 367] width 1350 height 735
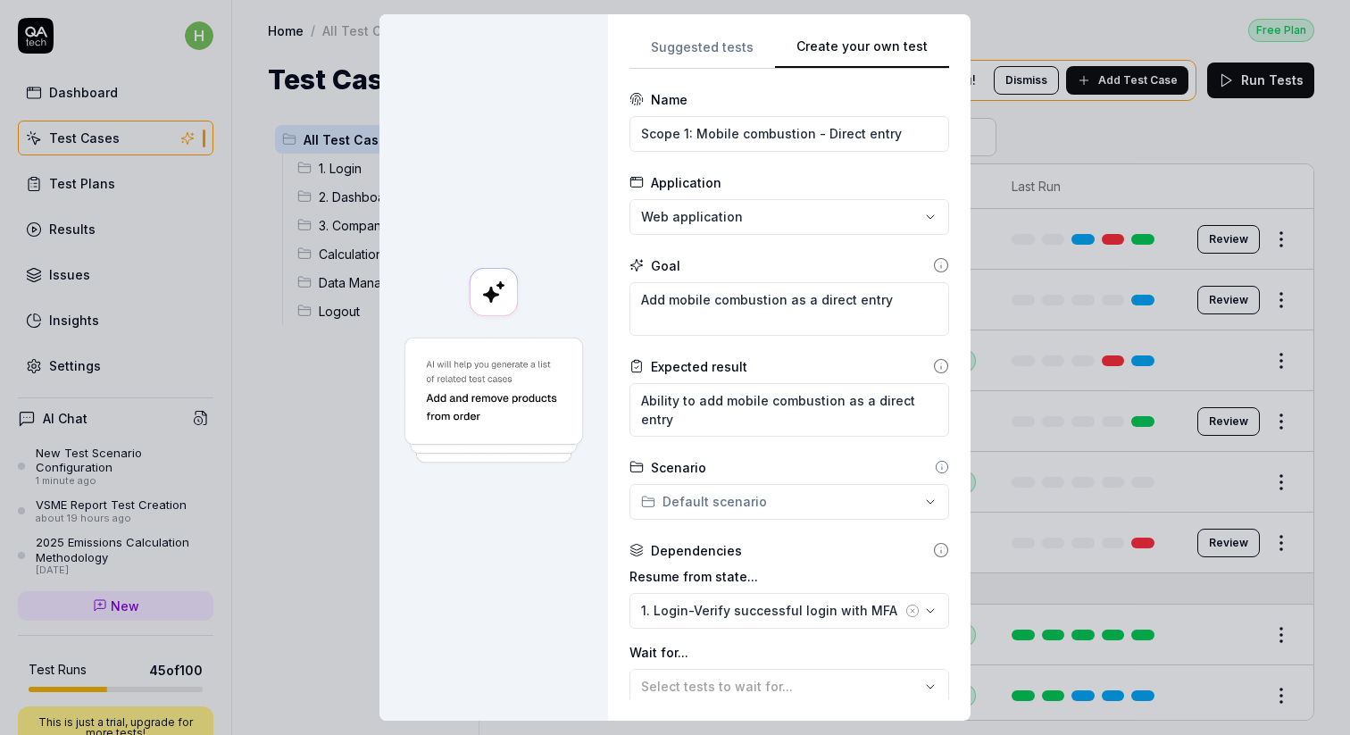
click at [936, 462] on icon at bounding box center [942, 467] width 14 height 14
click at [942, 468] on icon at bounding box center [942, 468] width 0 height 3
click at [653, 472] on div "Scenario" at bounding box center [667, 467] width 77 height 19
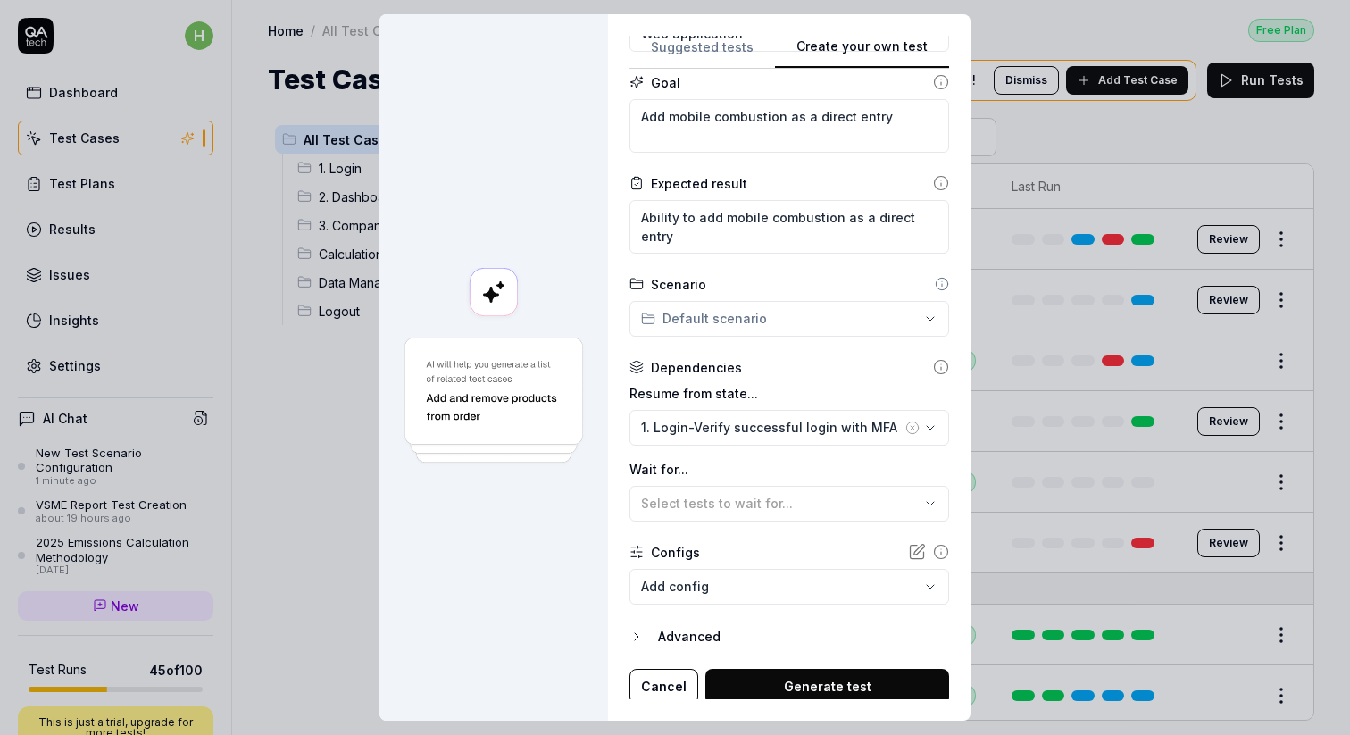
scroll to position [187, 0]
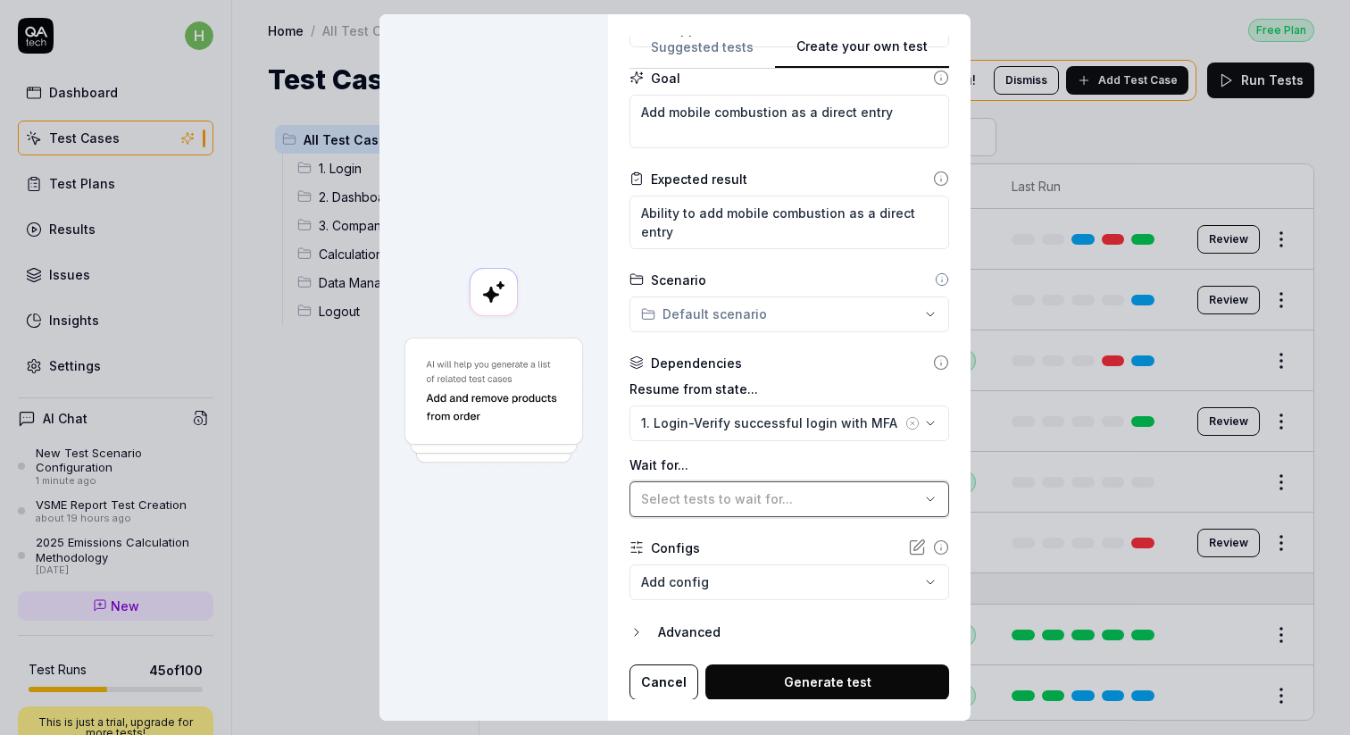
click at [674, 498] on span "Select tests to wait for..." at bounding box center [717, 498] width 152 height 15
click at [544, 503] on div at bounding box center [493, 367] width 229 height 706
click at [914, 548] on icon at bounding box center [919, 545] width 11 height 11
click at [640, 632] on icon "button" at bounding box center [636, 632] width 14 height 14
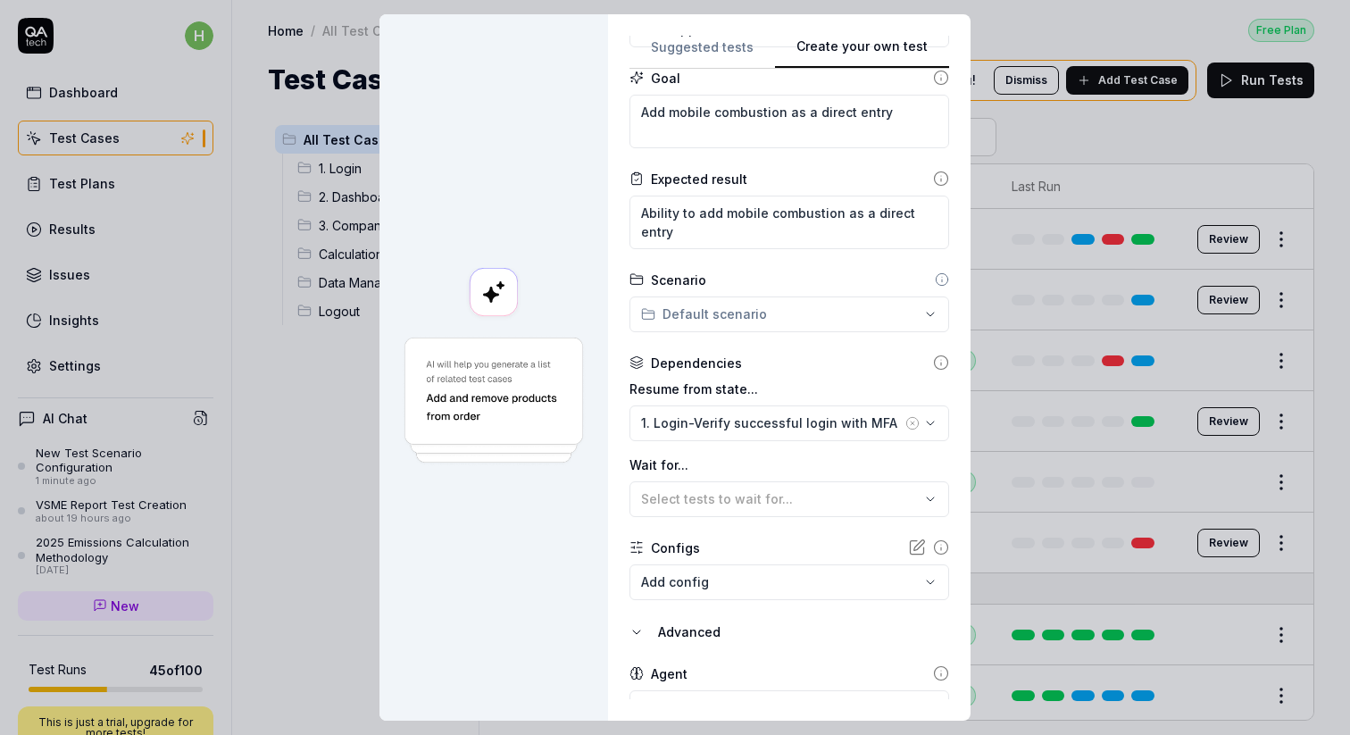
scroll to position [270, 0]
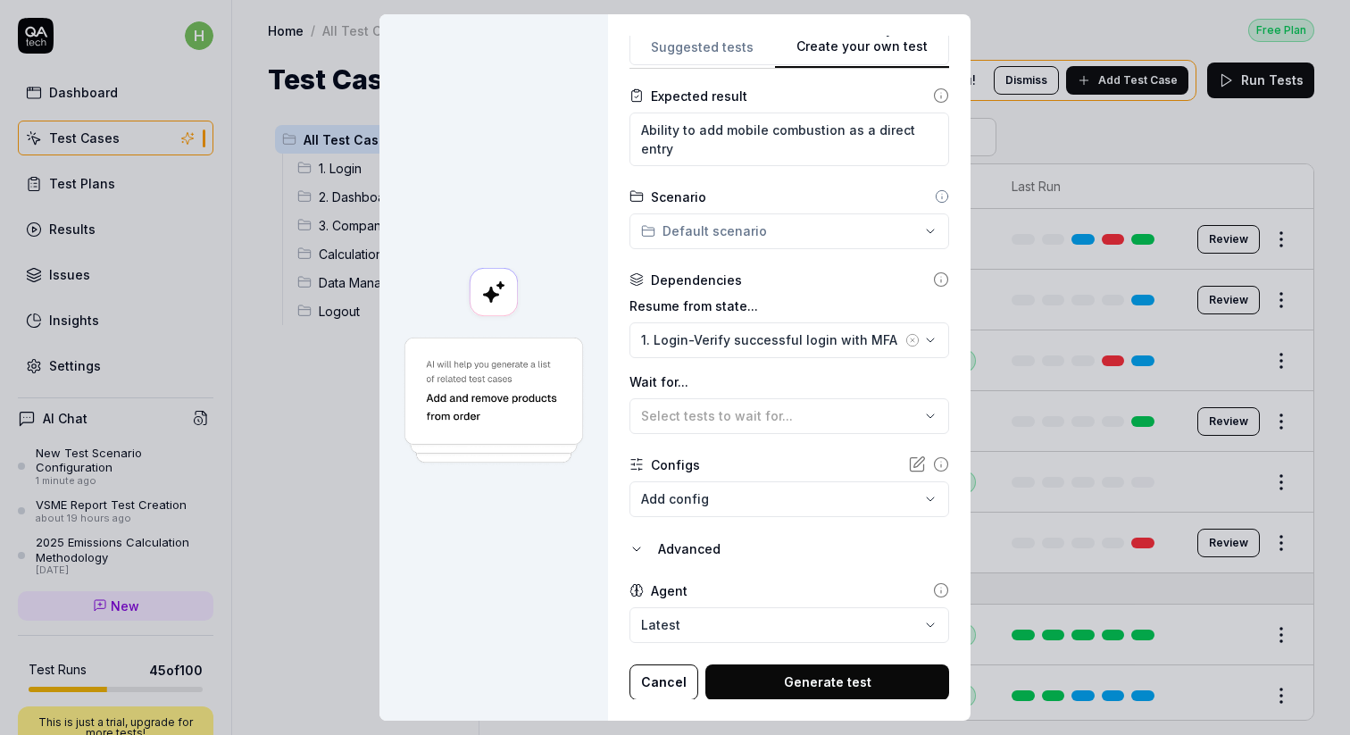
click at [733, 632] on body "h Dashboard Test Cases Test Plans Results Issues Insights Settings AI Chat New …" at bounding box center [675, 367] width 1350 height 735
click at [514, 585] on div "**********" at bounding box center [675, 367] width 1350 height 735
click at [846, 685] on button "Generate test" at bounding box center [827, 682] width 244 height 36
type textarea "*"
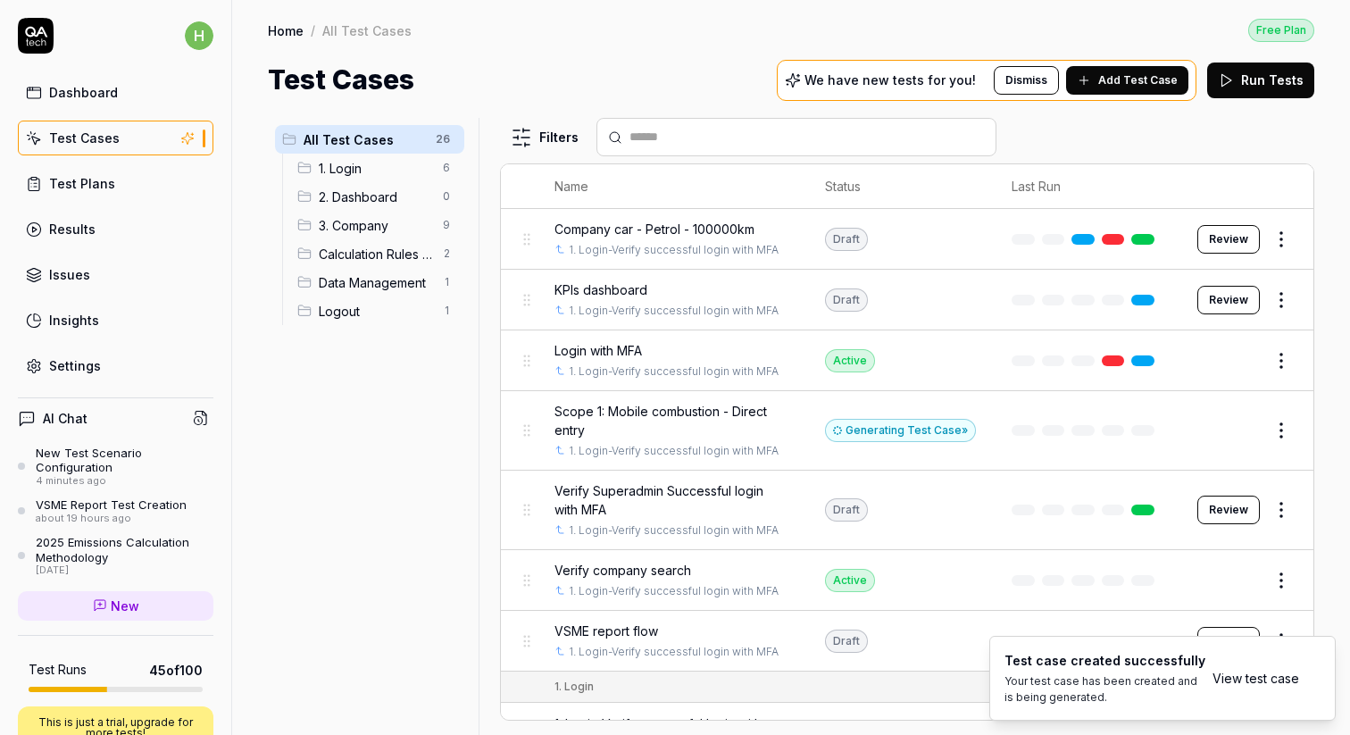
drag, startPoint x: 1244, startPoint y: 680, endPoint x: 872, endPoint y: 14, distance: 762.9
click at [0, 0] on body "h Dashboard Test Cases Test Plans Results Issues Insights Settings AI Chat New …" at bounding box center [675, 367] width 1350 height 735
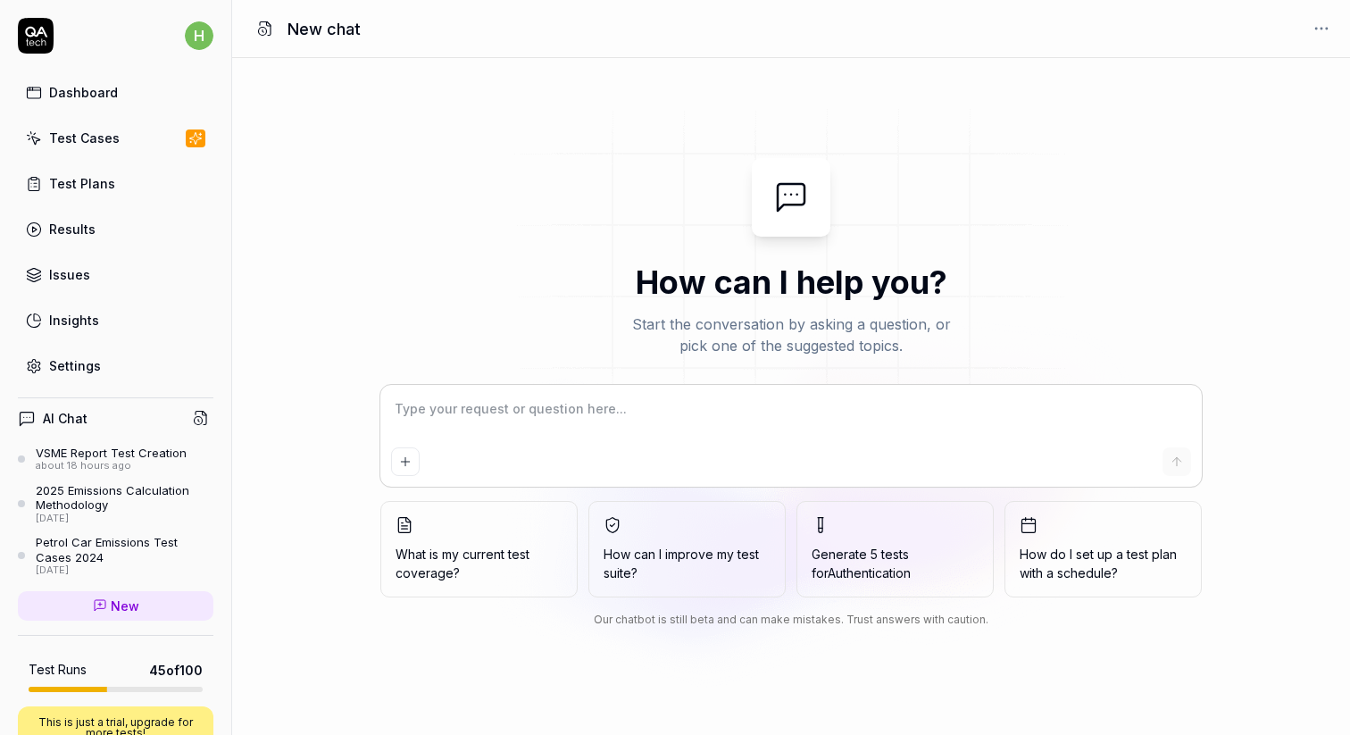
type textarea "A"
type textarea "*"
type textarea "Ad"
type textarea "*"
type textarea "Add"
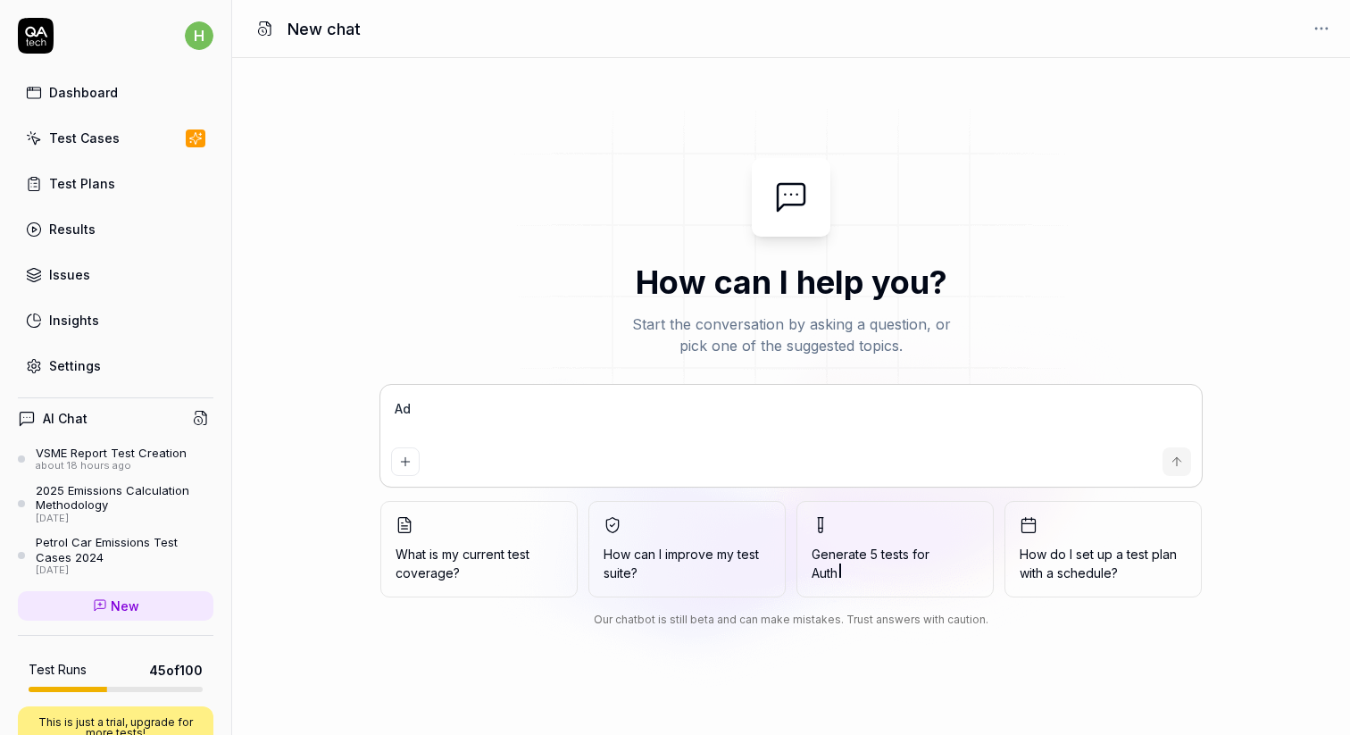
type textarea "*"
type textarea "Add"
type textarea "*"
type textarea "Add a"
type textarea "*"
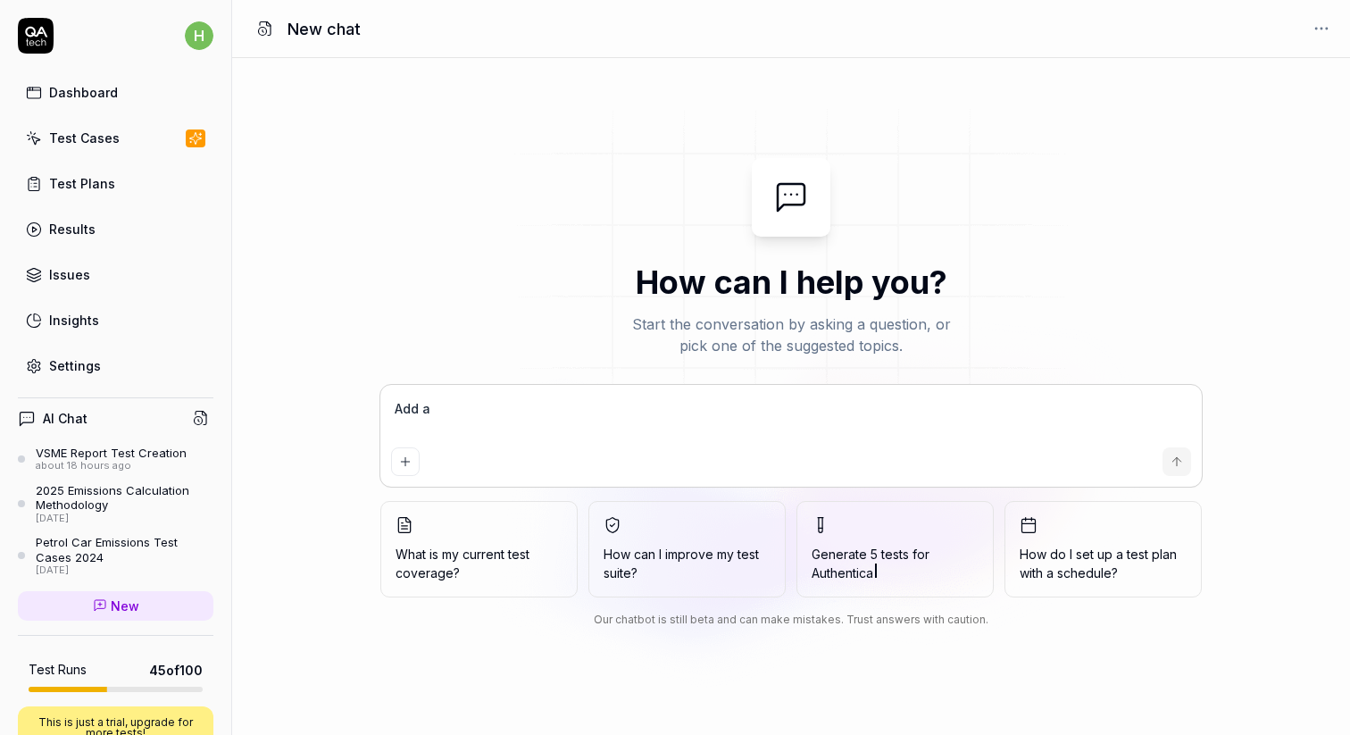
type textarea "Add a"
type textarea "*"
type textarea "Add a n"
type textarea "*"
type textarea "Add a ne"
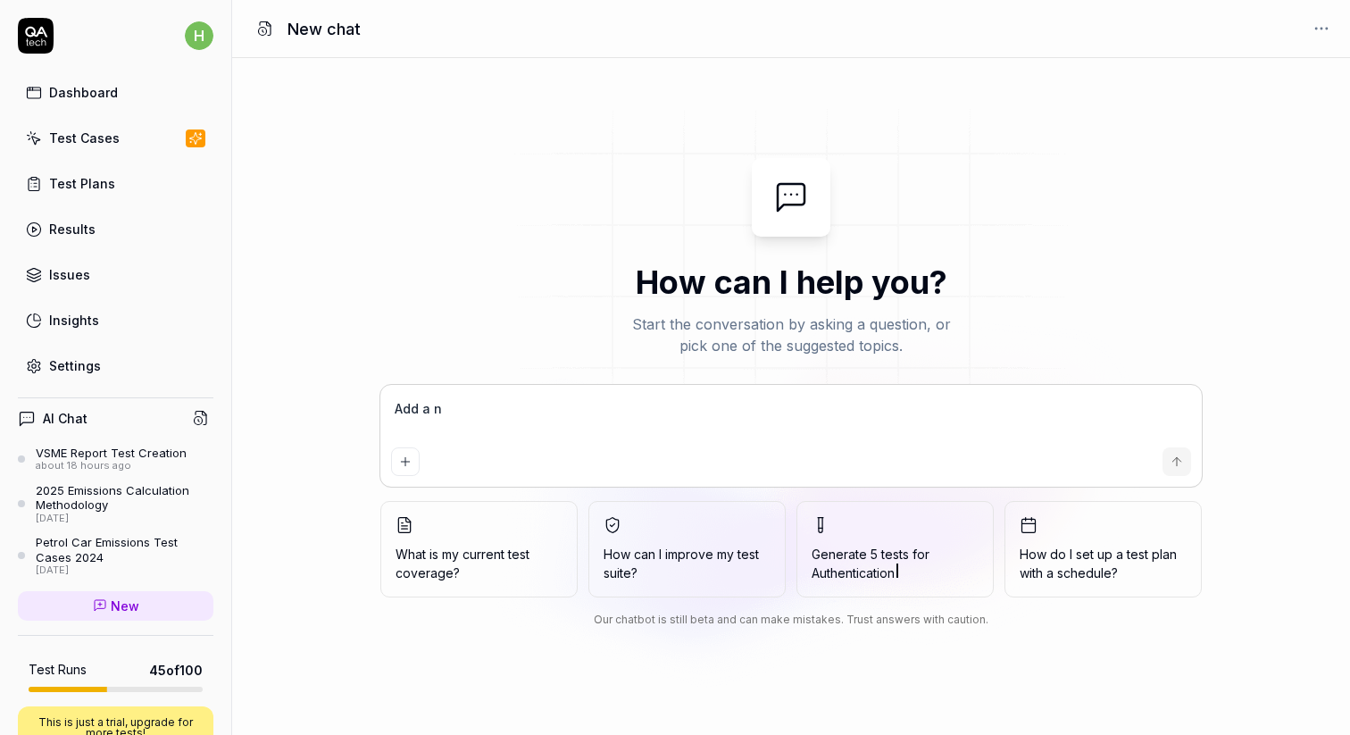
type textarea "*"
type textarea "Add a new"
type textarea "*"
type textarea "Add a new"
type textarea "*"
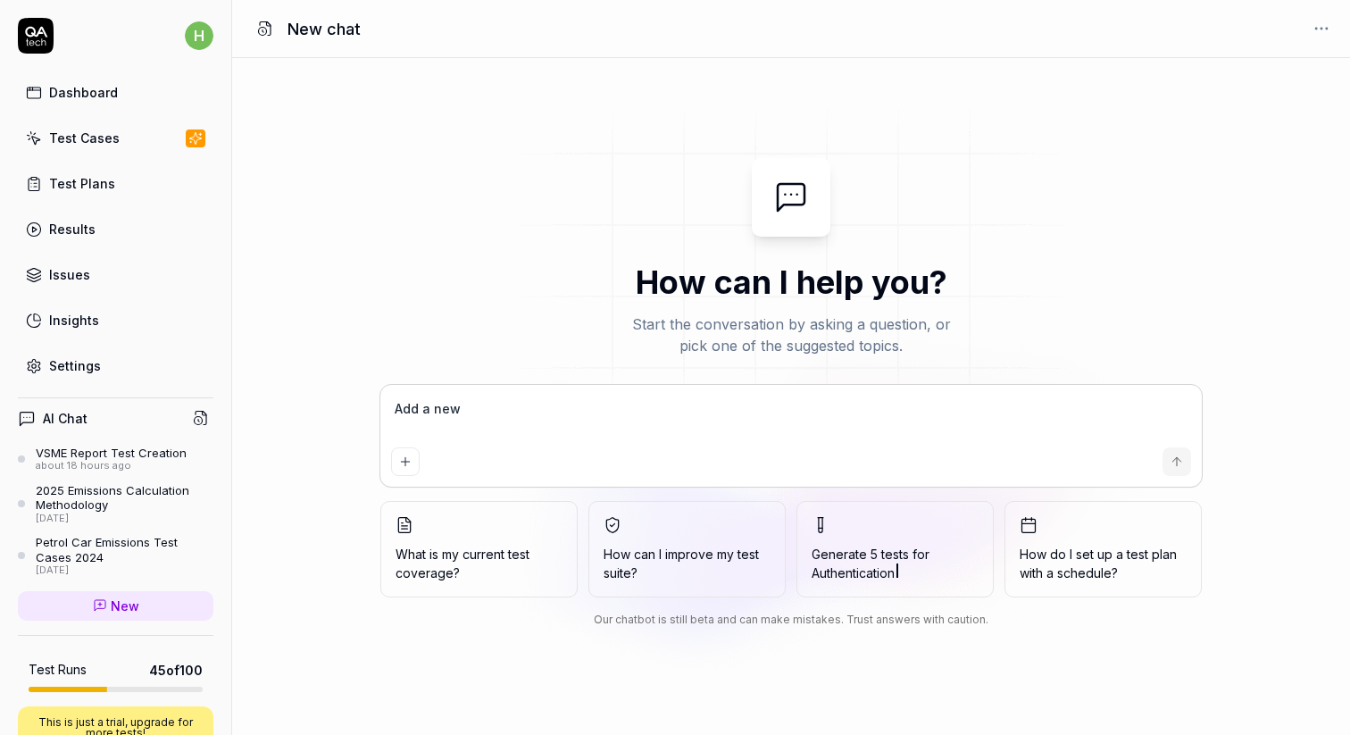
type textarea "Add a new t"
type textarea "*"
type textarea "Add a new te"
type textarea "*"
type textarea "Add a new tes"
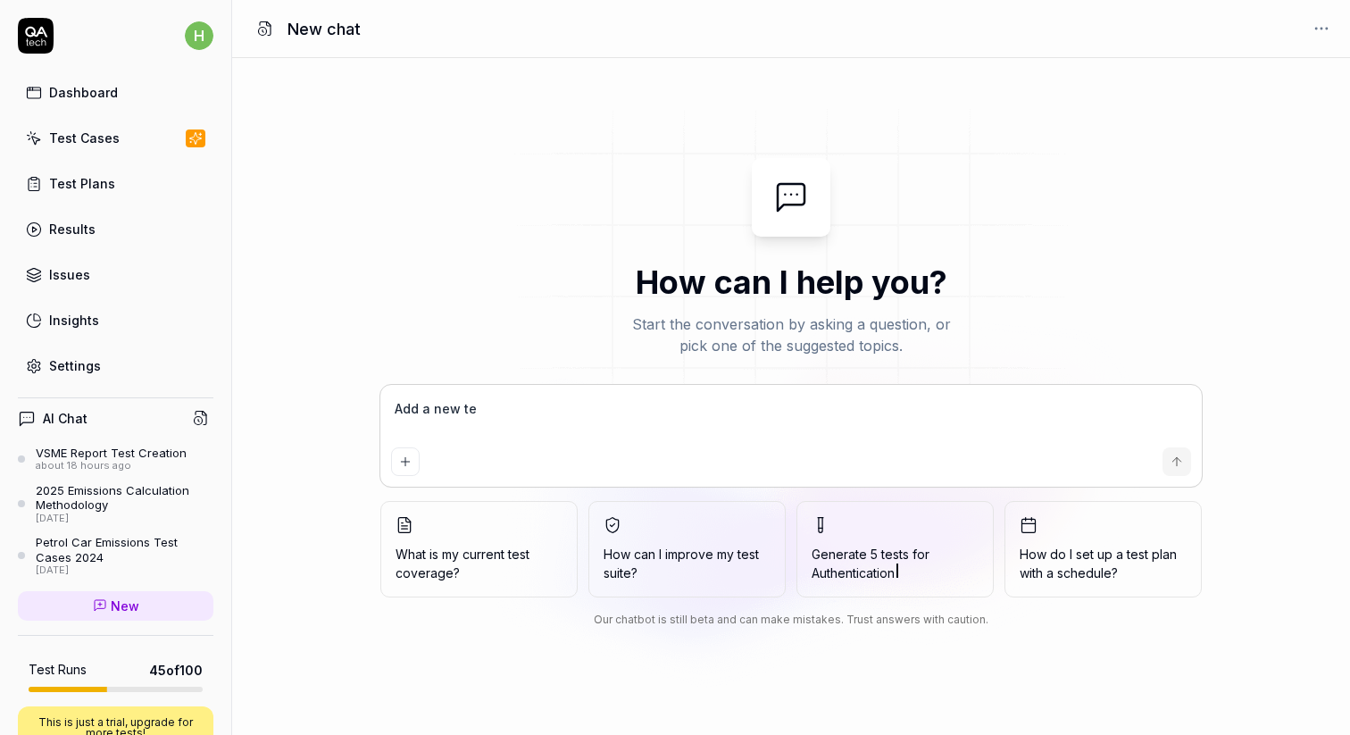
type textarea "*"
type textarea "Add a new test"
type textarea "*"
type textarea "Add a new test"
type textarea "*"
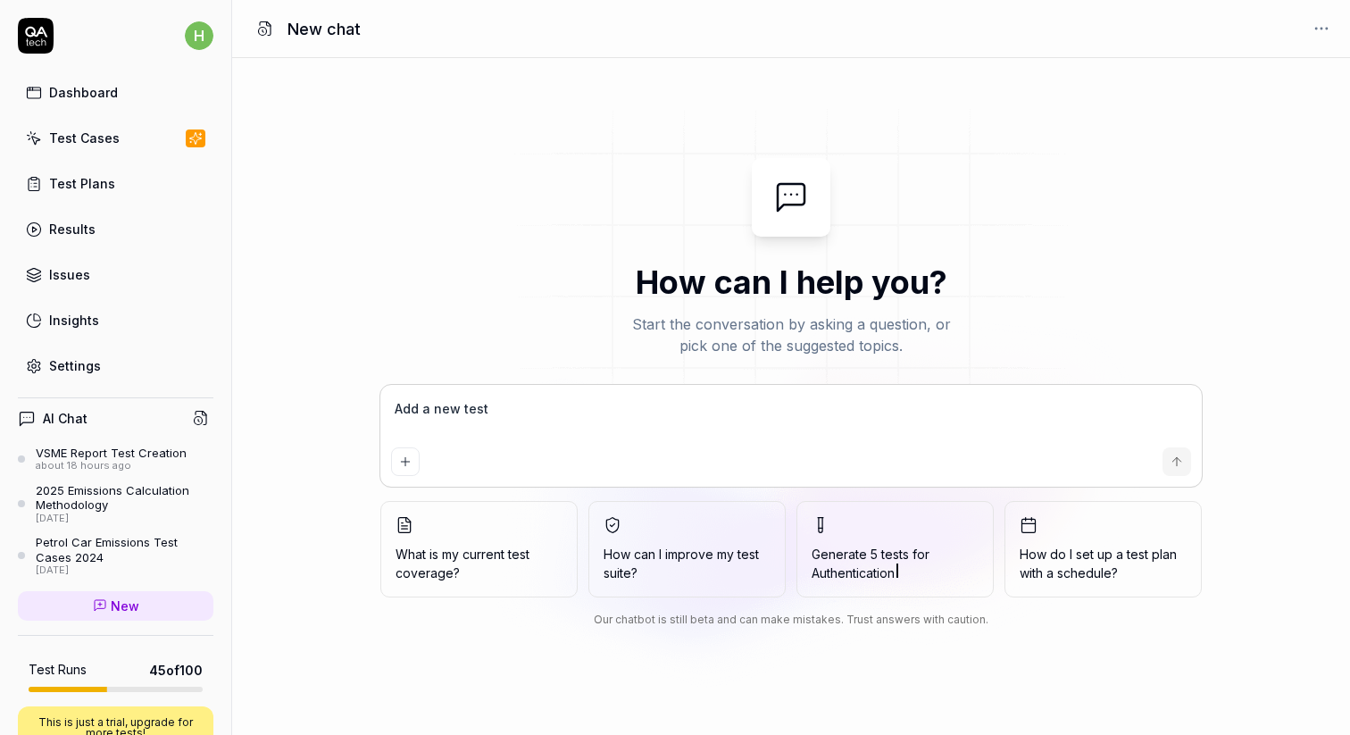
type textarea "Add a new test s"
type textarea "*"
type textarea "Add a new test sc"
type textarea "*"
type textarea "Add a new test sce"
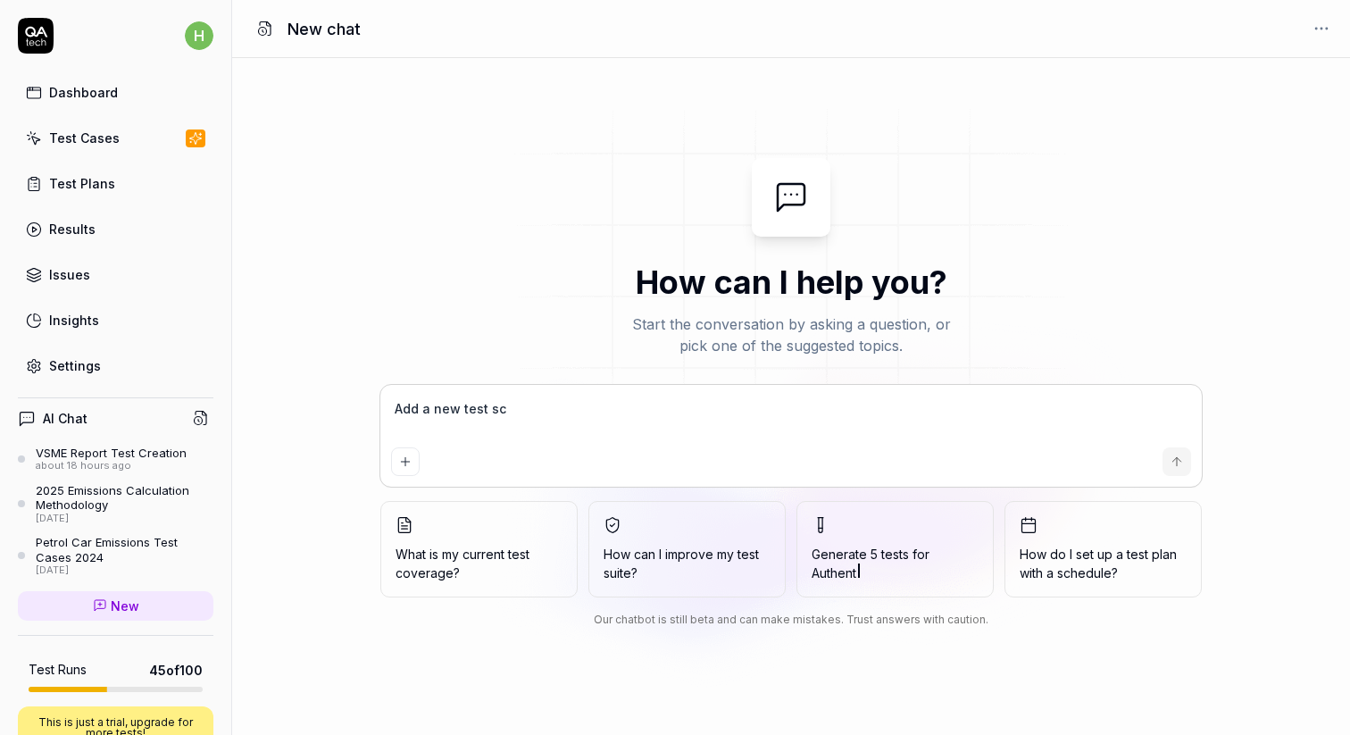
type textarea "*"
type textarea "Add a new test scen"
type textarea "*"
type textarea "Add a new test scena"
type textarea "*"
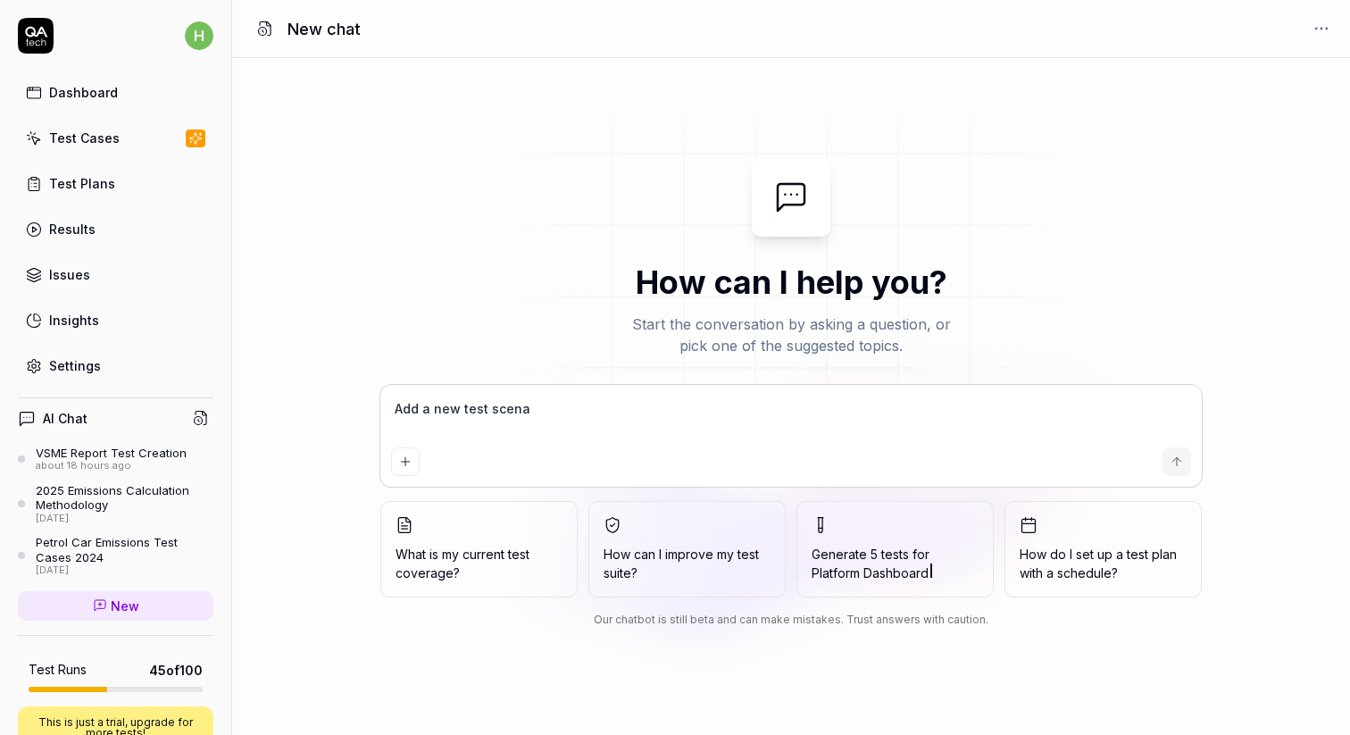
type textarea "Add a new test scenat"
type textarea "*"
type textarea "Add a new test scenati"
type textarea "*"
type textarea "Add a new test scenat"
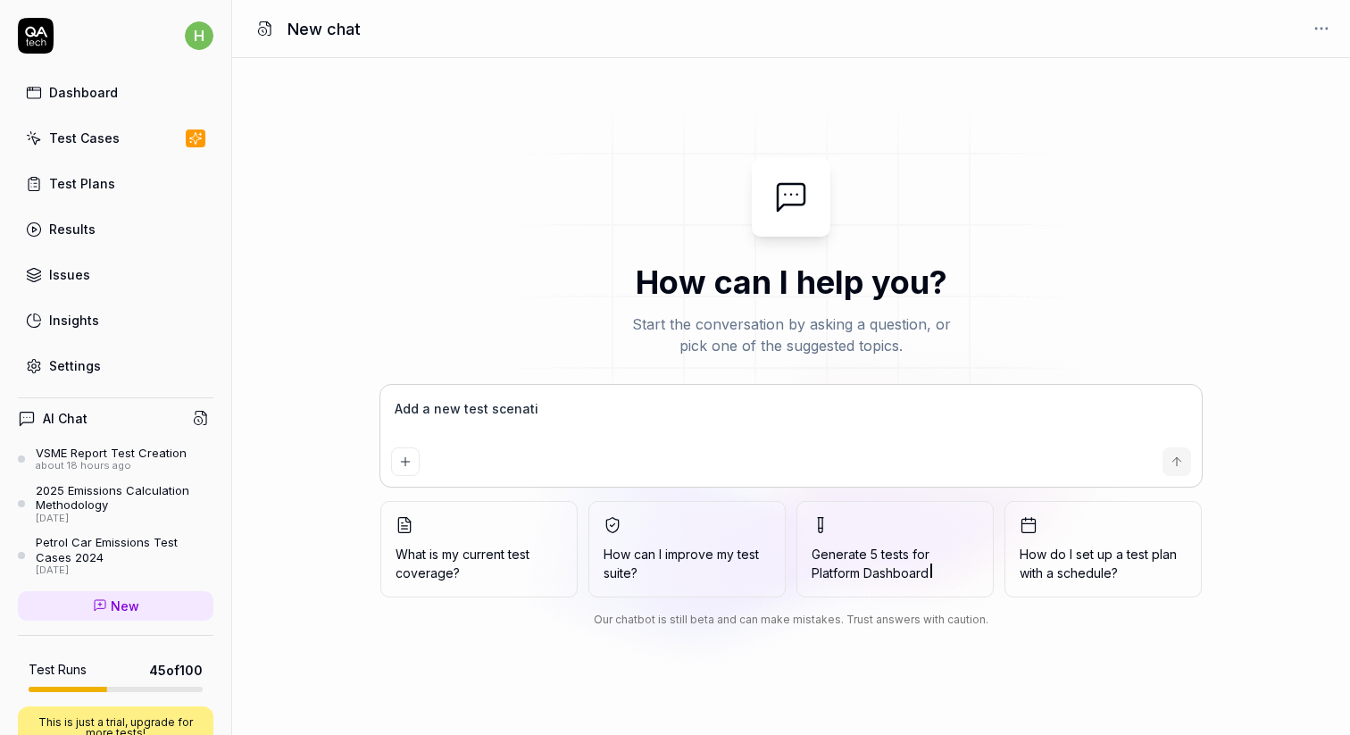
type textarea "*"
type textarea "Add a new test scena"
type textarea "*"
type textarea "Add a new test scenar"
type textarea "*"
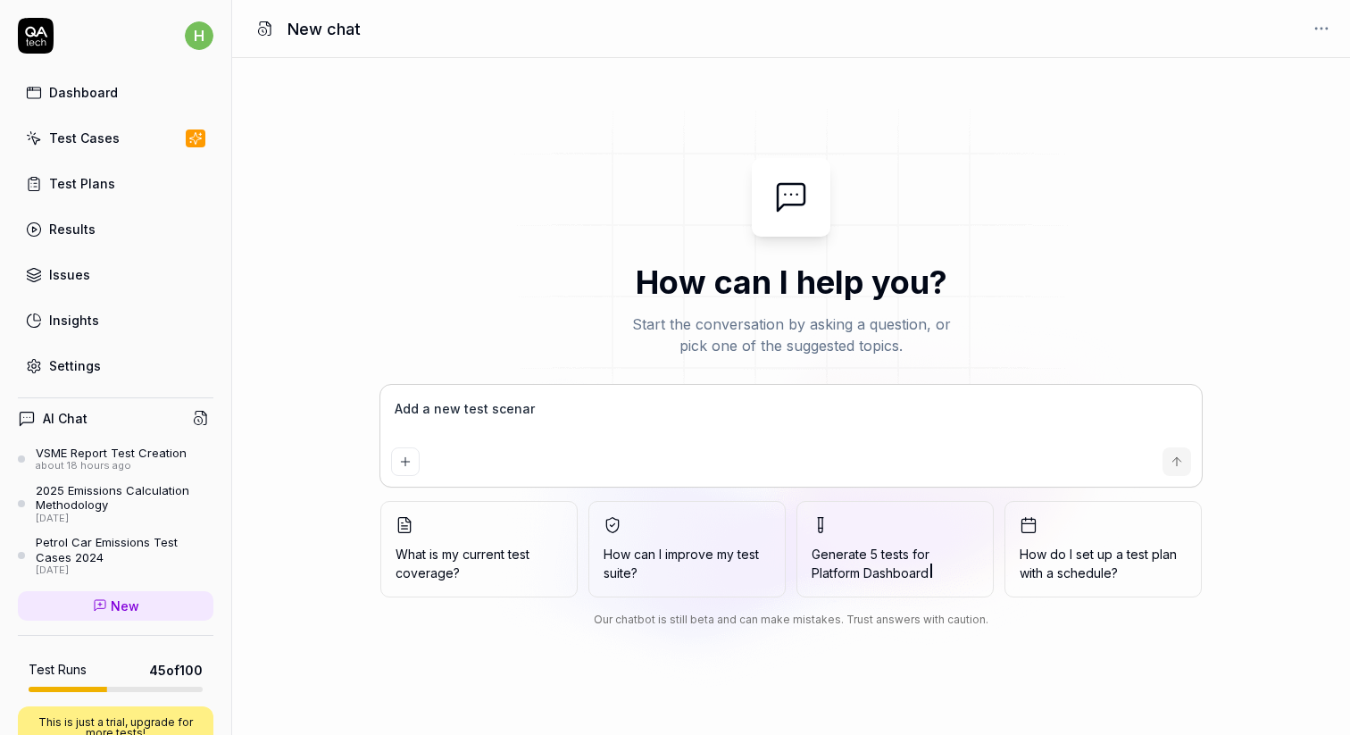
type textarea "Add a new test scenari"
type textarea "*"
type textarea "Add a new test scenario"
type textarea "*"
type textarea "Add a new test scenario"
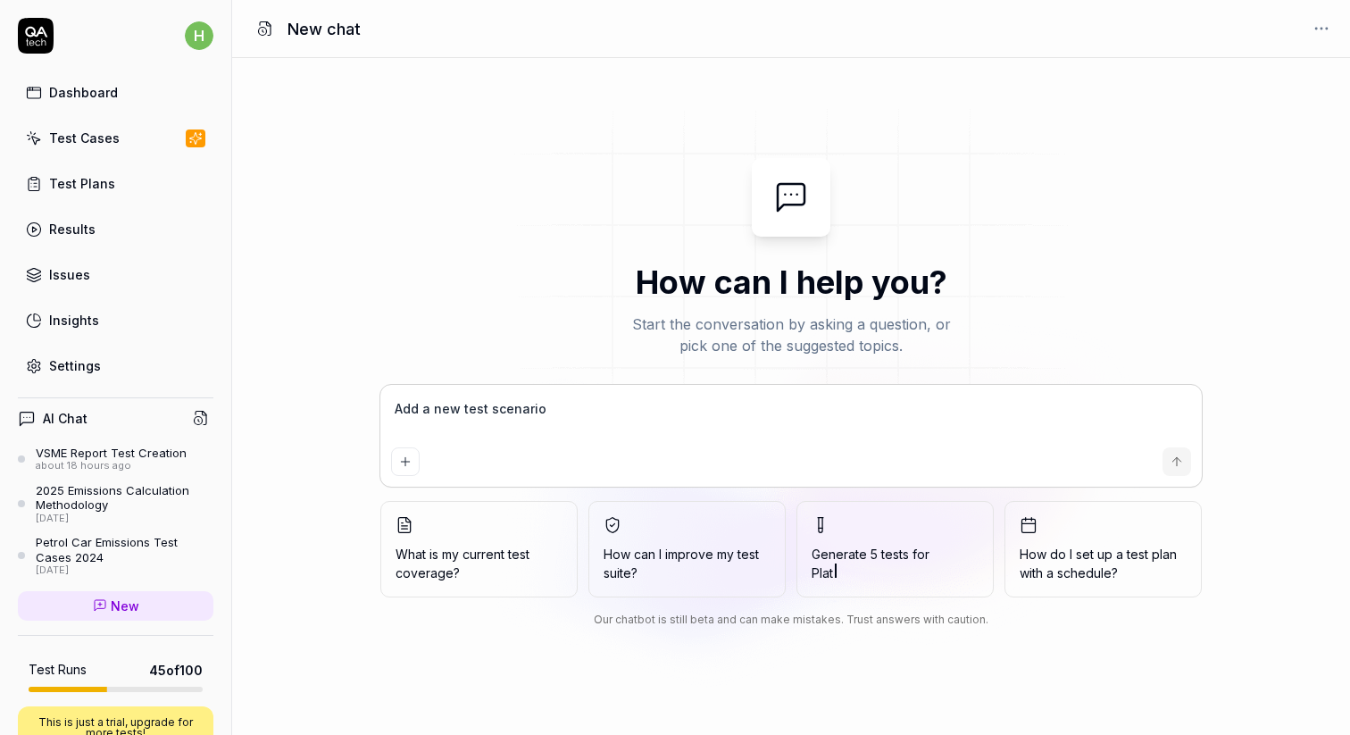
type textarea "*"
type textarea "Add a new test scenario n"
type textarea "*"
type textarea "Add a new test scenario na"
type textarea "*"
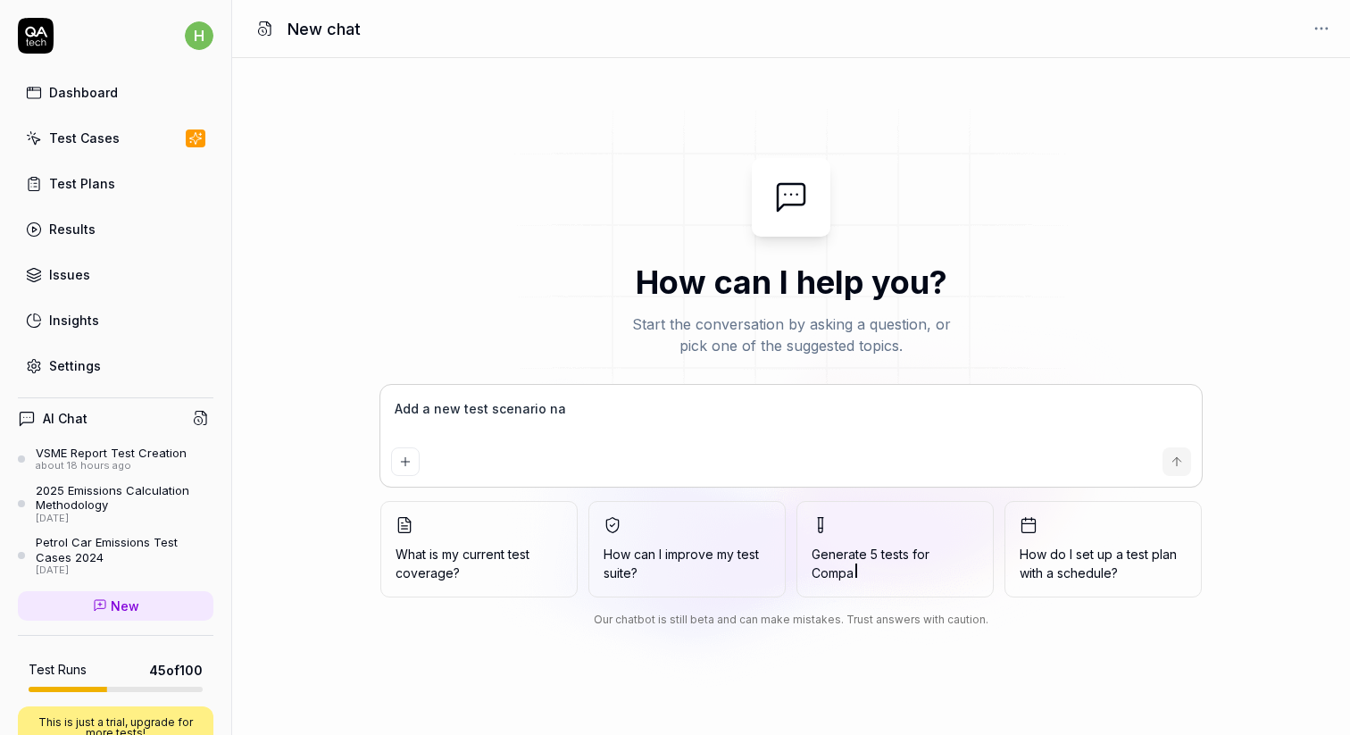
type textarea "Add a new test scenario nam"
type textarea "*"
type textarea "Add a new test scenario name"
type textarea "*"
type textarea "Add a new test scenario names"
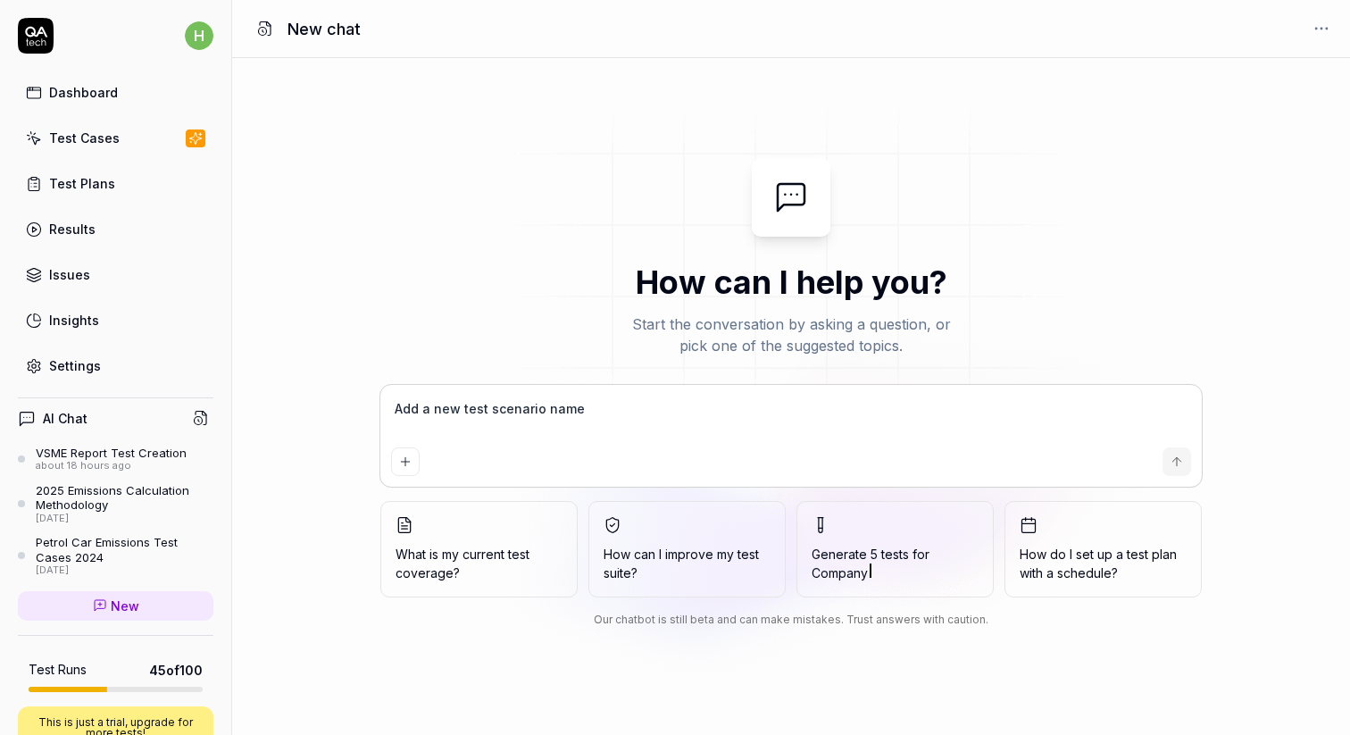
type textarea "*"
type textarea "Add a new test scenario names"
type textarea "*"
type textarea "Add a new test scenario names"
type textarea "*"
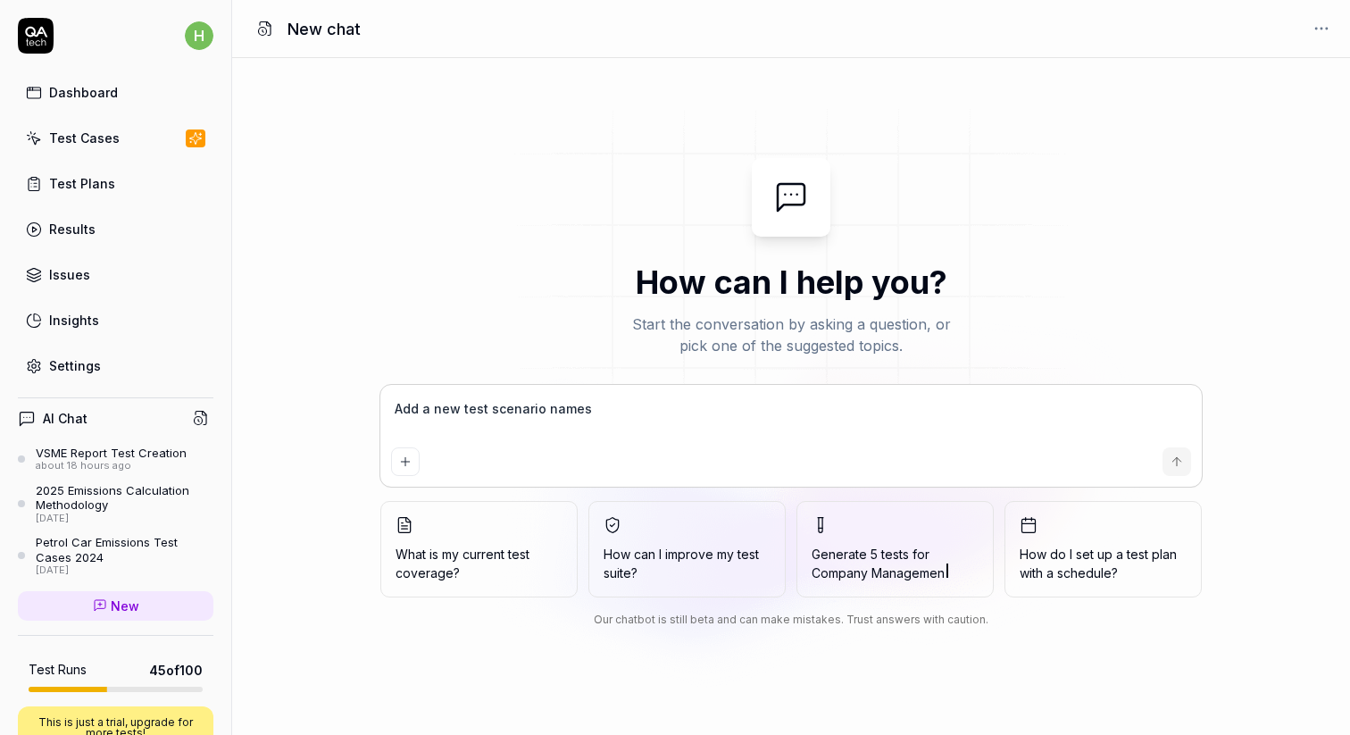
type textarea "Add a new test scenario name"
type textarea "*"
type textarea "Add a new test scenario named"
type textarea "*"
type textarea "Add a new test scenario named"
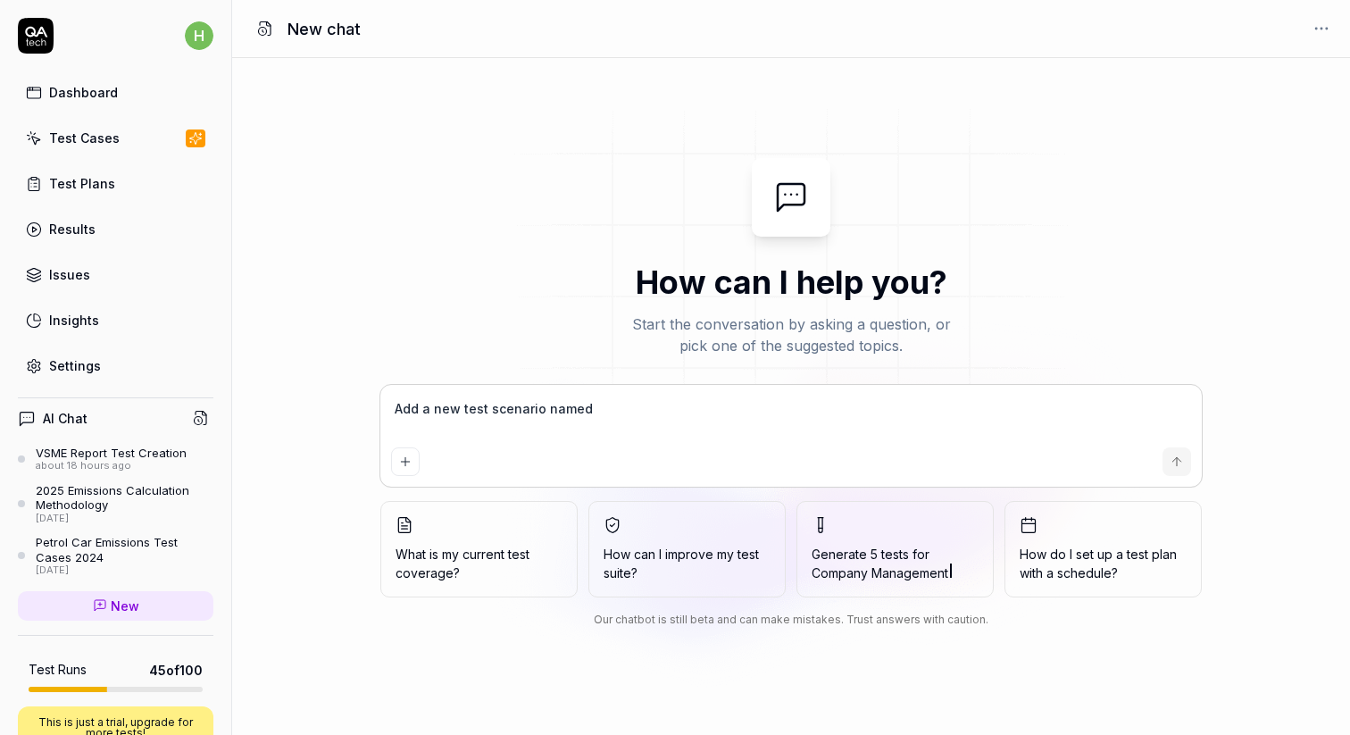
type textarea "*"
type textarea "Add a new test scenario named a"
type textarea "*"
type textarea "Add a new test scenario named as"
type textarea "*"
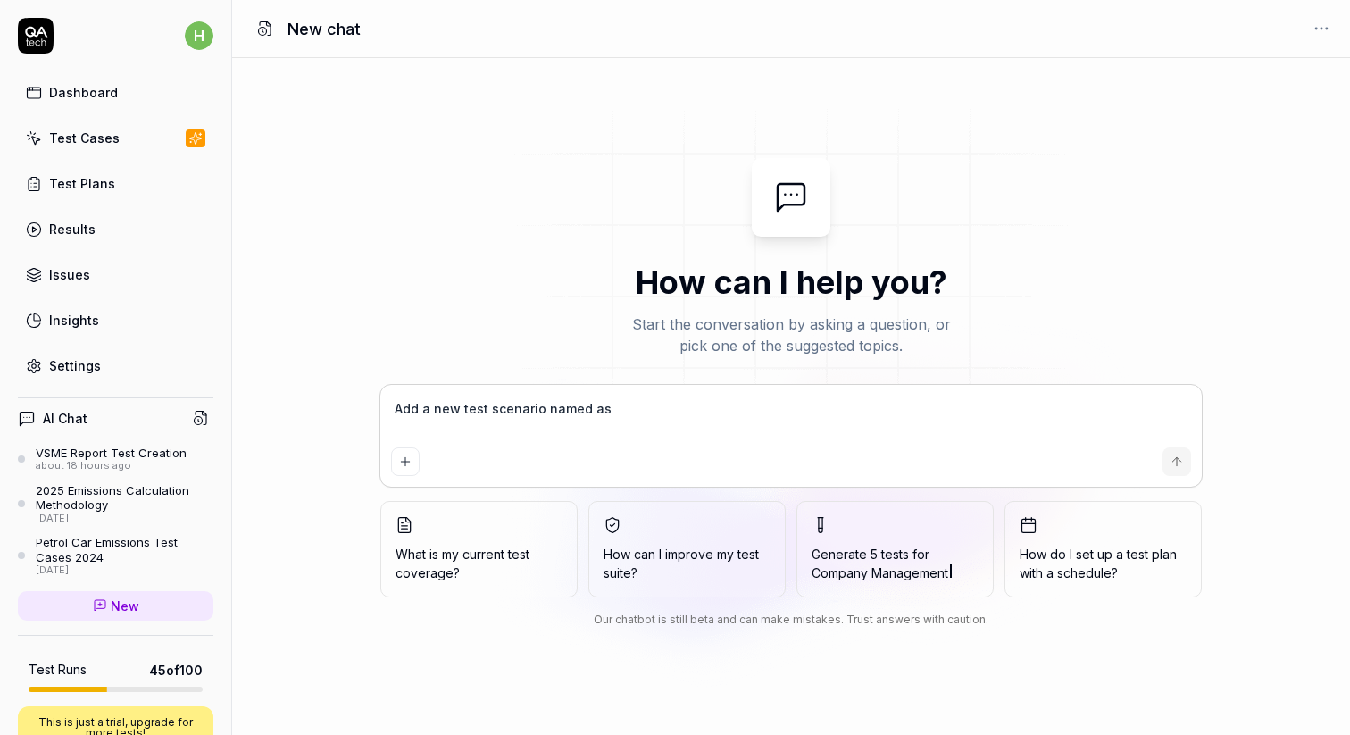
type textarea "Add a new test scenario named as"
type textarea "*"
type textarea "Add a new test scenario named as ""
type textarea "*"
type textarea "Add a new test scenario named as "C"
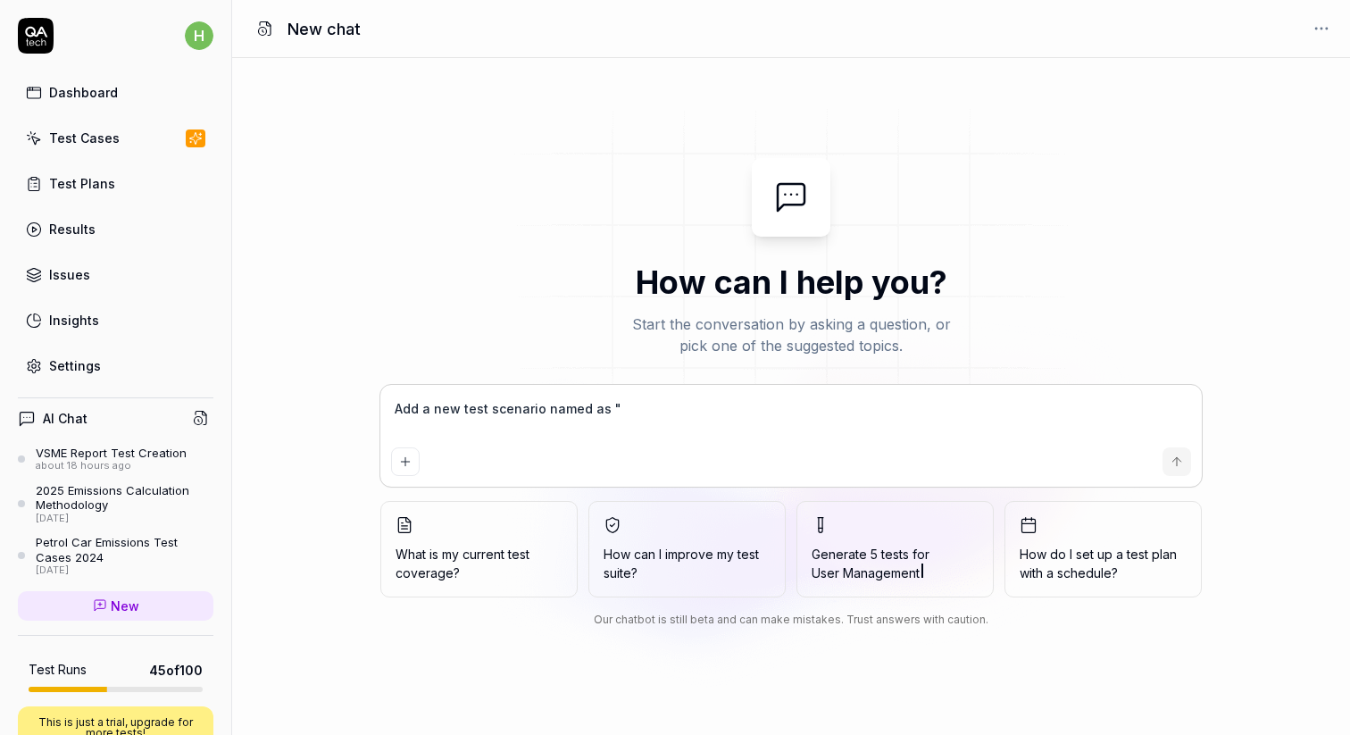
type textarea "*"
type textarea "Add a new test scenario named as "Co"
type textarea "*"
type textarea "Add a new test scenario named as "Con"
type textarea "*"
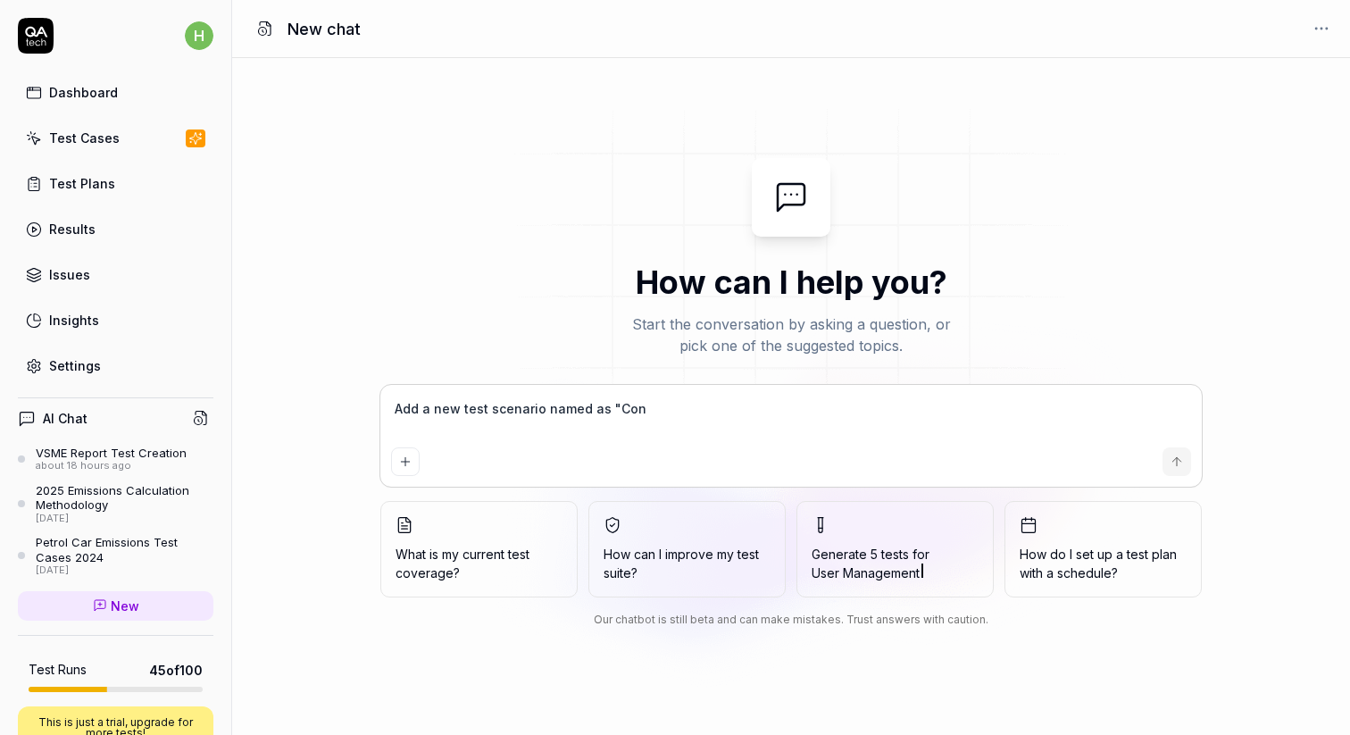
type textarea "Add a new test scenario named as "Conf"
type textarea "*"
type textarea "Add a new test scenario named as "Confi"
type textarea "*"
type textarea "Add a new test scenario named as "Config"
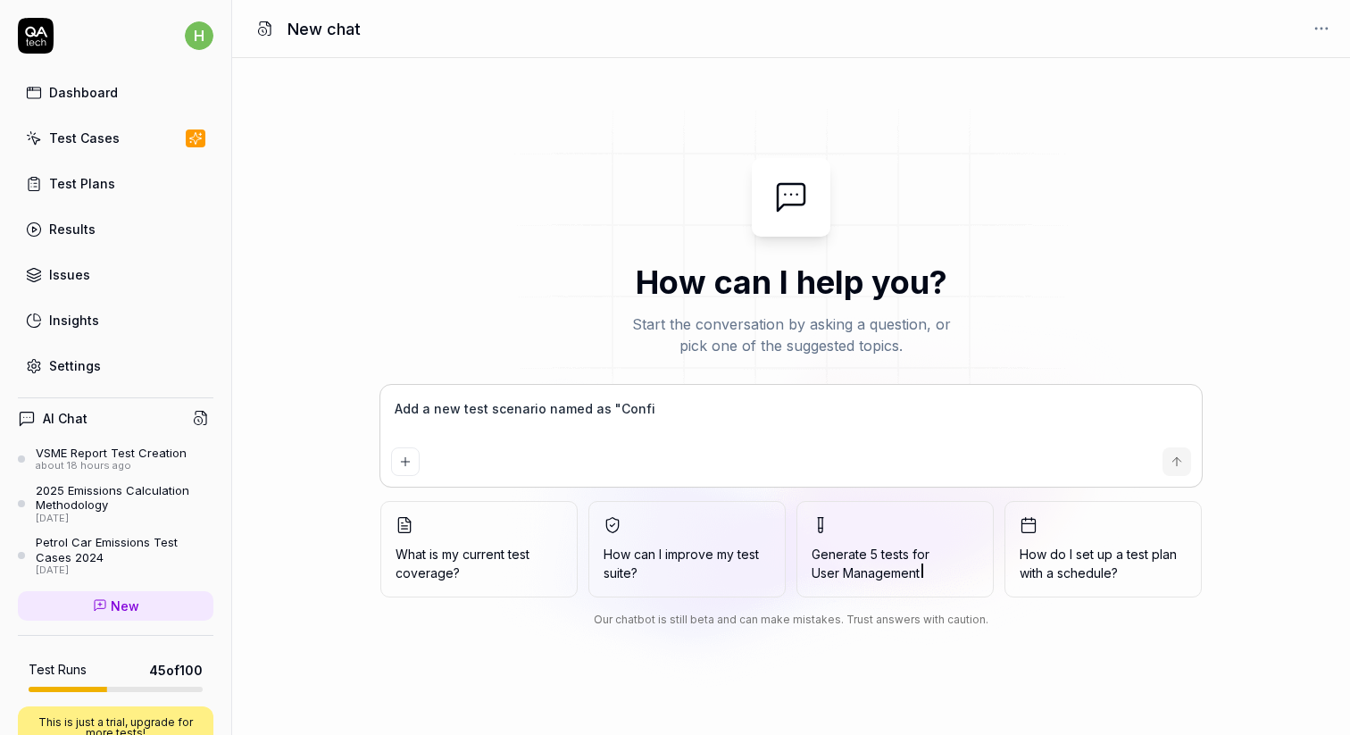
type textarea "*"
type textarea "Add a new test scenario named as "Configu"
type textarea "*"
type textarea "Add a new test scenario named as "Configur"
type textarea "*"
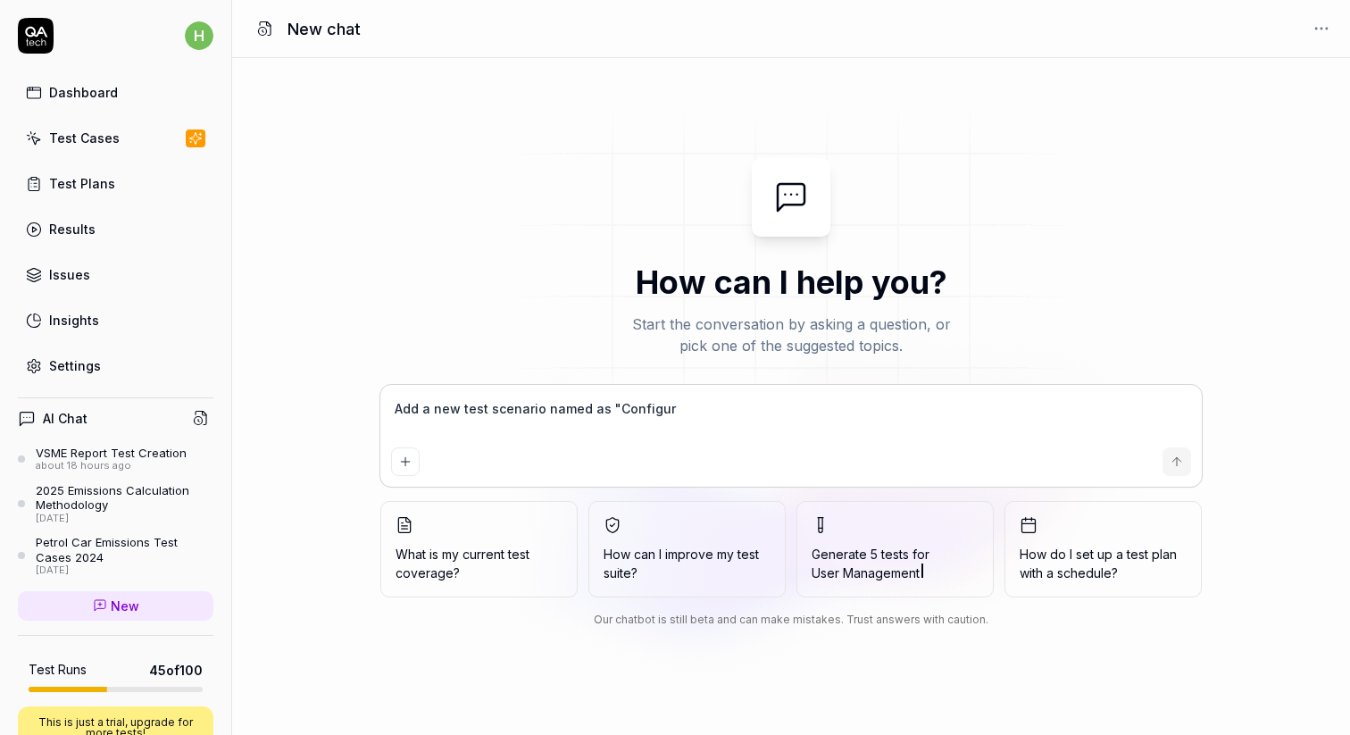
type textarea "Add a new test scenario named as "Configura"
type textarea "*"
type textarea "Add a new test scenario named as "Configurat"
type textarea "*"
type textarea "Add a new test scenario named as "Configurati"
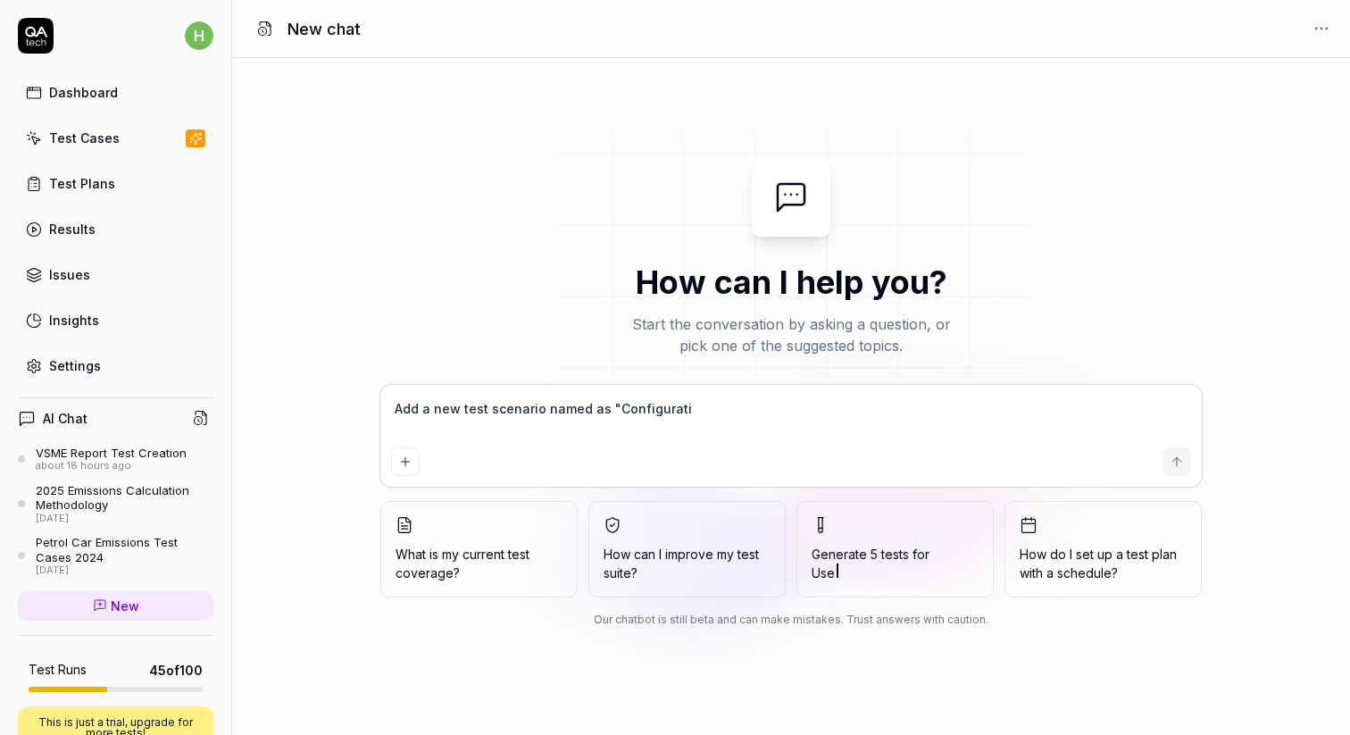
type textarea "*"
type textarea "Add a new test scenario named as "Configuratio"
type textarea "*"
type textarea "Add a new test scenario named as "Configuration"
type textarea "*"
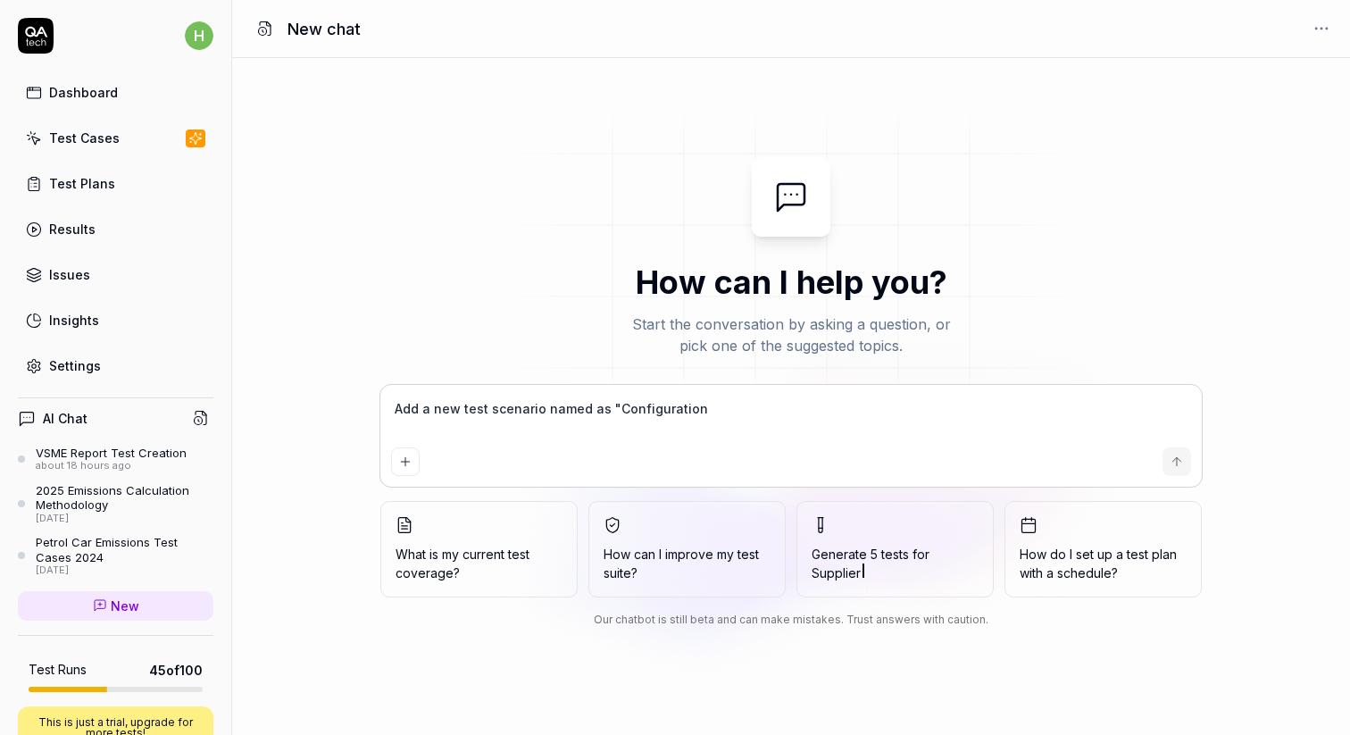
type textarea "Add a new test scenario named as "Configurations"
type textarea "*"
type textarea "Add a new test scenario named as "Configurations""
type textarea "*"
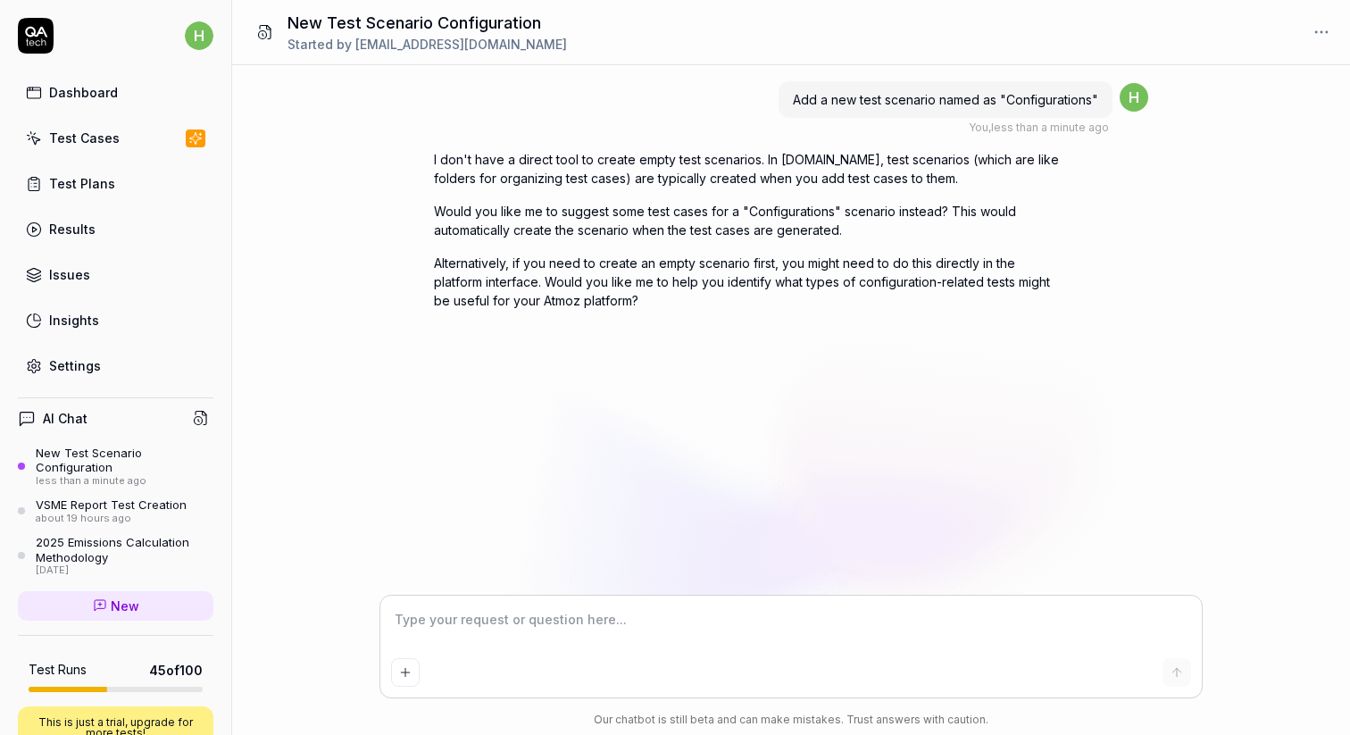
type textarea "*"
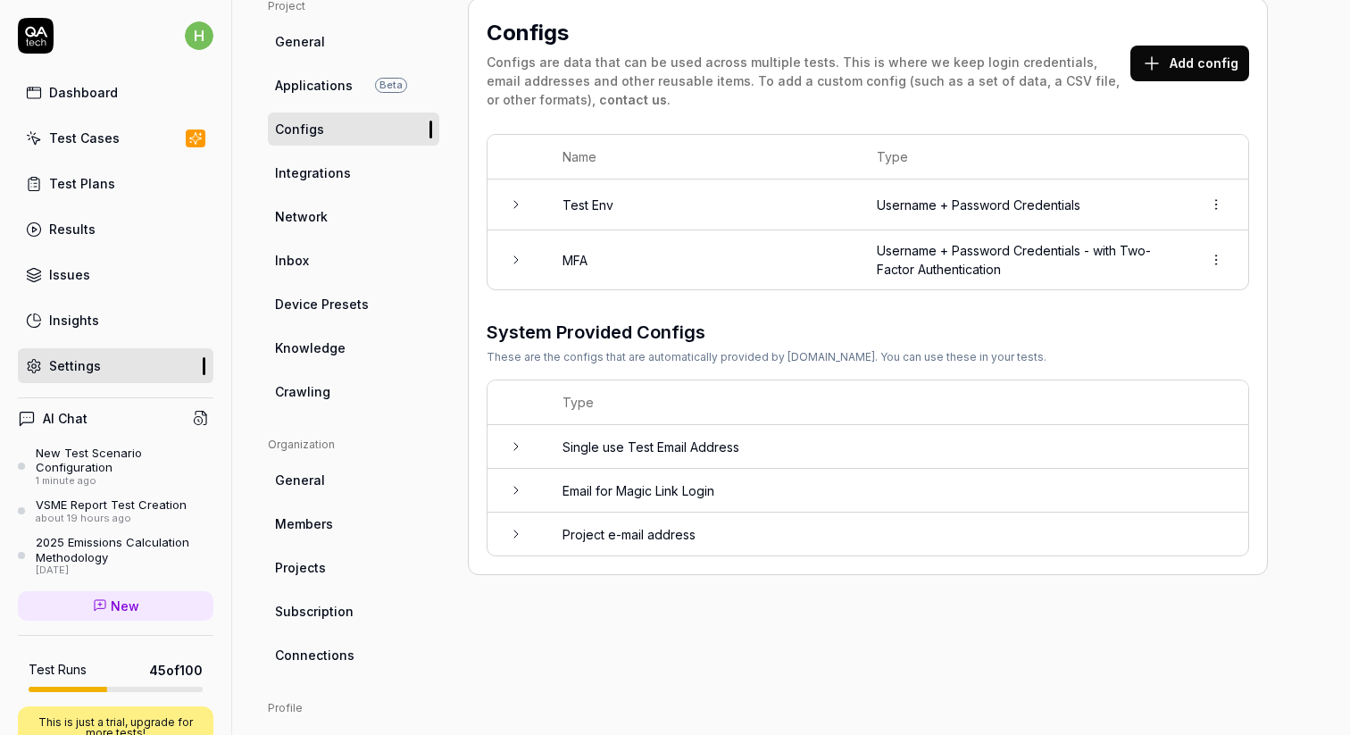
scroll to position [142, 0]
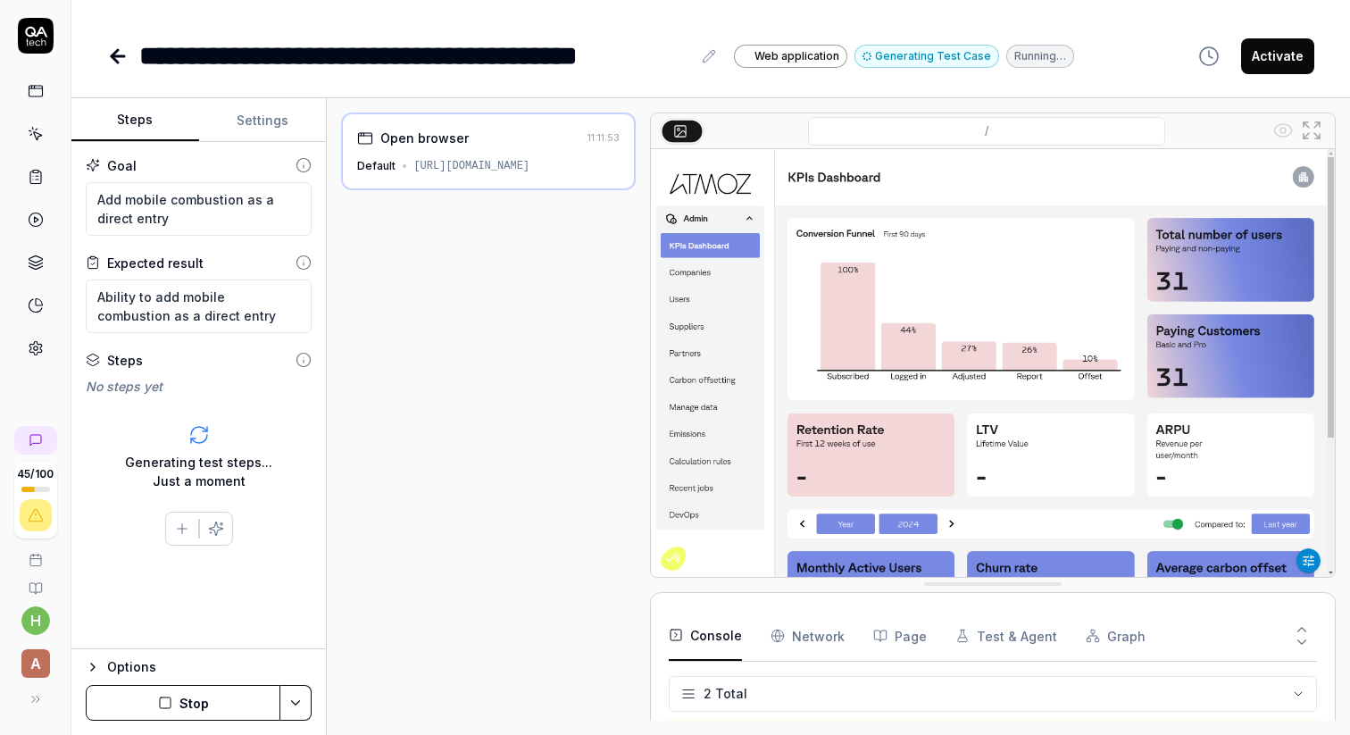
type textarea "*"
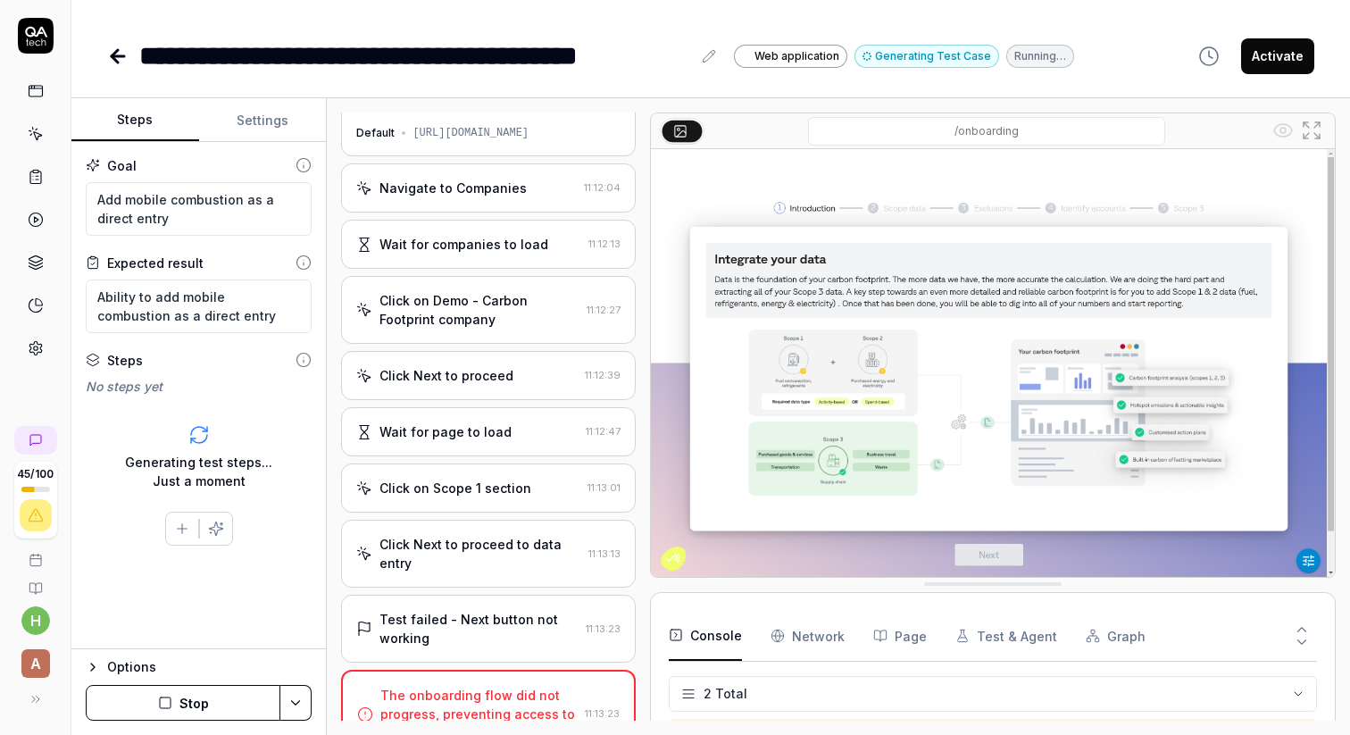
scroll to position [308, 0]
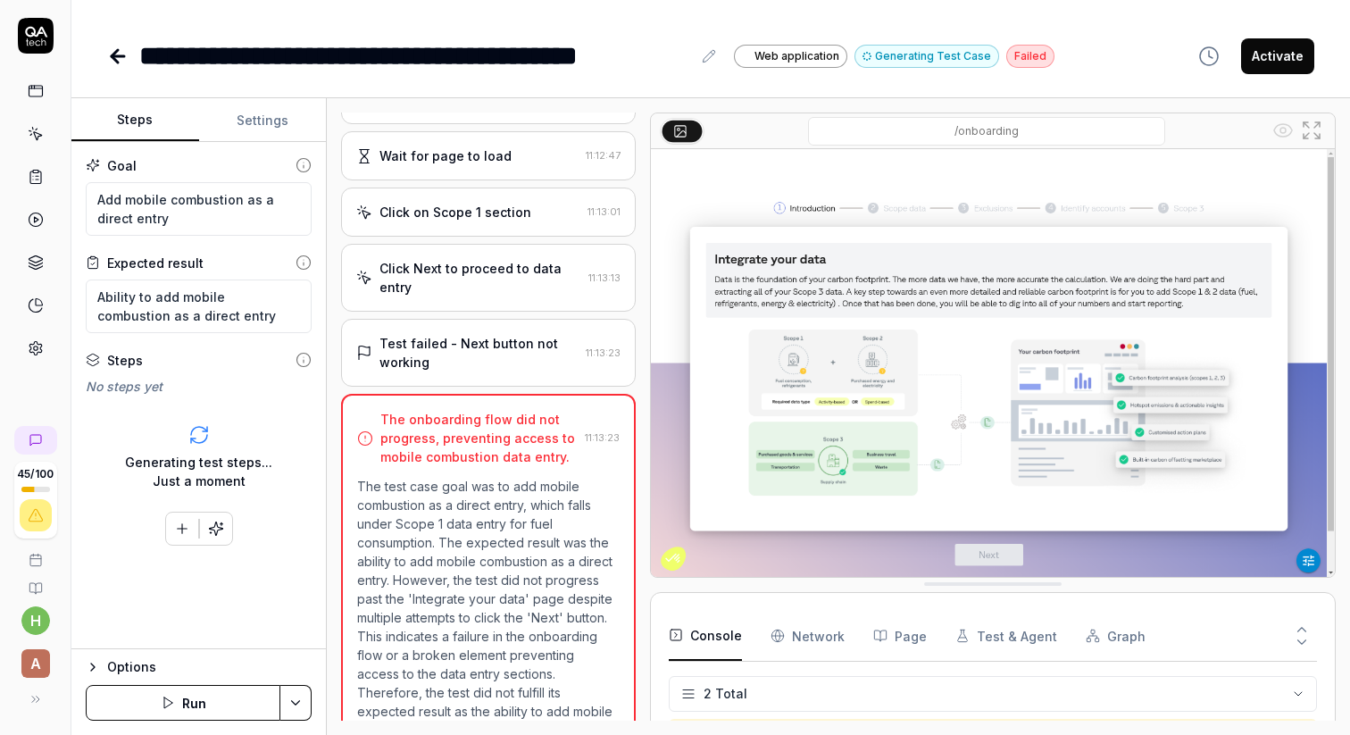
click at [279, 119] on button "Settings" at bounding box center [263, 120] width 128 height 43
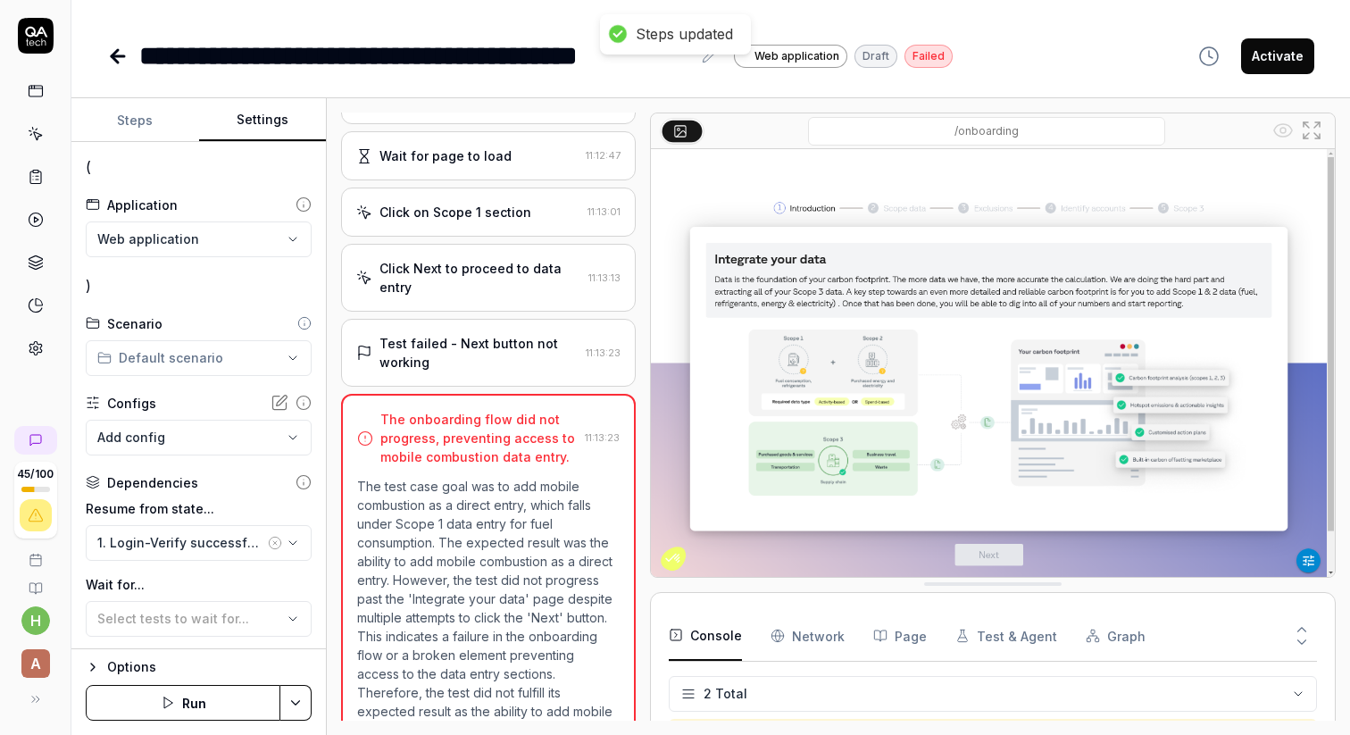
click at [297, 351] on html "**********" at bounding box center [675, 367] width 1350 height 735
click at [194, 312] on html "**********" at bounding box center [675, 367] width 1350 height 735
click at [290, 617] on icon "button" at bounding box center [292, 619] width 7 height 4
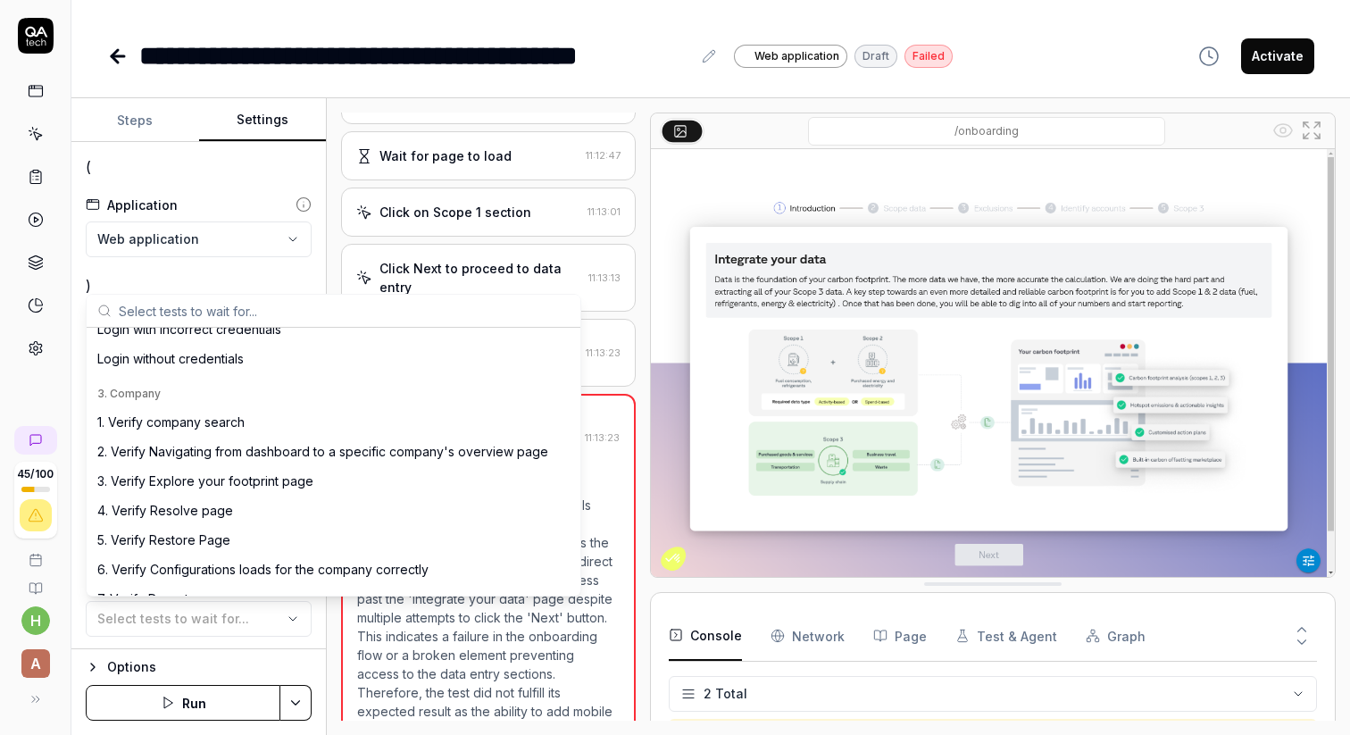
scroll to position [332, 0]
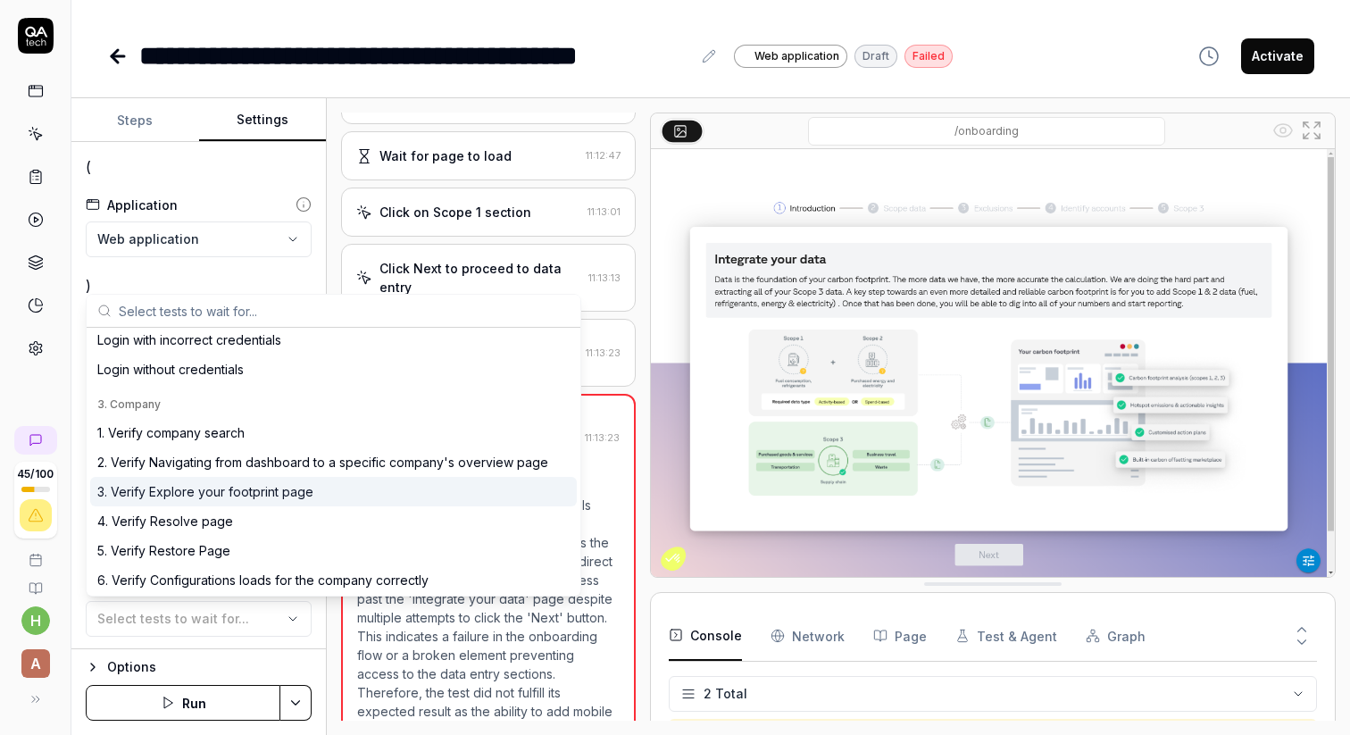
click at [242, 495] on div "3. Verify Explore your footprint page" at bounding box center [205, 491] width 216 height 19
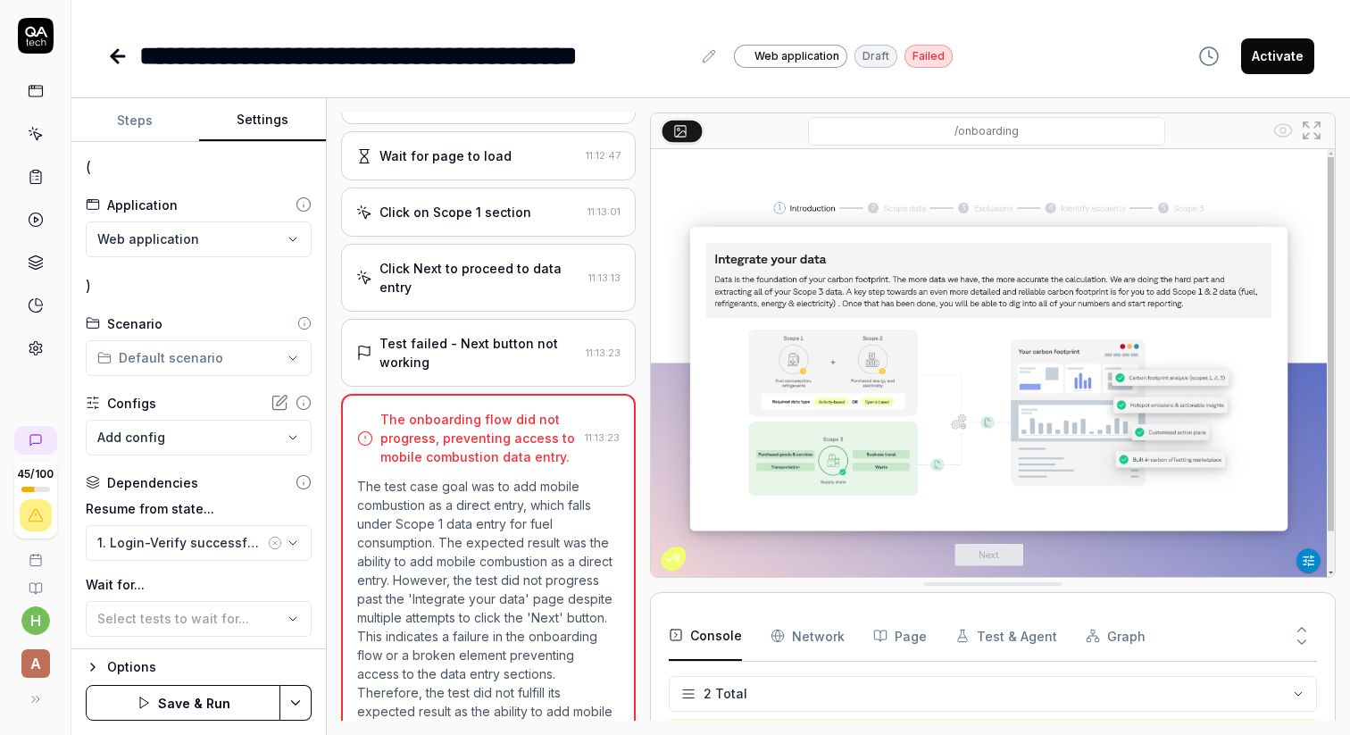
click at [210, 702] on button "Save & Run" at bounding box center [183, 703] width 195 height 36
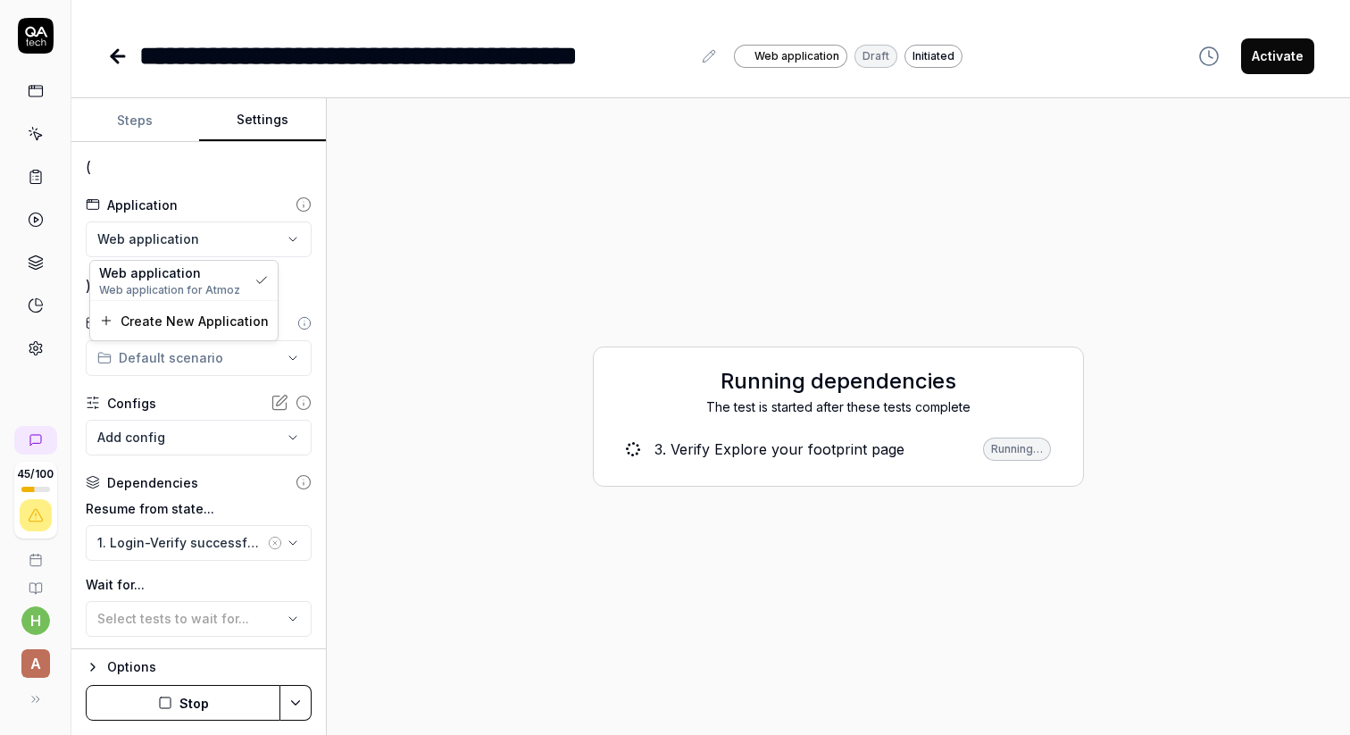
click at [289, 241] on html "**********" at bounding box center [675, 367] width 1350 height 735
click at [428, 258] on html "**********" at bounding box center [675, 367] width 1350 height 735
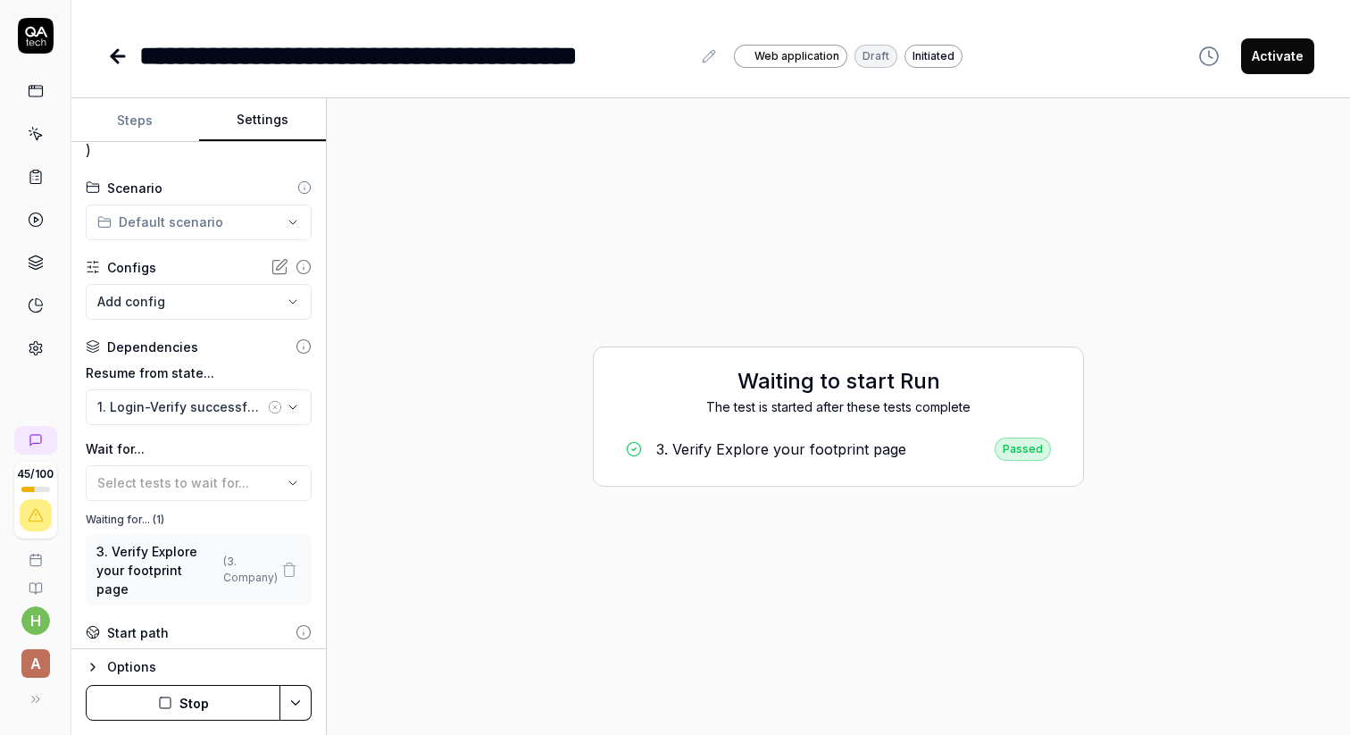
scroll to position [302, 0]
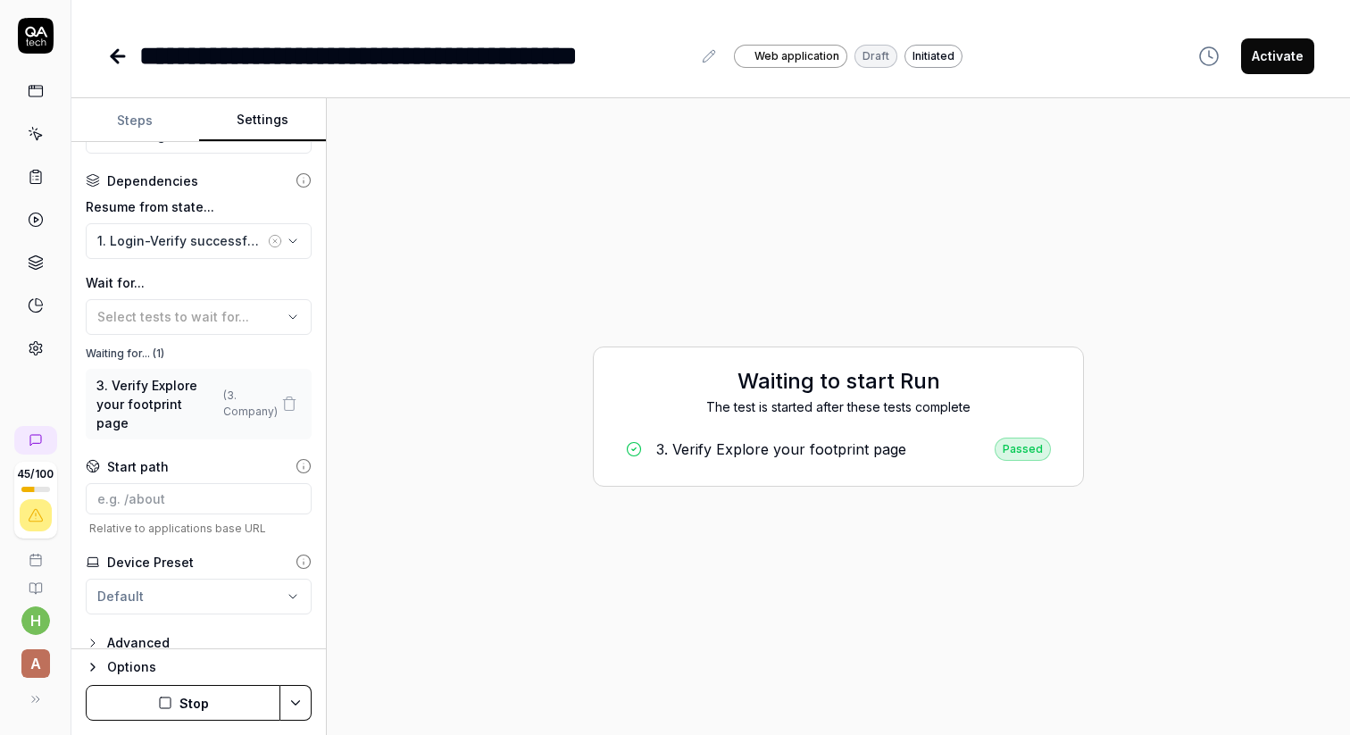
click at [300, 701] on html "**********" at bounding box center [675, 367] width 1350 height 735
click at [213, 619] on div "Run w. Dependencies" at bounding box center [228, 618] width 180 height 39
